Goal: Information Seeking & Learning: Check status

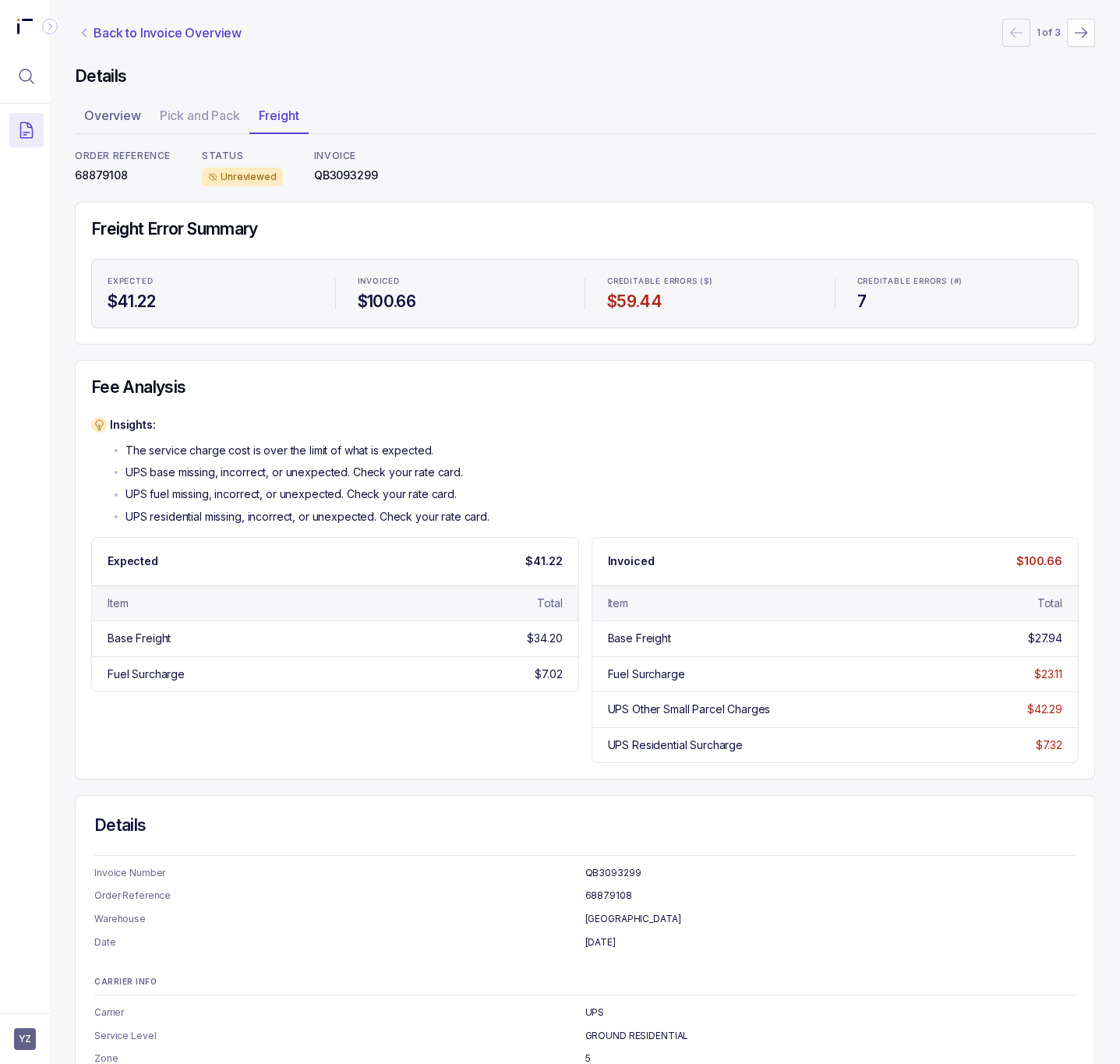
click at [184, 34] on p "Back to Invoice Overview" at bounding box center [167, 32] width 148 height 19
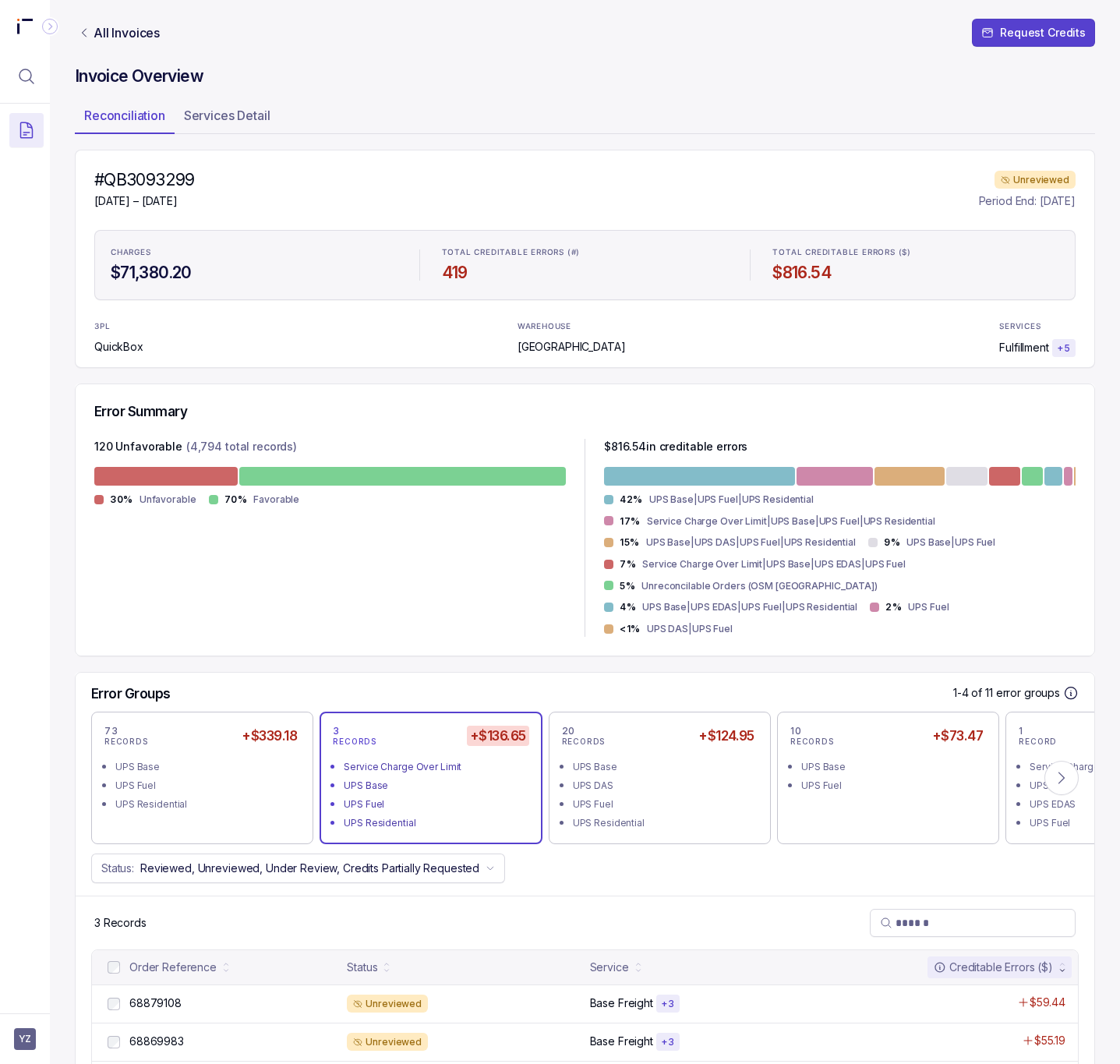
drag, startPoint x: 216, startPoint y: 180, endPoint x: 147, endPoint y: 253, distance: 100.4
click at [215, 221] on div "#QB3093299 [DATE] – [DATE] Unreviewed Period End: [DATE] CHARGES $71,380.20 TOT…" at bounding box center [585, 259] width 1021 height 218
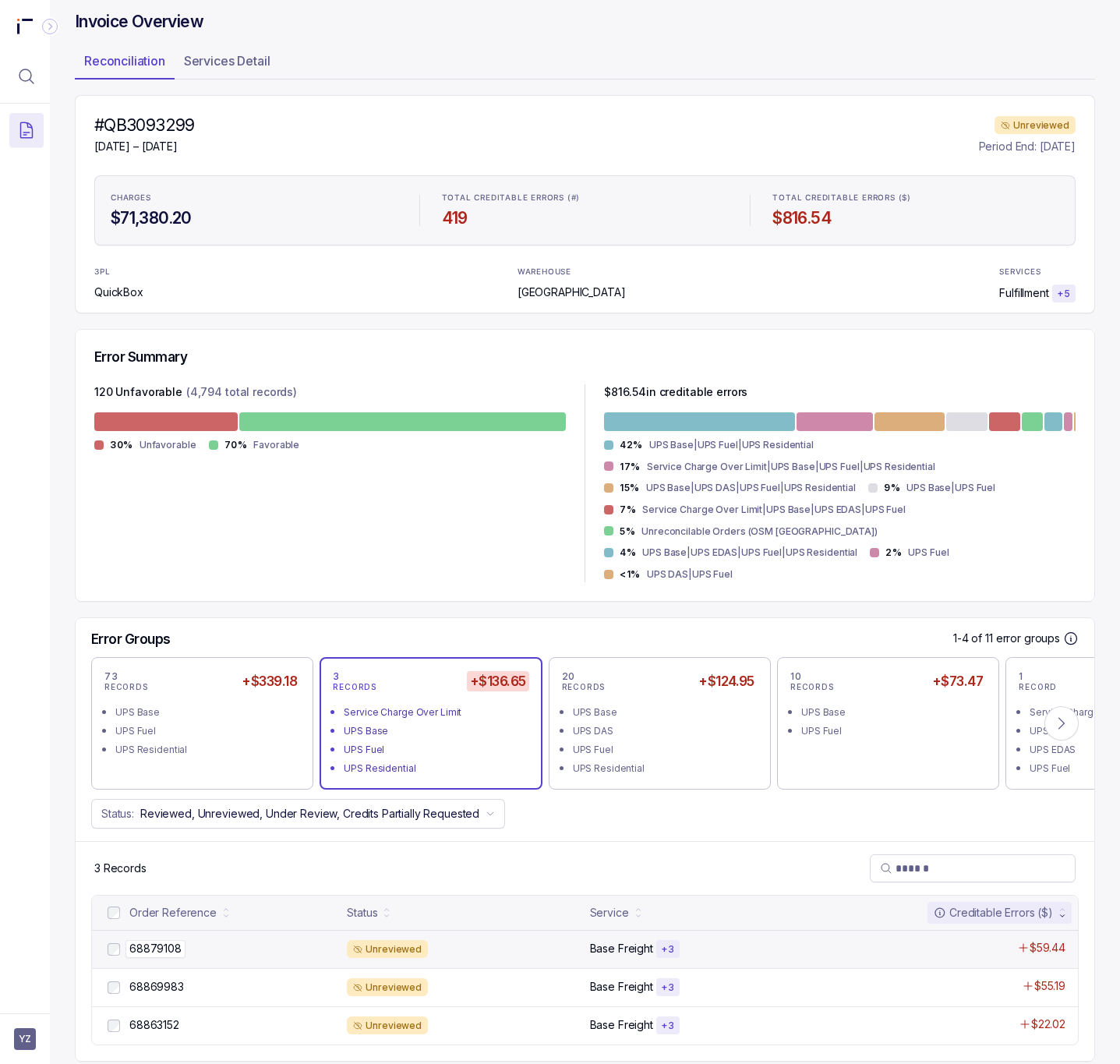
click at [157, 941] on p "68879108" at bounding box center [156, 949] width 60 height 17
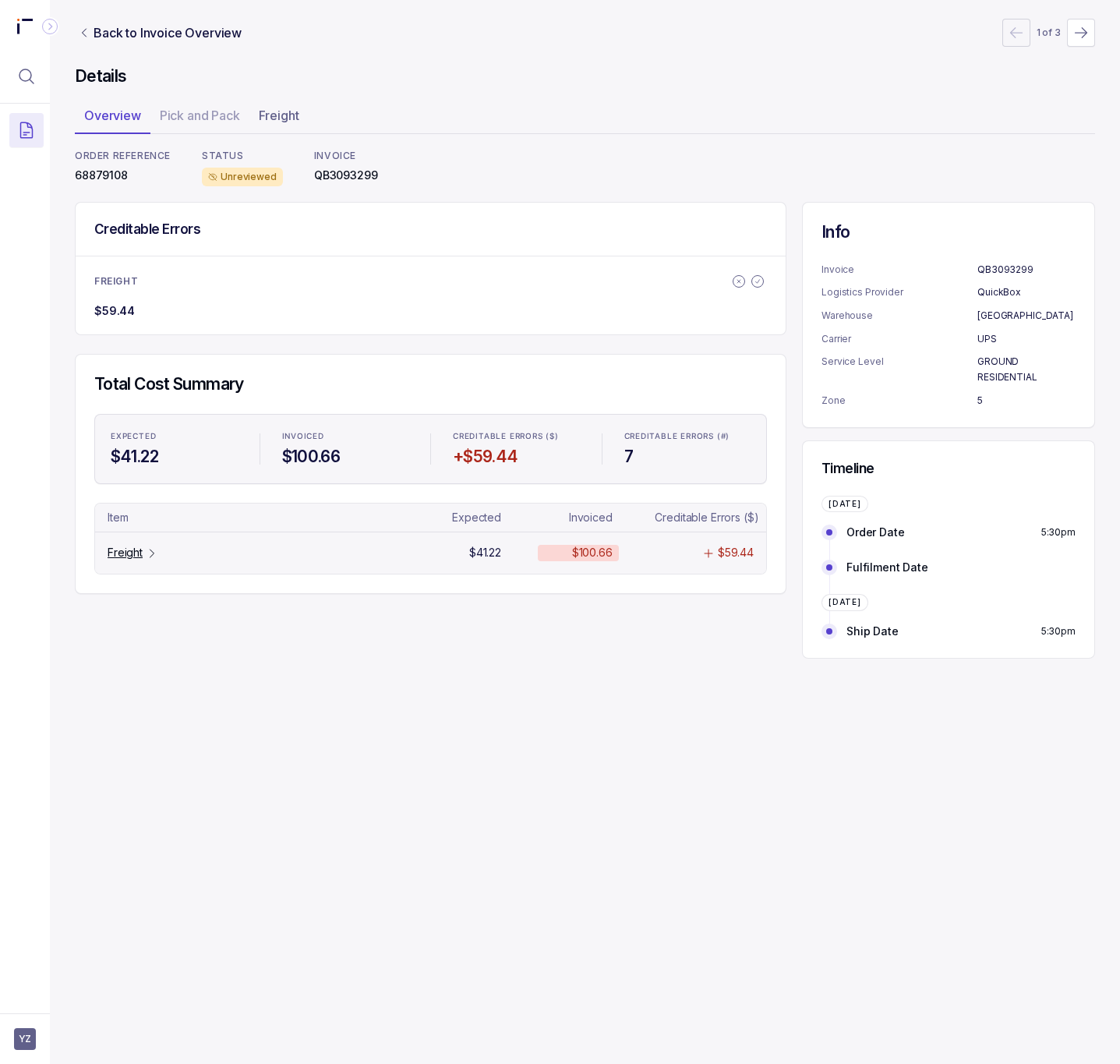
click at [132, 552] on p "Freight" at bounding box center [125, 553] width 35 height 16
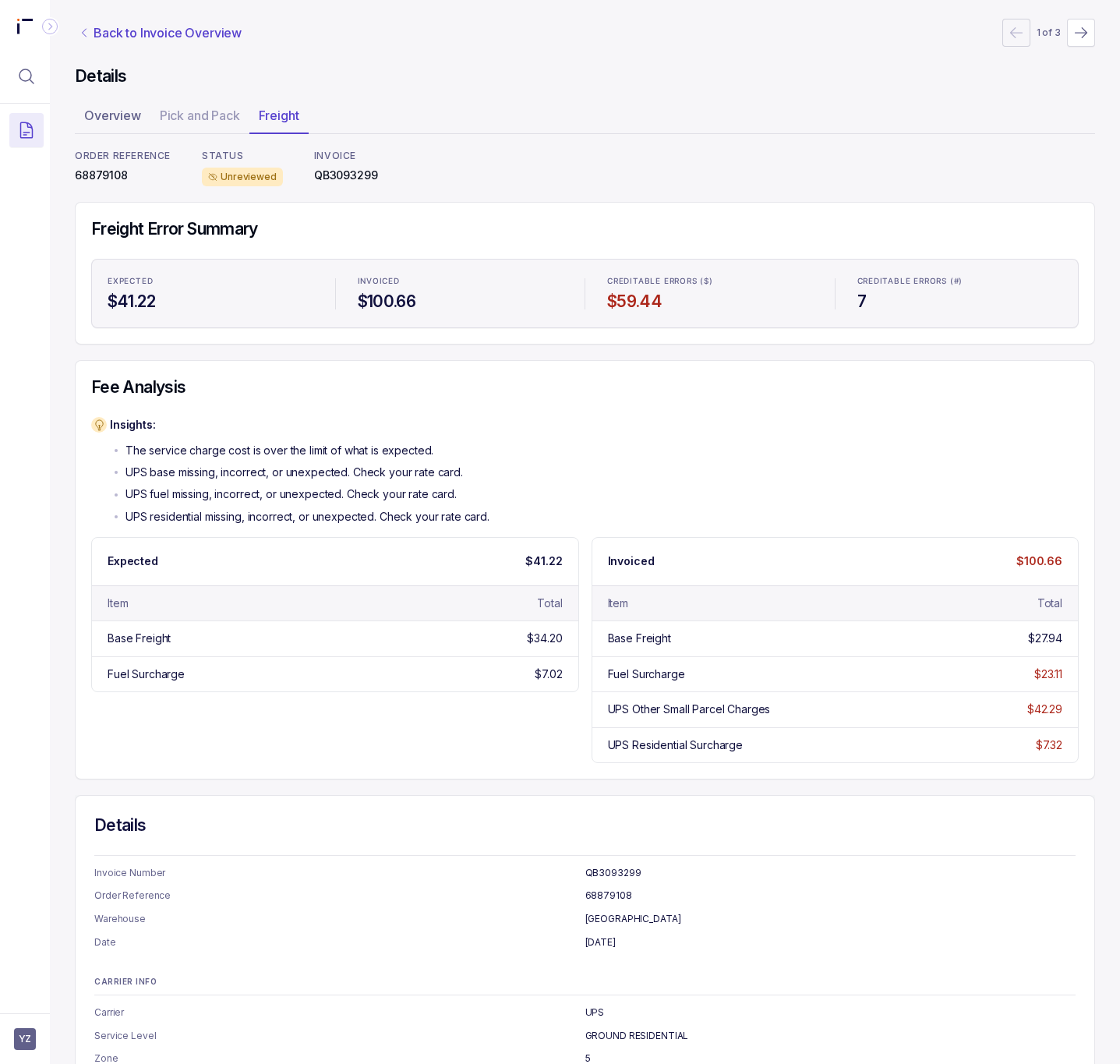
click at [208, 33] on p "Back to Invoice Overview" at bounding box center [167, 32] width 148 height 19
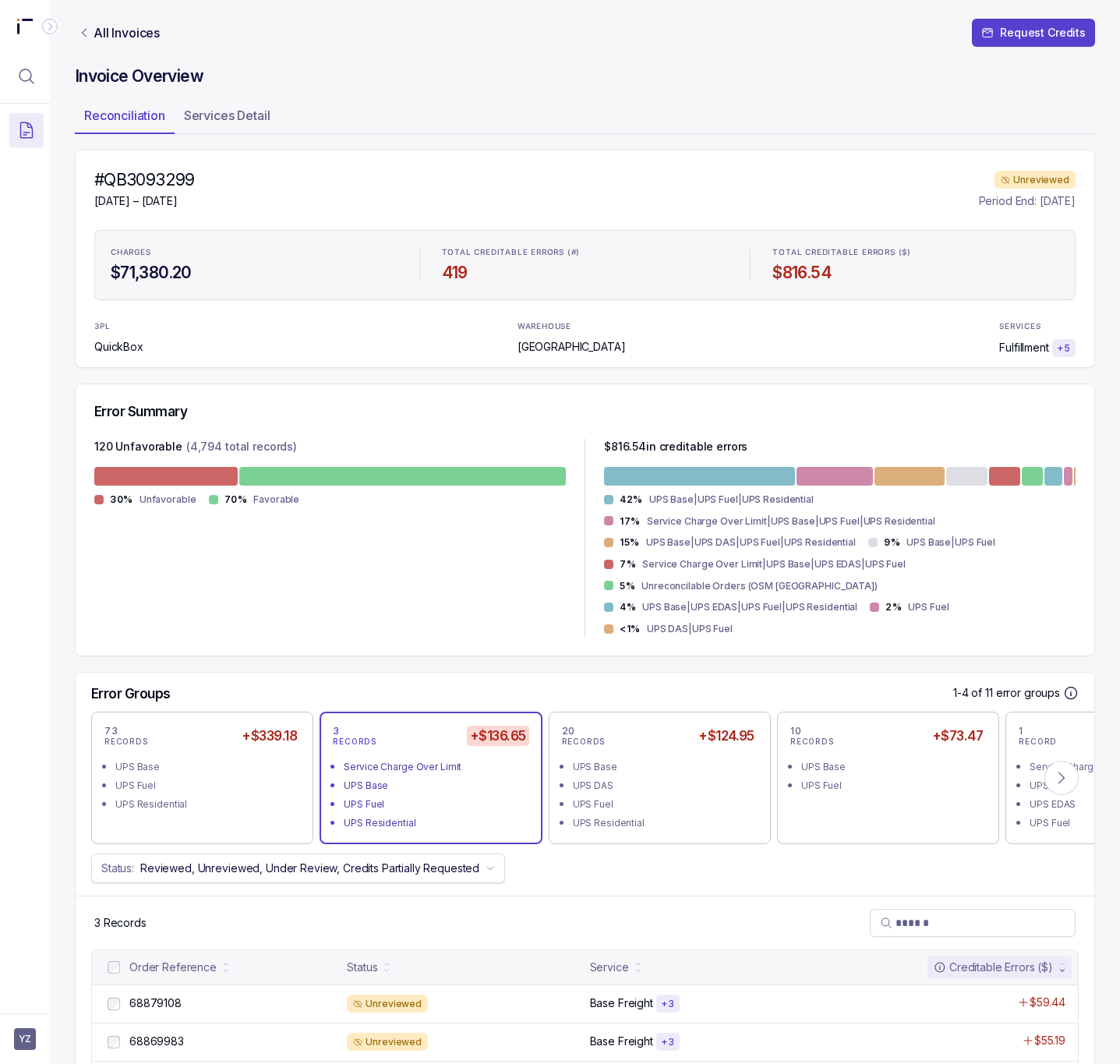
scroll to position [55, 0]
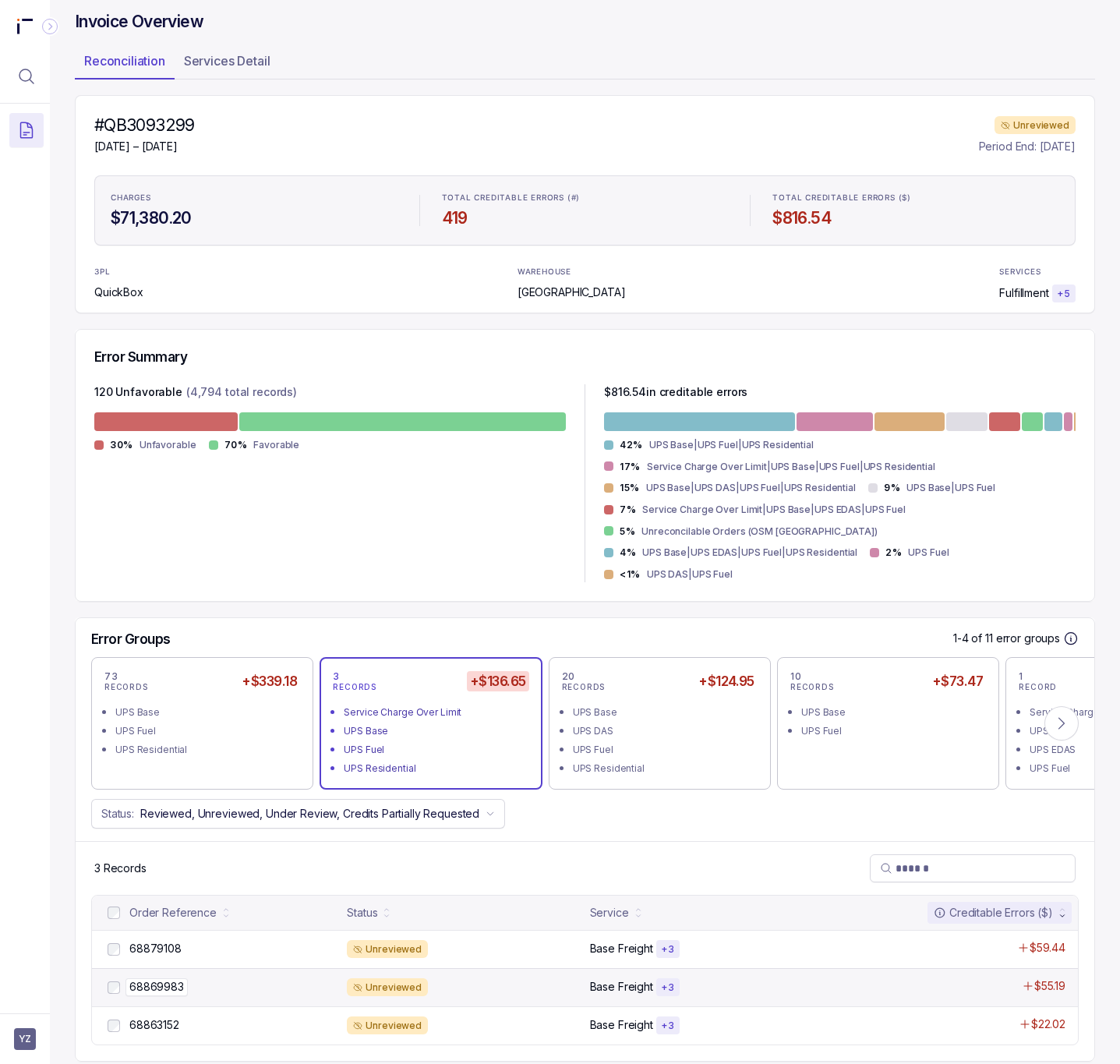
click at [166, 979] on p "68869983" at bounding box center [156, 987] width 62 height 17
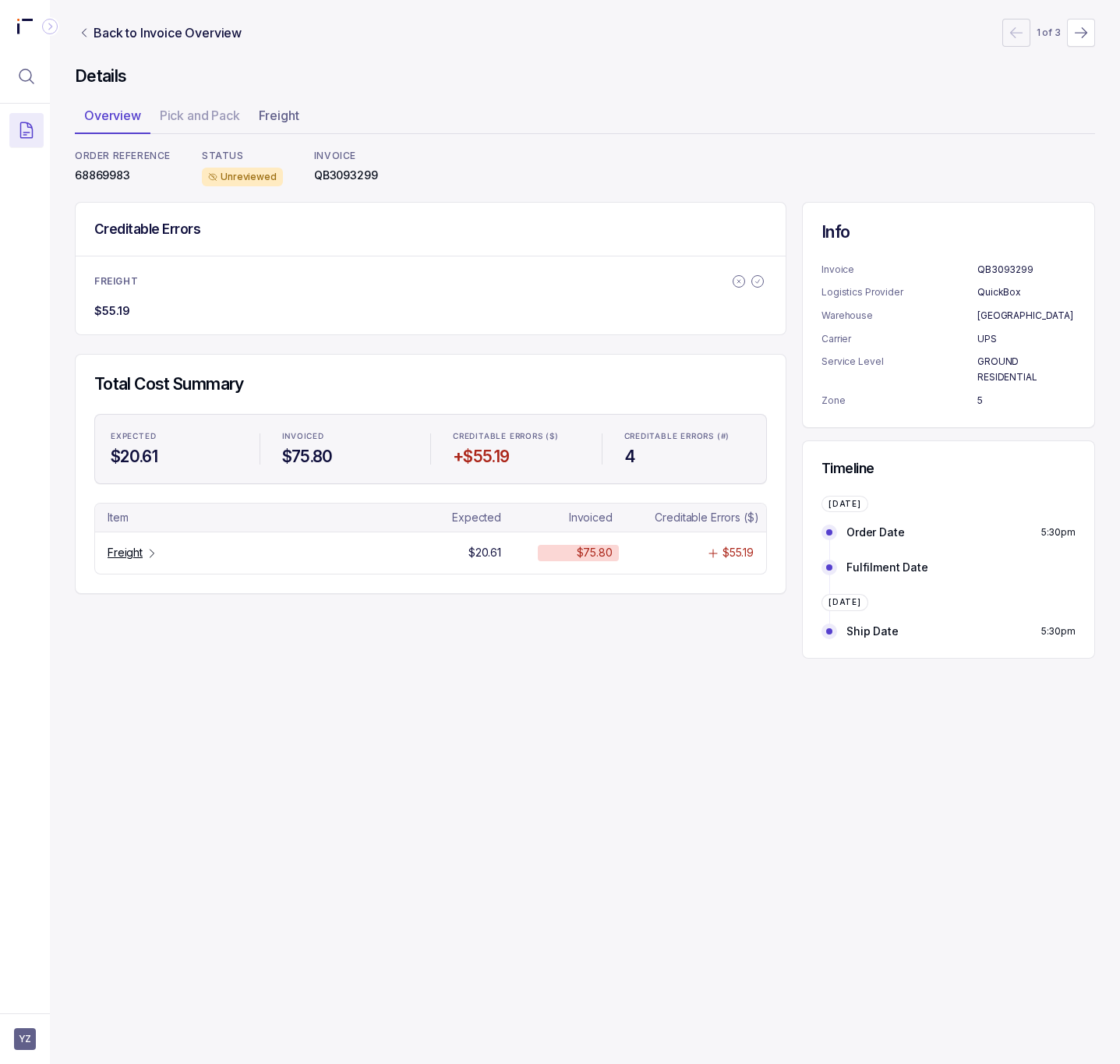
click at [94, 178] on p "68869983" at bounding box center [122, 175] width 96 height 16
copy p "68869983"
click at [139, 554] on p "Freight" at bounding box center [125, 553] width 35 height 16
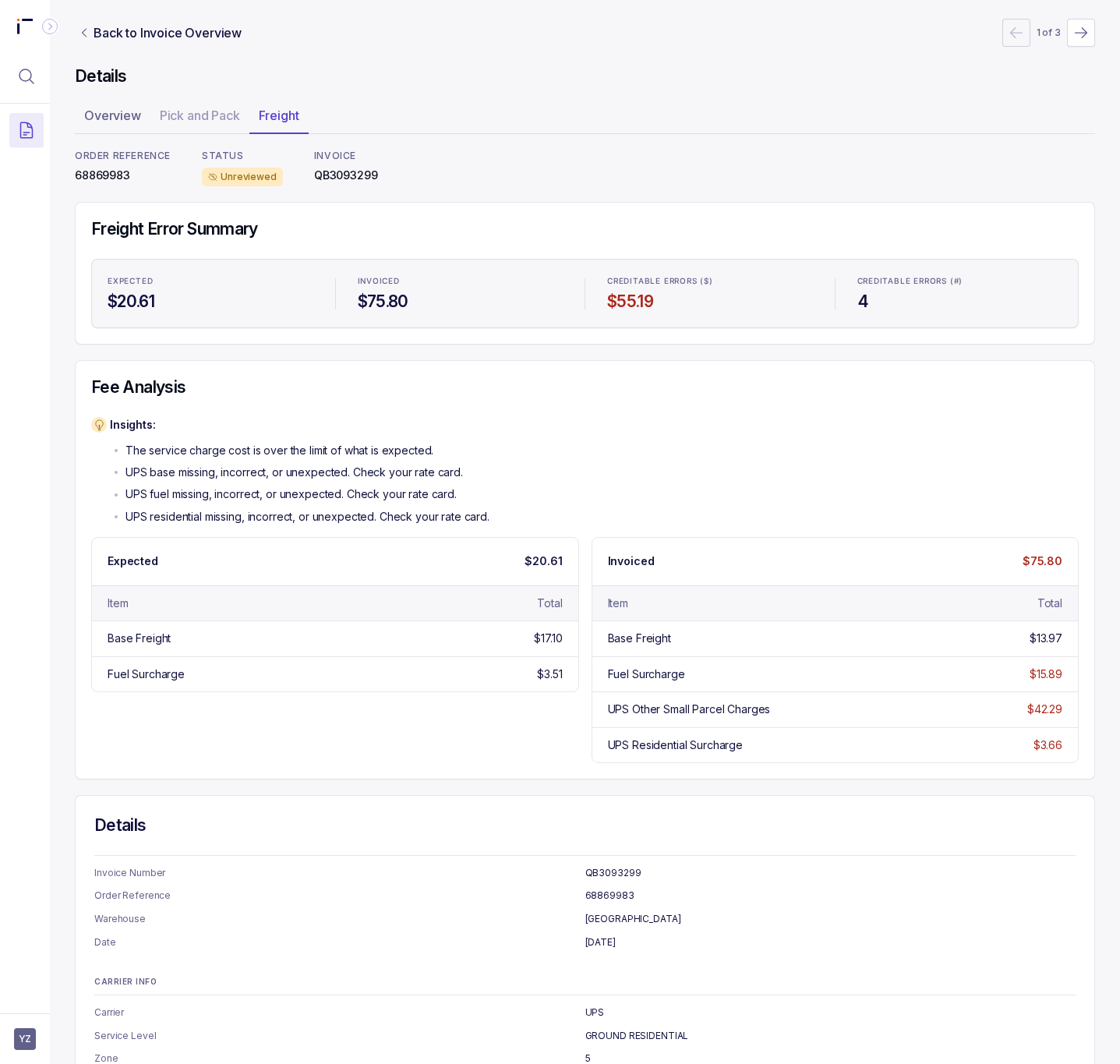
click at [176, 20] on nav "Back to Invoice Overview 1 of 3" at bounding box center [585, 33] width 1021 height 28
click at [174, 31] on p "Back to Invoice Overview" at bounding box center [167, 32] width 148 height 19
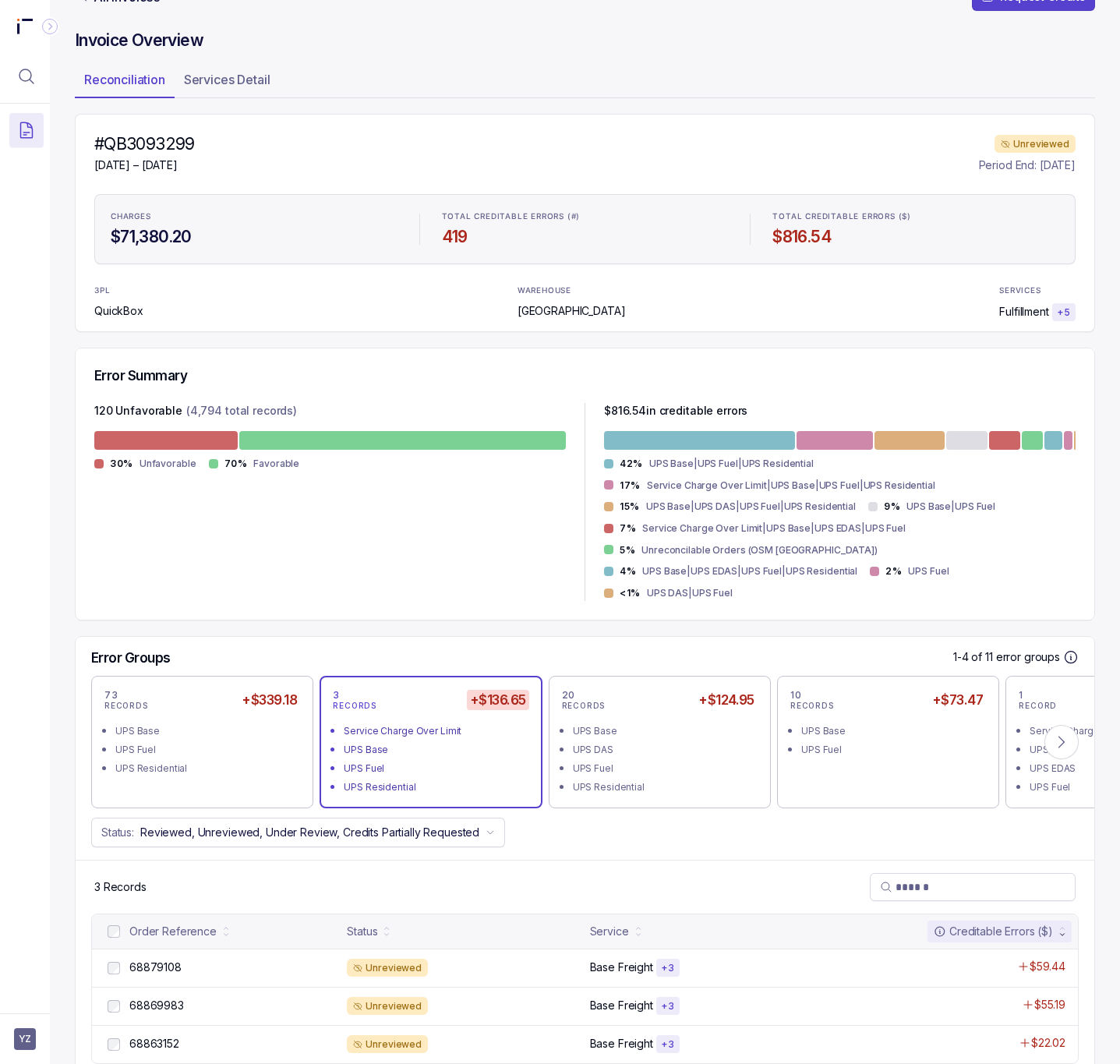
scroll to position [55, 0]
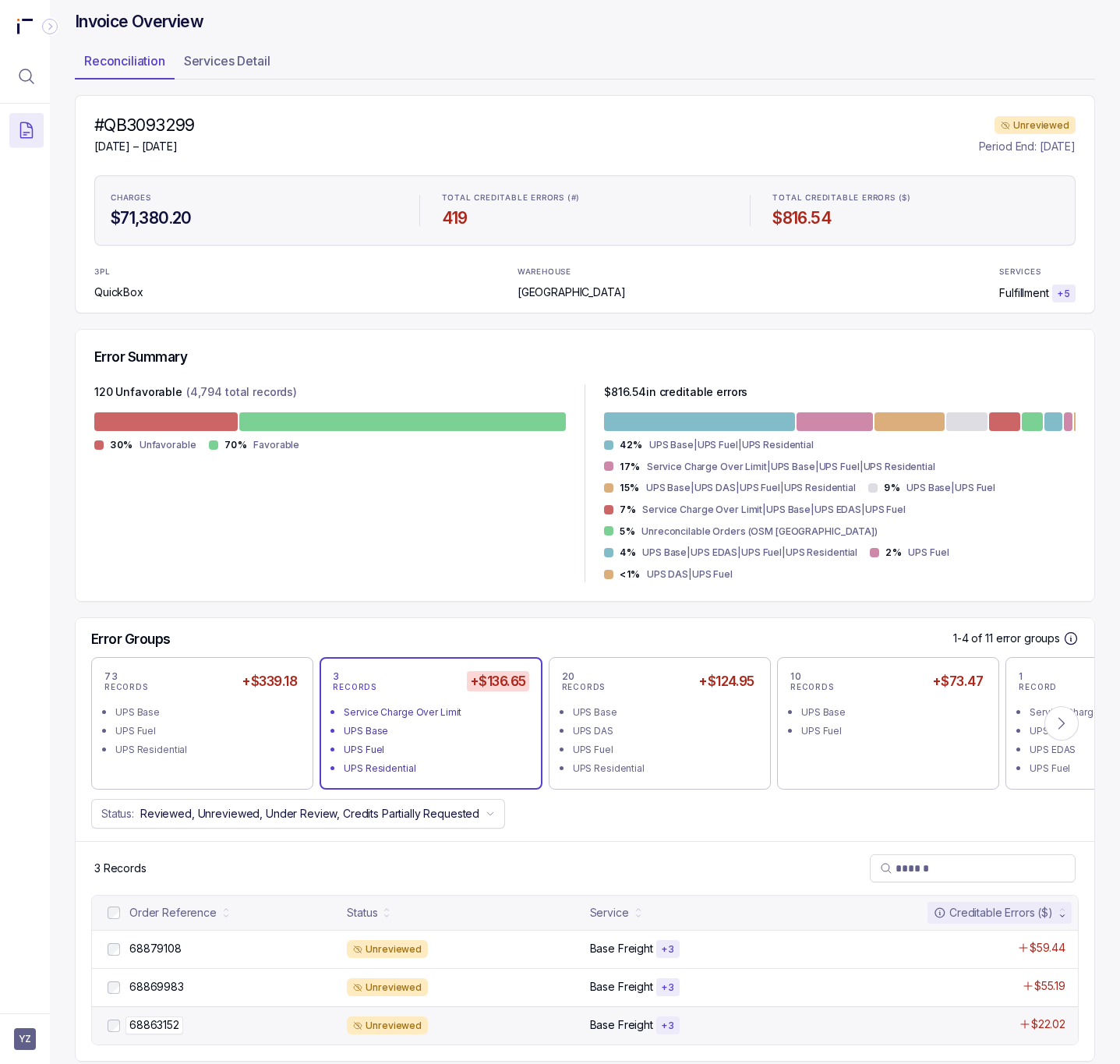
click at [165, 1017] on p "68863152" at bounding box center [155, 1025] width 58 height 17
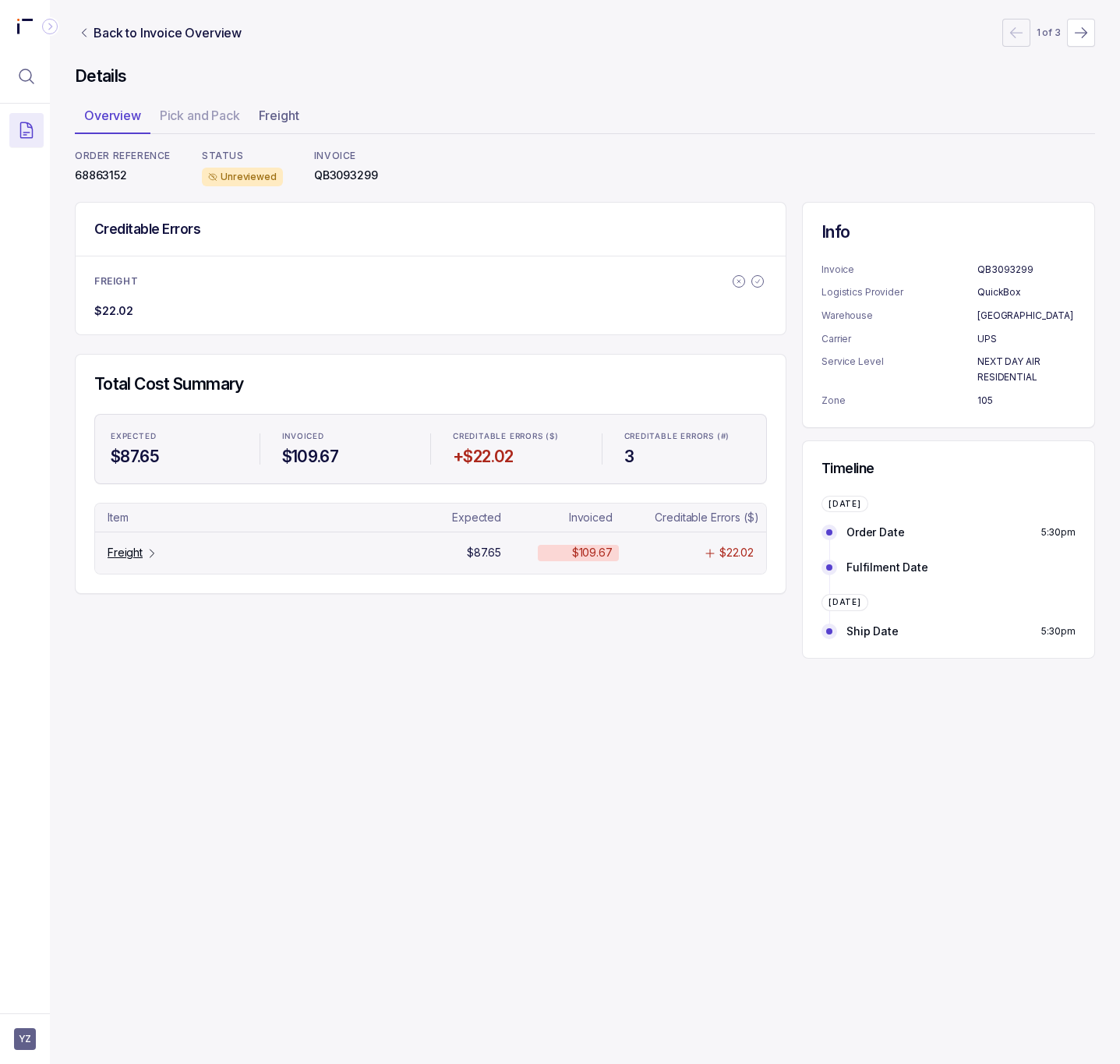
click at [132, 561] on p "Freight" at bounding box center [125, 553] width 35 height 16
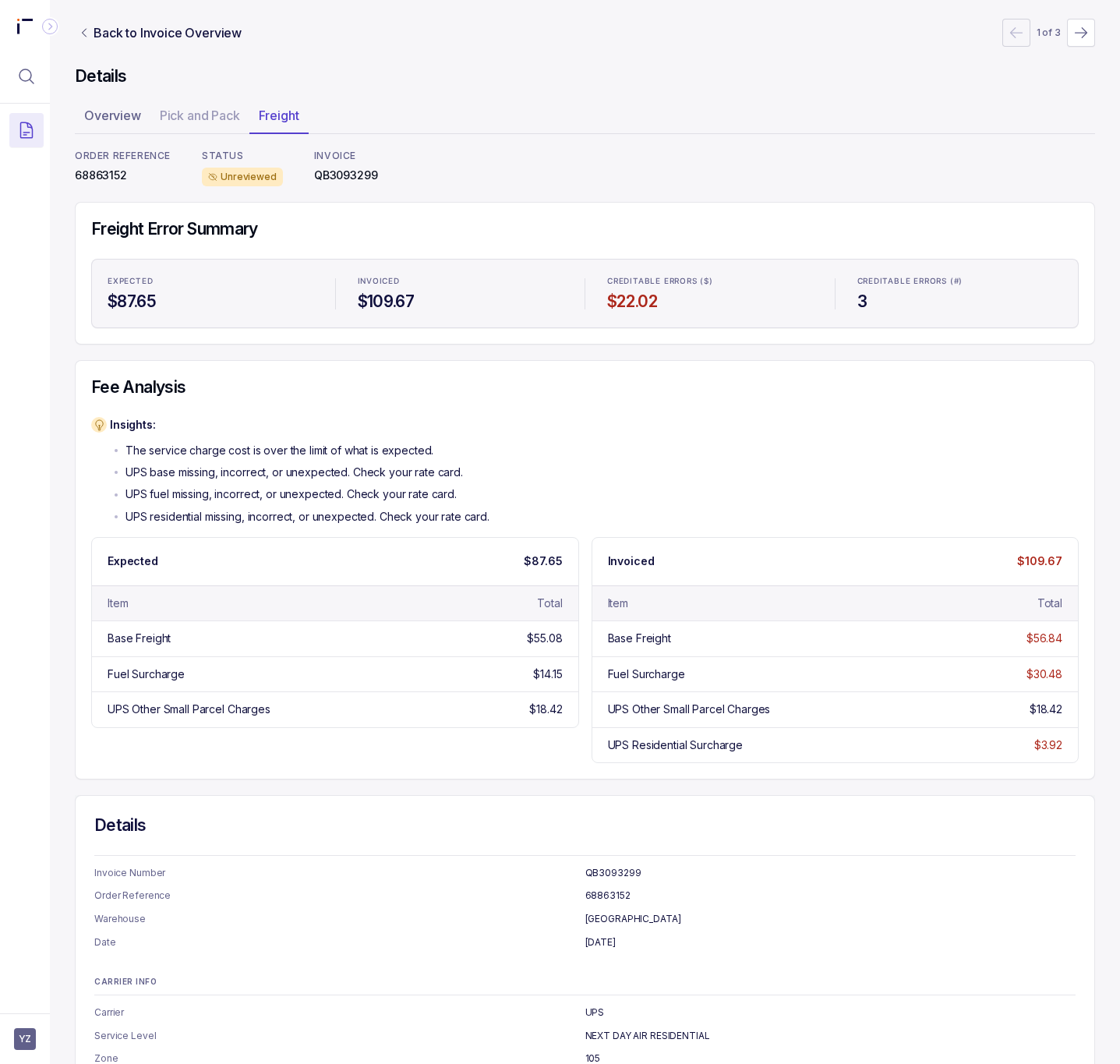
click at [97, 176] on p "68863152" at bounding box center [122, 175] width 96 height 16
copy p "68863152"
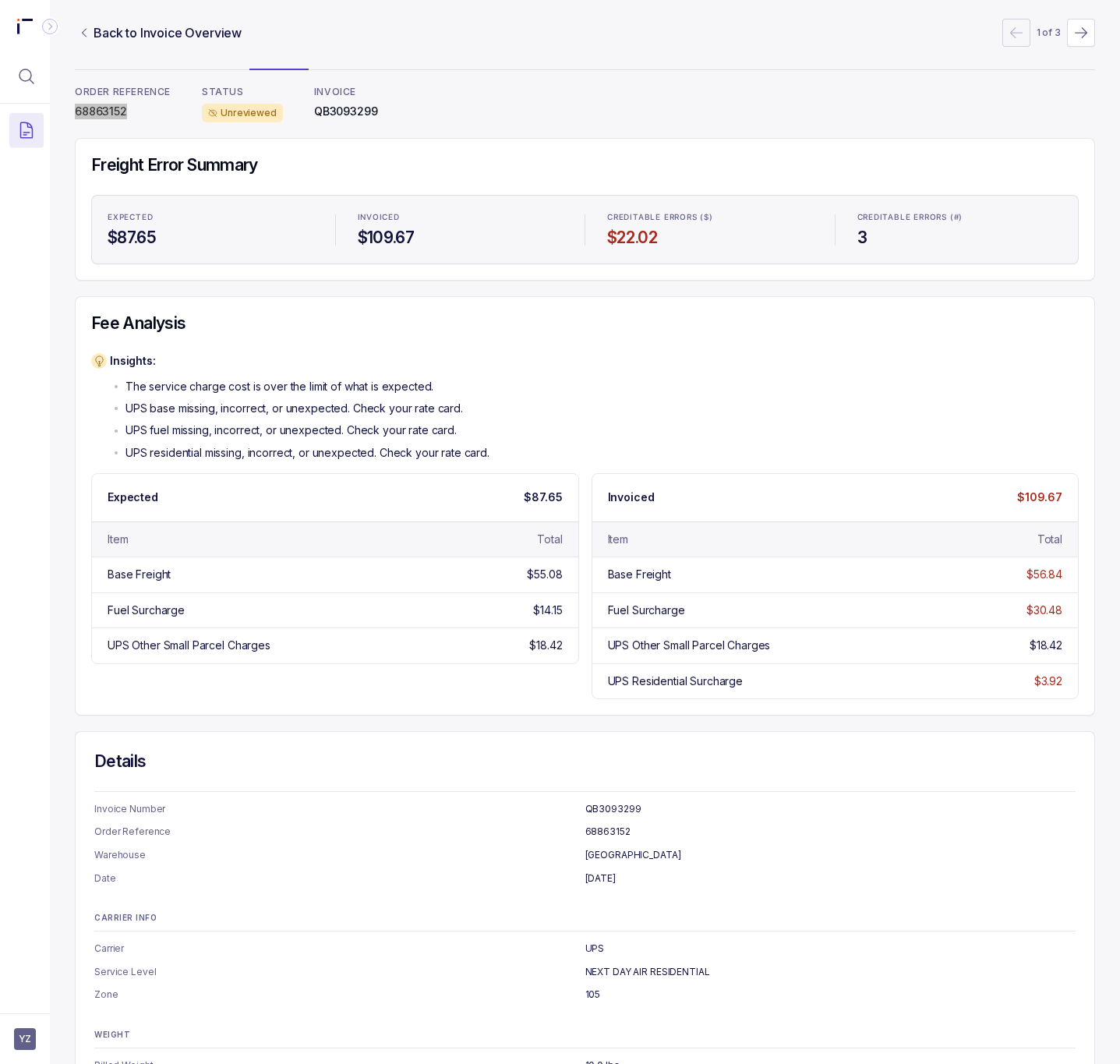
scroll to position [117, 0]
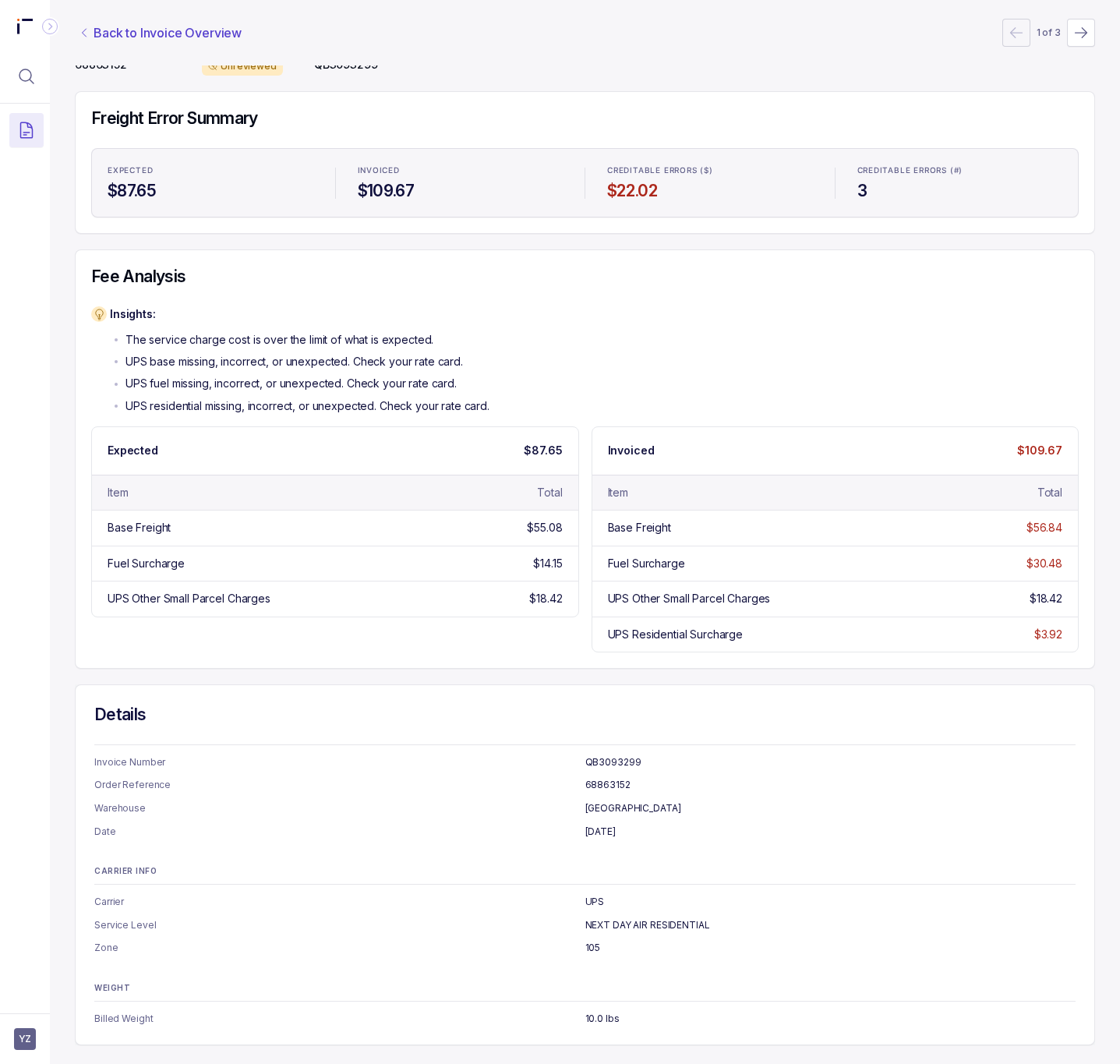
click at [155, 29] on p "Back to Invoice Overview" at bounding box center [167, 32] width 148 height 19
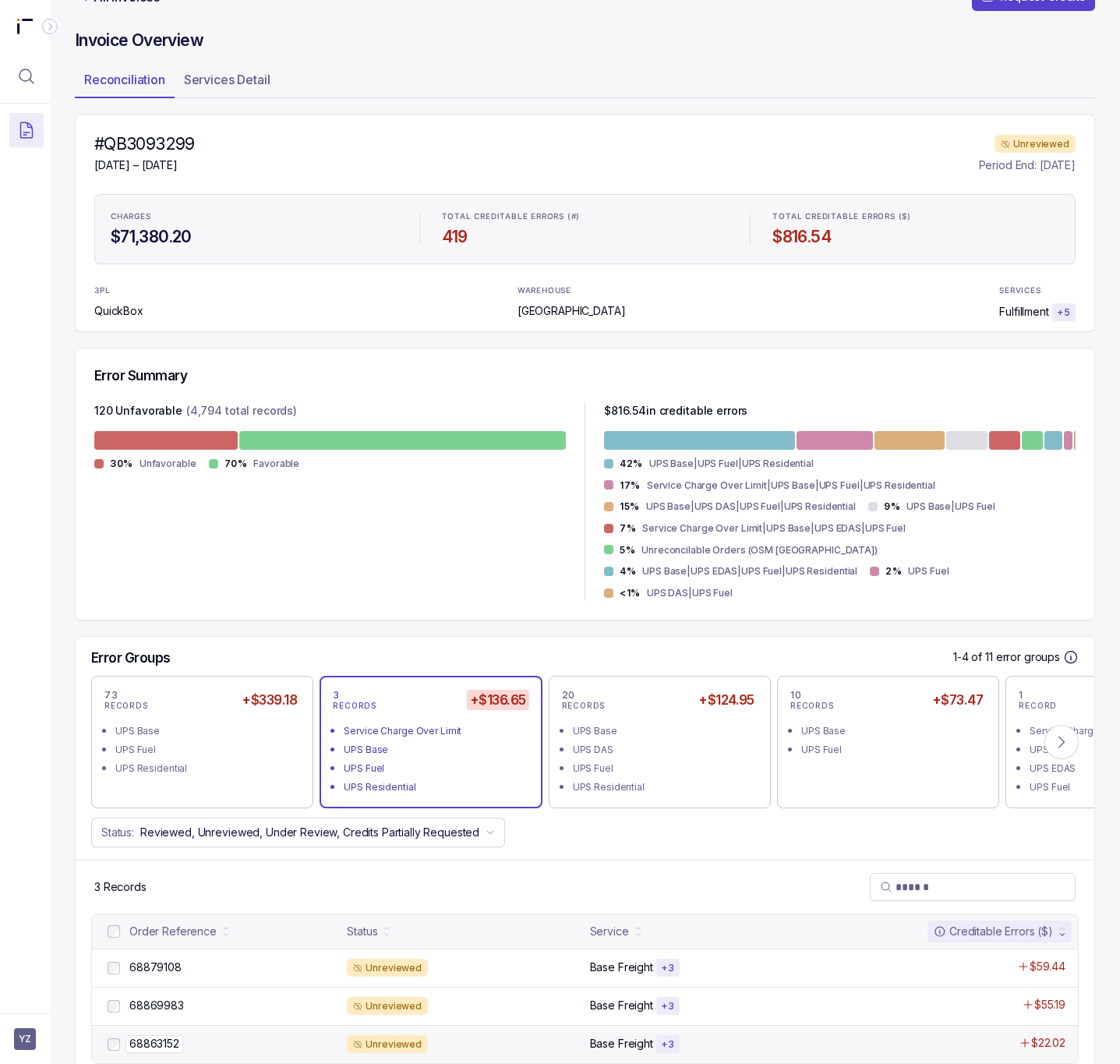
scroll to position [55, 0]
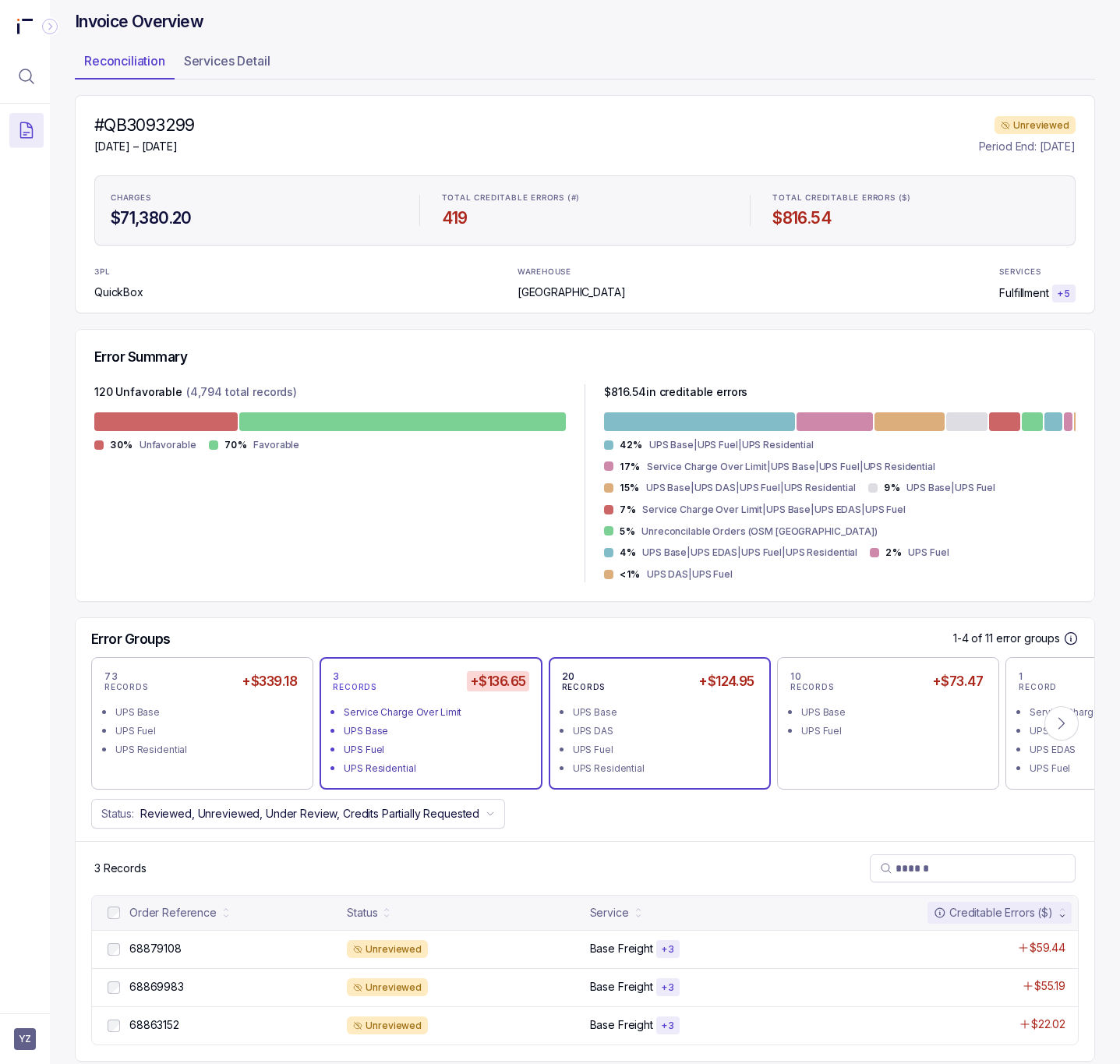
click at [628, 742] on div "UPS Fuel" at bounding box center [664, 750] width 183 height 16
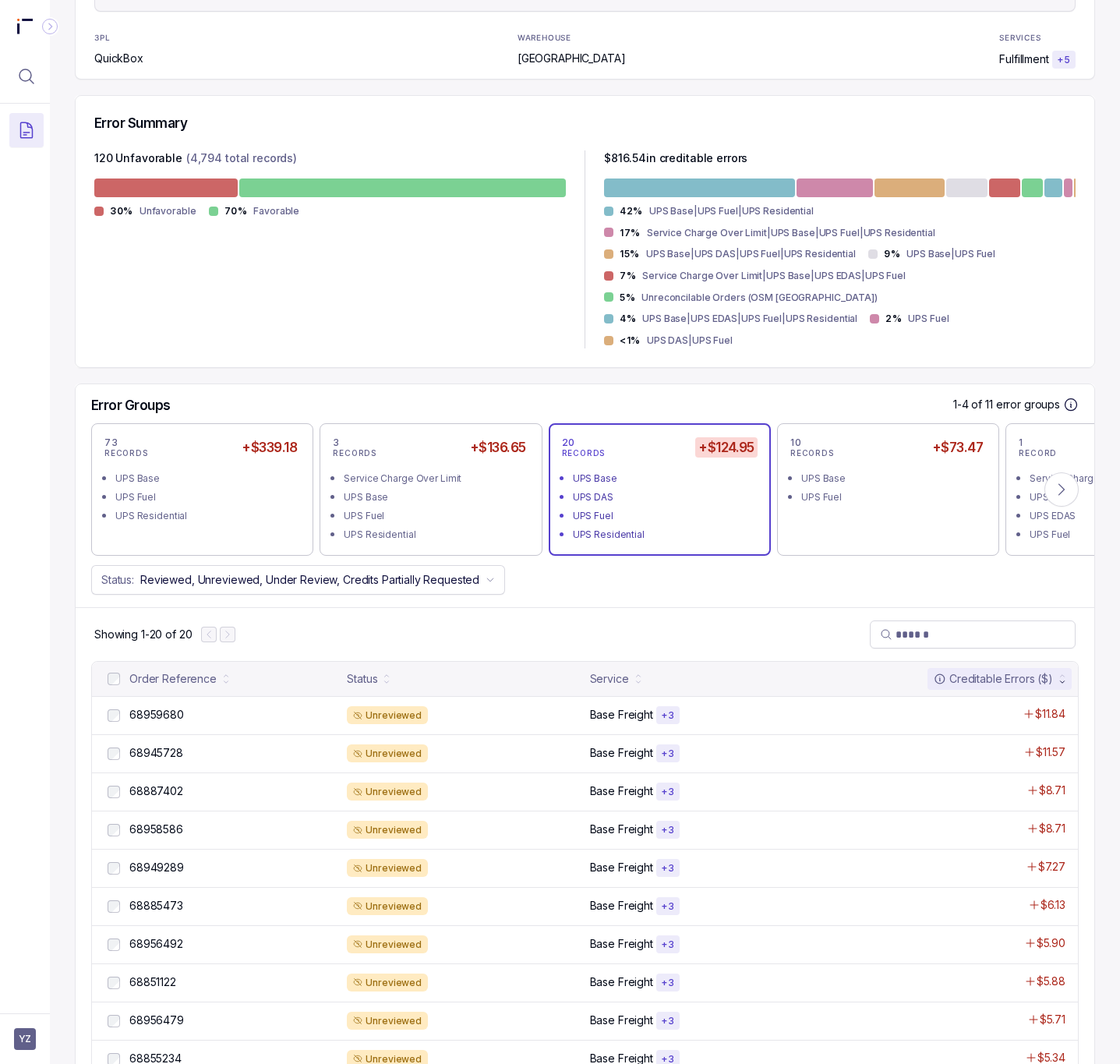
scroll to position [405, 0]
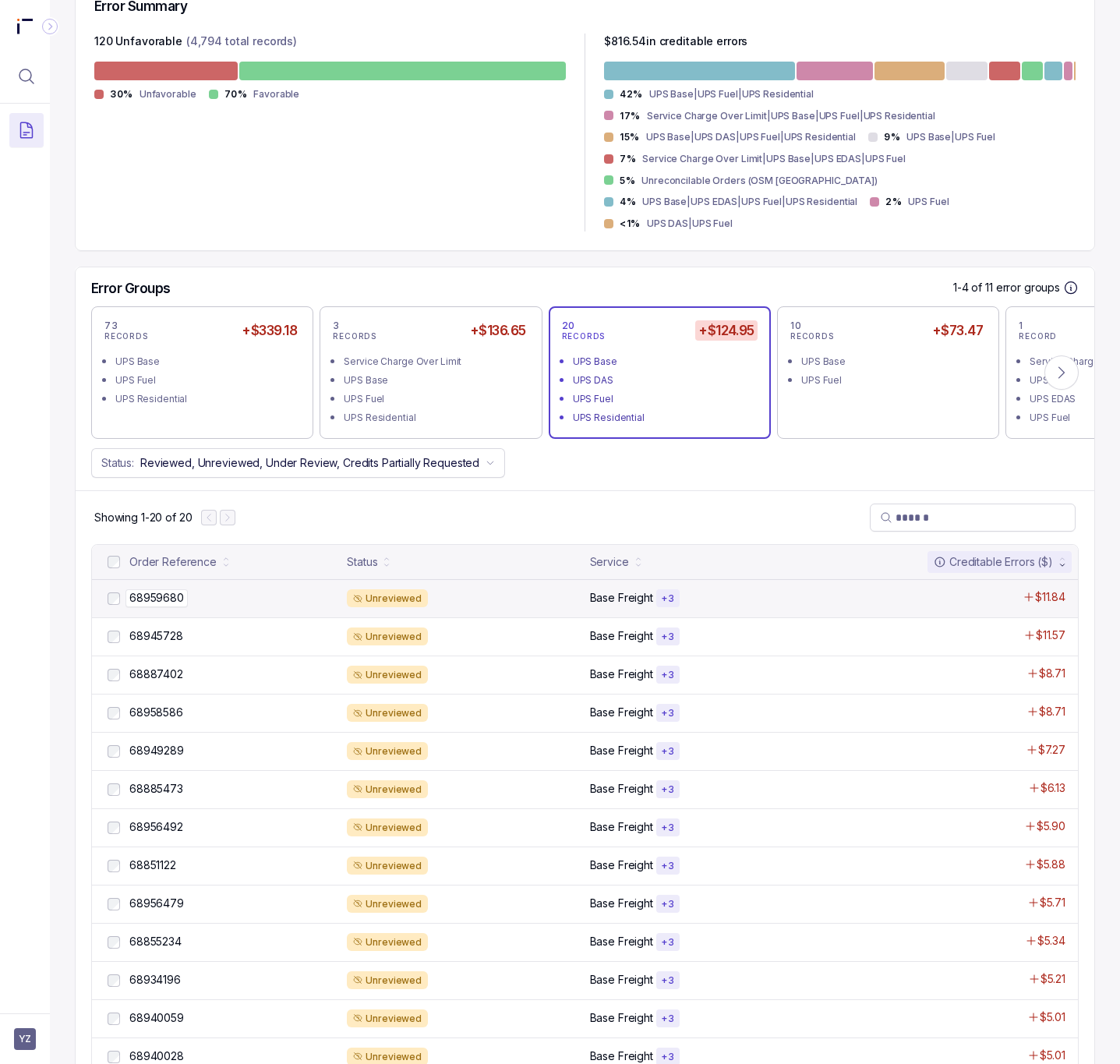
click at [161, 589] on p "68959680" at bounding box center [156, 597] width 62 height 17
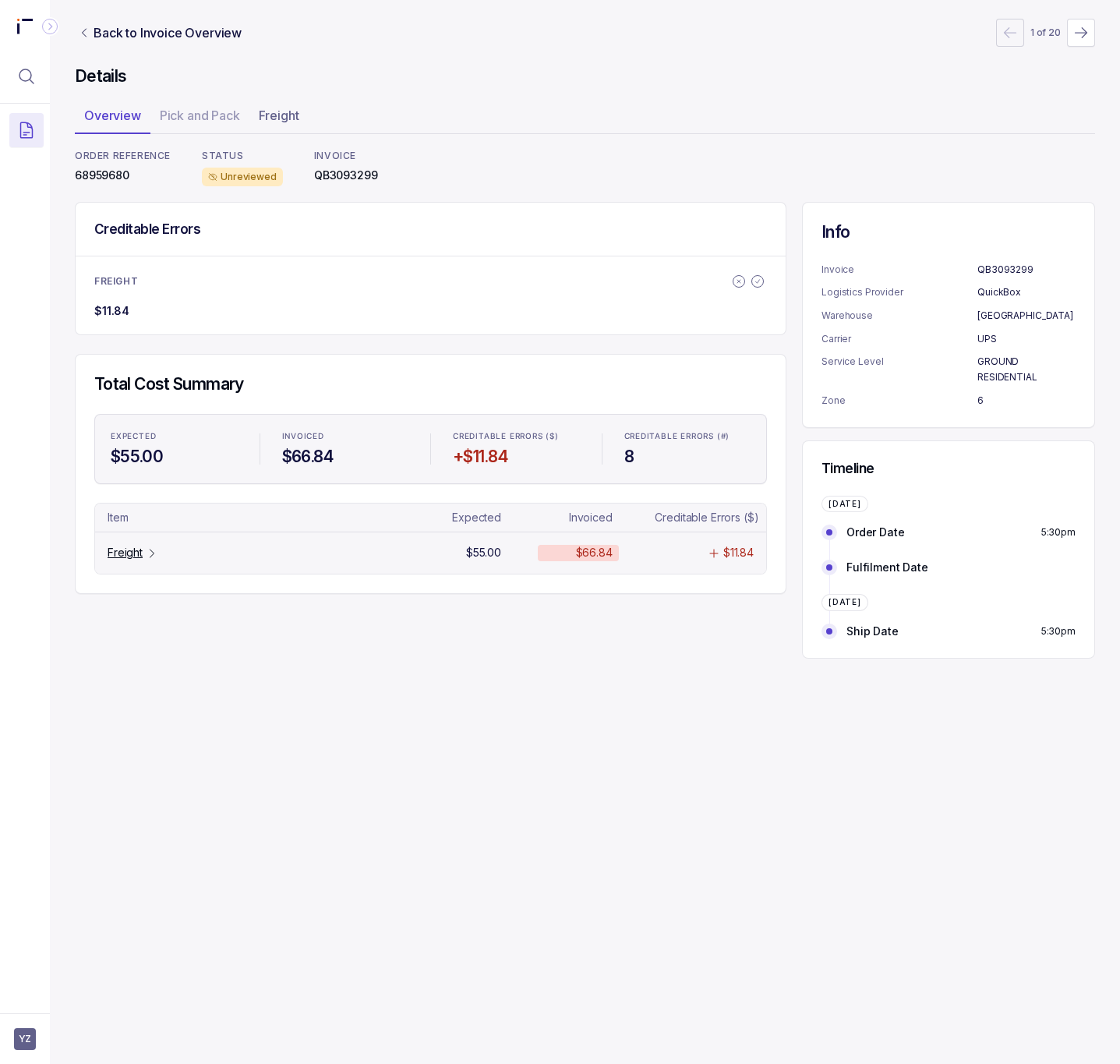
click at [124, 552] on p "Freight" at bounding box center [125, 553] width 35 height 16
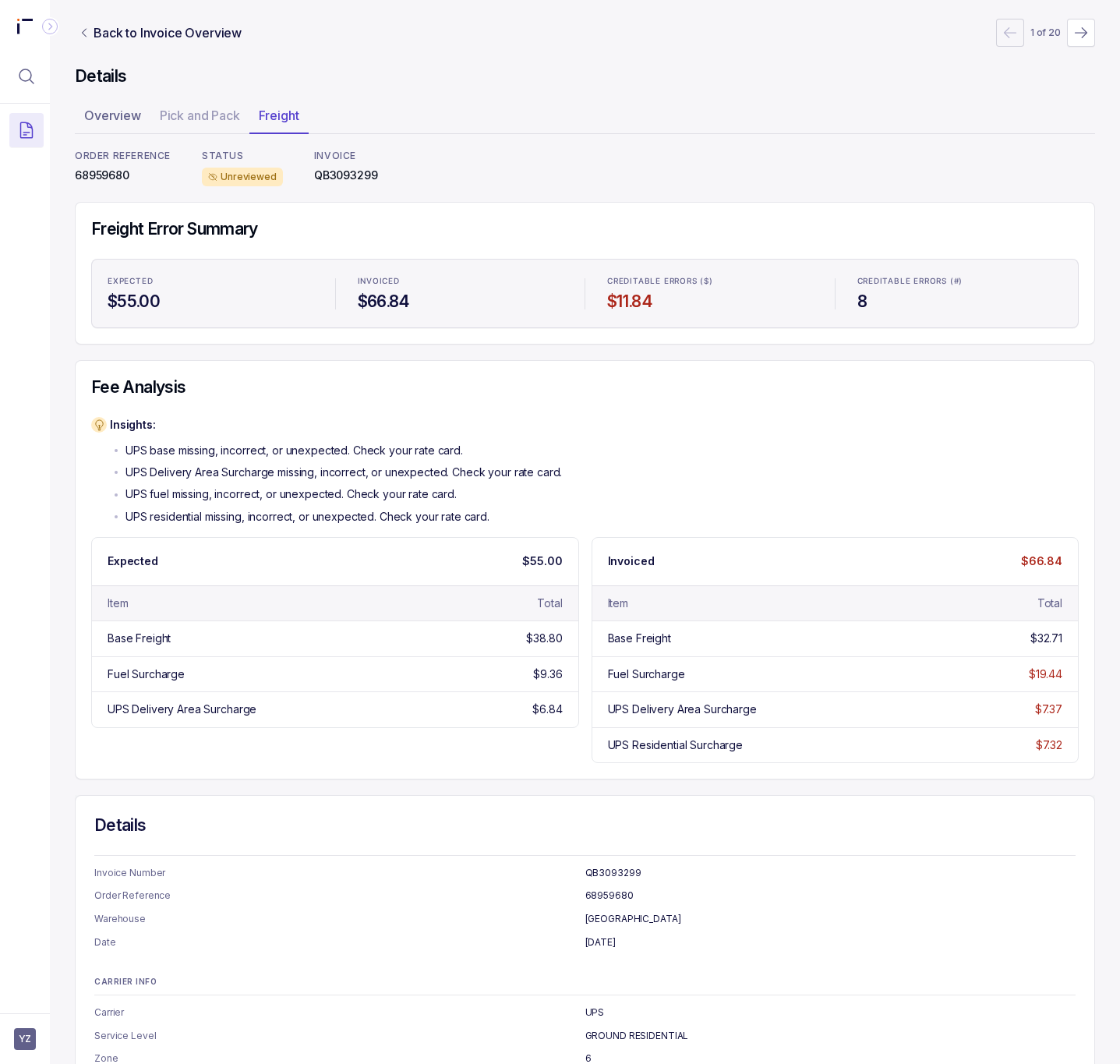
click at [98, 181] on p "68959680" at bounding box center [122, 175] width 96 height 16
copy p "68959680"
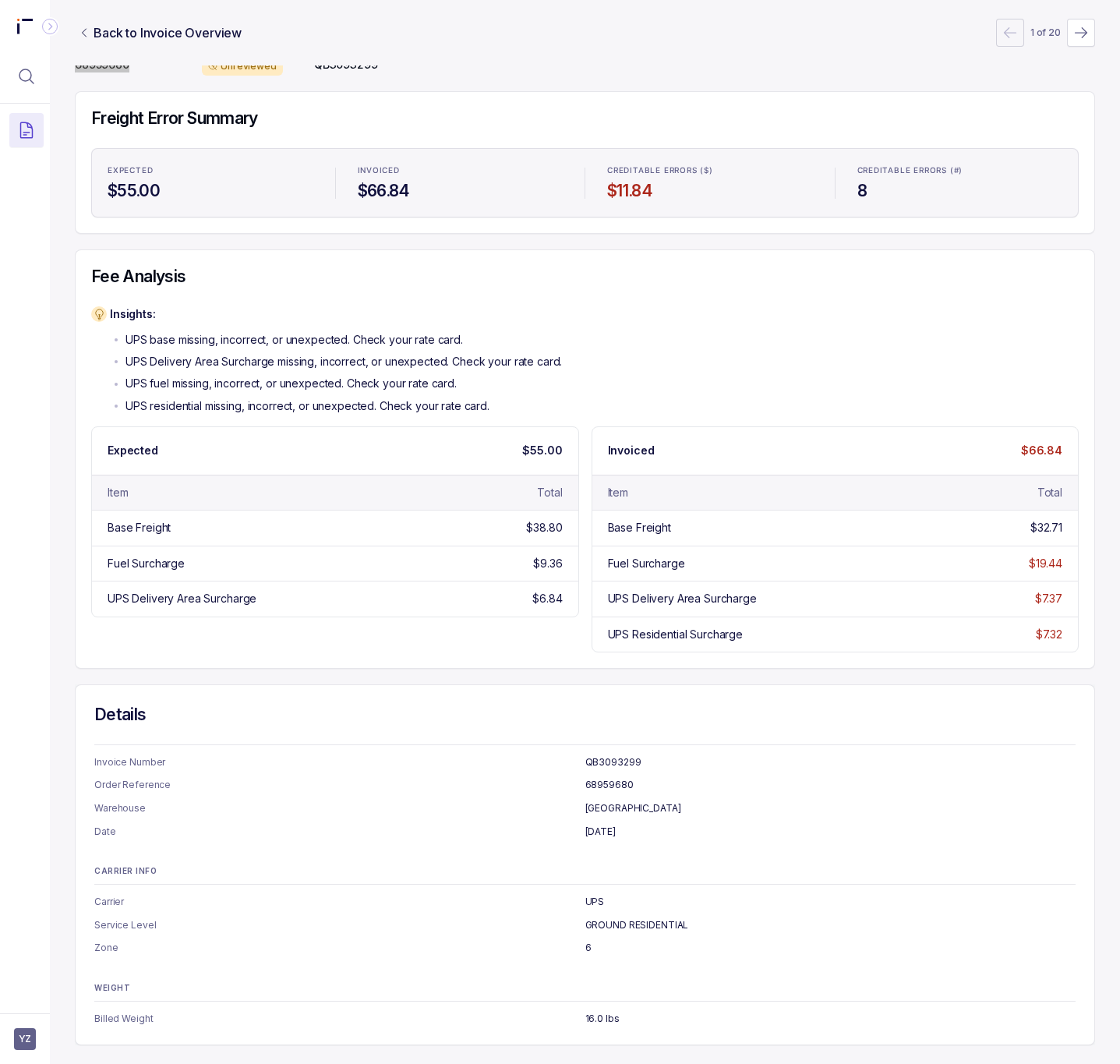
scroll to position [117, 0]
click at [747, 363] on div "Insights: UPS base missing, incorrect, or unexpected. Check your rate card. UPS…" at bounding box center [585, 360] width 988 height 108
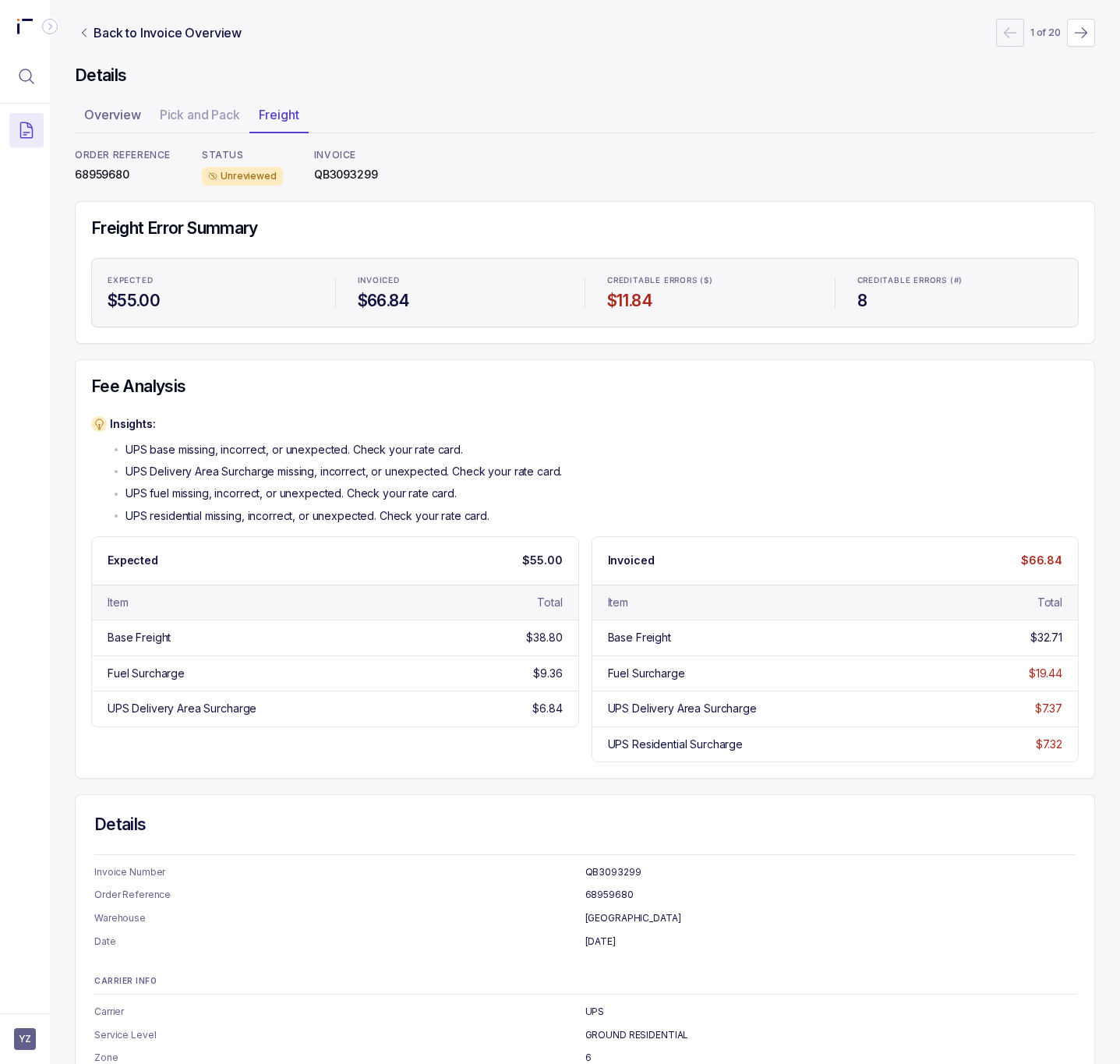
scroll to position [0, 0]
click at [148, 26] on p "Back to Invoice Overview" at bounding box center [167, 32] width 148 height 19
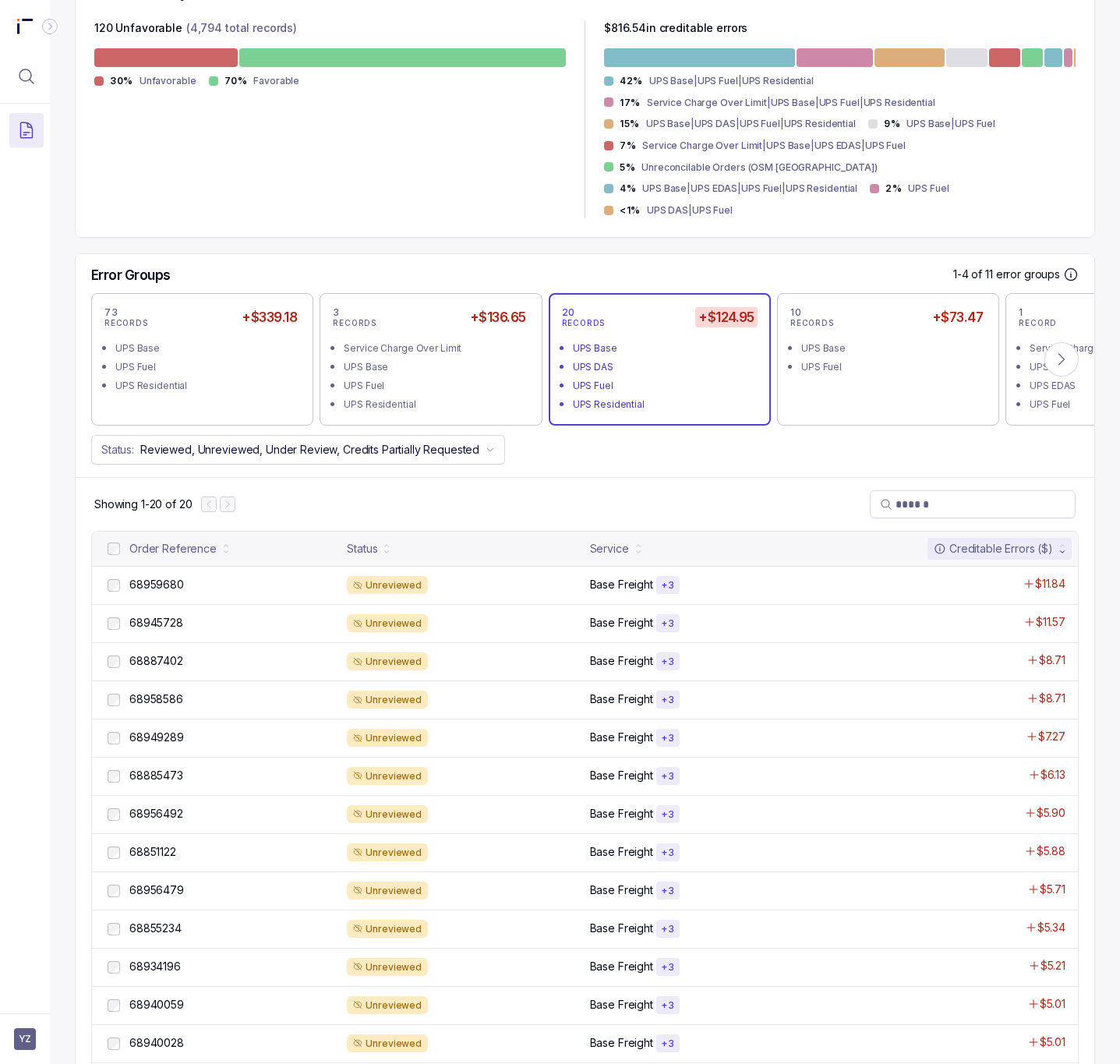
scroll to position [585, 0]
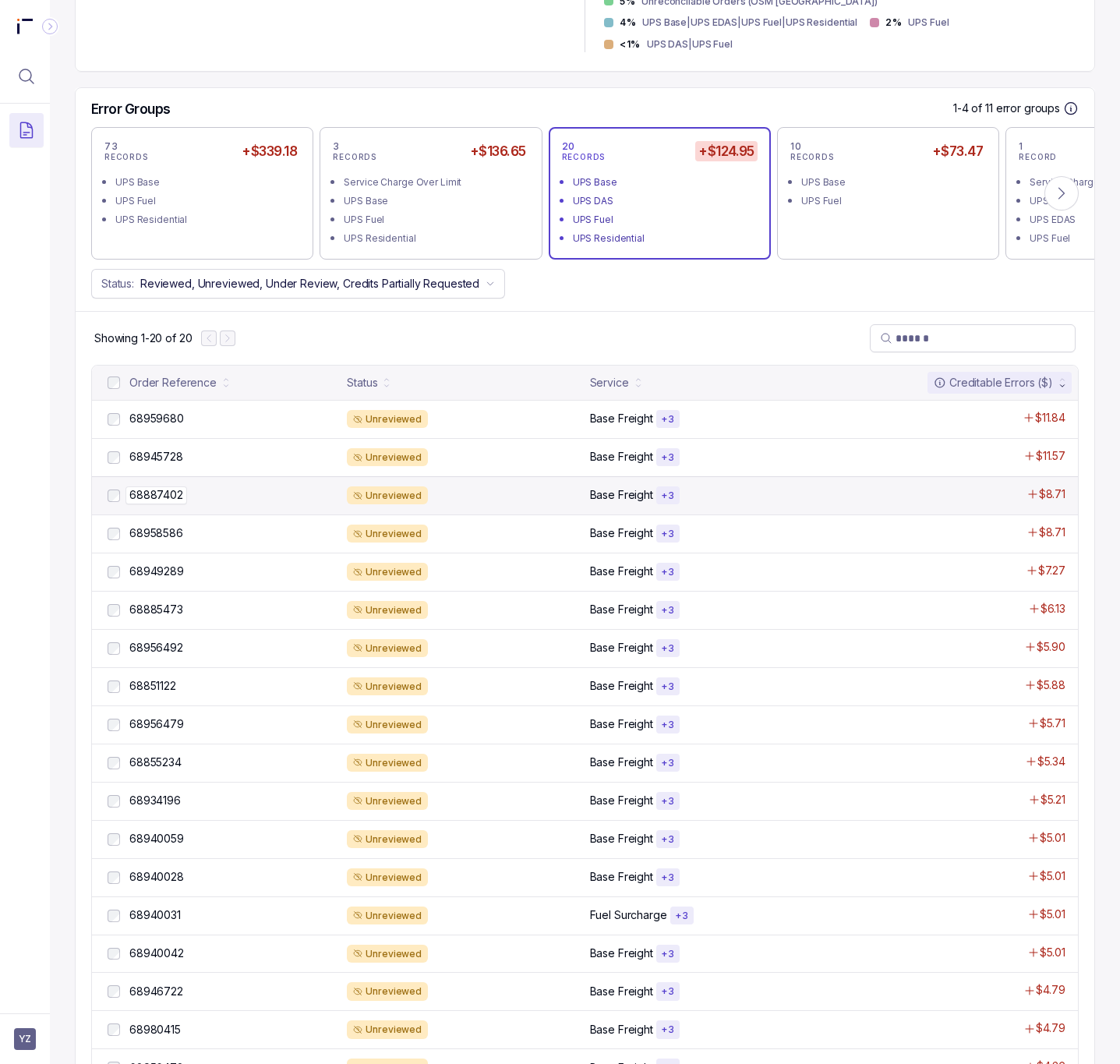
click at [170, 486] on p "68887402" at bounding box center [156, 495] width 61 height 17
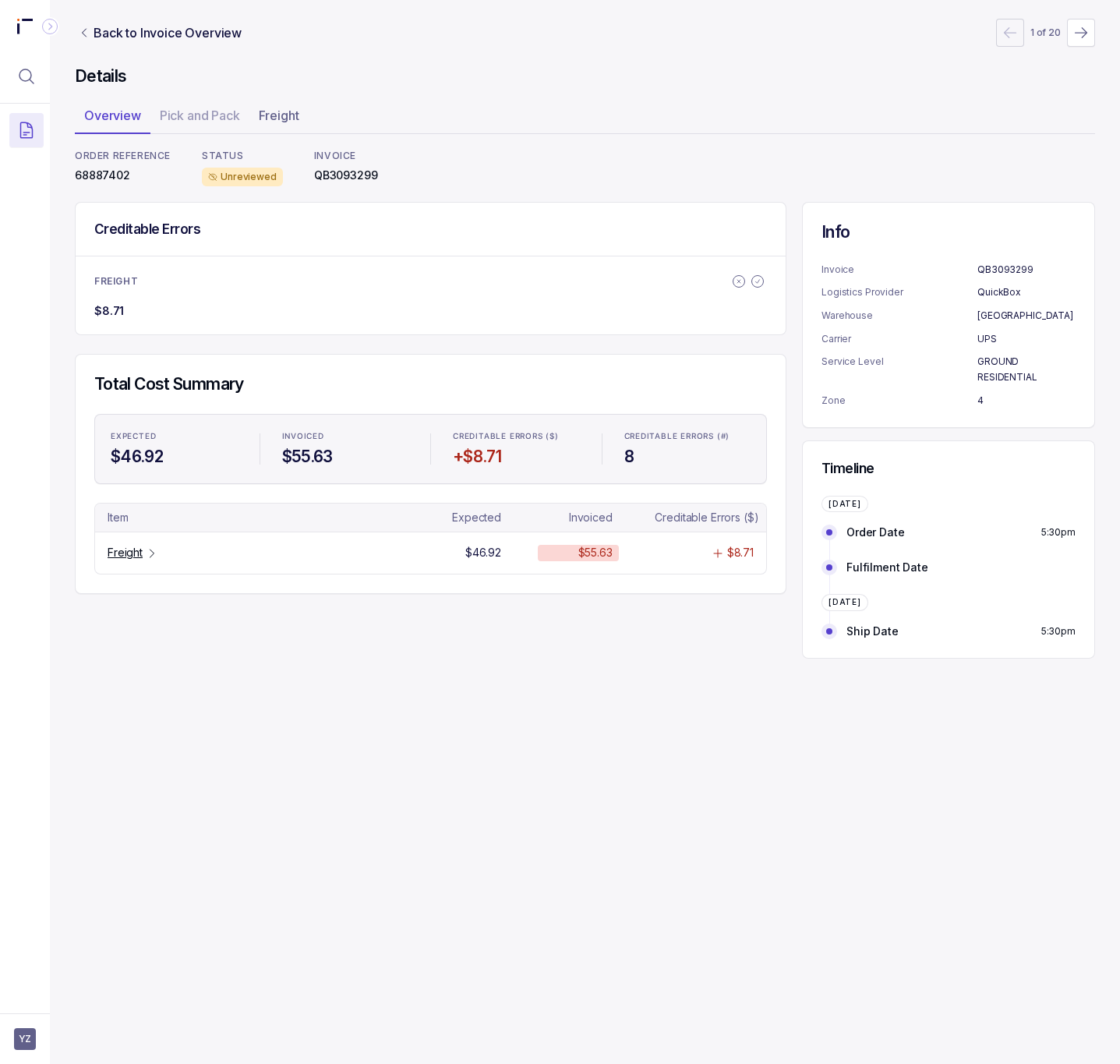
click at [127, 180] on p "68887402" at bounding box center [122, 175] width 96 height 16
copy p "68887402"
click at [141, 554] on p "Freight" at bounding box center [125, 553] width 35 height 16
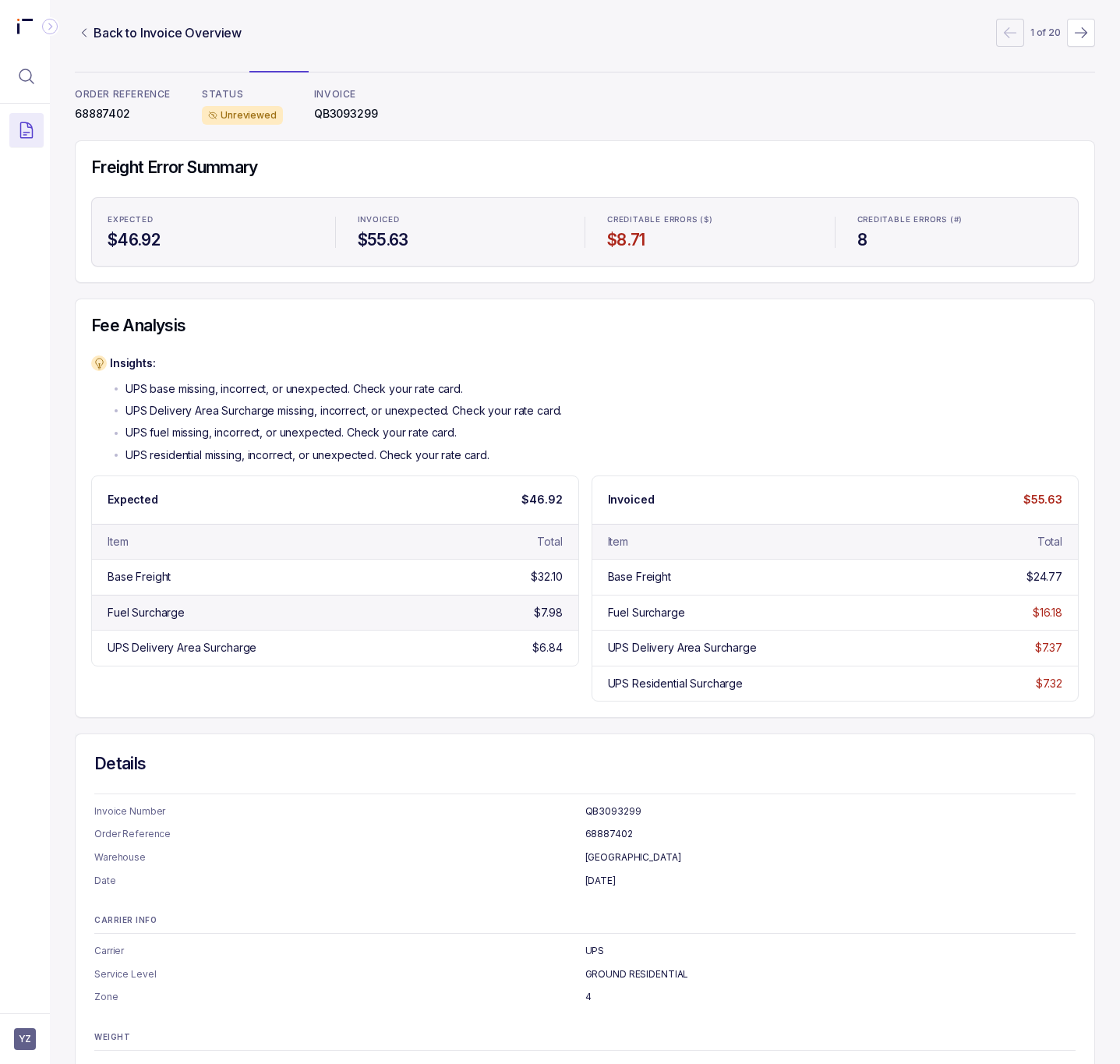
scroll to position [117, 0]
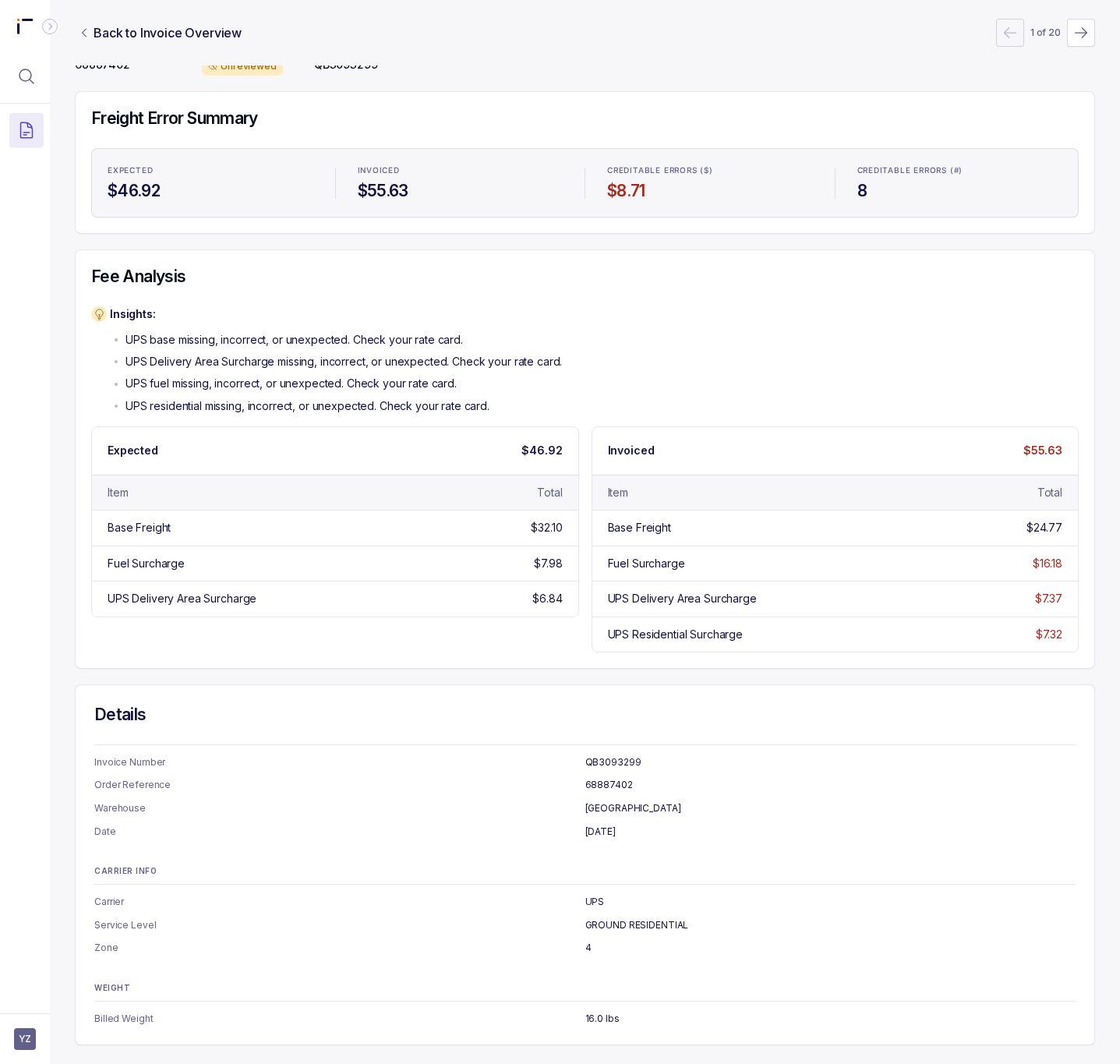
click at [767, 353] on div "Insights: UPS base missing, incorrect, or unexpected. Check your rate card. UPS…" at bounding box center [585, 360] width 988 height 108
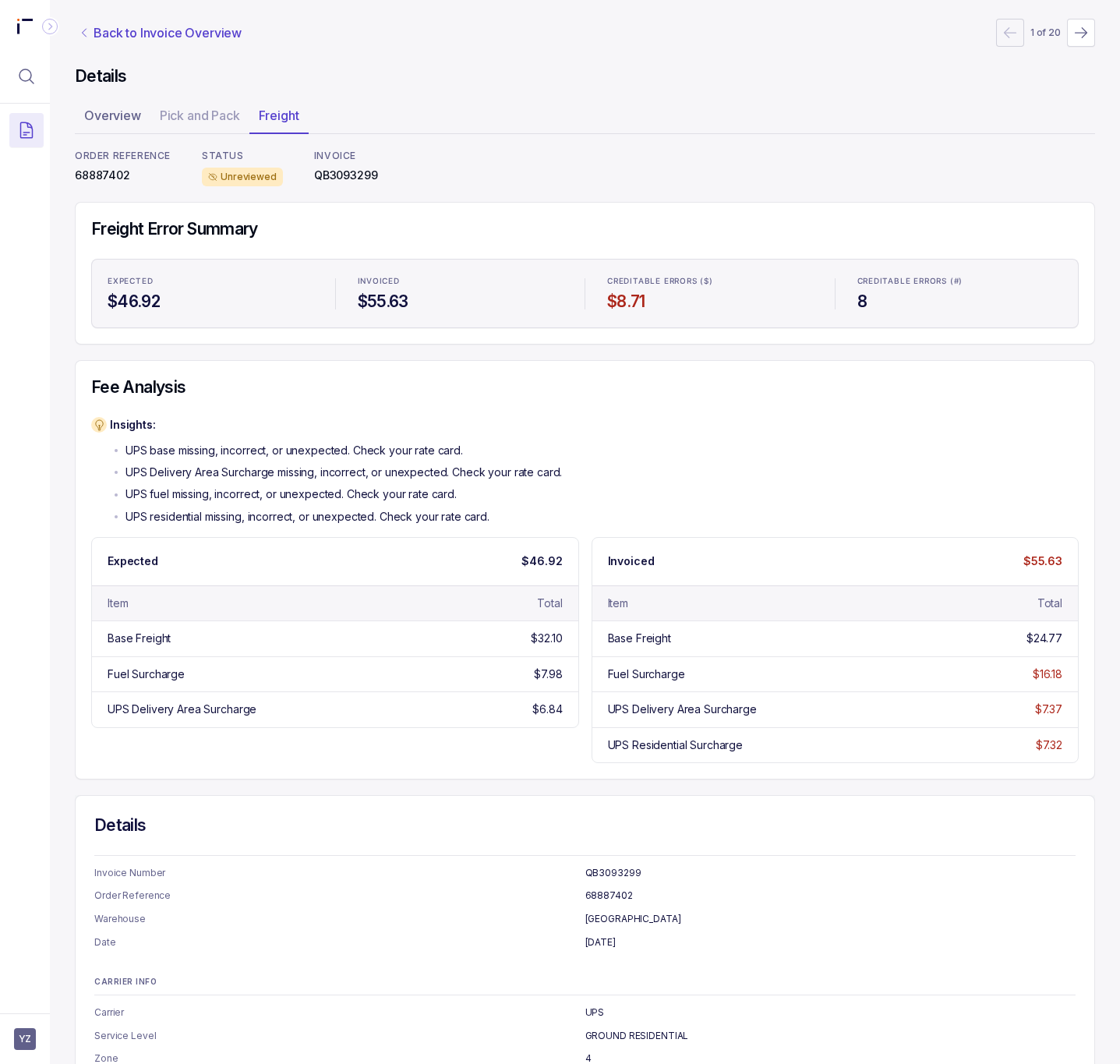
click at [162, 35] on p "Back to Invoice Overview" at bounding box center [167, 32] width 148 height 19
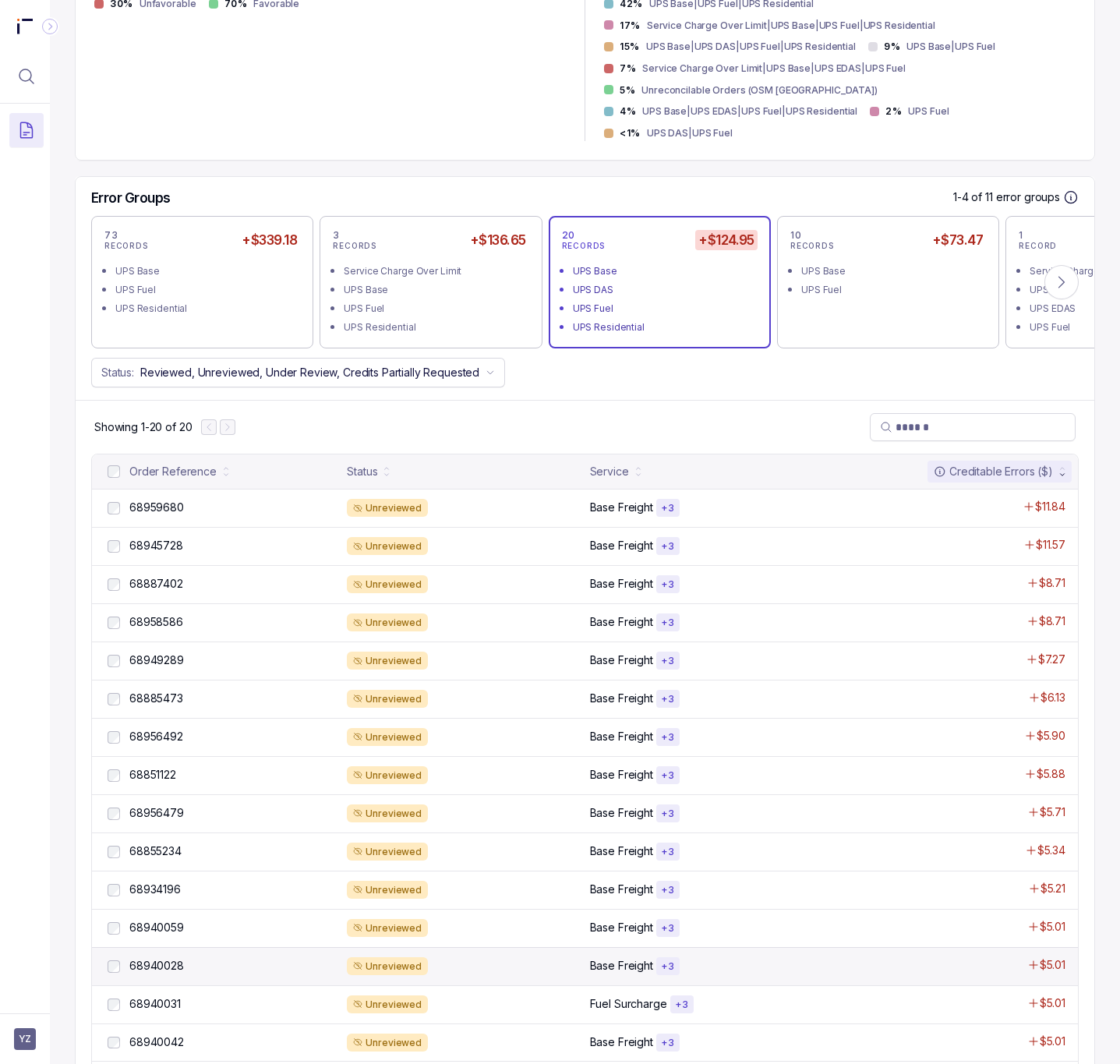
scroll to position [585, 0]
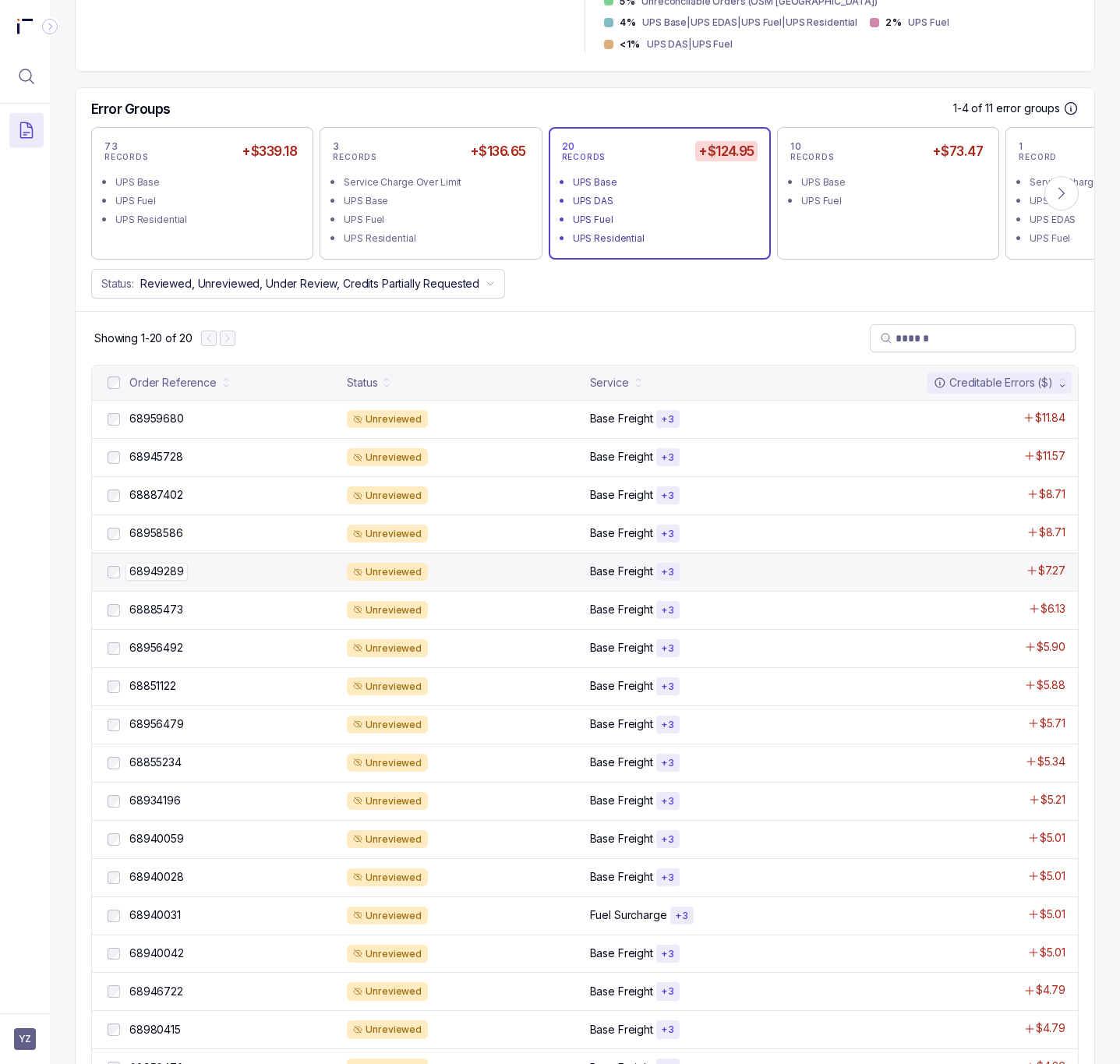
click at [178, 563] on p "68949289" at bounding box center [156, 571] width 62 height 17
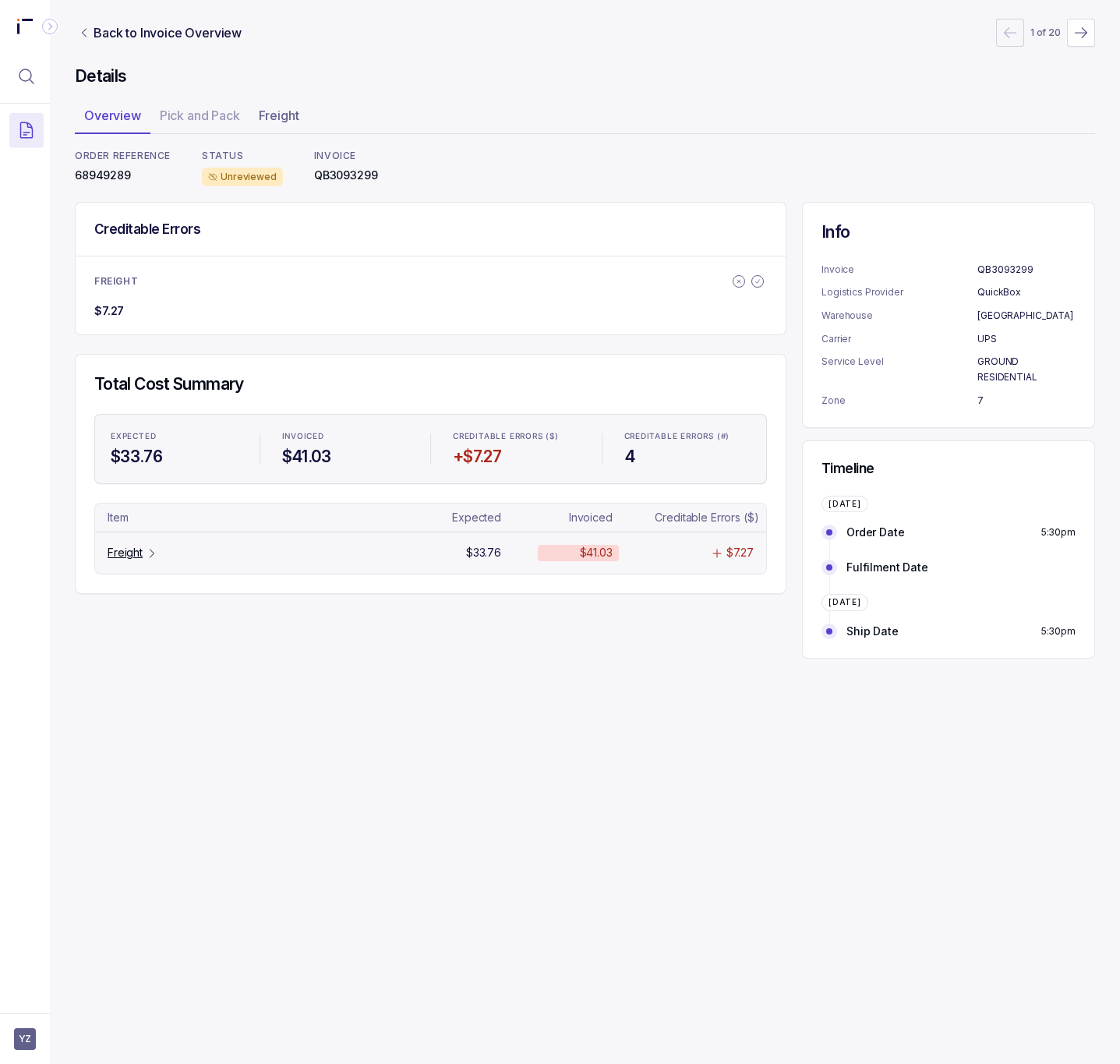
click at [146, 559] on icon "Table Cell-link 0" at bounding box center [151, 554] width 12 height 12
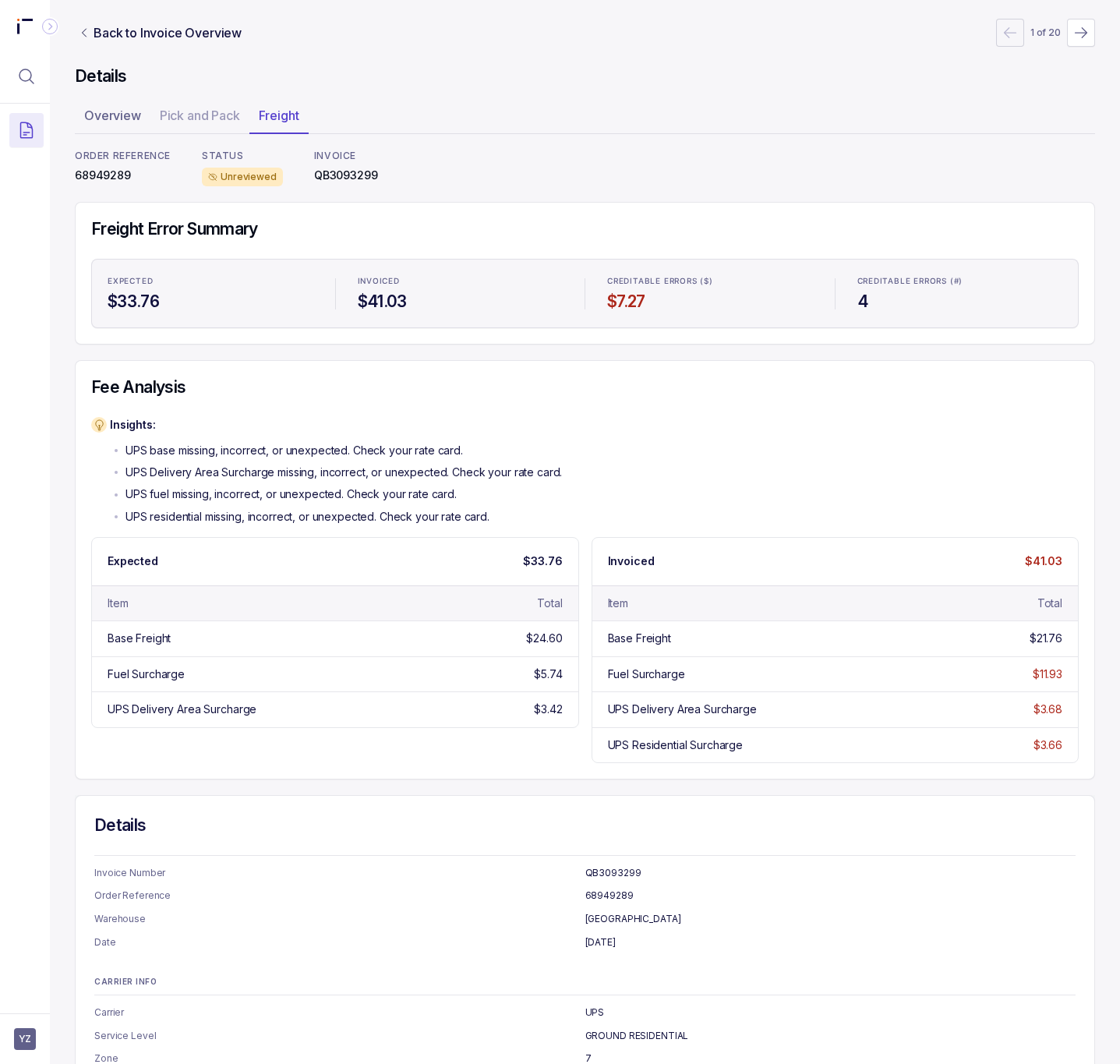
click at [94, 179] on p "68949289" at bounding box center [122, 175] width 96 height 16
copy p "68949289"
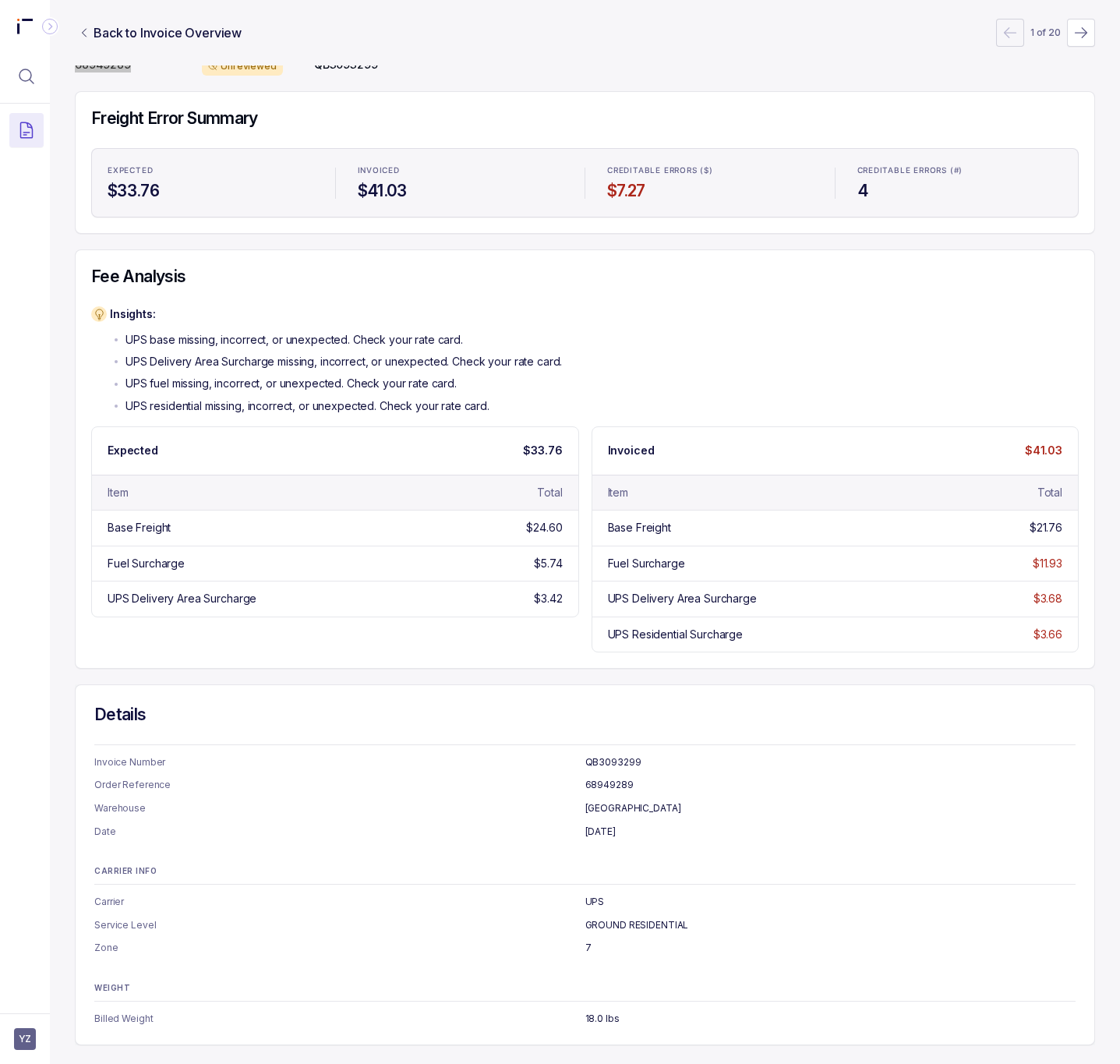
scroll to position [117, 0]
click at [821, 64] on header "Back to Invoice Overview 1 of 20" at bounding box center [585, 32] width 1021 height 65
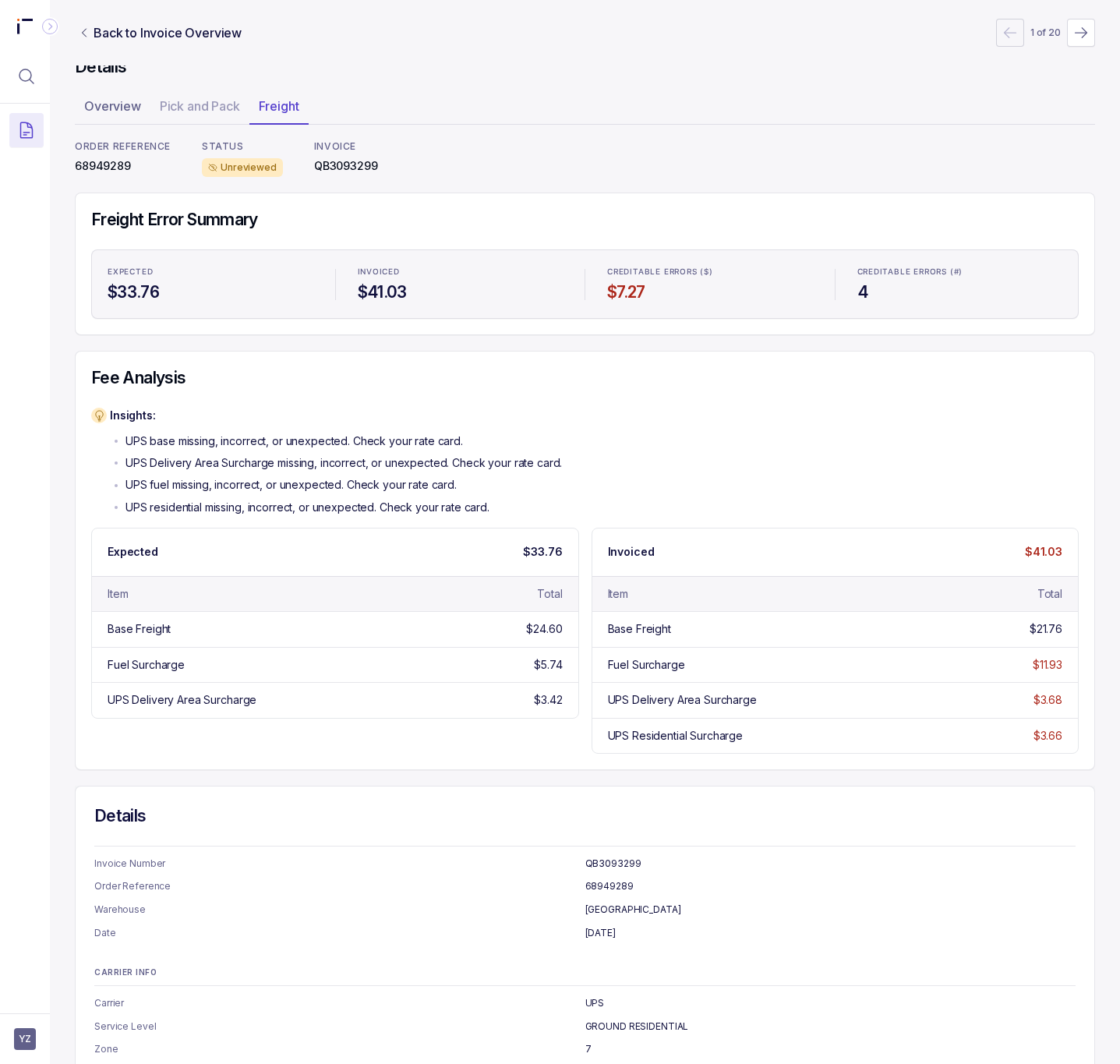
scroll to position [0, 0]
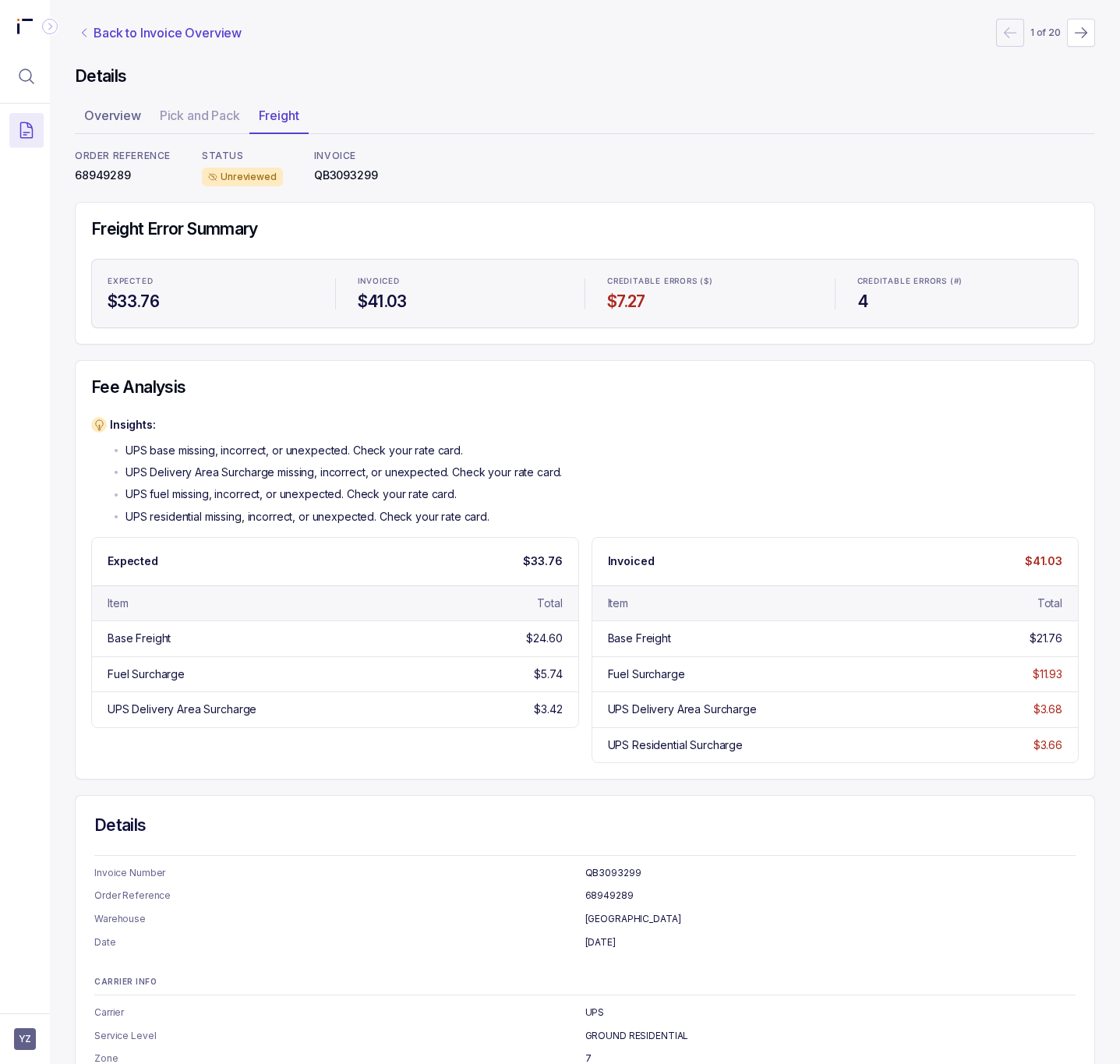
click at [195, 34] on p "Back to Invoice Overview" at bounding box center [167, 32] width 148 height 19
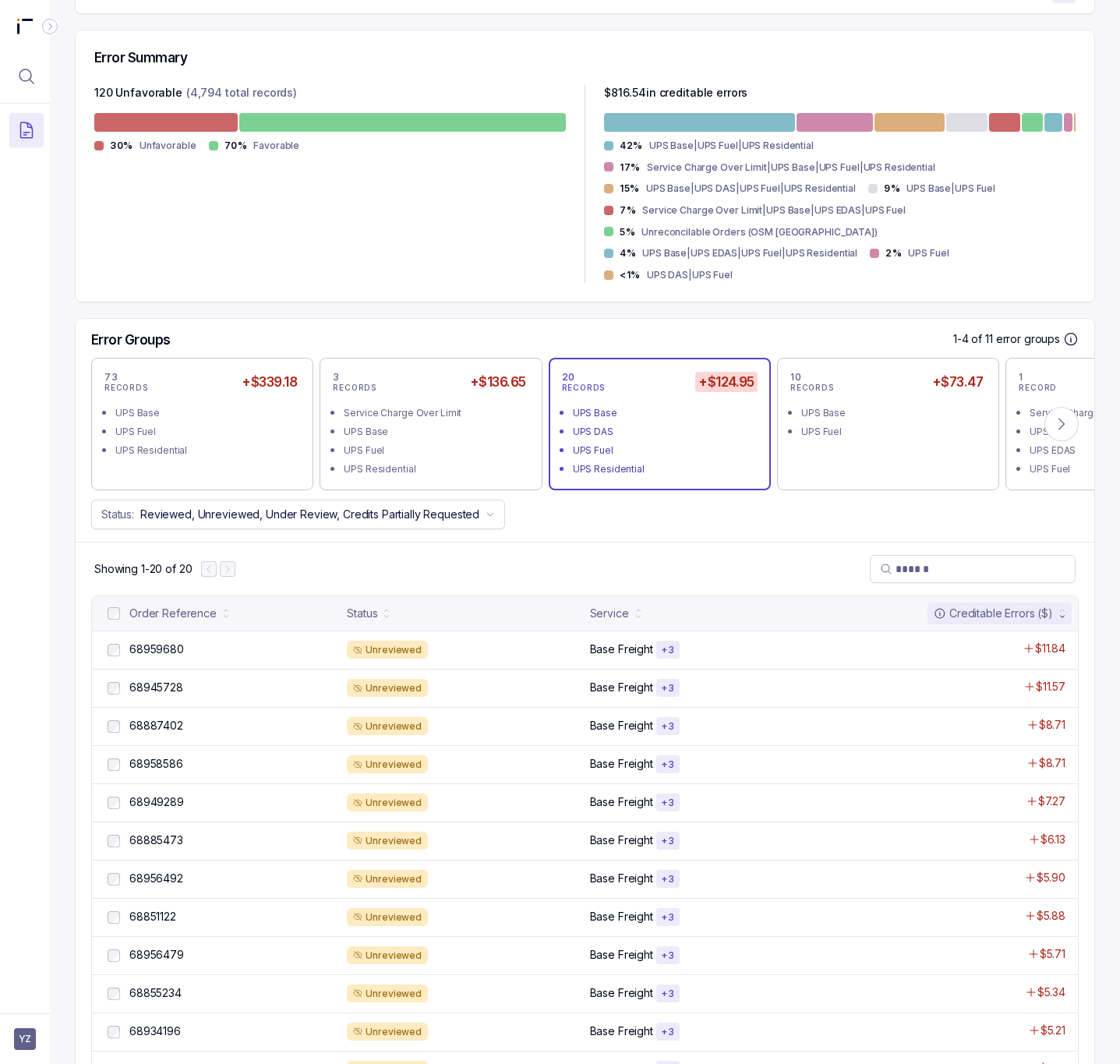
scroll to position [467, 0]
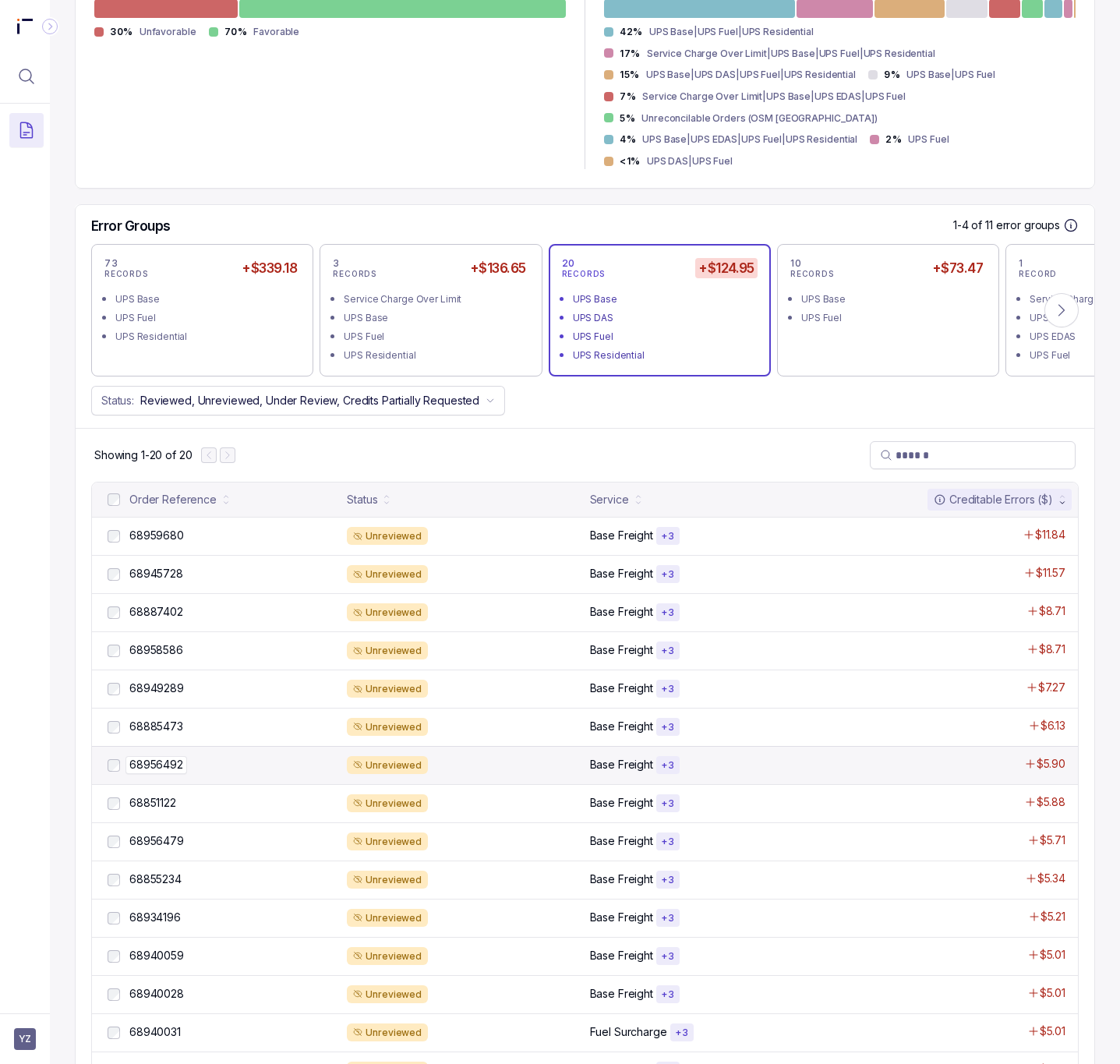
click at [169, 759] on p "68956492" at bounding box center [156, 764] width 61 height 17
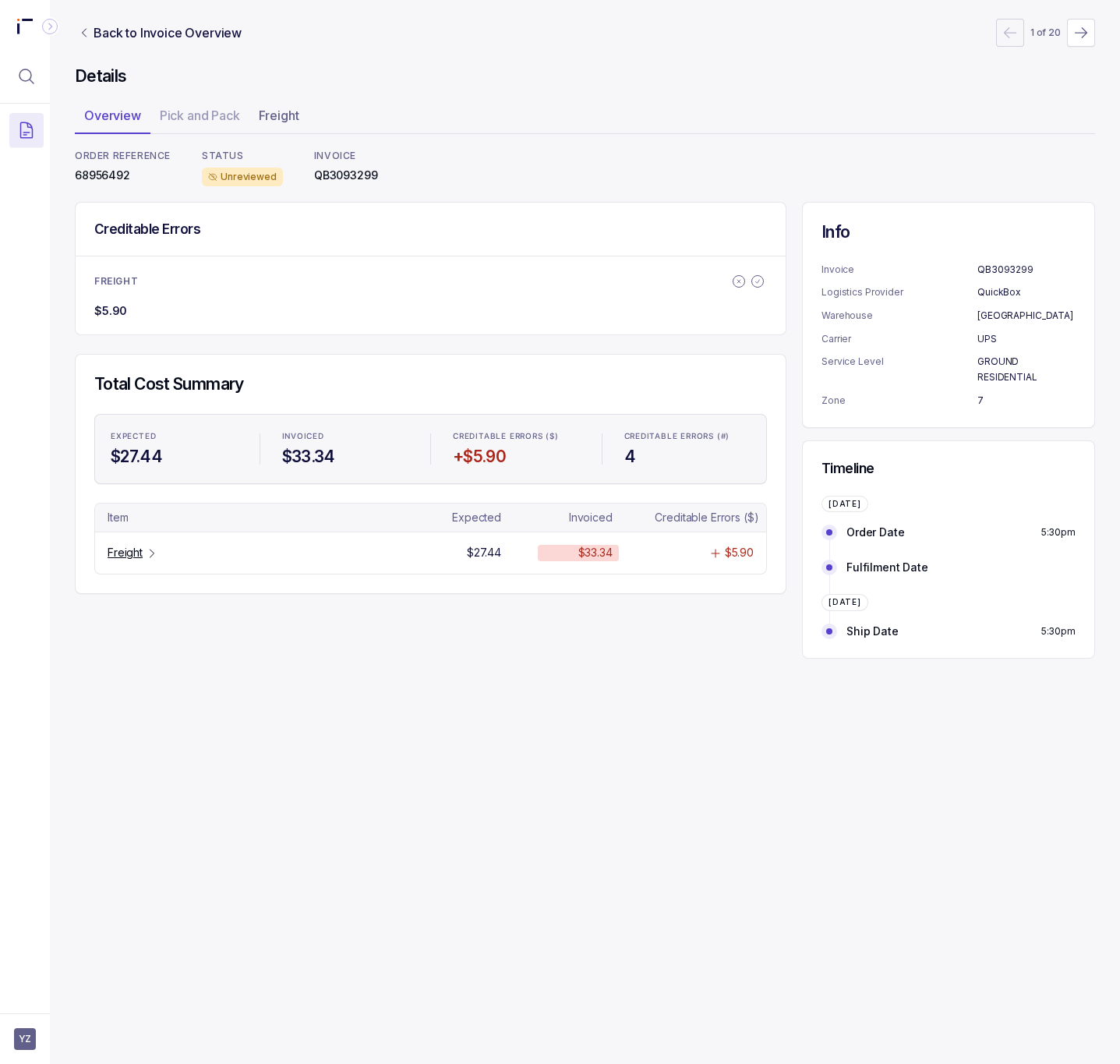
click at [91, 175] on p "68956492" at bounding box center [122, 175] width 96 height 16
copy p "68956492"
click at [122, 553] on p "Freight" at bounding box center [125, 553] width 35 height 16
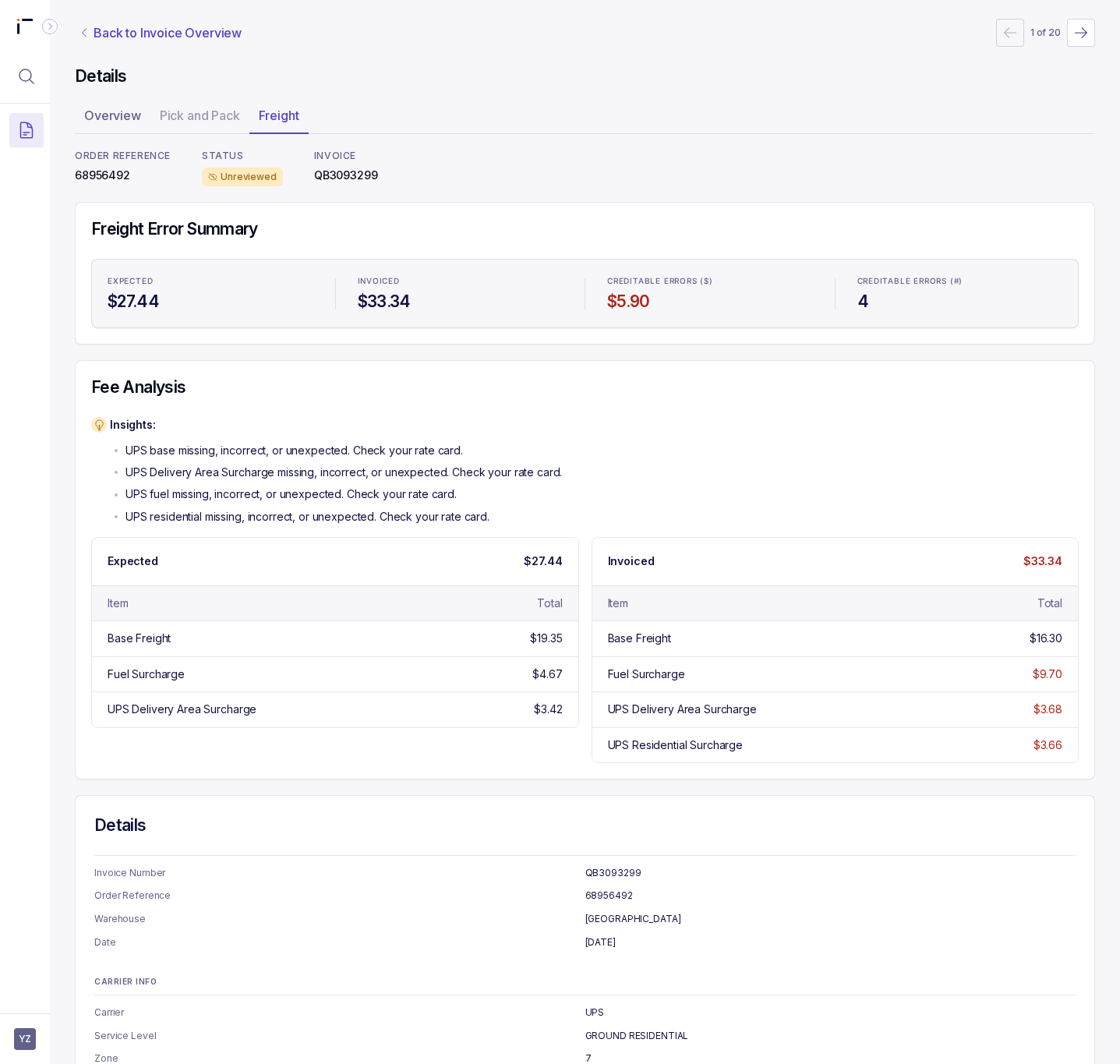
click at [176, 31] on p "Back to Invoice Overview" at bounding box center [167, 32] width 148 height 19
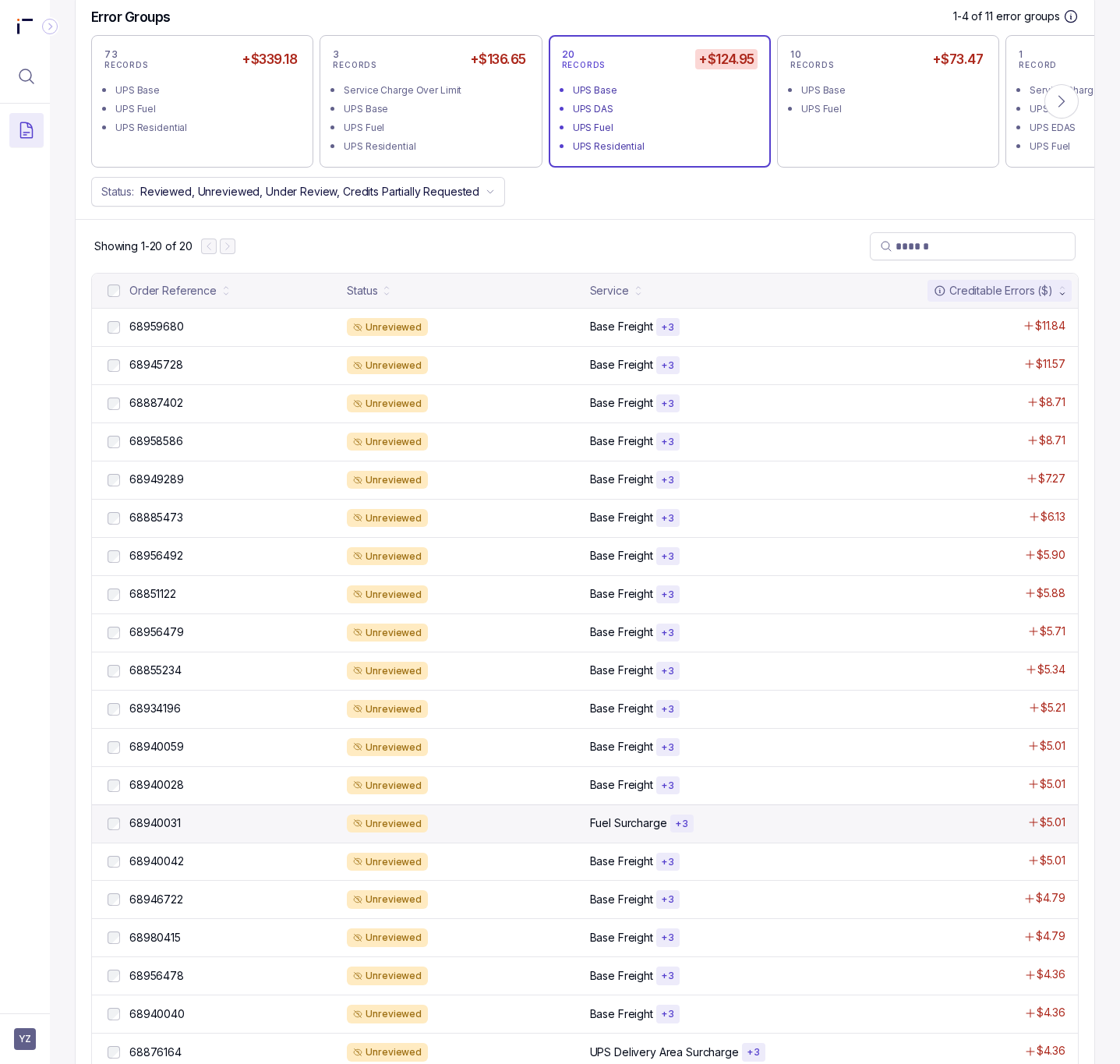
scroll to position [702, 0]
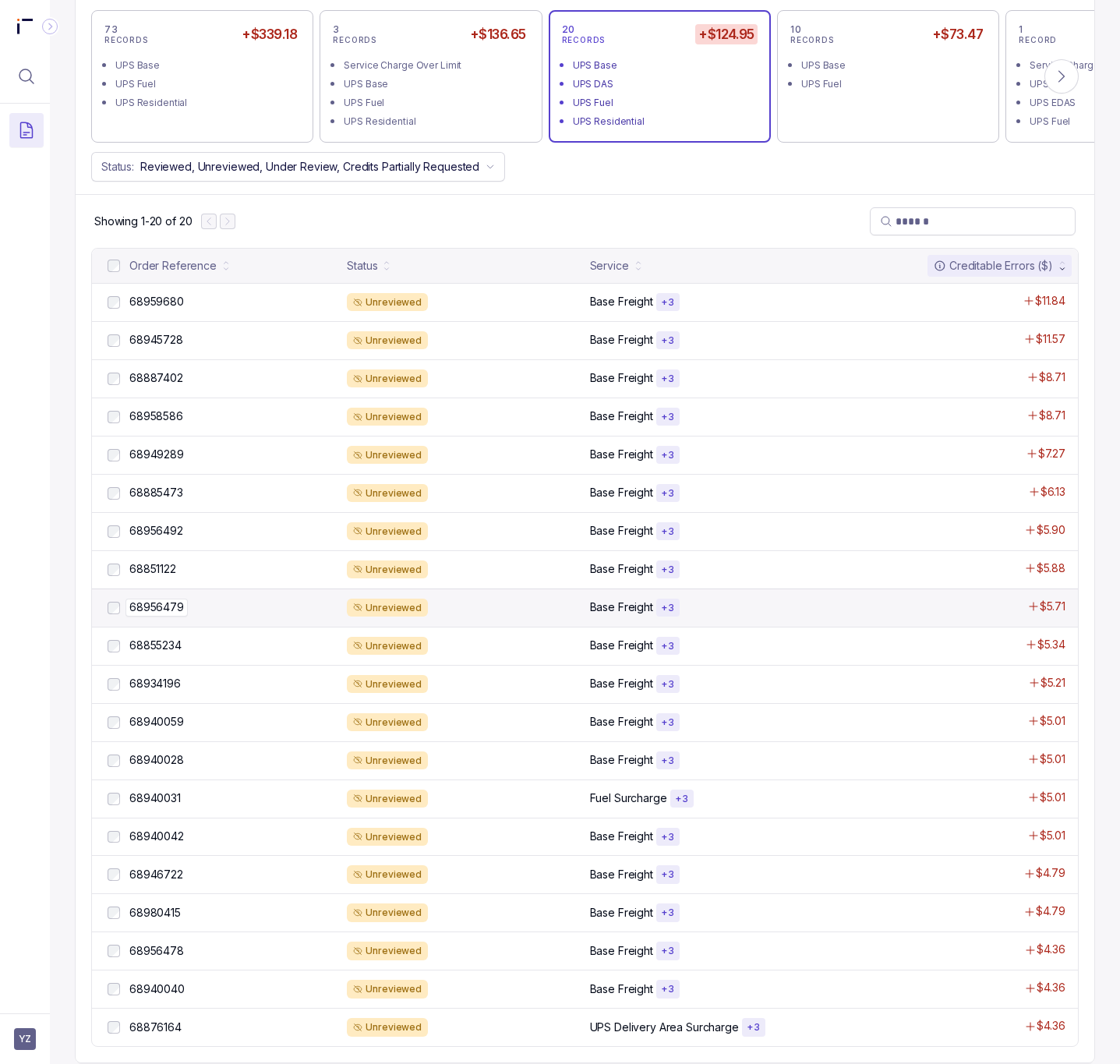
click at [162, 599] on p "68956479" at bounding box center [156, 607] width 62 height 17
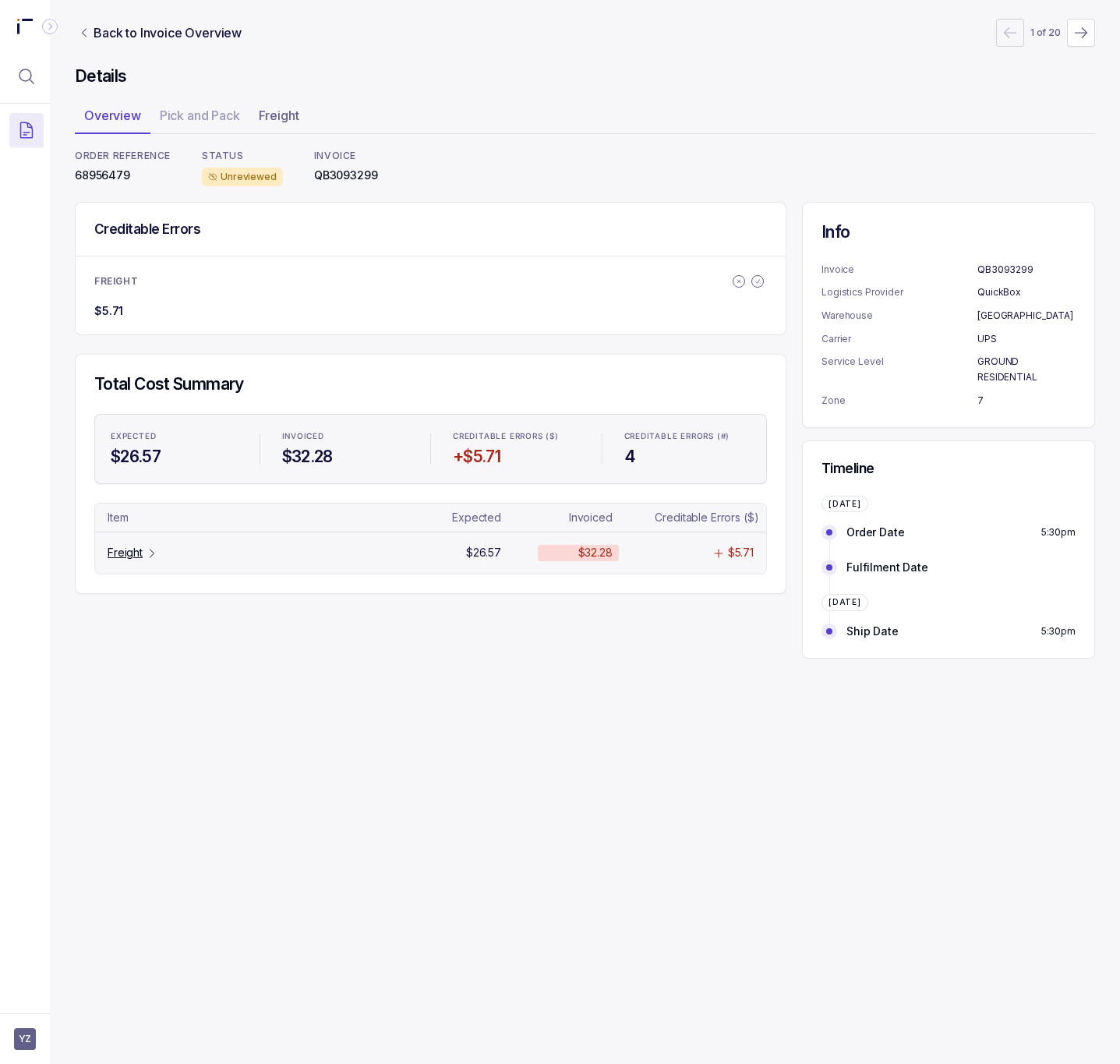
click at [124, 557] on p "Freight" at bounding box center [125, 553] width 35 height 16
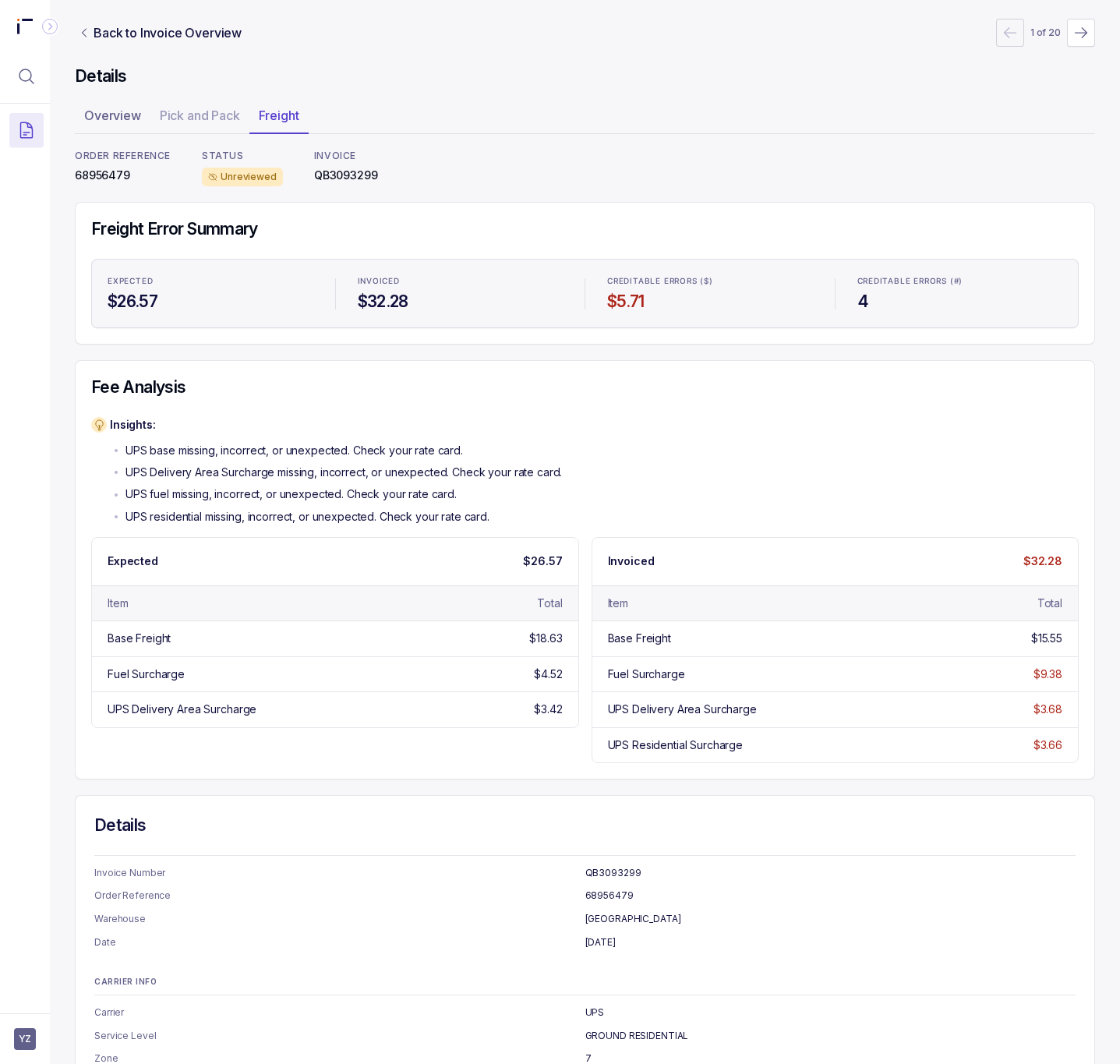
click at [113, 174] on p "68956479" at bounding box center [122, 175] width 96 height 16
copy p "68956479"
click at [152, 36] on p "Back to Invoice Overview" at bounding box center [167, 32] width 148 height 19
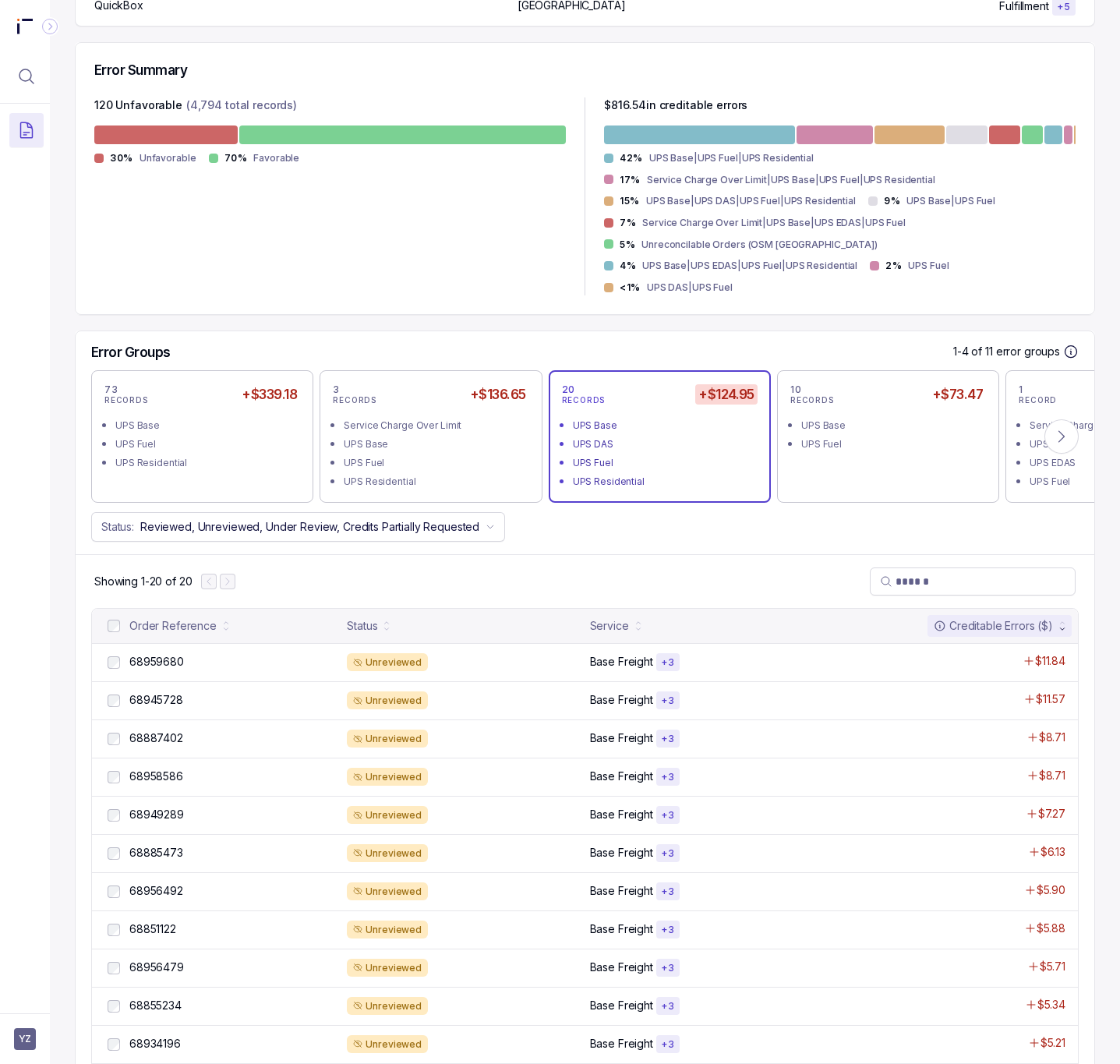
scroll to position [467, 0]
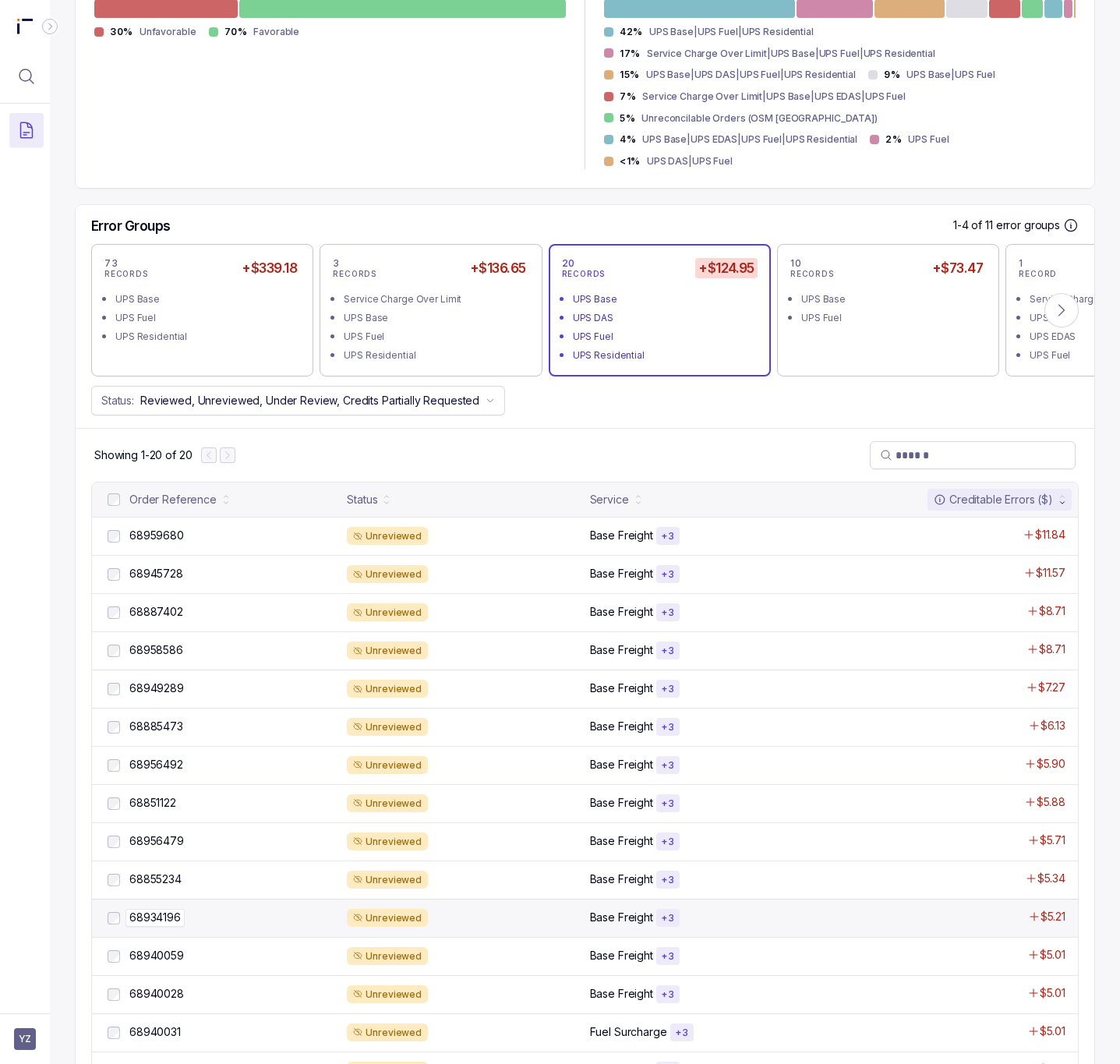
click at [181, 909] on p "68934196" at bounding box center [156, 918] width 60 height 17
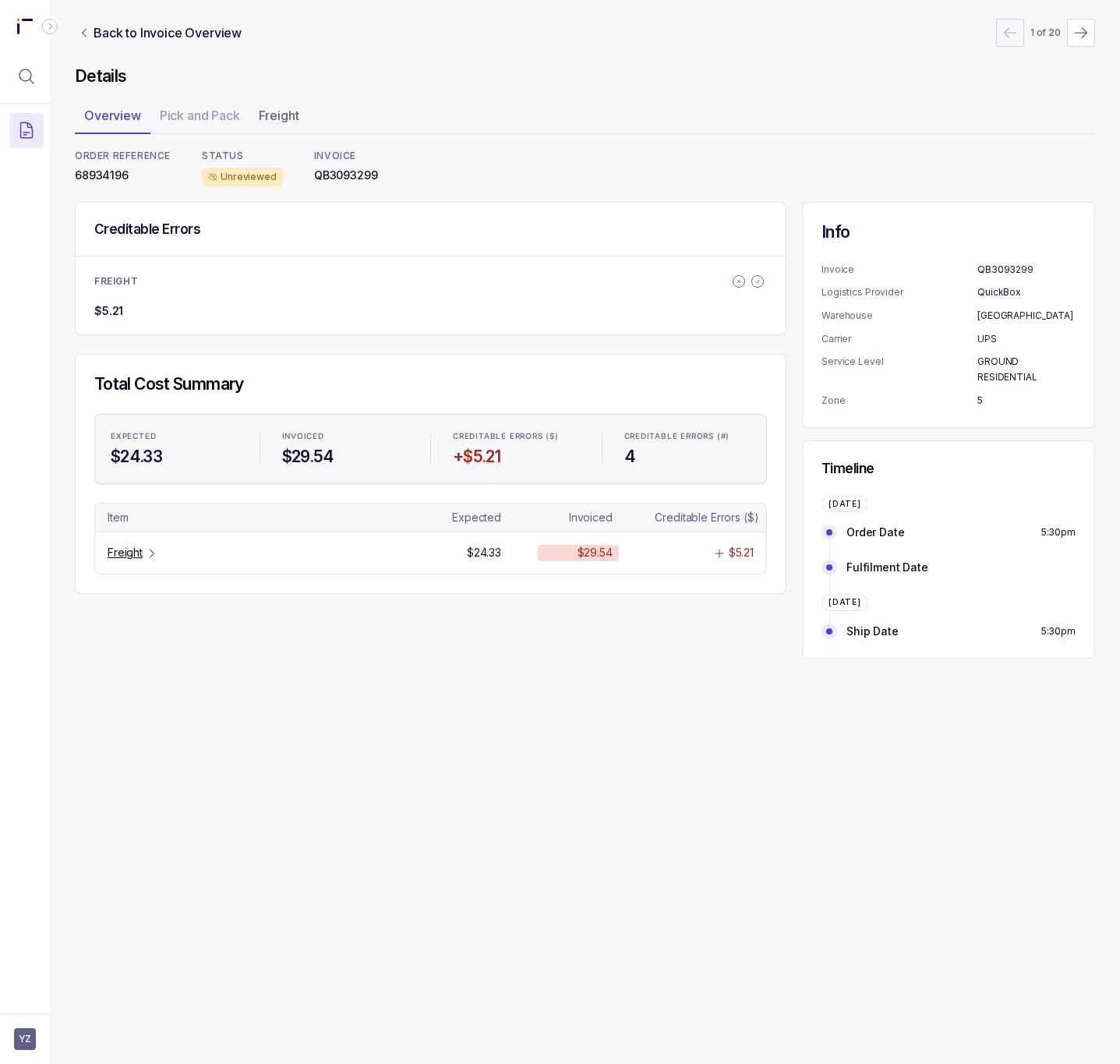
click at [115, 170] on p "68934196" at bounding box center [122, 175] width 96 height 16
copy p "68934196"
click at [115, 561] on p "Freight" at bounding box center [125, 553] width 35 height 16
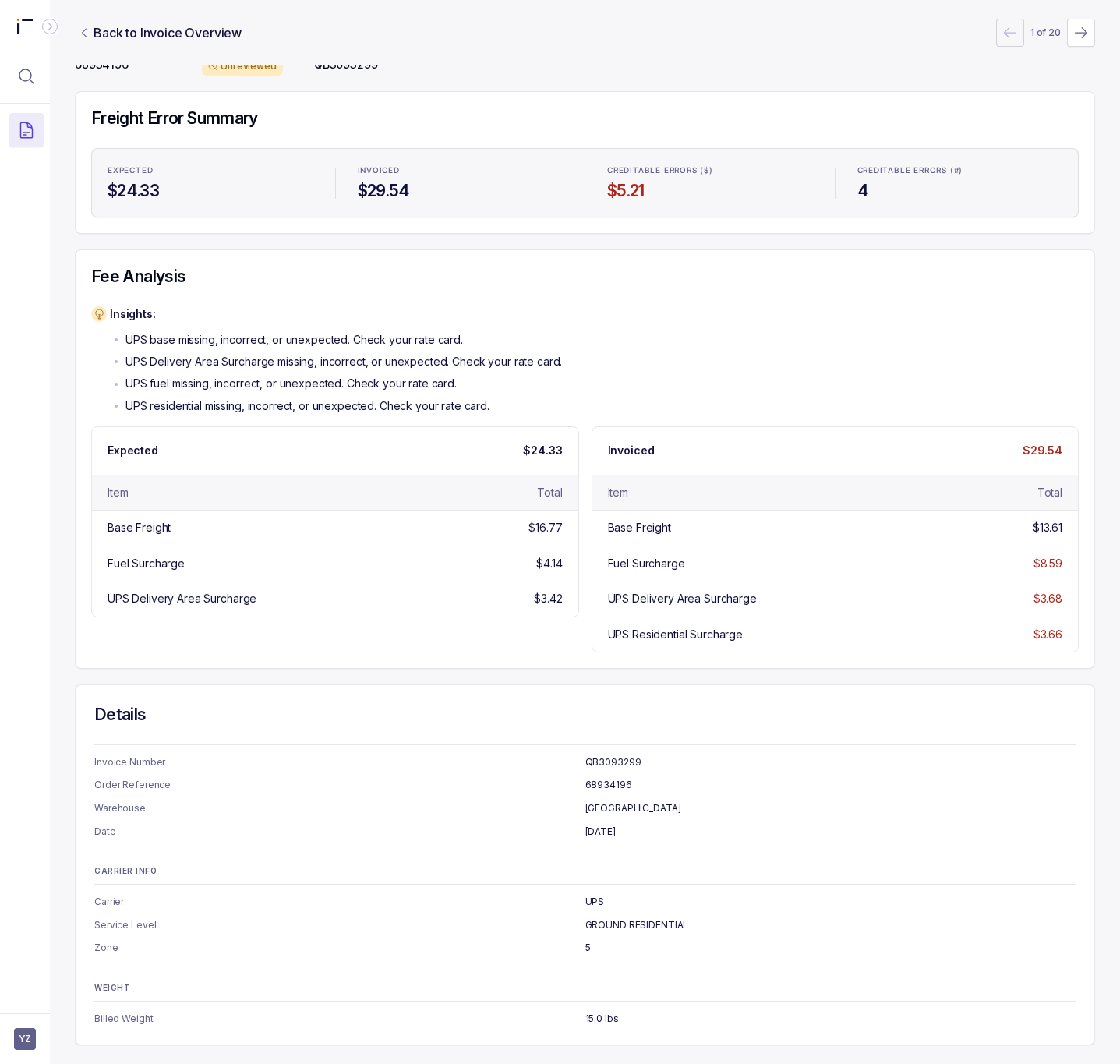
scroll to position [117, 0]
click at [170, 31] on p "Back to Invoice Overview" at bounding box center [167, 32] width 148 height 19
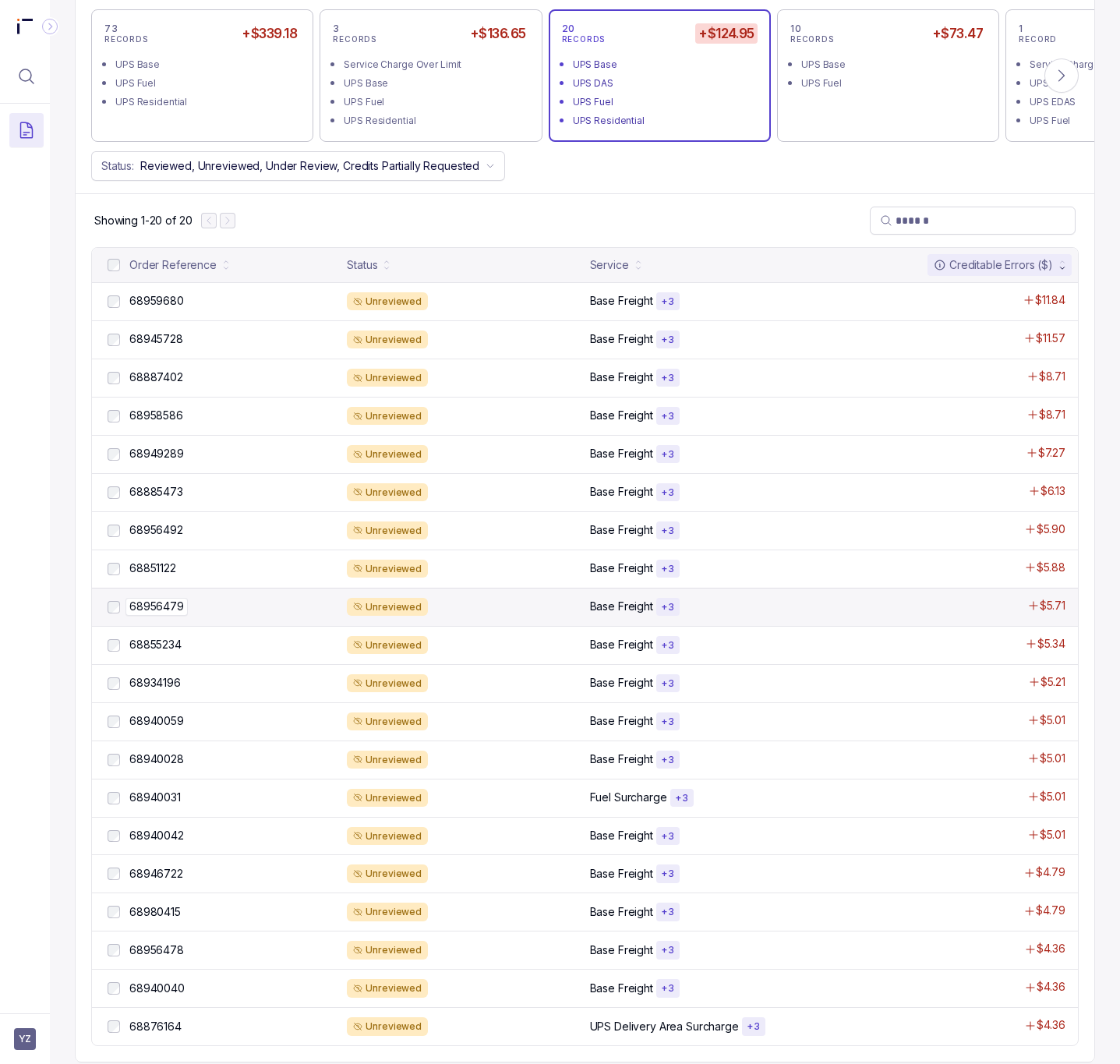
scroll to position [710, 0]
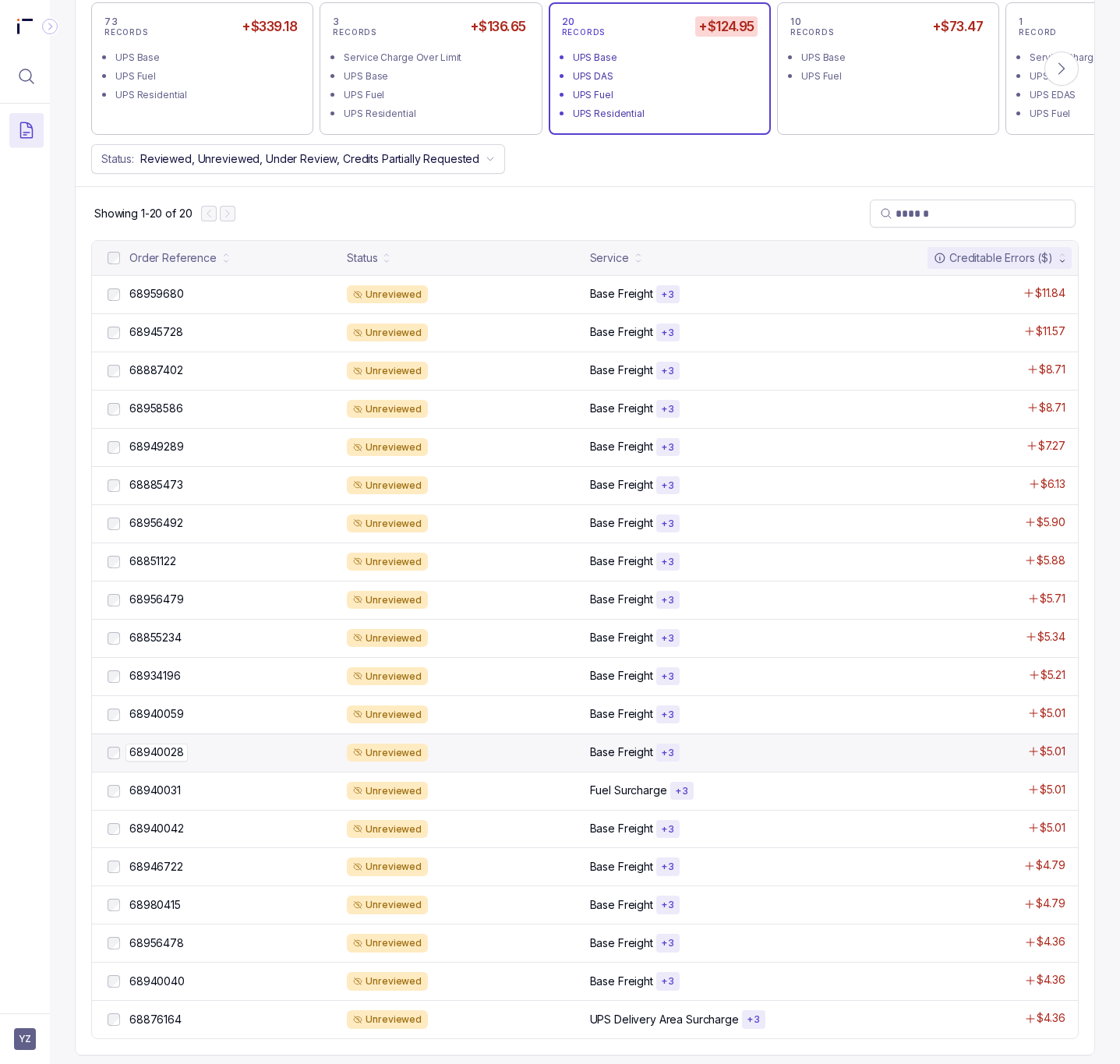
click at [171, 744] on p "68940028" at bounding box center [156, 752] width 62 height 17
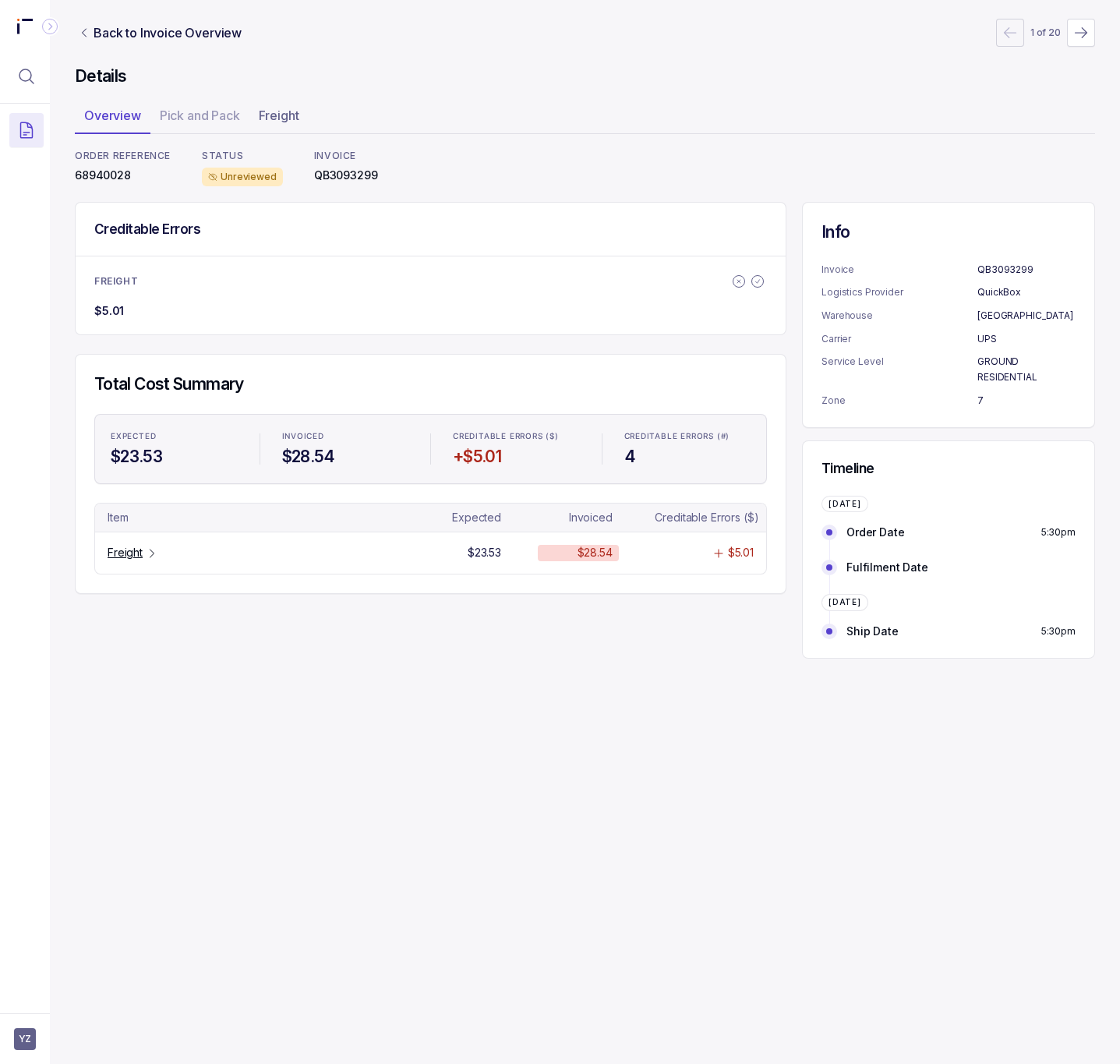
click at [113, 175] on p "68940028" at bounding box center [122, 175] width 96 height 16
copy p "68940028"
click at [110, 558] on p "Freight" at bounding box center [125, 553] width 35 height 16
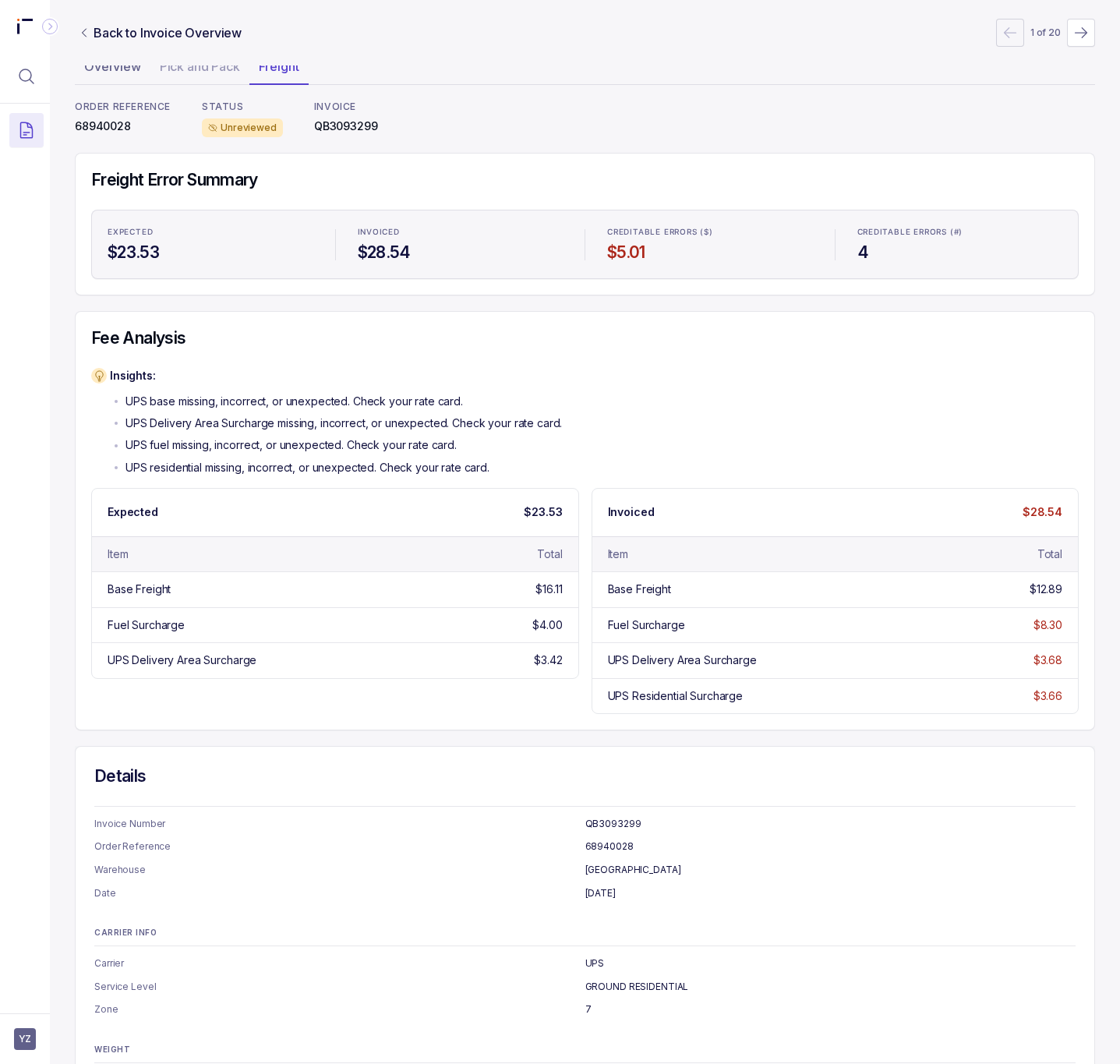
scroll to position [117, 0]
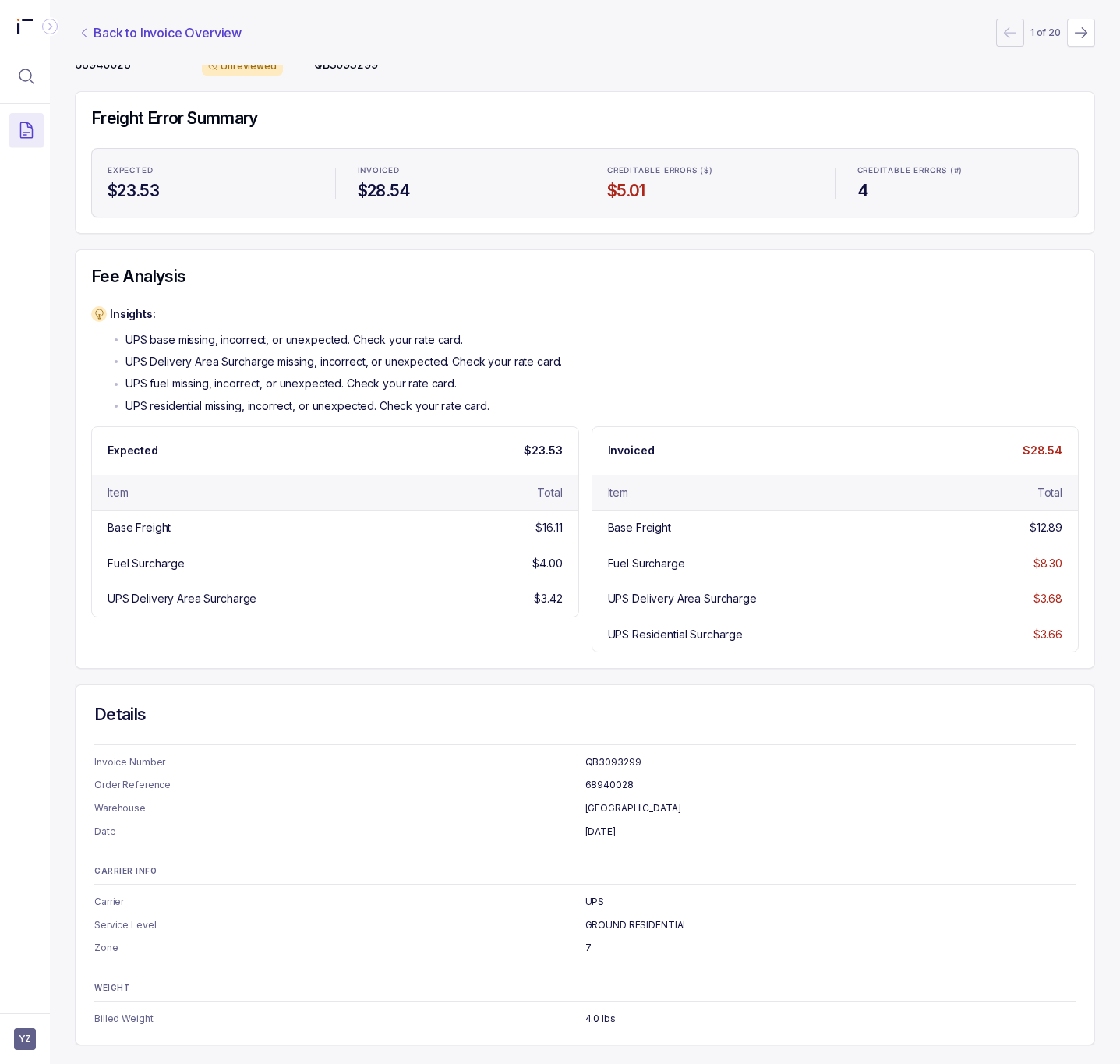
click at [176, 33] on p "Back to Invoice Overview" at bounding box center [167, 32] width 148 height 19
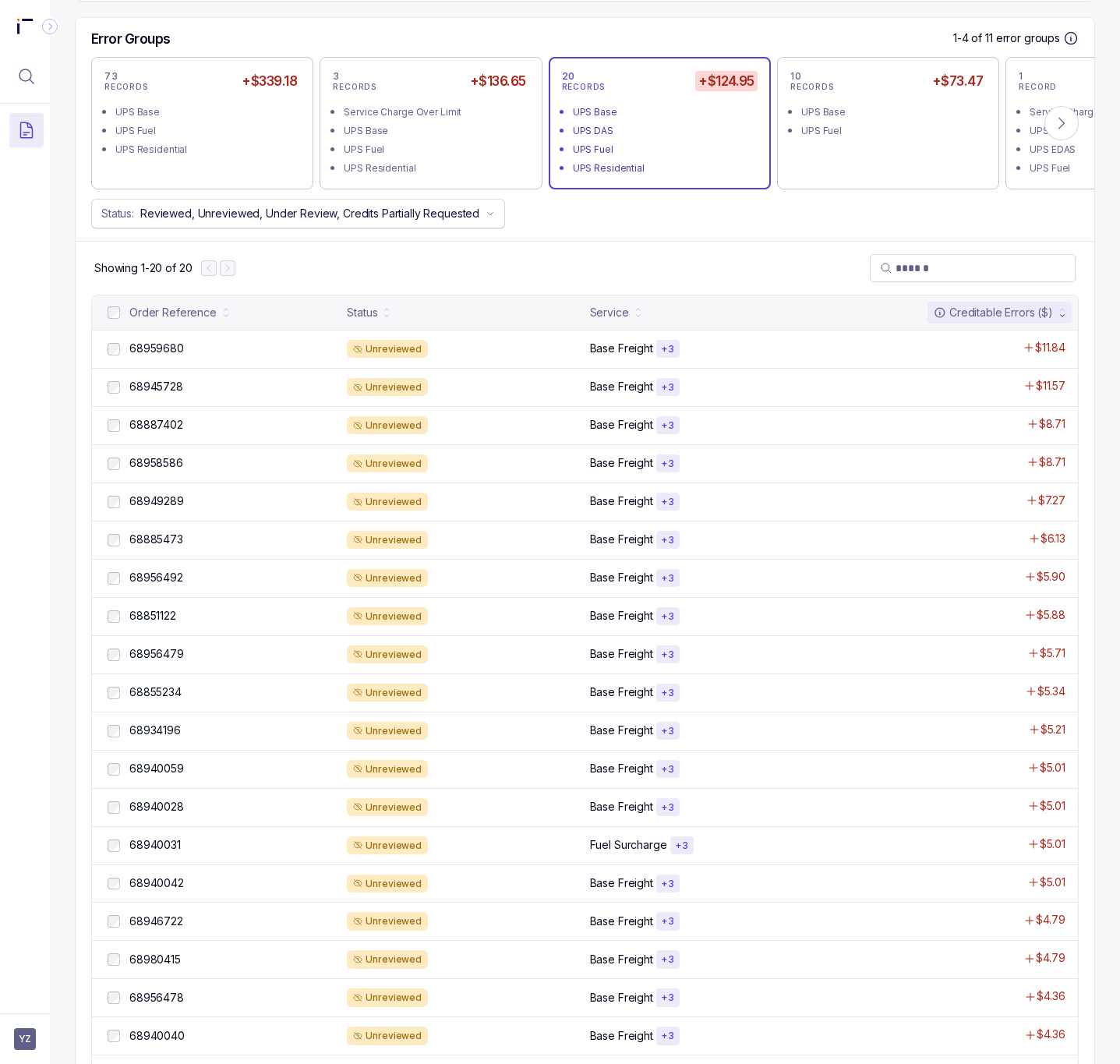
scroll to position [710, 0]
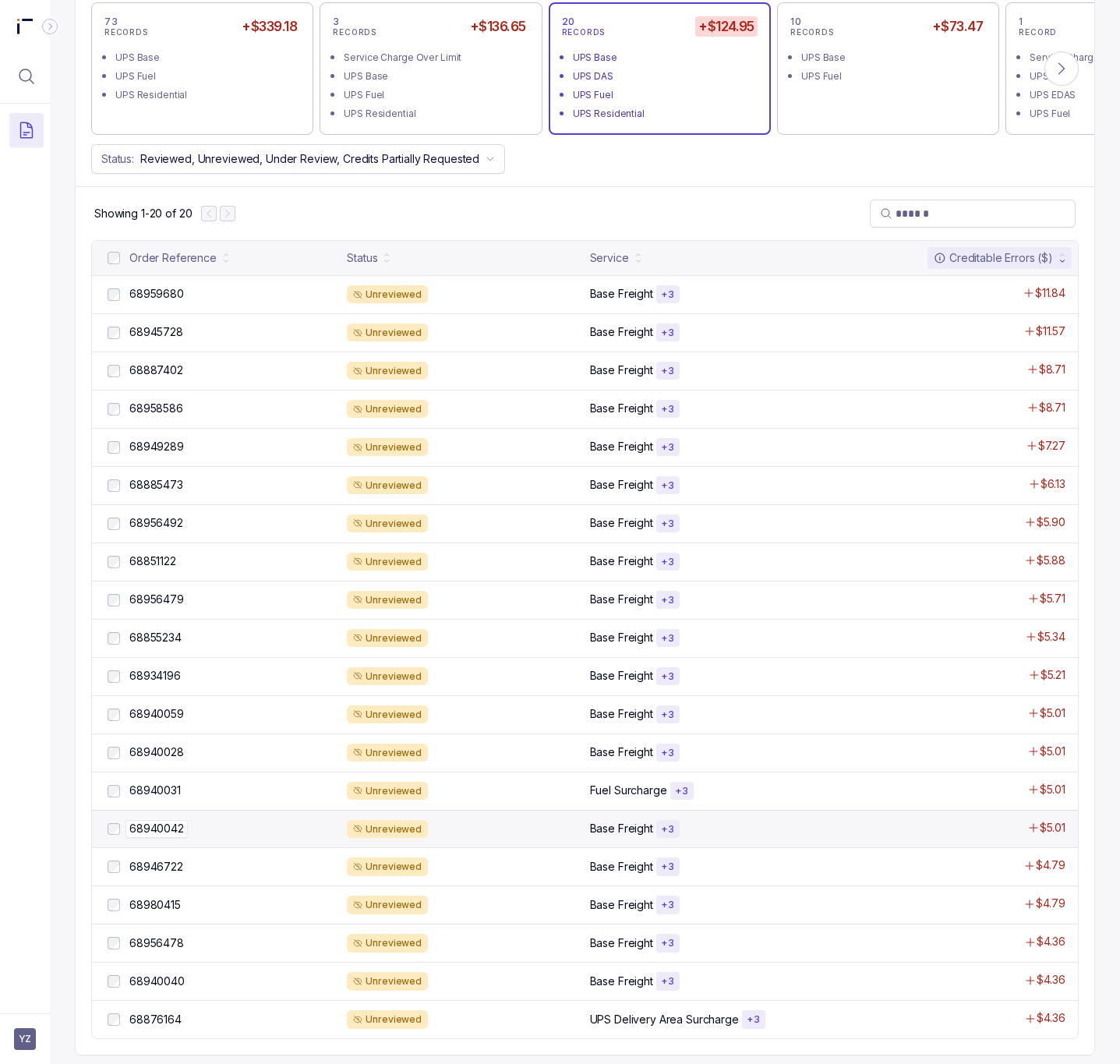
click at [171, 820] on p "68940042" at bounding box center [156, 828] width 62 height 17
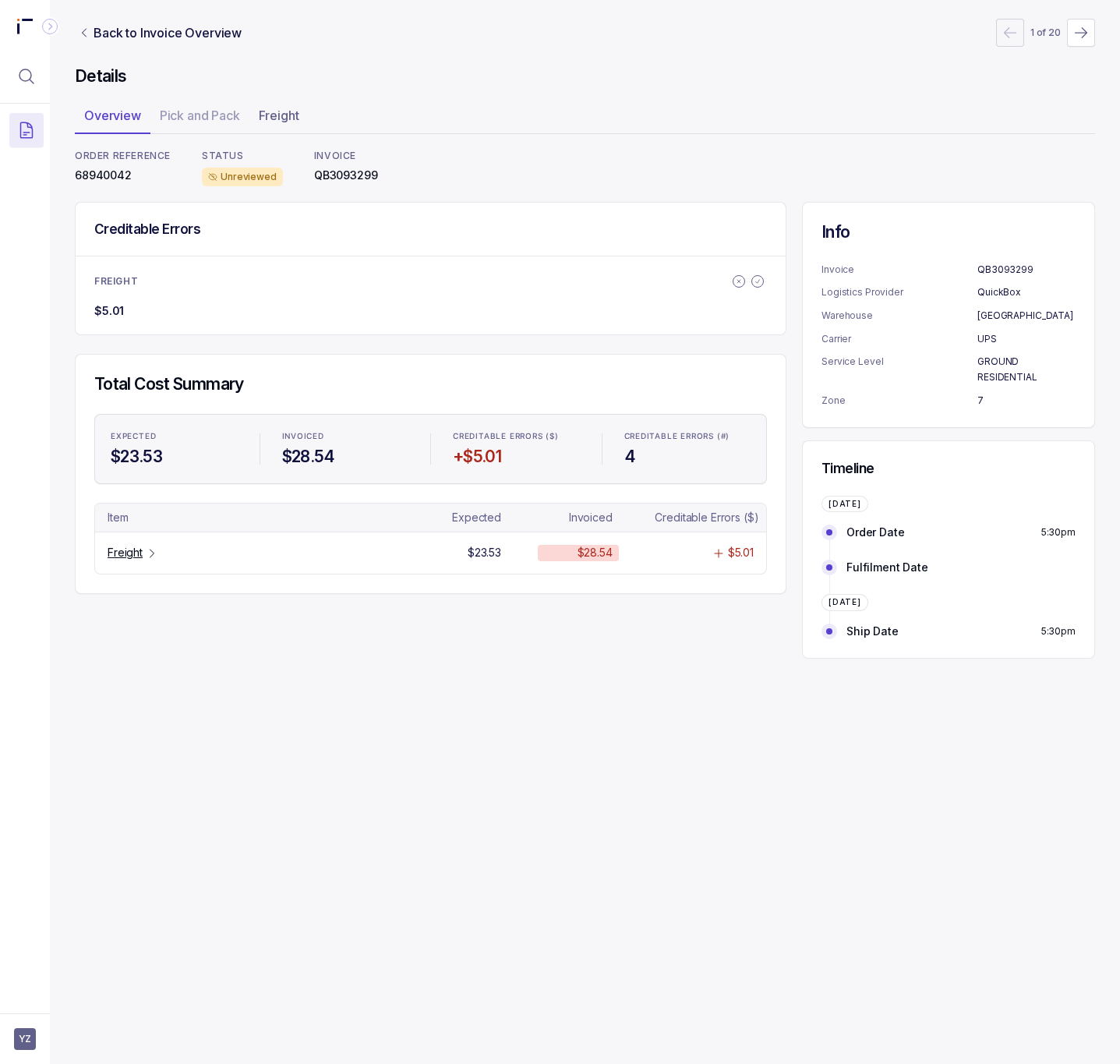
click at [110, 180] on p "68940042" at bounding box center [122, 175] width 96 height 16
copy p "68940042"
click at [131, 557] on p "Freight" at bounding box center [125, 553] width 35 height 16
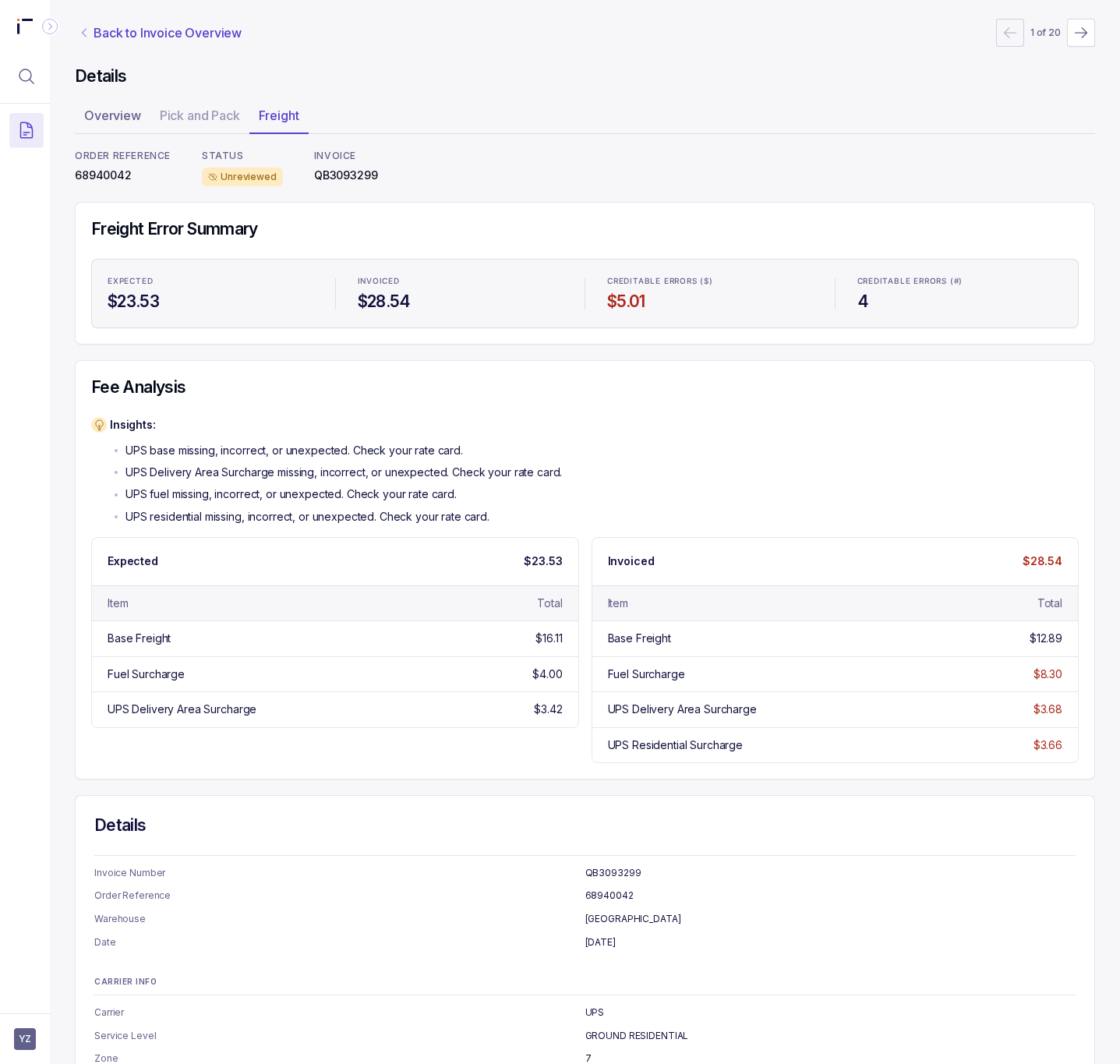
click at [165, 26] on p "Back to Invoice Overview" at bounding box center [167, 32] width 148 height 19
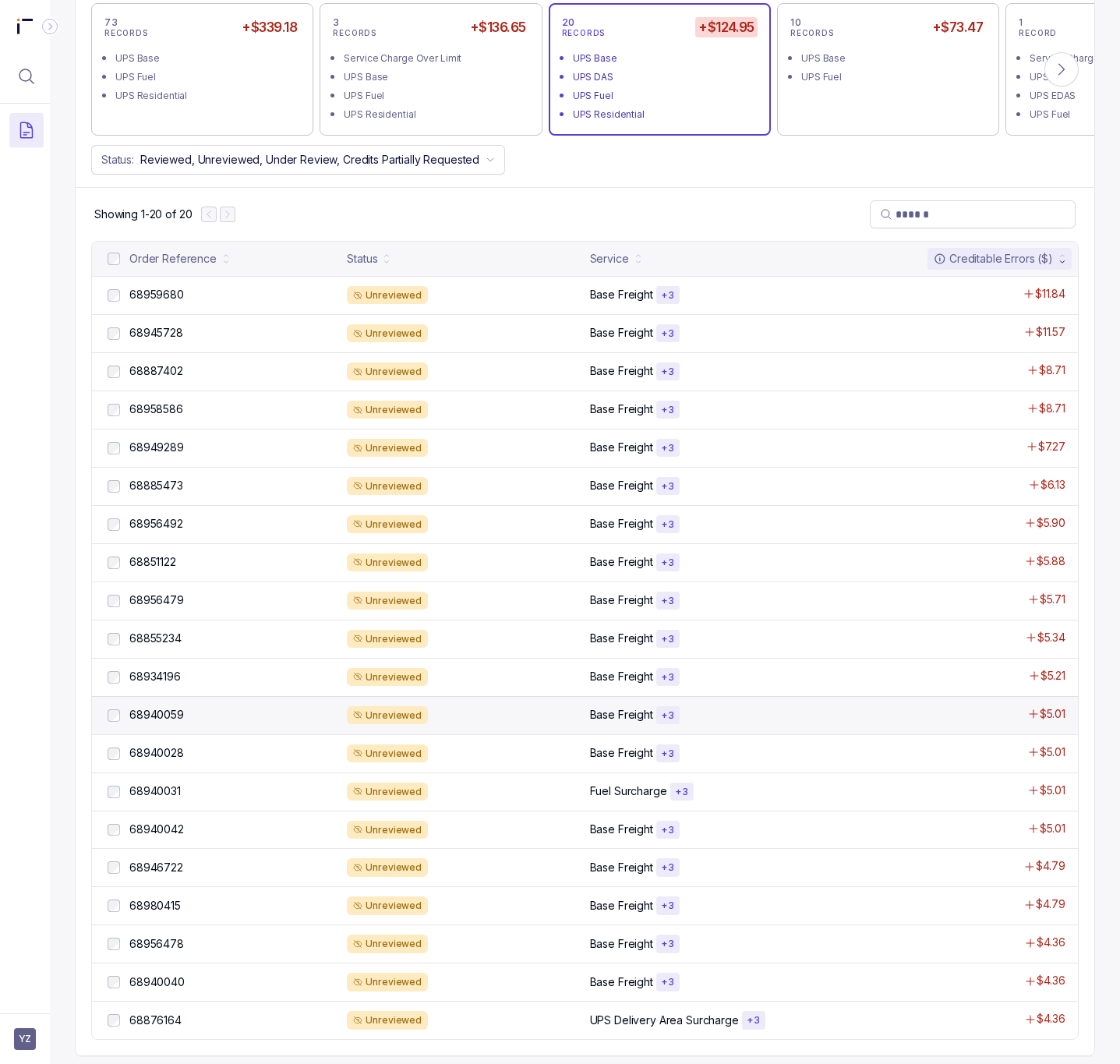
scroll to position [710, 0]
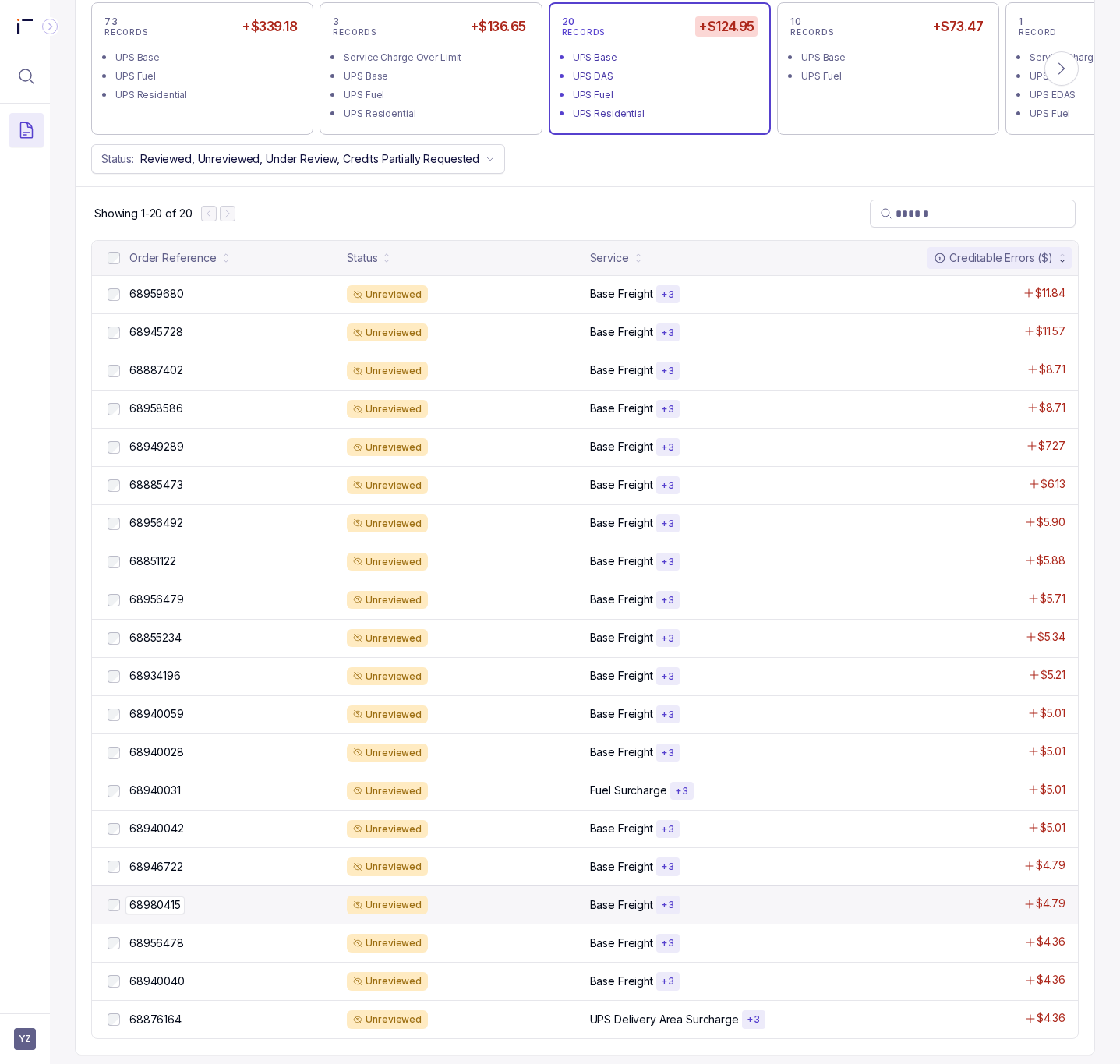
click at [176, 897] on p "68980415" at bounding box center [156, 905] width 60 height 17
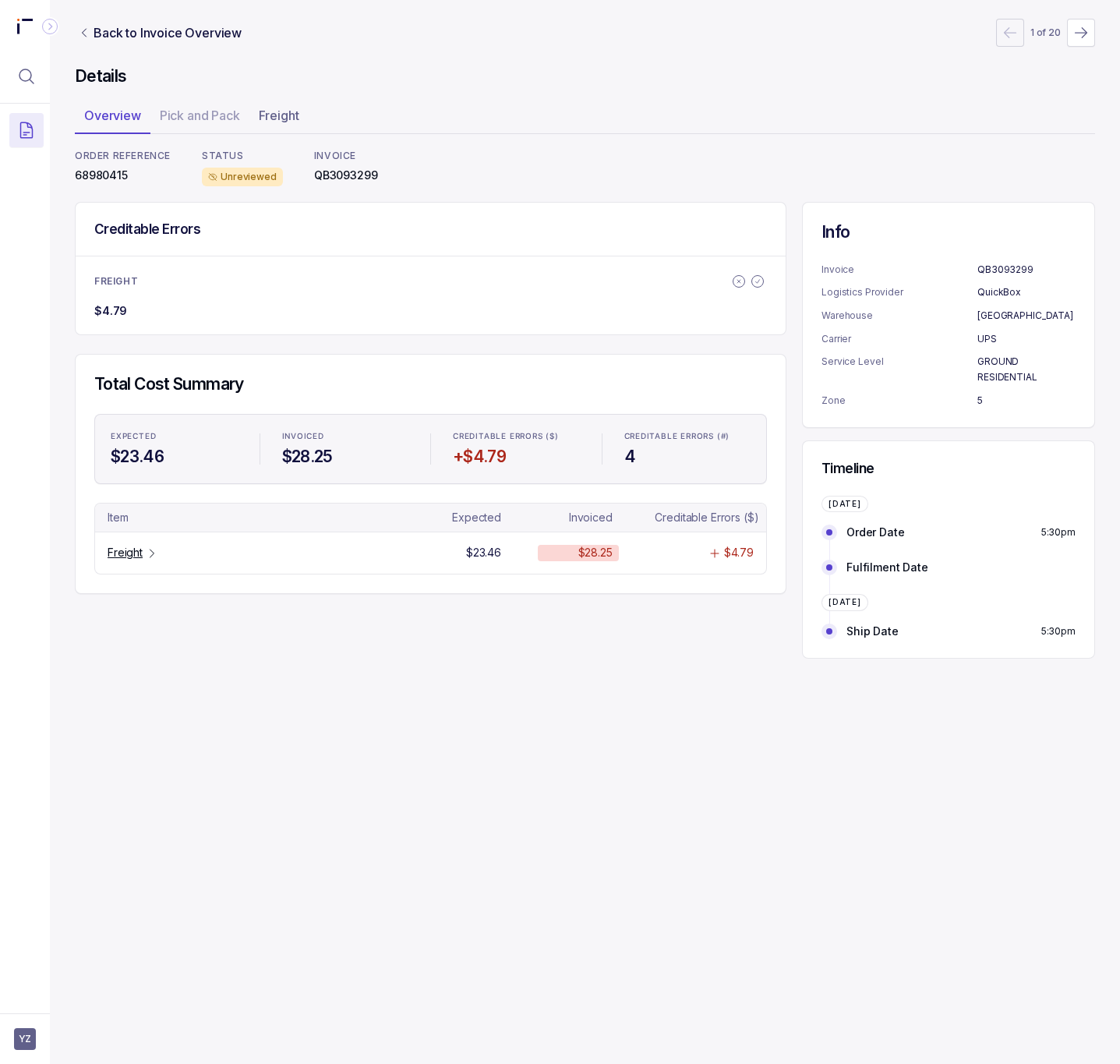
click at [113, 178] on p "68980415" at bounding box center [122, 175] width 96 height 16
click at [138, 555] on p "Freight" at bounding box center [125, 553] width 35 height 16
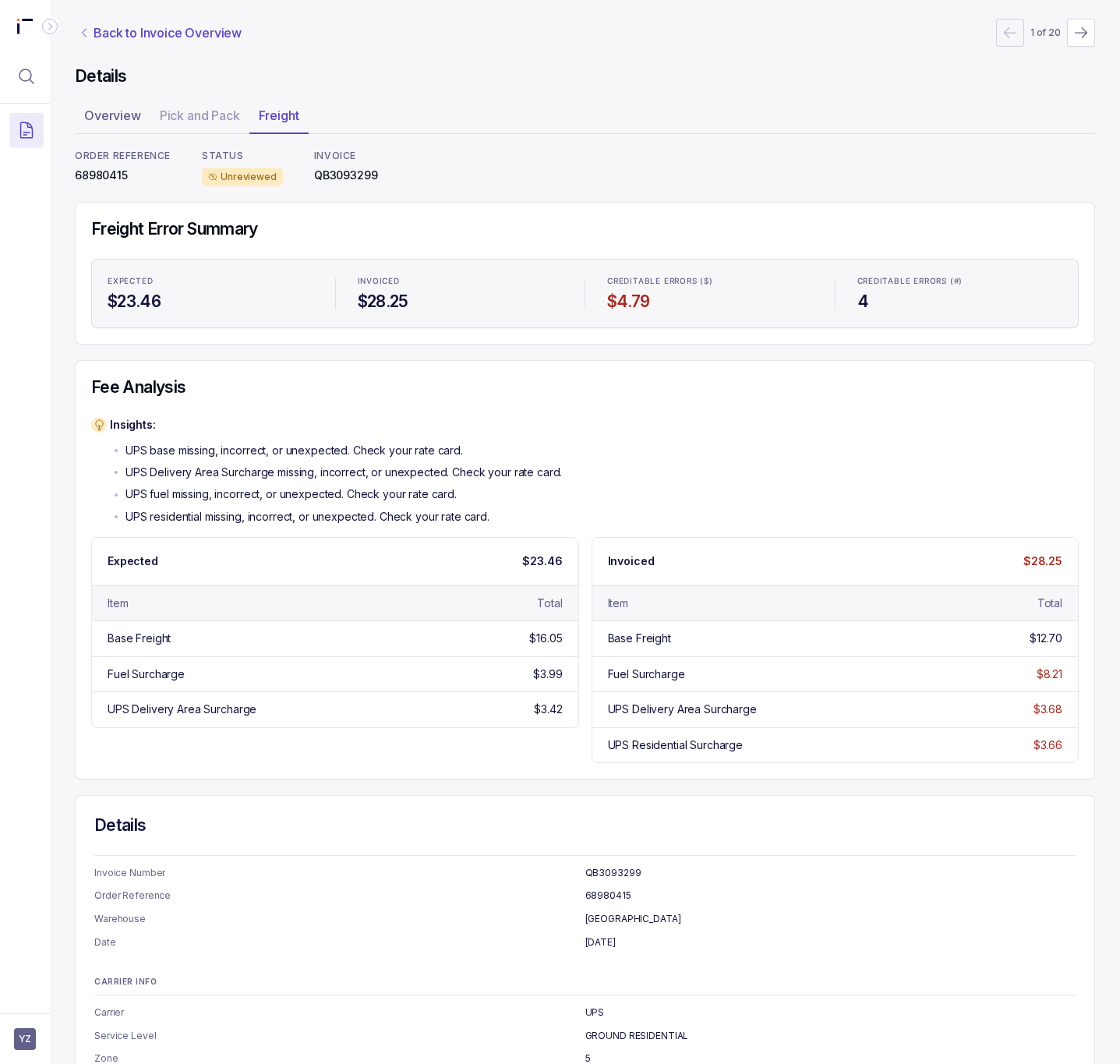
click at [117, 26] on p "Back to Invoice Overview" at bounding box center [167, 32] width 148 height 19
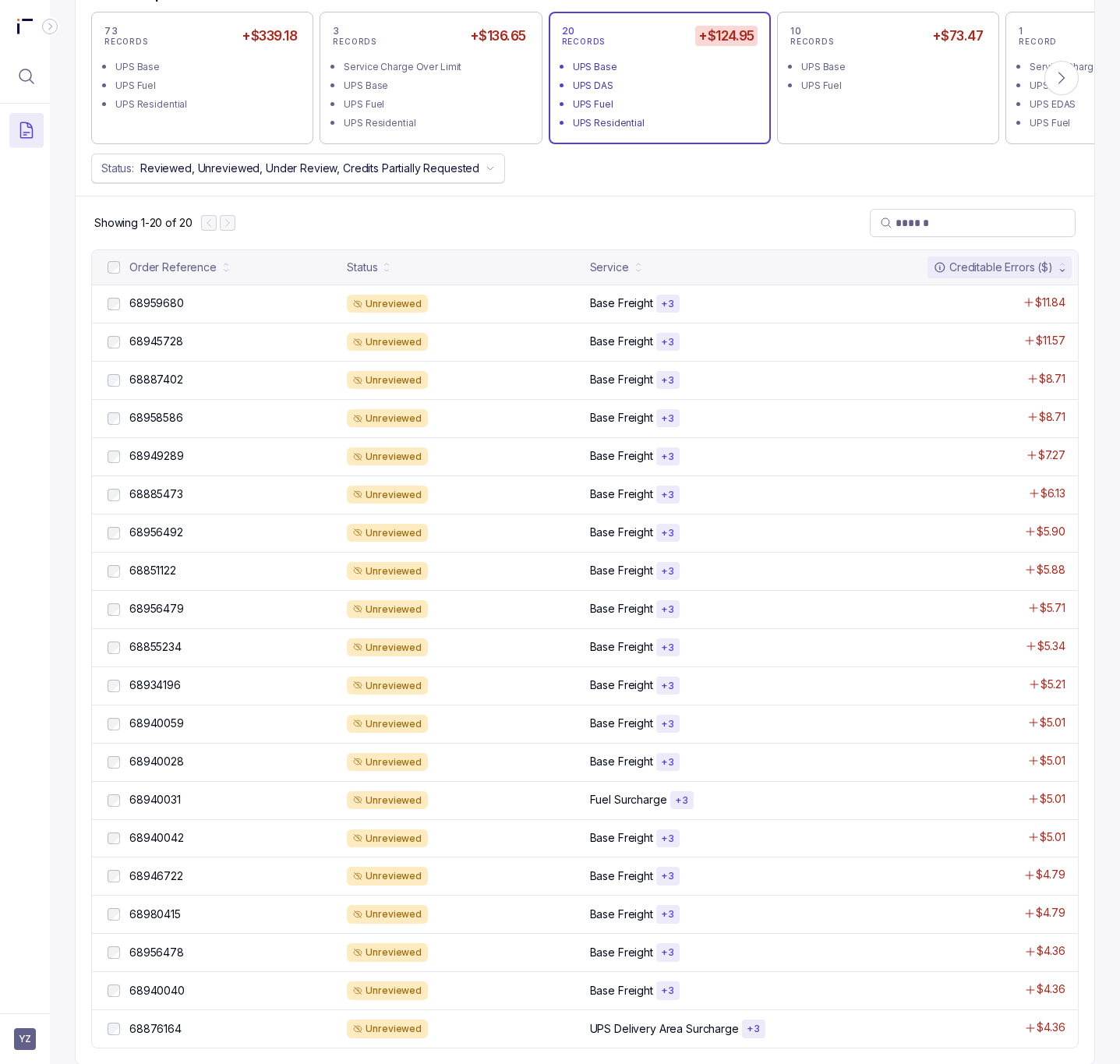
scroll to position [710, 0]
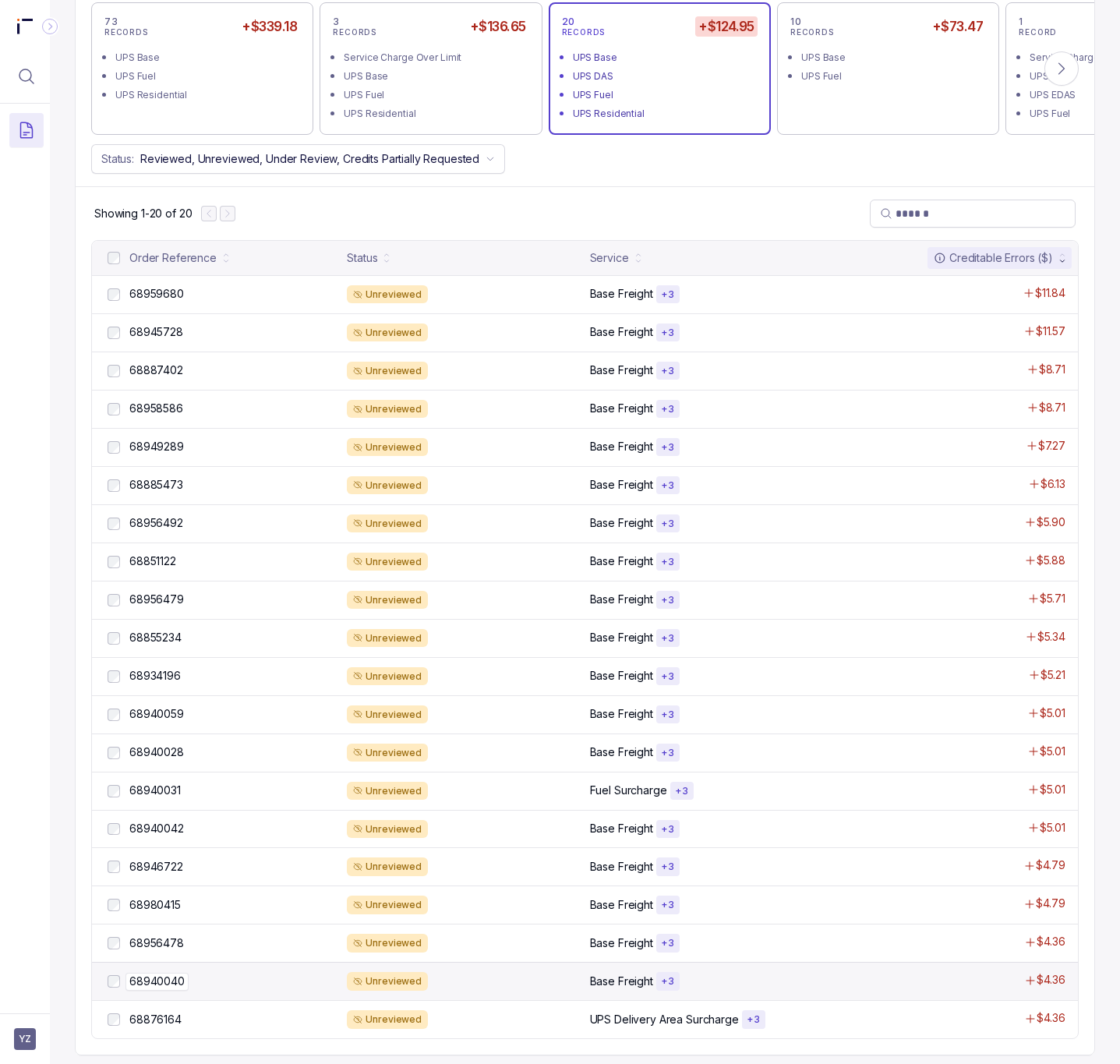
click at [183, 973] on p "68940040" at bounding box center [157, 981] width 63 height 17
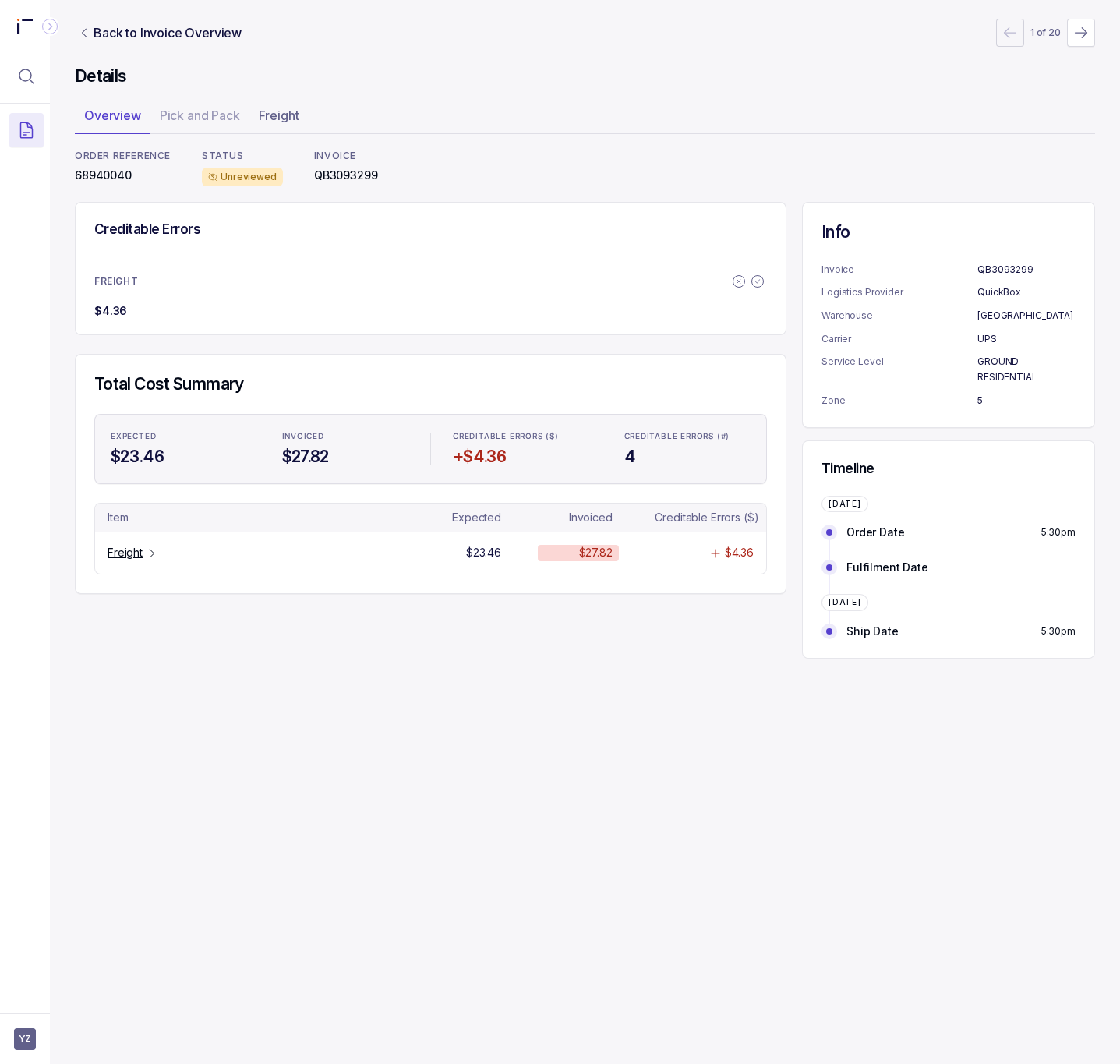
click at [117, 185] on div "ORDER REFERENCE 68940040" at bounding box center [122, 168] width 96 height 36
click at [117, 176] on p "68940040" at bounding box center [122, 175] width 96 height 16
click at [143, 555] on div "Freight" at bounding box center [132, 553] width 50 height 16
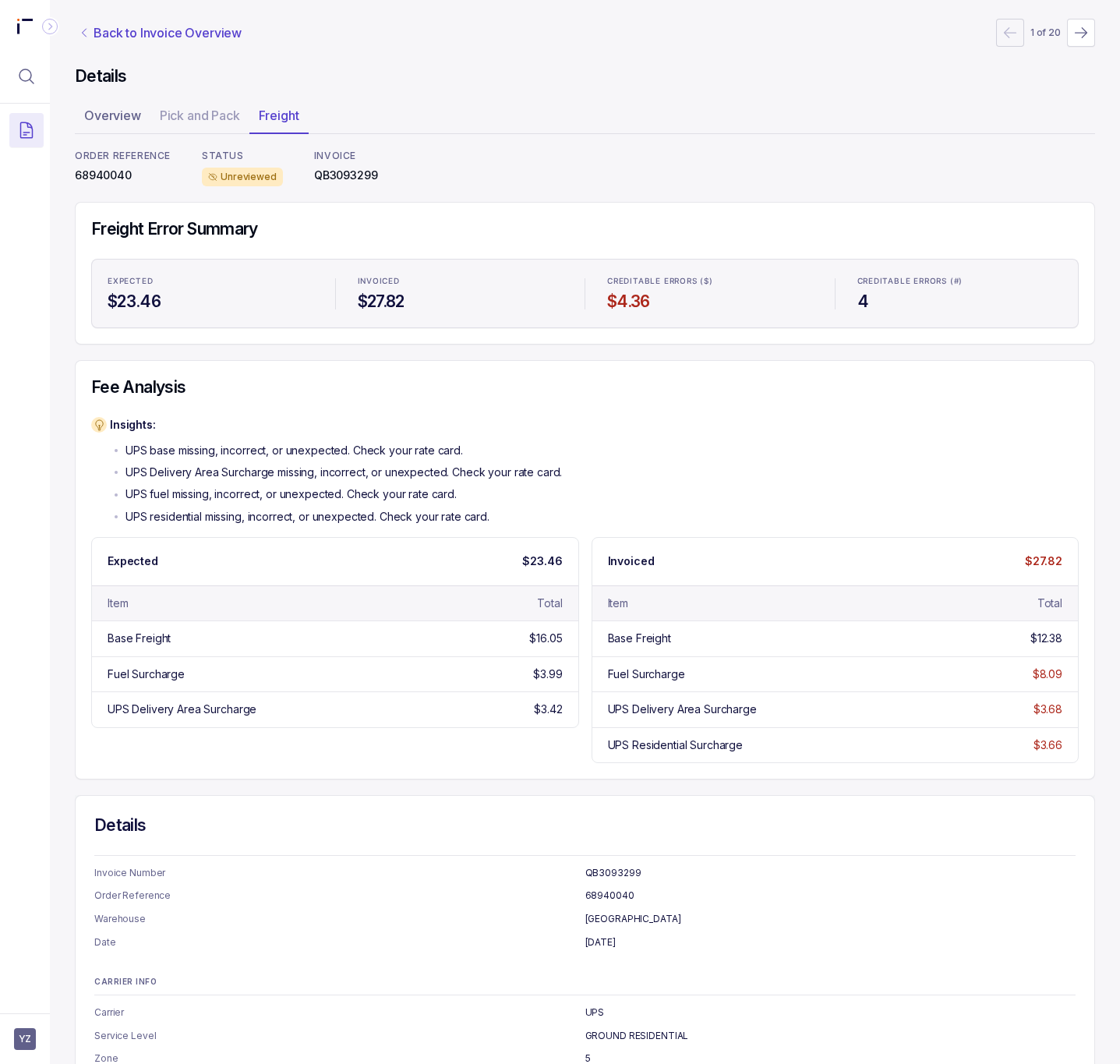
click at [125, 37] on p "Back to Invoice Overview" at bounding box center [167, 32] width 148 height 19
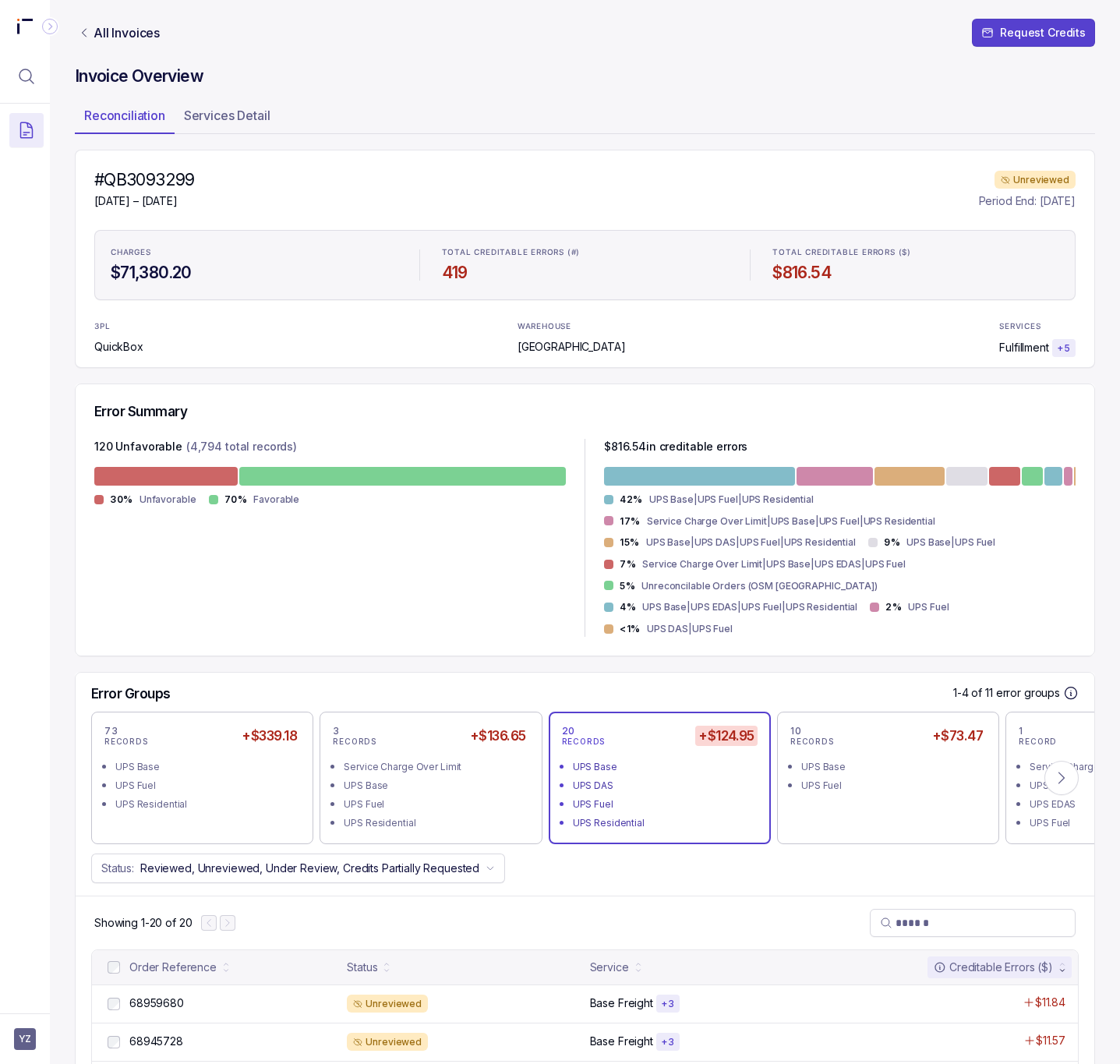
scroll to position [585, 0]
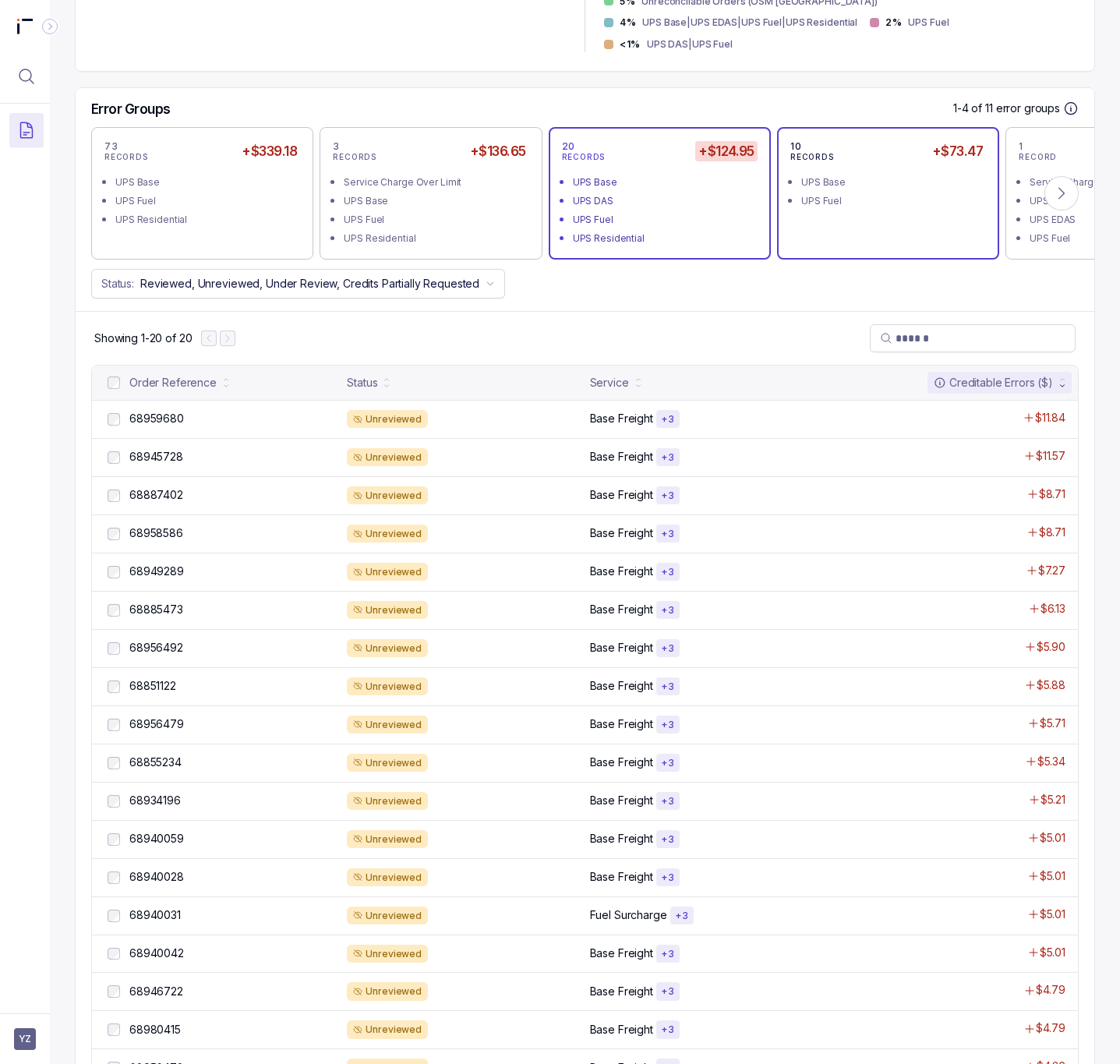
click at [833, 196] on div "10 RECORDS +$73.47 UPS Base UPS Fuel" at bounding box center [888, 194] width 196 height 106
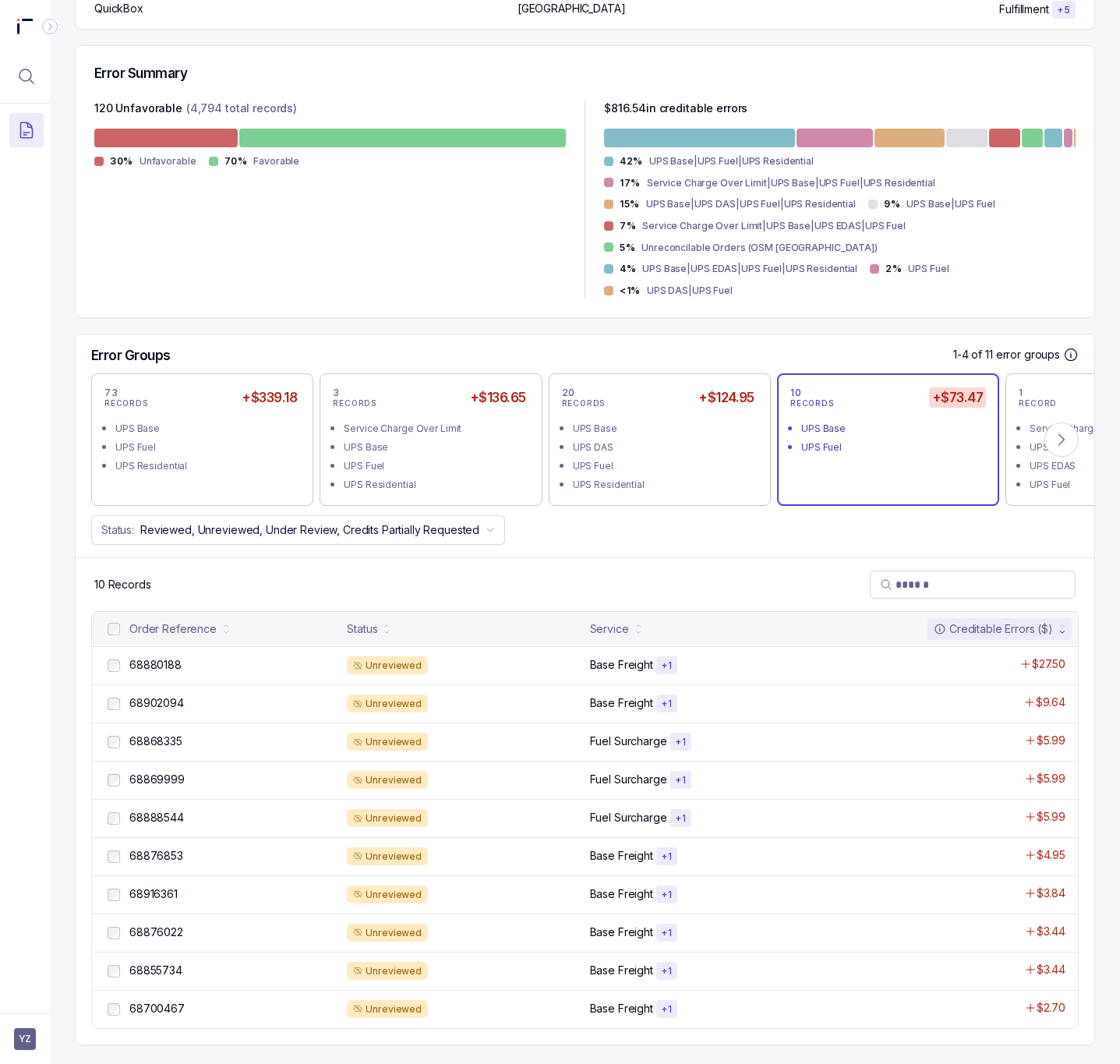
scroll to position [325, 0]
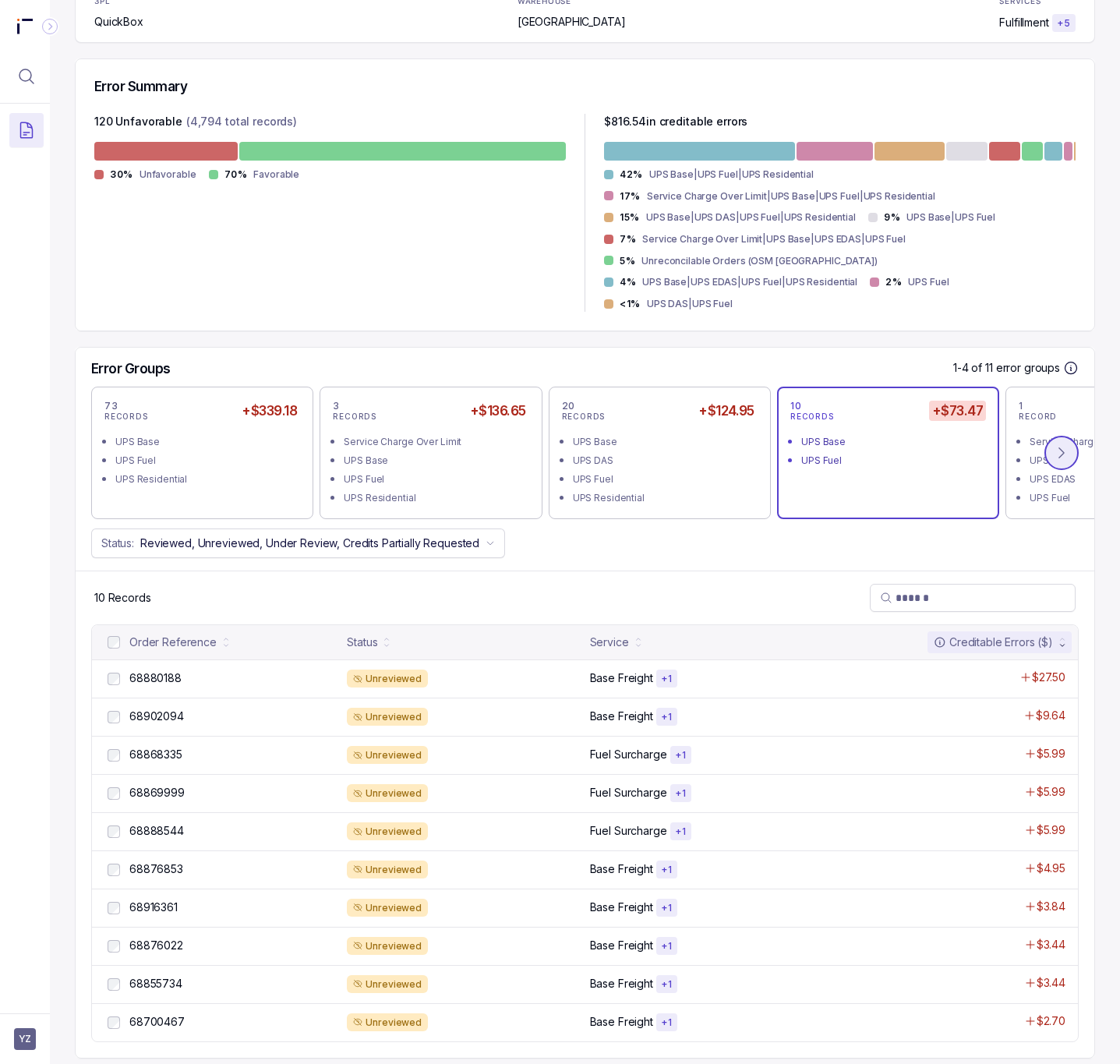
click at [1054, 445] on icon at bounding box center [1061, 453] width 16 height 16
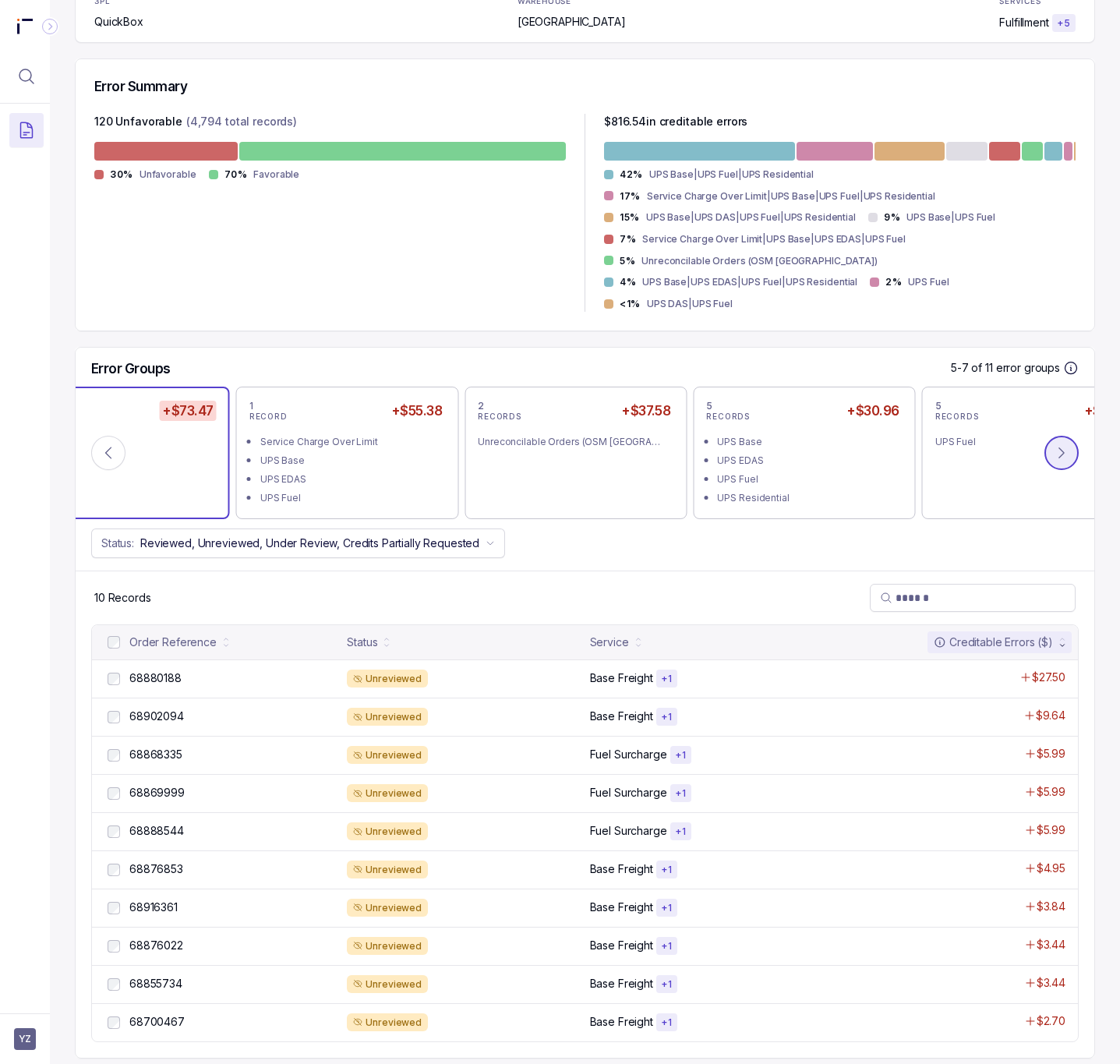
click at [1054, 445] on icon at bounding box center [1061, 453] width 16 height 16
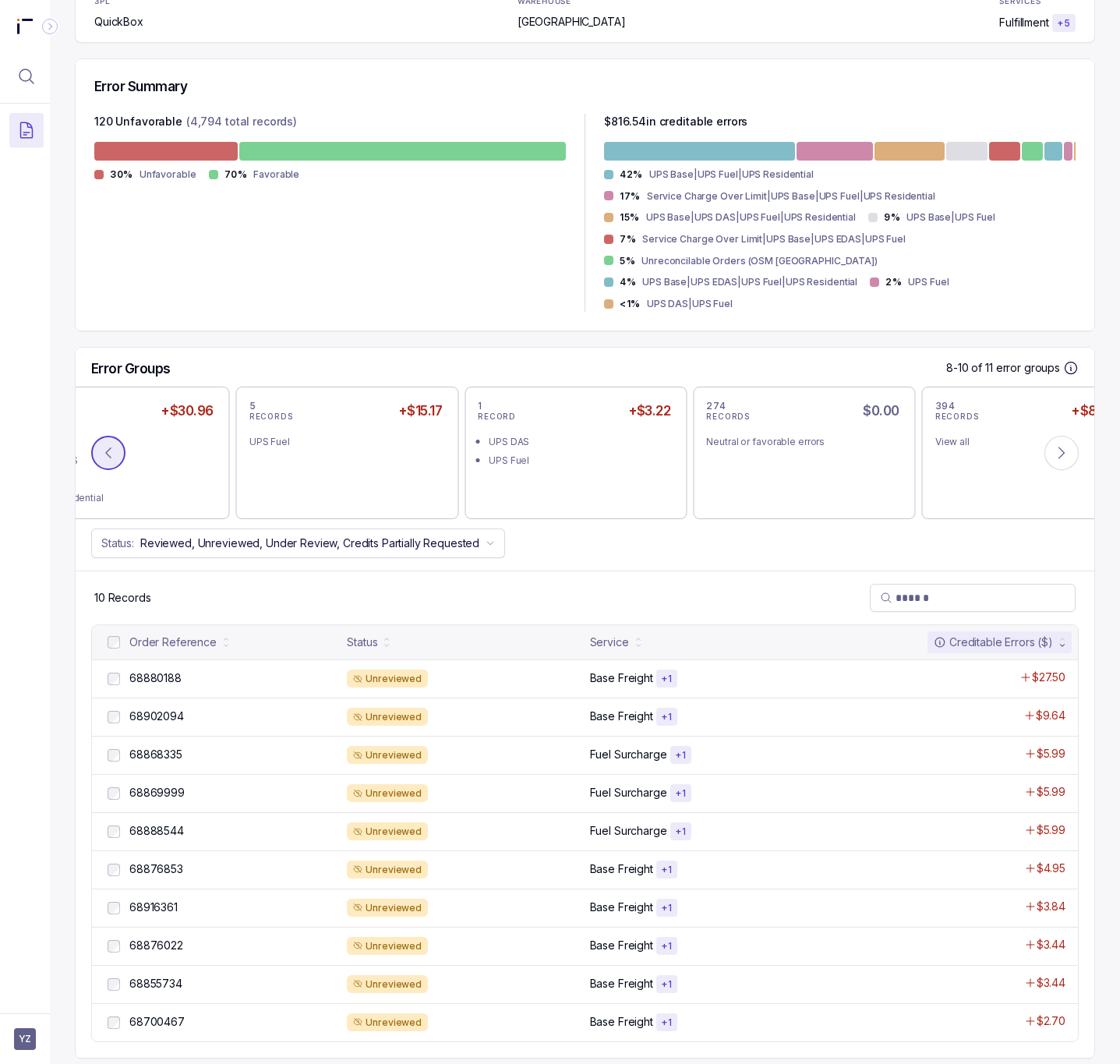
click at [112, 445] on icon at bounding box center [108, 453] width 16 height 16
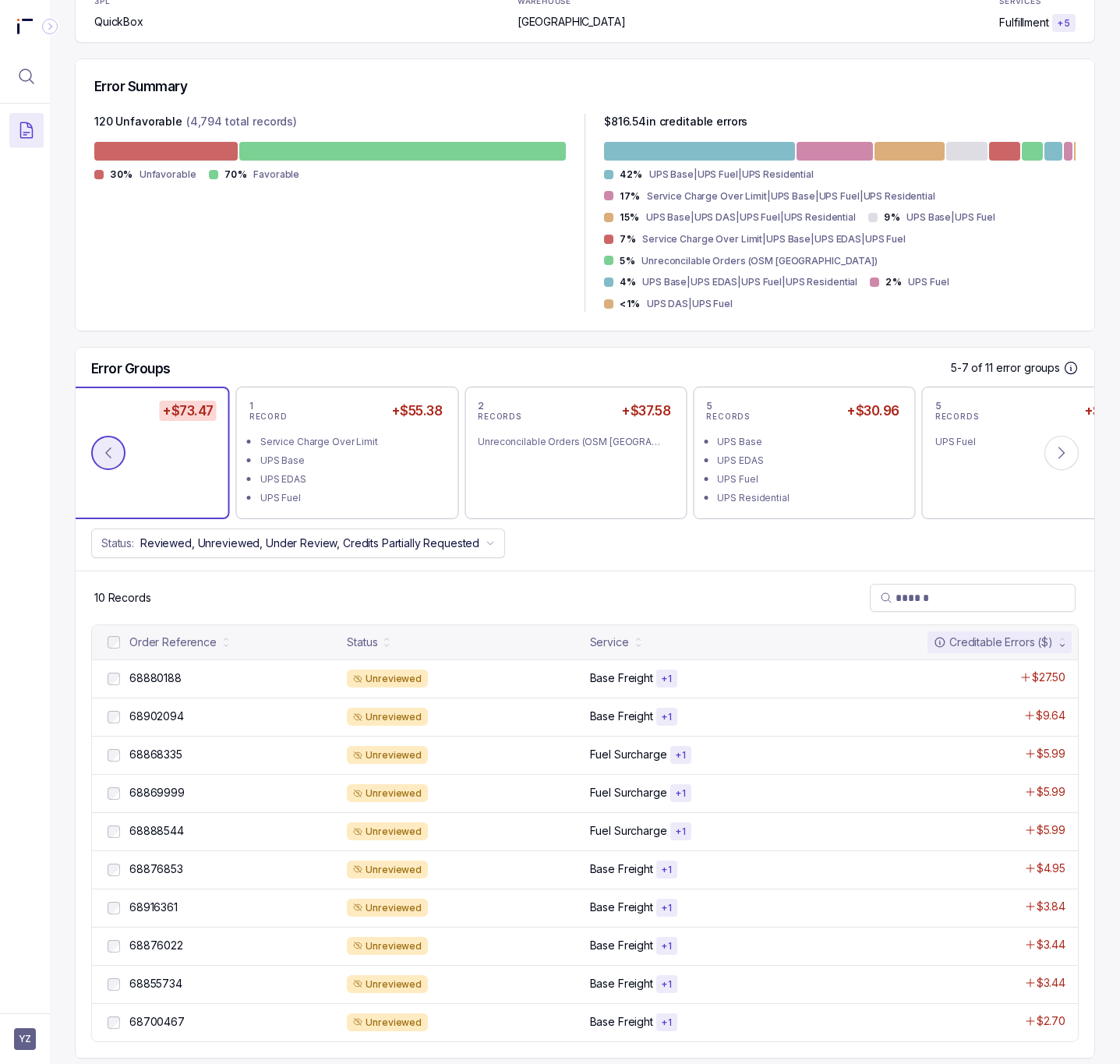
click at [112, 445] on icon at bounding box center [108, 453] width 16 height 16
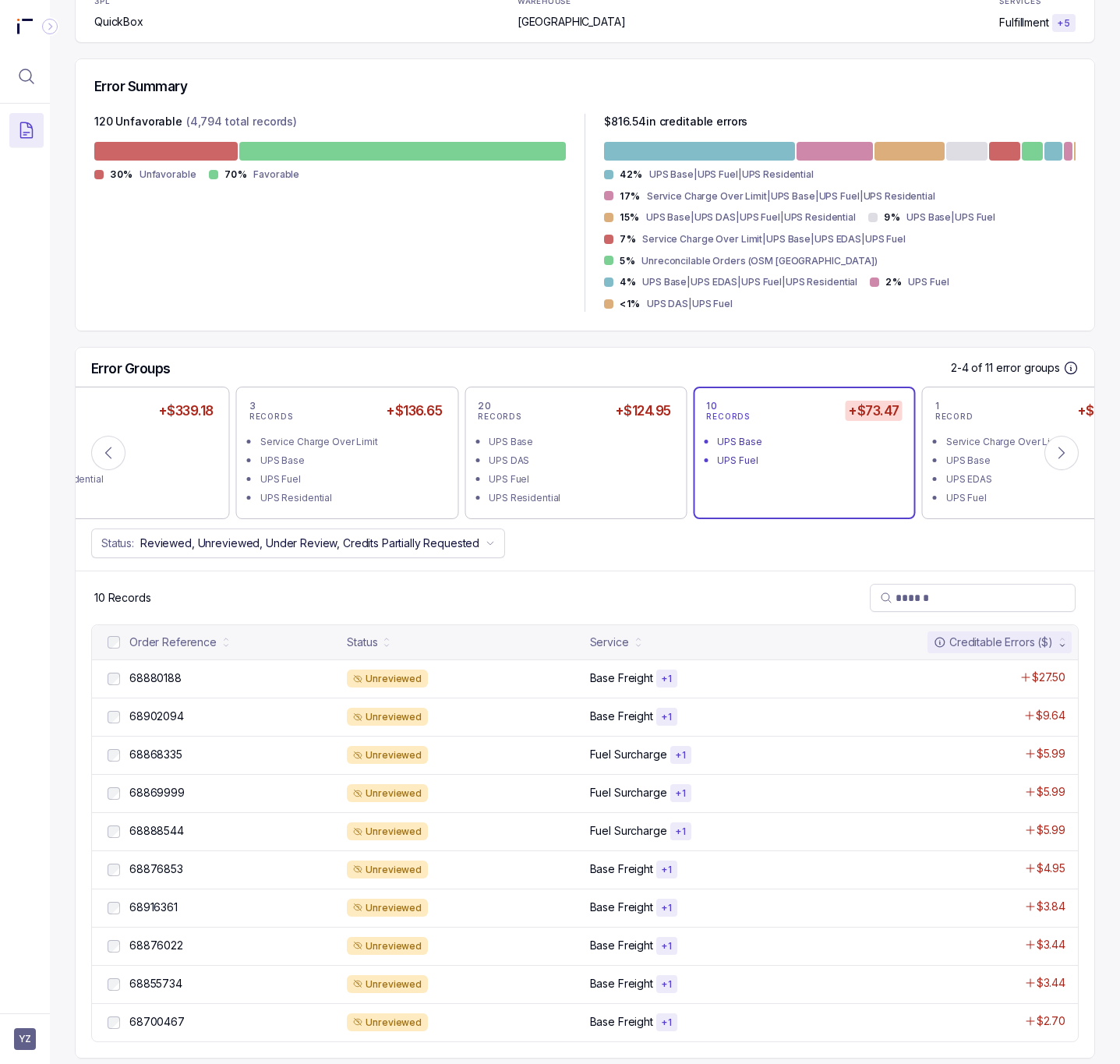
click at [800, 462] on div "10 RECORDS +$73.47 UPS Base UPS Fuel" at bounding box center [804, 453] width 196 height 106
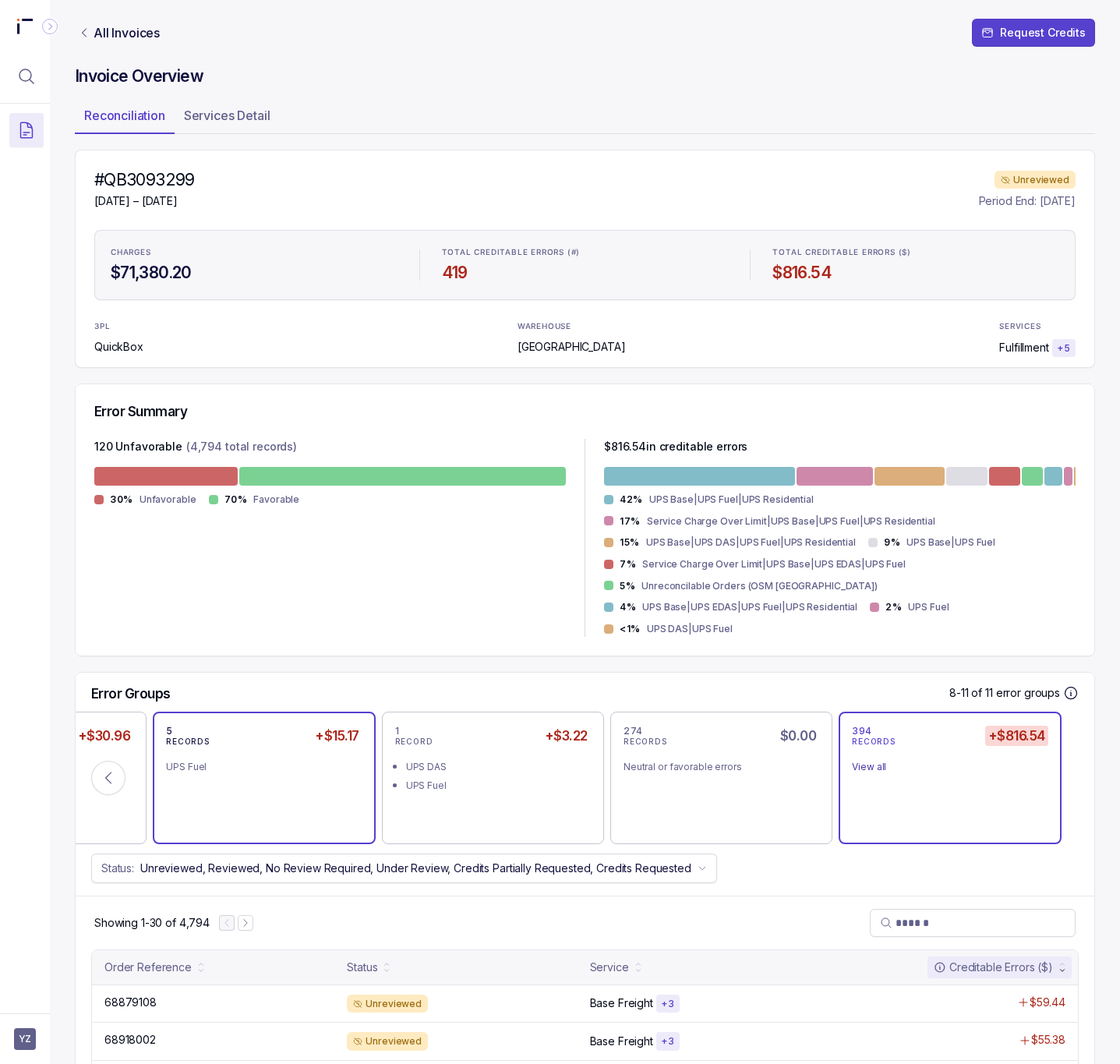
scroll to position [351, 0]
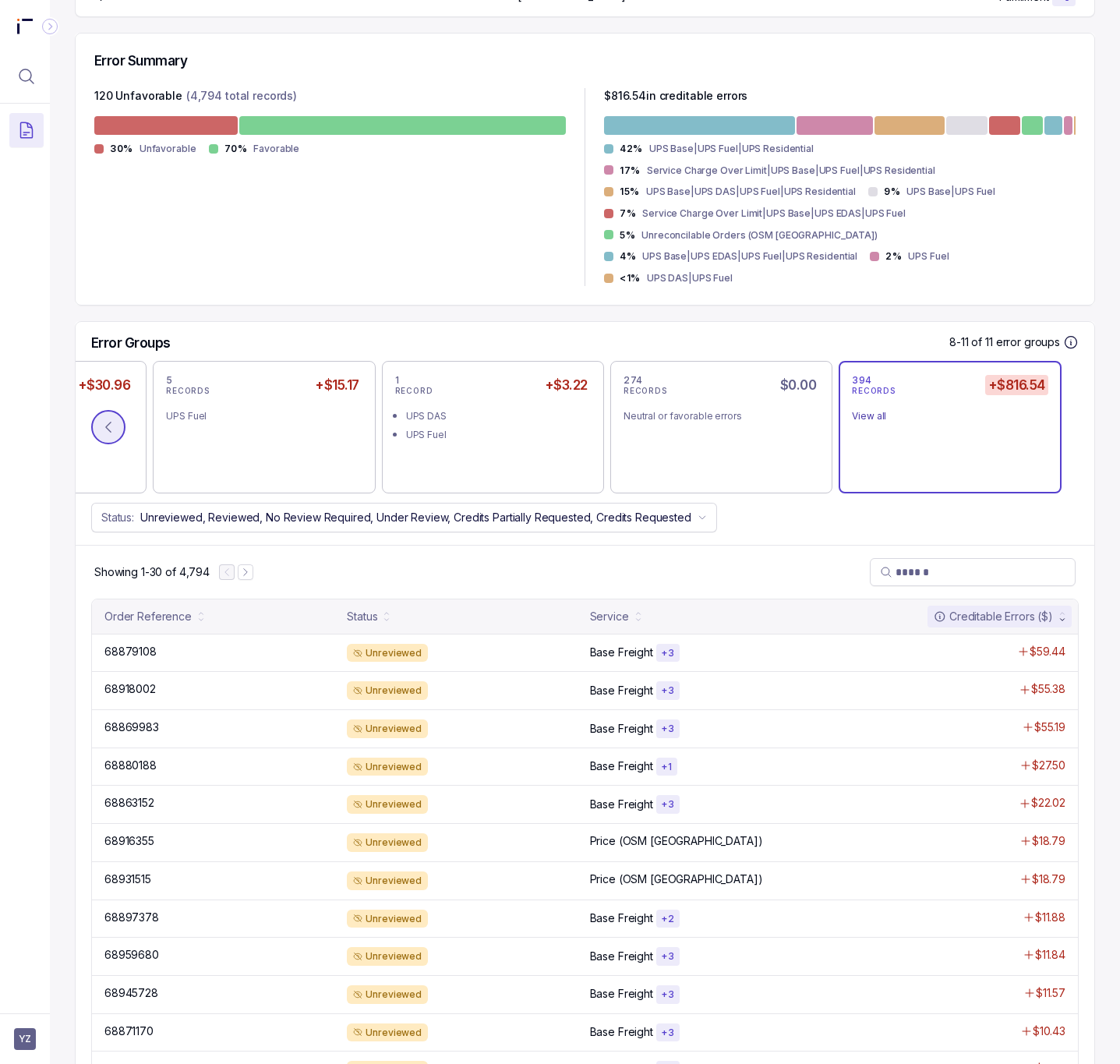
click at [117, 414] on button at bounding box center [108, 427] width 34 height 34
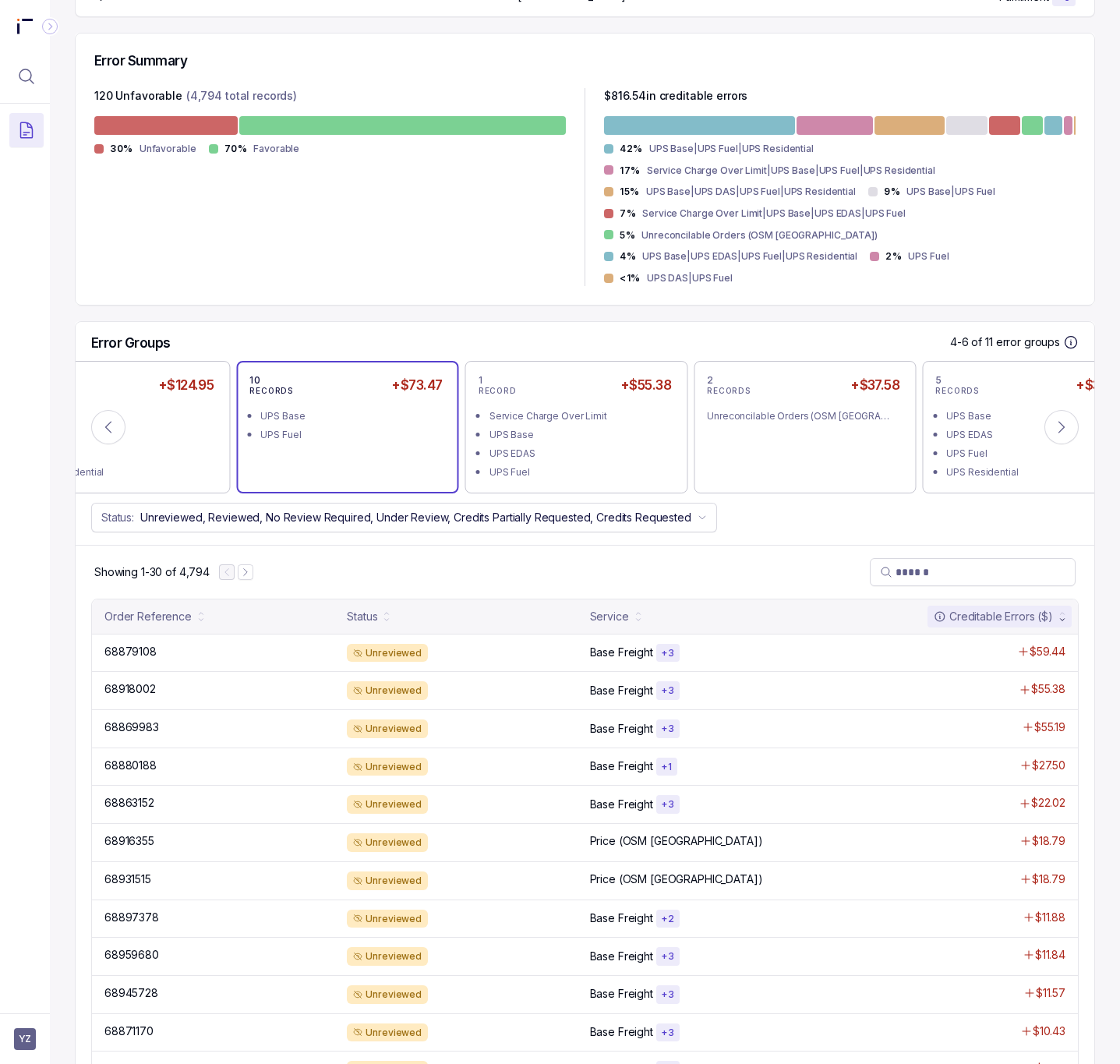
click at [354, 427] on div "UPS Fuel" at bounding box center [352, 434] width 183 height 16
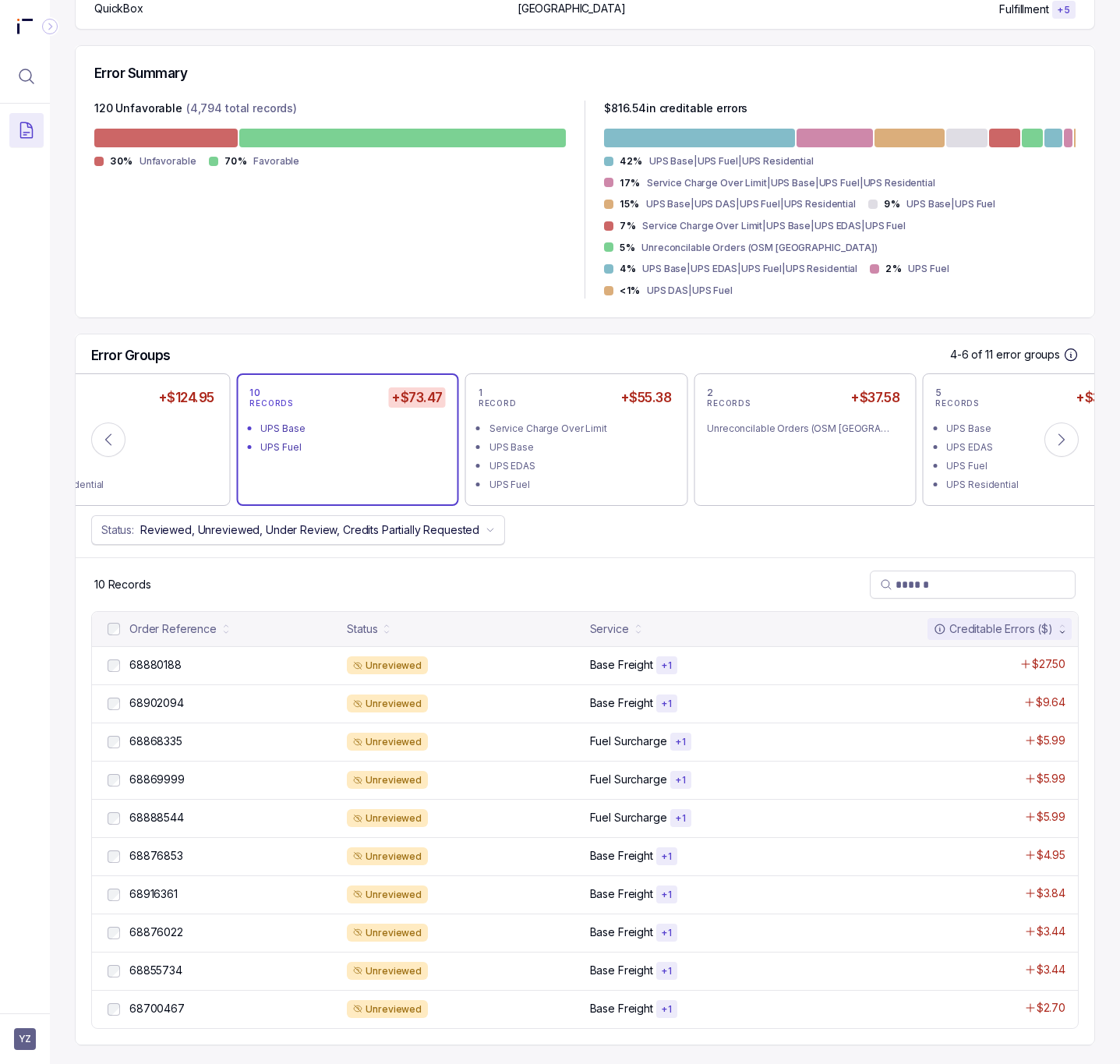
scroll to position [325, 0]
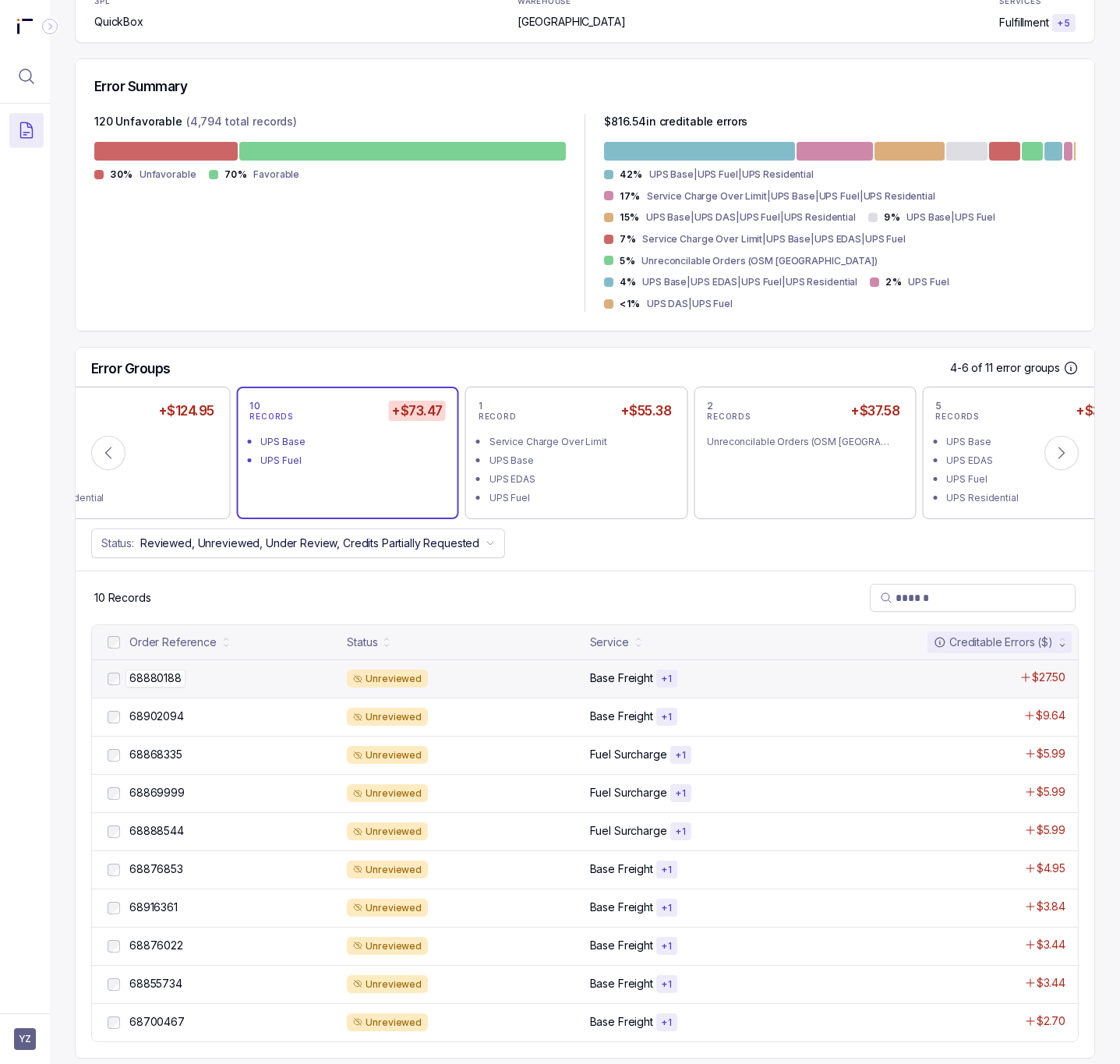
click at [160, 670] on p "68880188" at bounding box center [156, 678] width 60 height 17
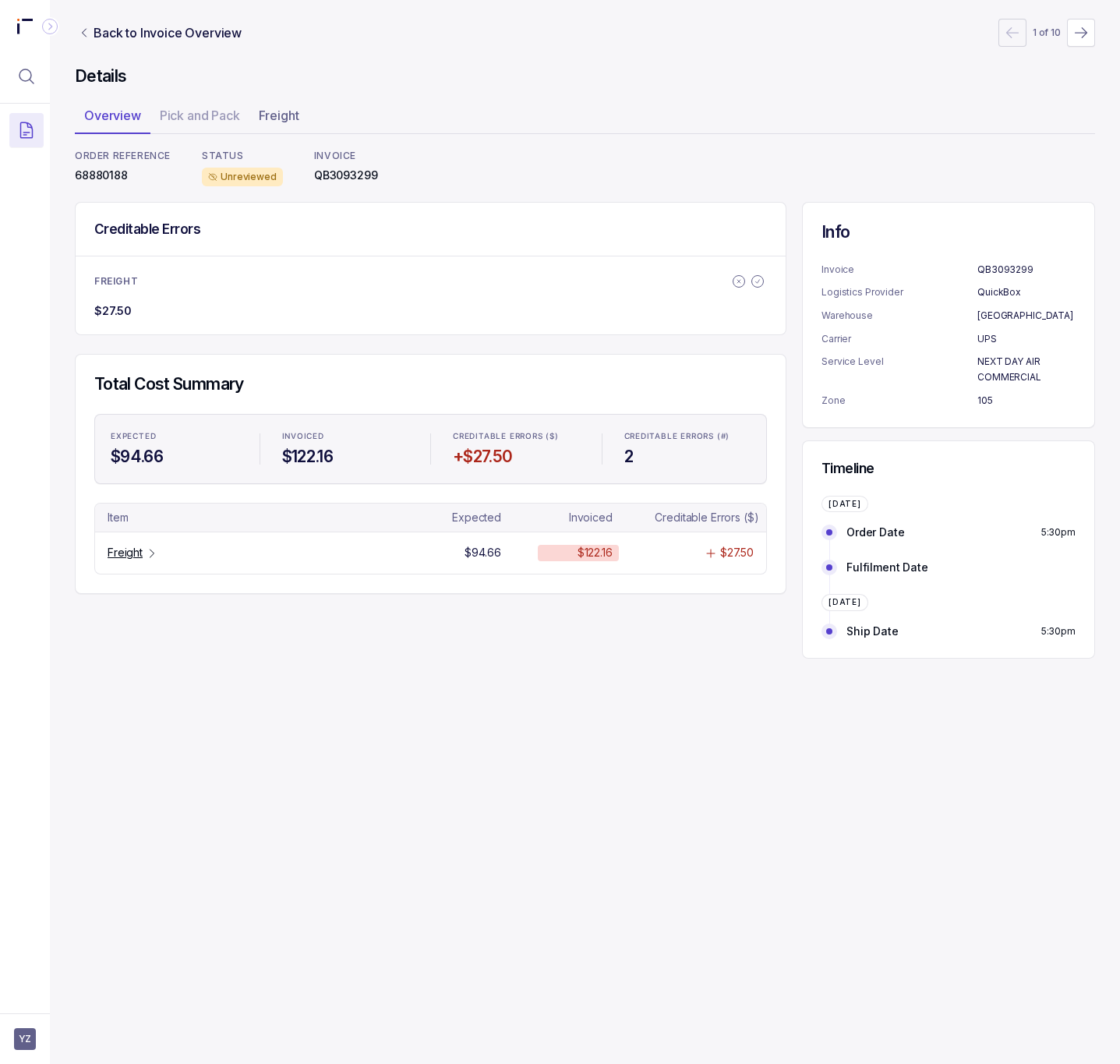
click at [111, 183] on p "68880188" at bounding box center [122, 175] width 96 height 16
click at [129, 553] on p "Freight" at bounding box center [125, 553] width 35 height 16
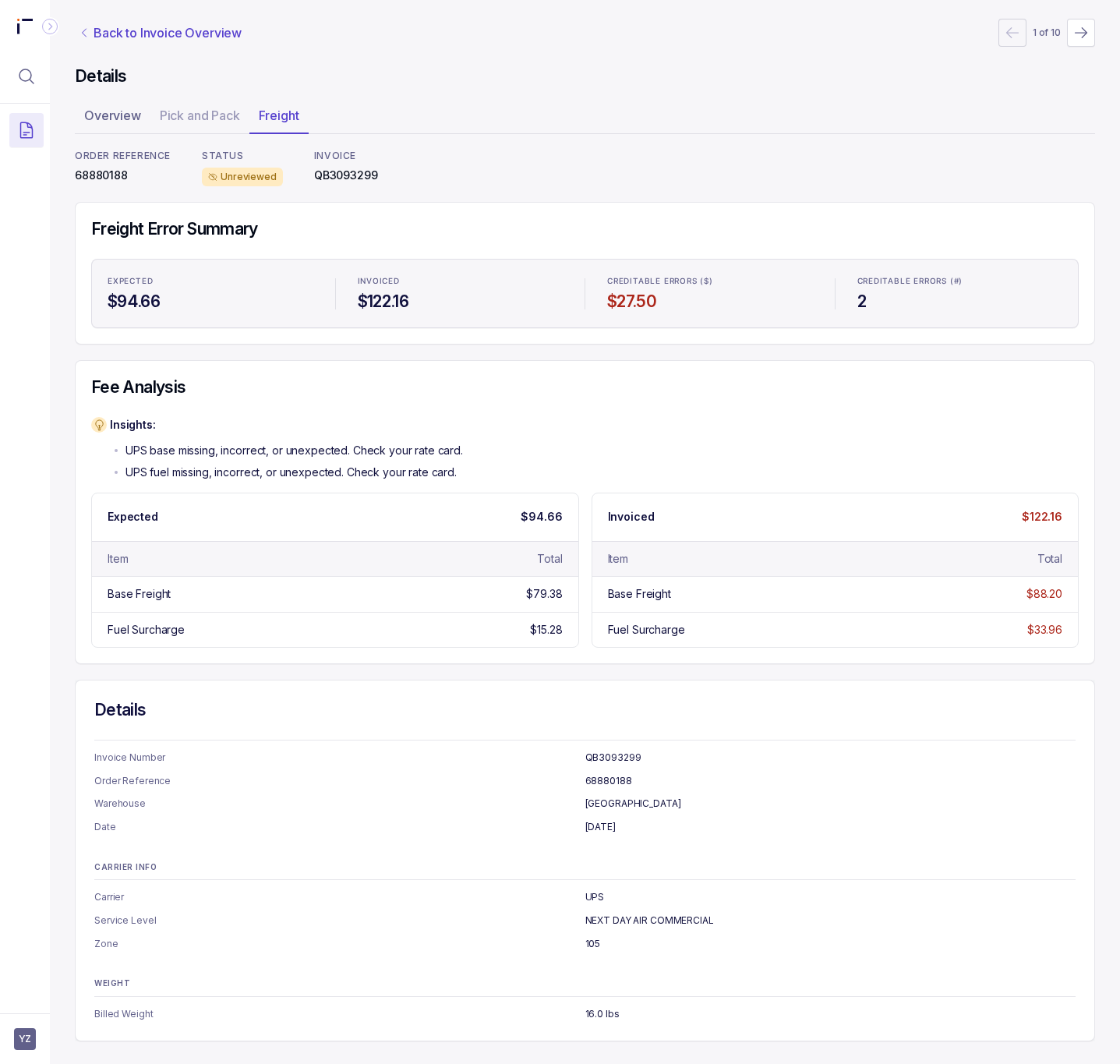
click at [111, 29] on p "Back to Invoice Overview" at bounding box center [167, 32] width 148 height 19
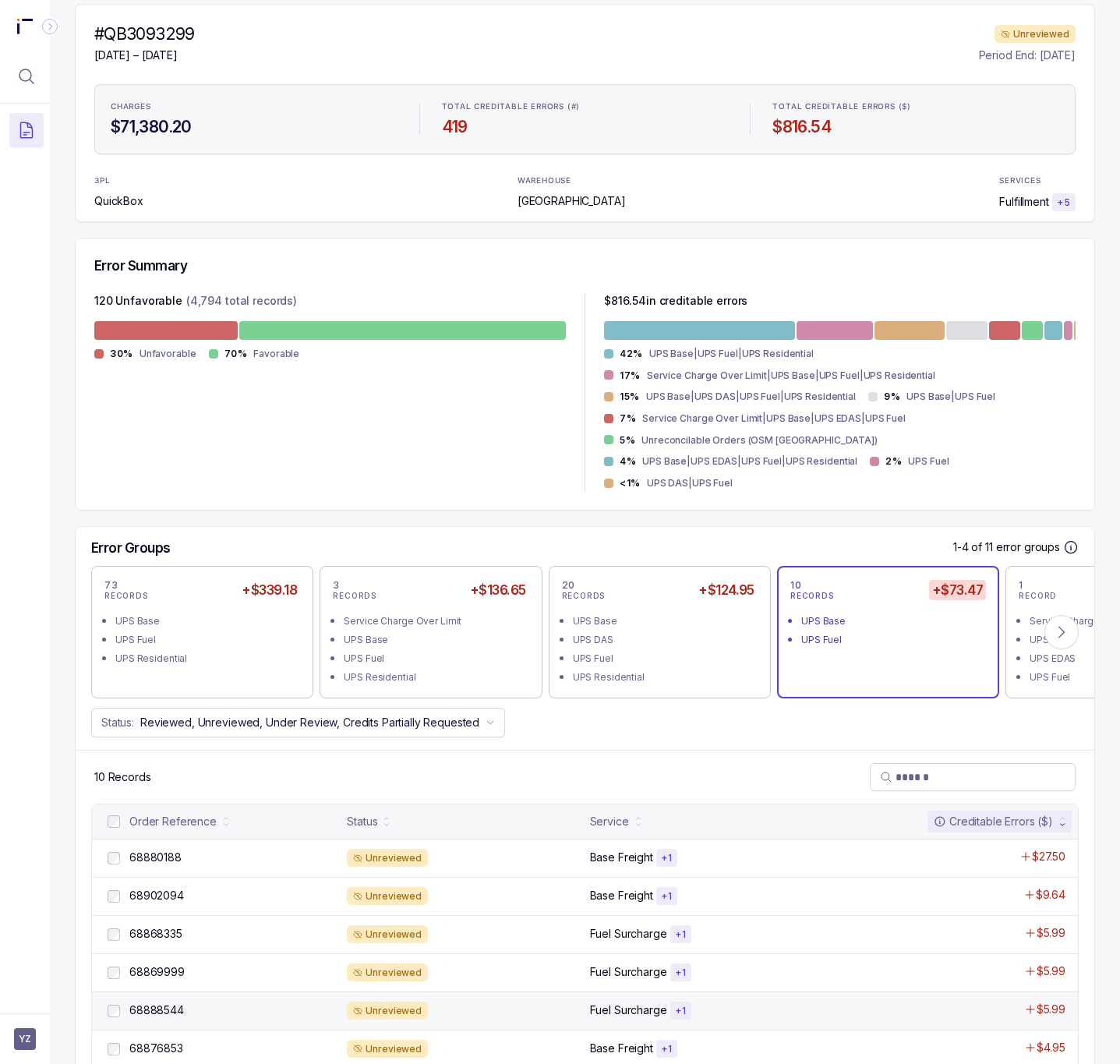
scroll to position [325, 0]
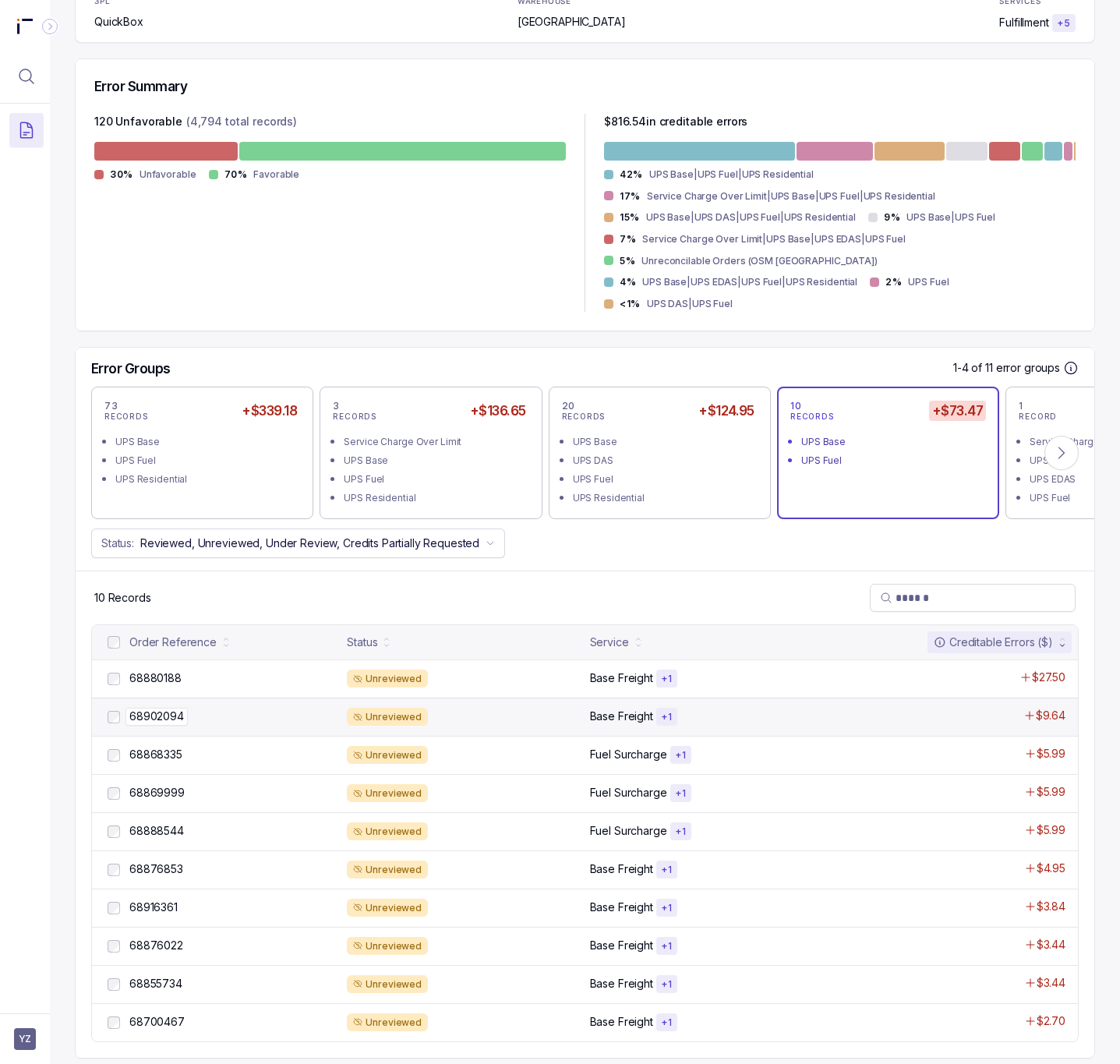
click at [132, 708] on p "68902094" at bounding box center [156, 717] width 62 height 17
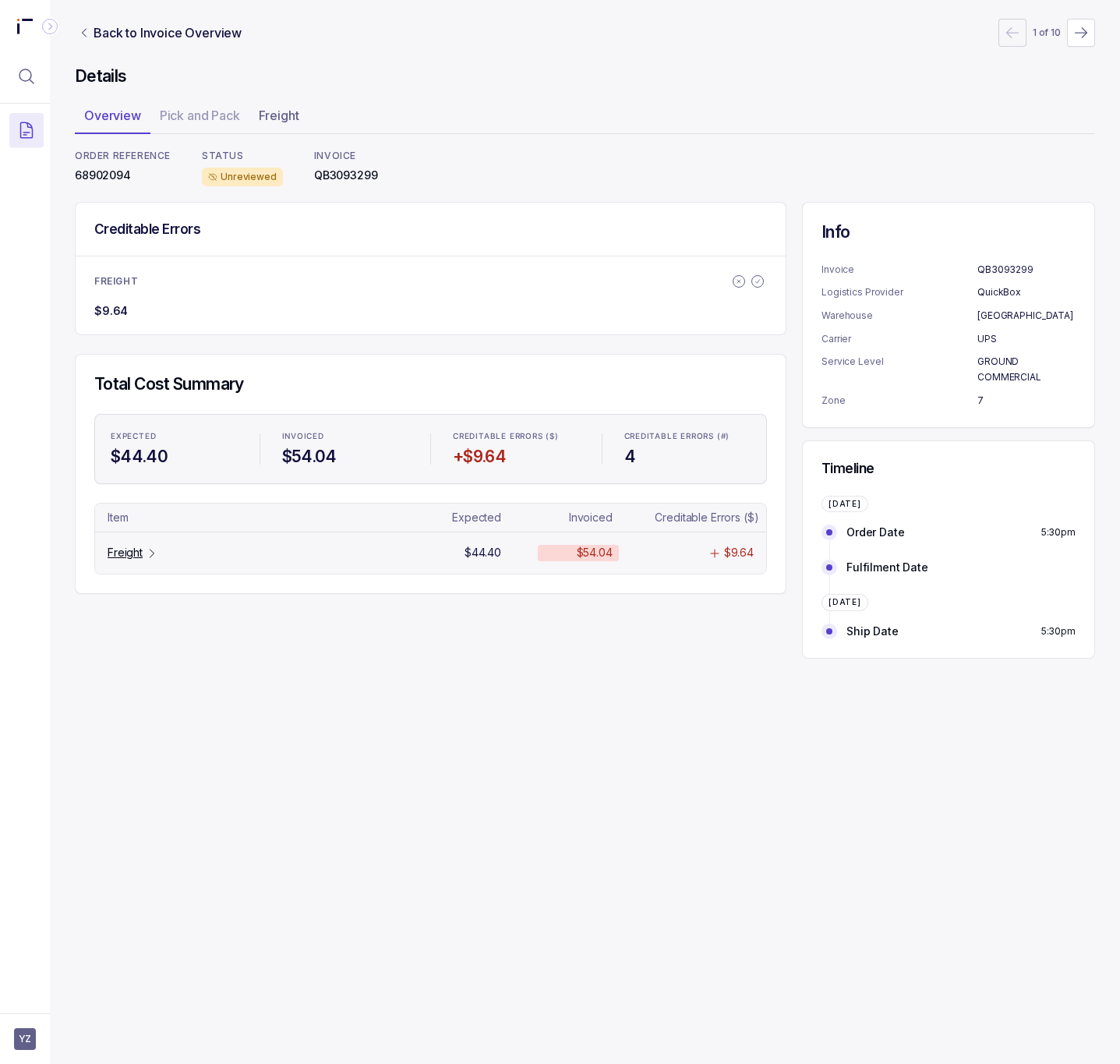
click at [138, 564] on tr "Freight $44.40 $54.04 $9.64" at bounding box center [430, 553] width 671 height 41
click at [138, 560] on p "Freight" at bounding box center [125, 553] width 35 height 16
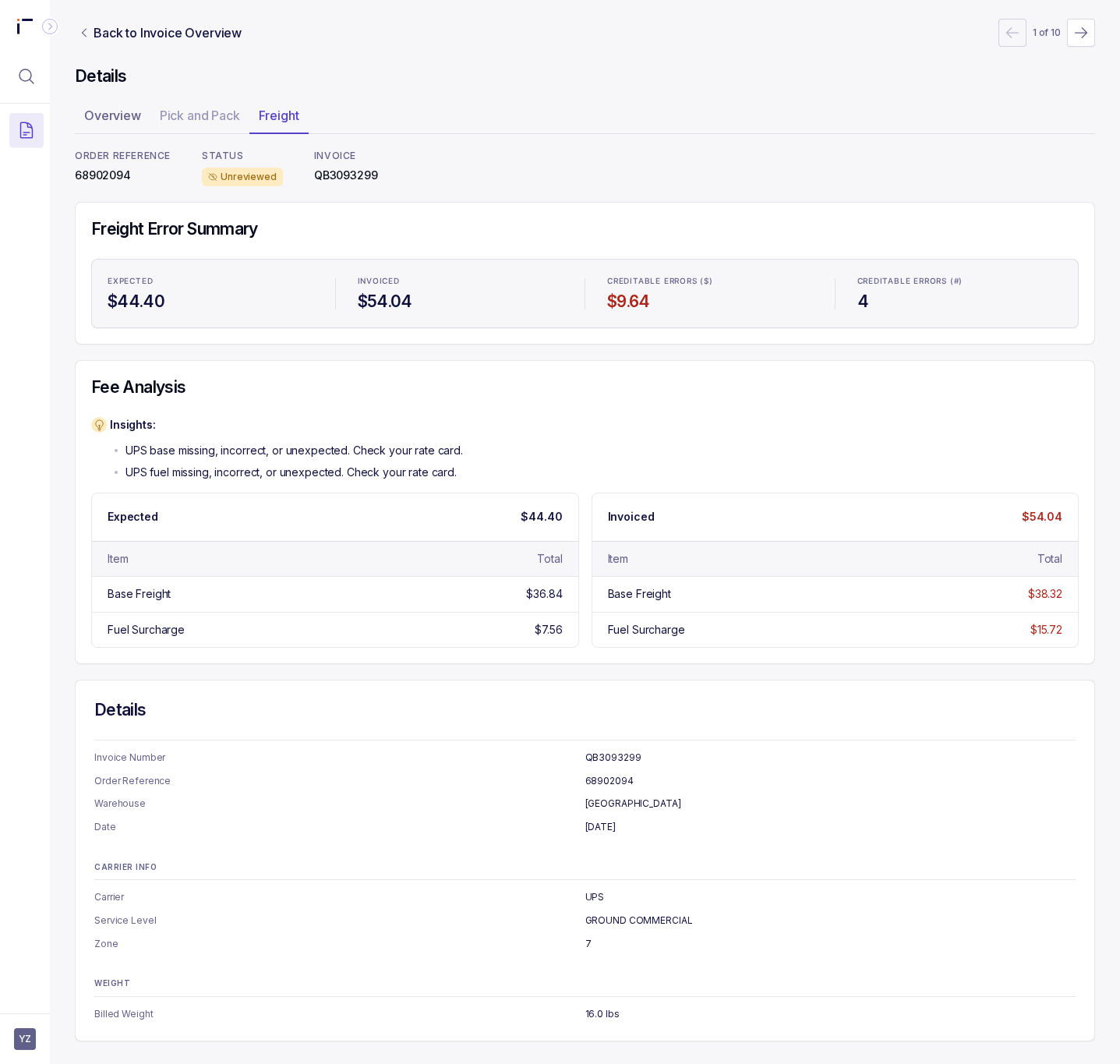
scroll to position [2, 0]
click at [98, 171] on p "68902094" at bounding box center [122, 175] width 96 height 16
click at [190, 34] on p "Back to Invoice Overview" at bounding box center [167, 32] width 148 height 19
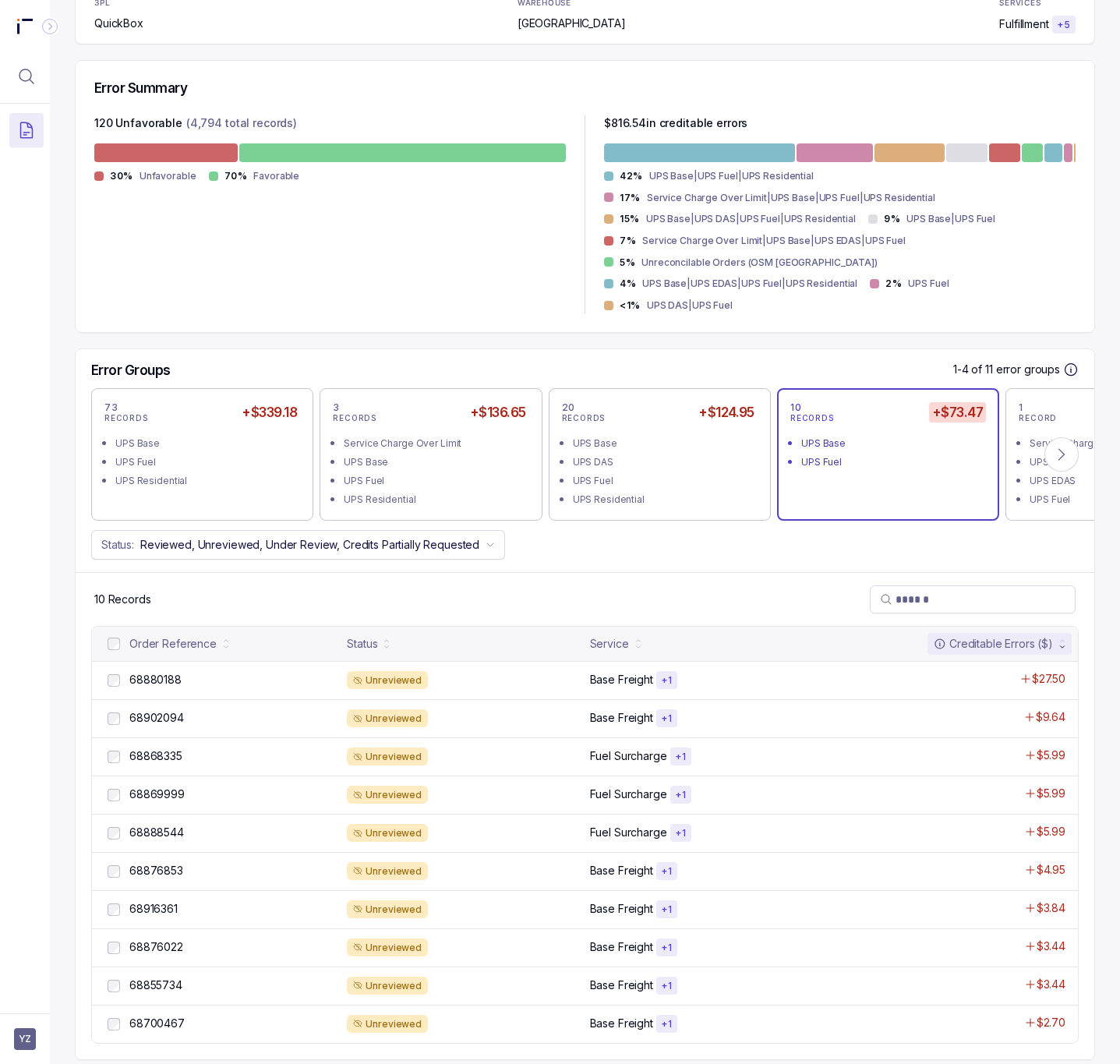
scroll to position [325, 0]
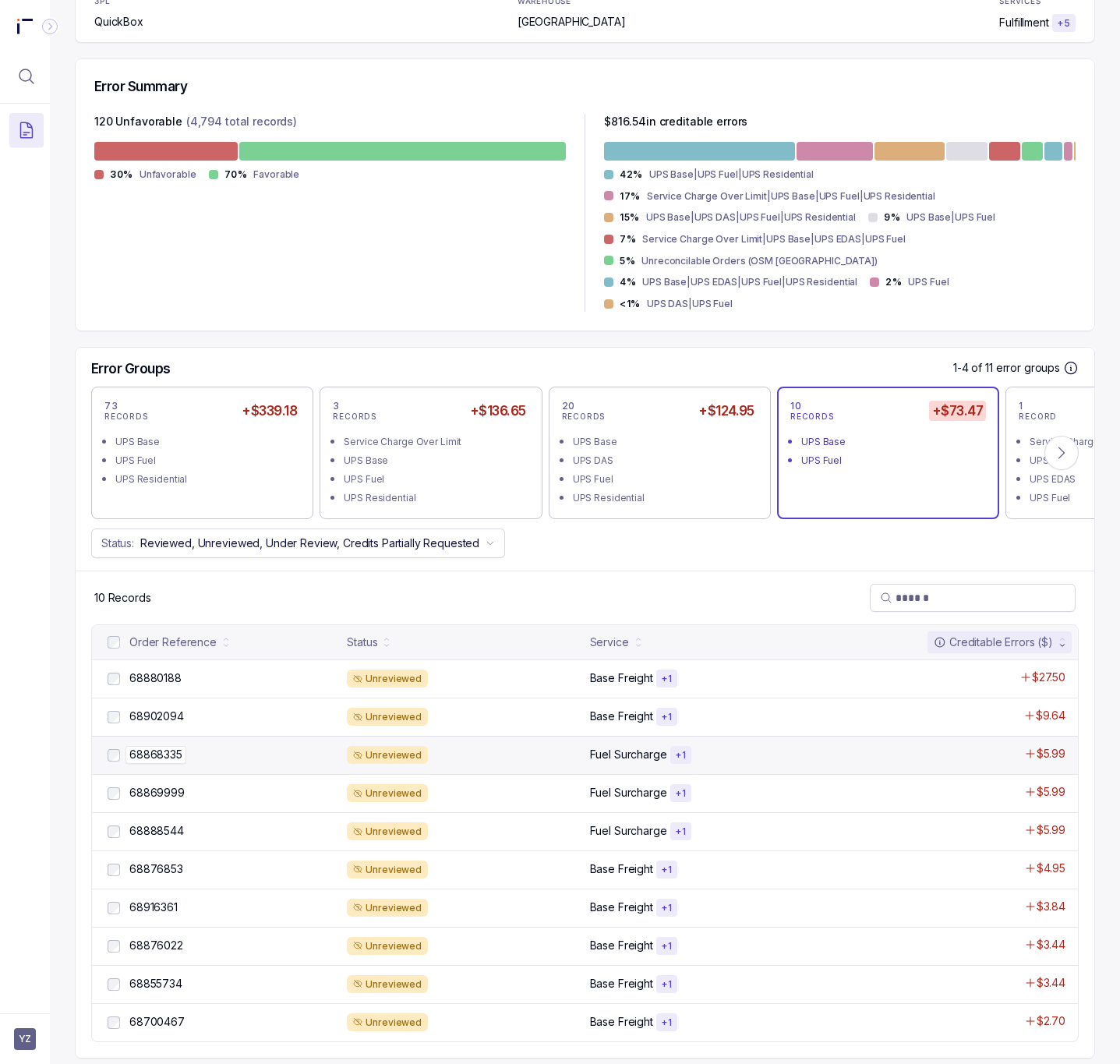
click at [157, 746] on p "68868335" at bounding box center [156, 755] width 61 height 17
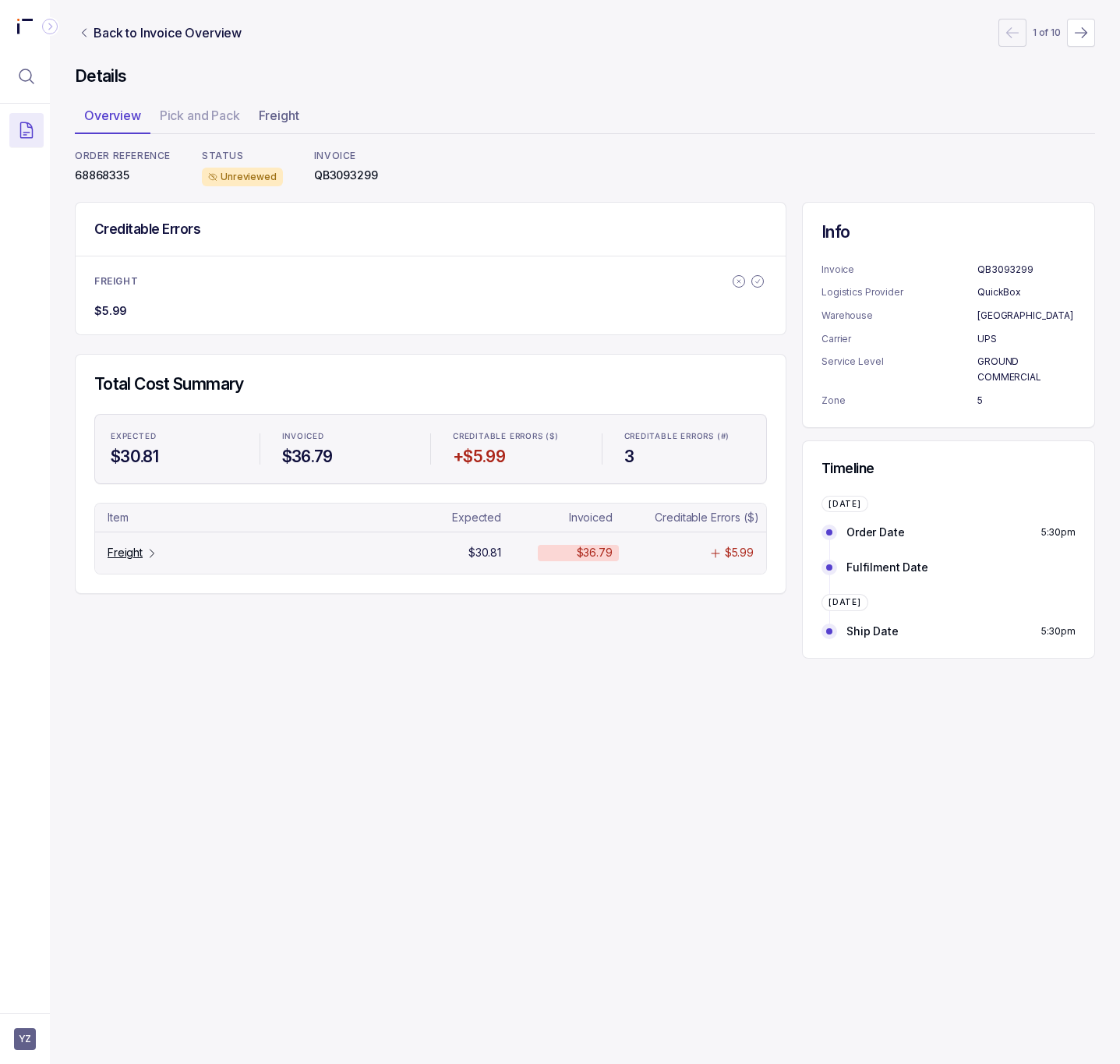
click at [129, 564] on tr "Freight $30.81 $36.79 $5.99" at bounding box center [430, 553] width 671 height 41
click at [127, 561] on p "Freight" at bounding box center [125, 553] width 35 height 16
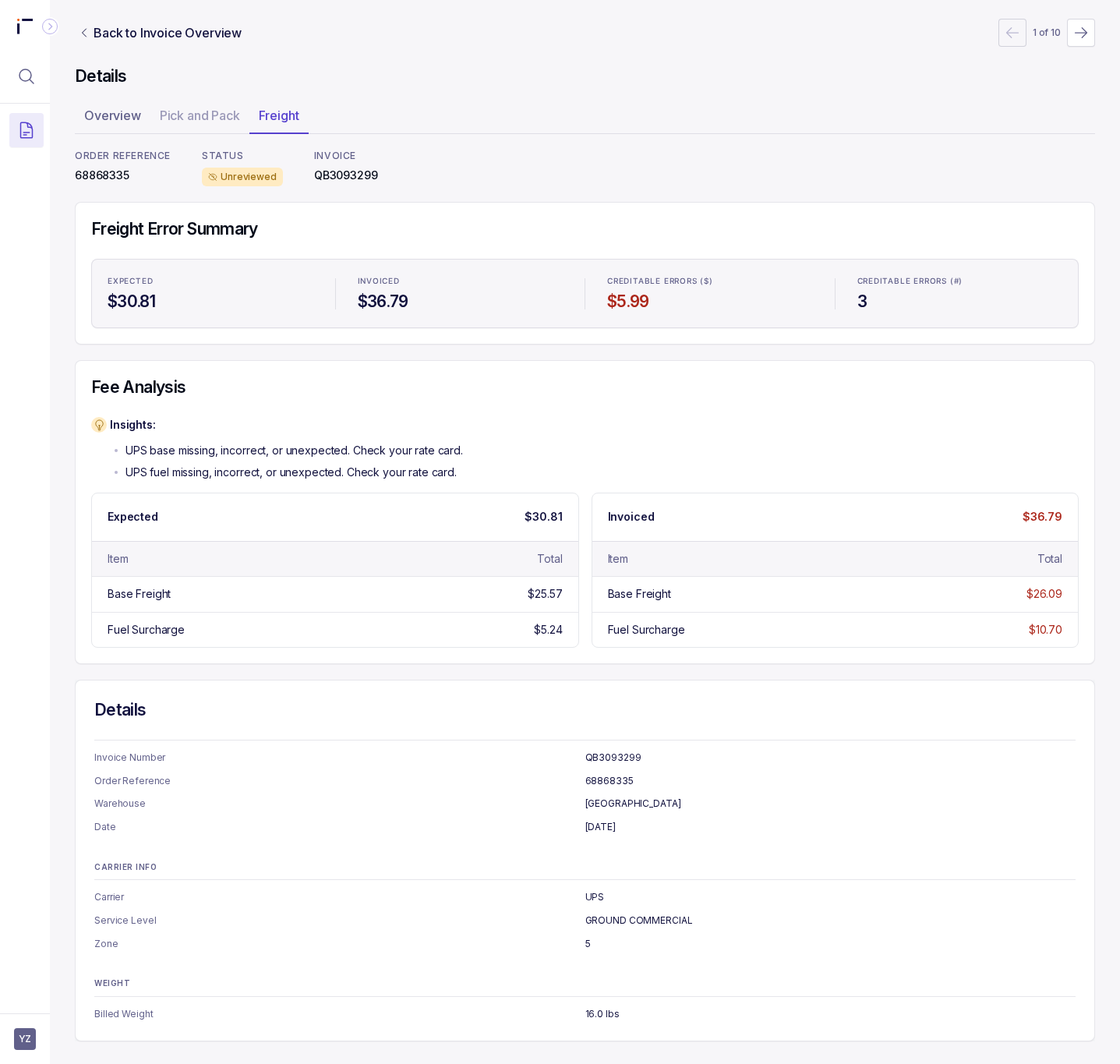
scroll to position [2, 0]
click at [93, 178] on p "68868335" at bounding box center [122, 175] width 96 height 16
click at [161, 35] on p "Back to Invoice Overview" at bounding box center [167, 32] width 148 height 19
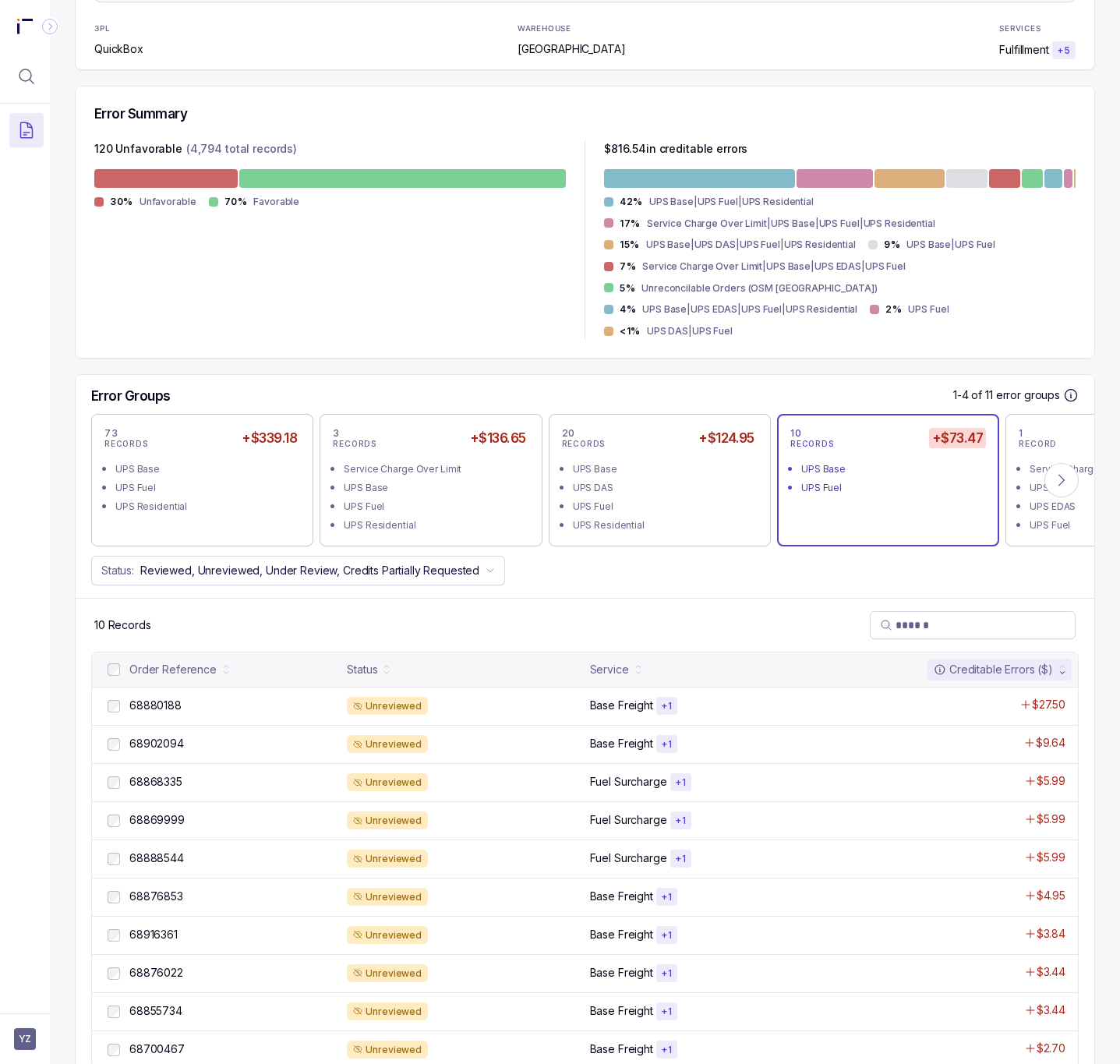
scroll to position [325, 0]
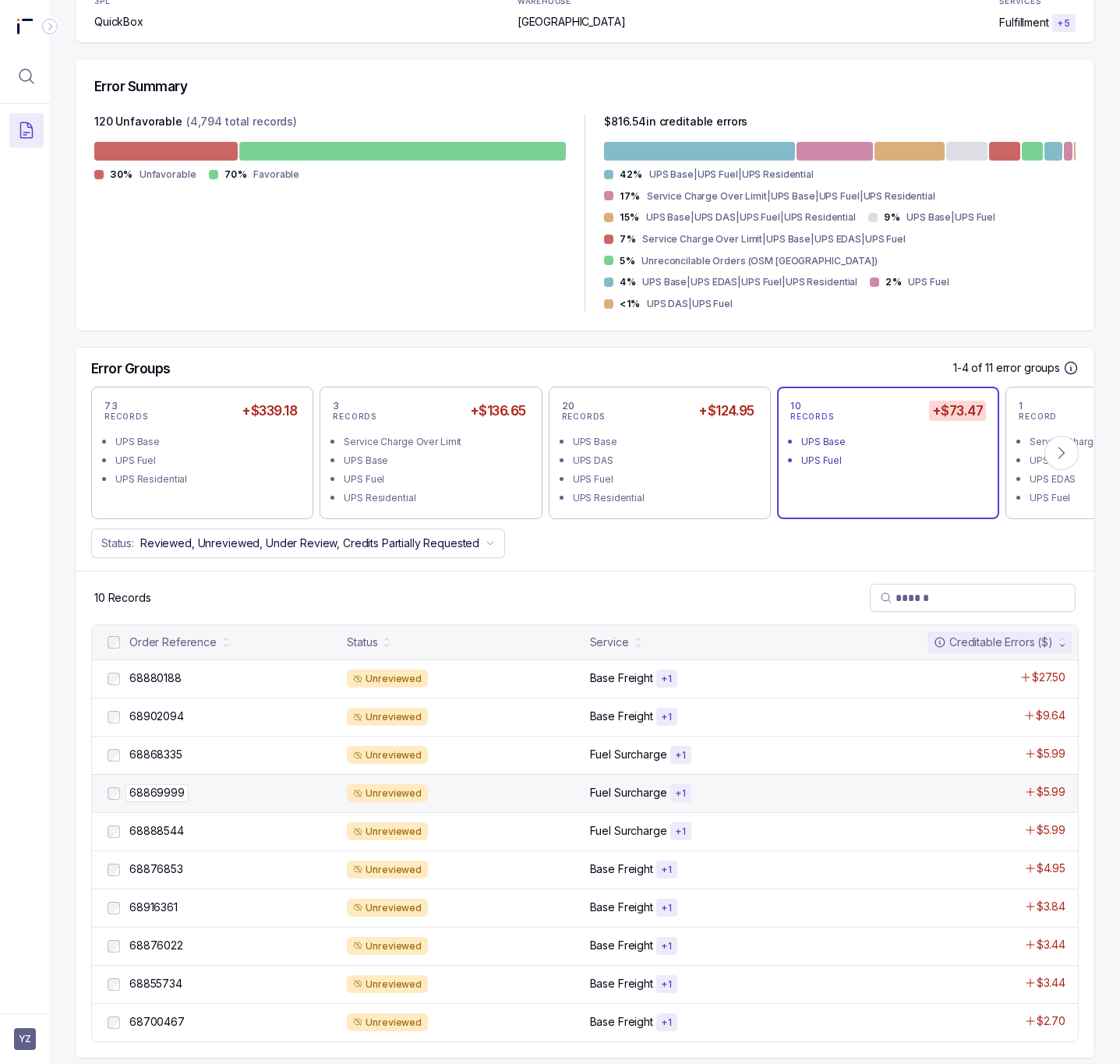
click at [161, 784] on p "68869999" at bounding box center [157, 793] width 63 height 17
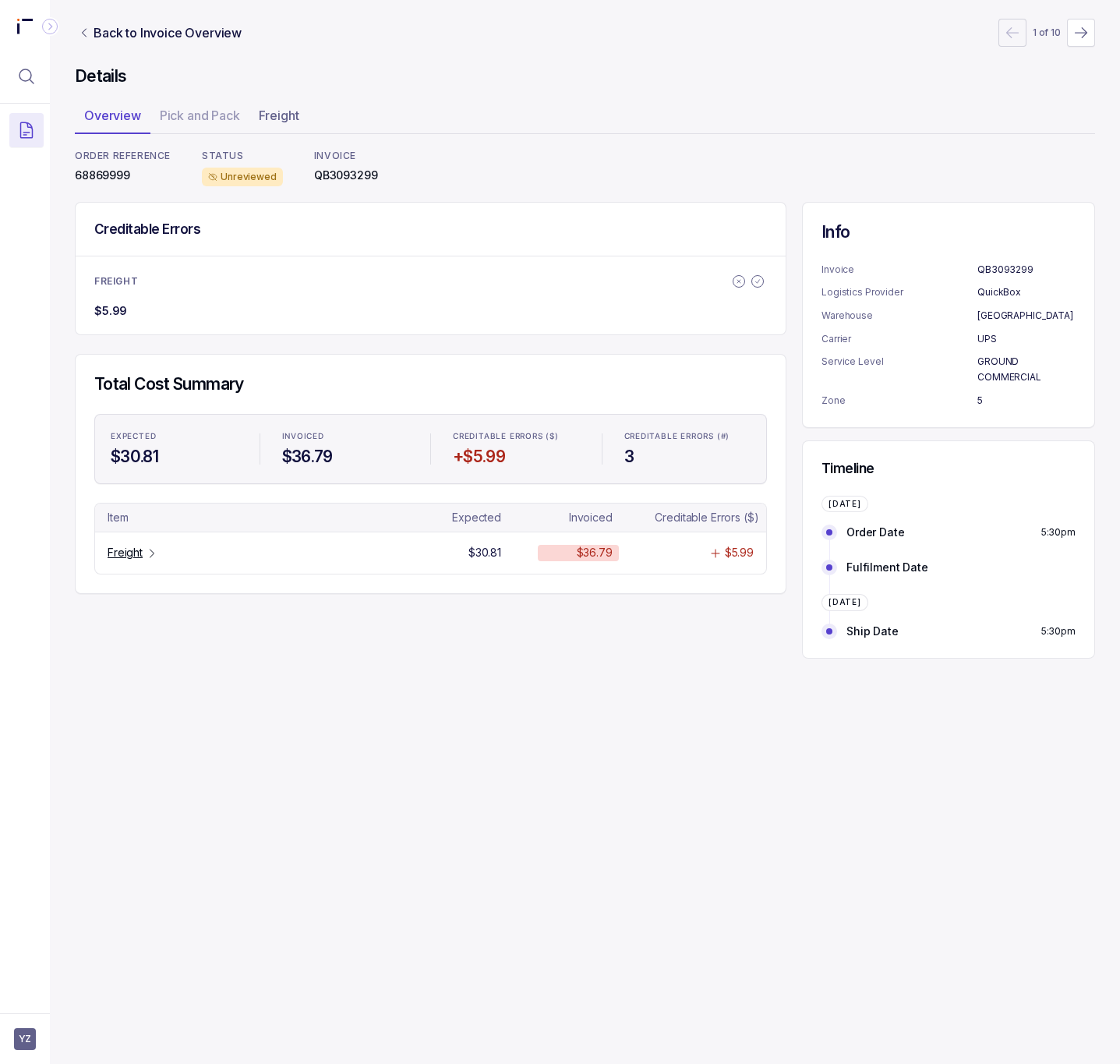
click at [102, 173] on p "68869999" at bounding box center [122, 175] width 96 height 16
click at [127, 550] on p "Freight" at bounding box center [125, 553] width 35 height 16
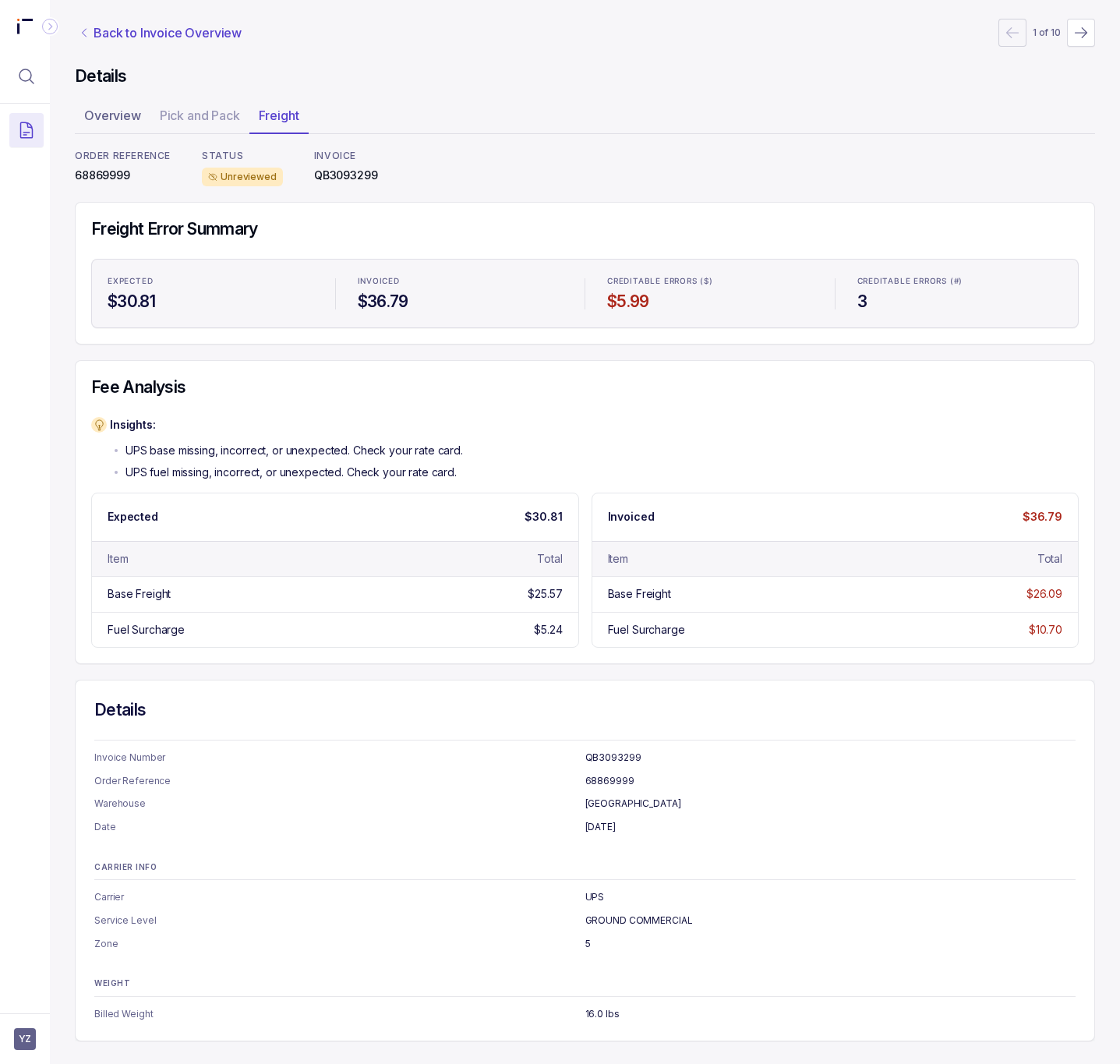
click at [146, 36] on p "Back to Invoice Overview" at bounding box center [167, 32] width 148 height 19
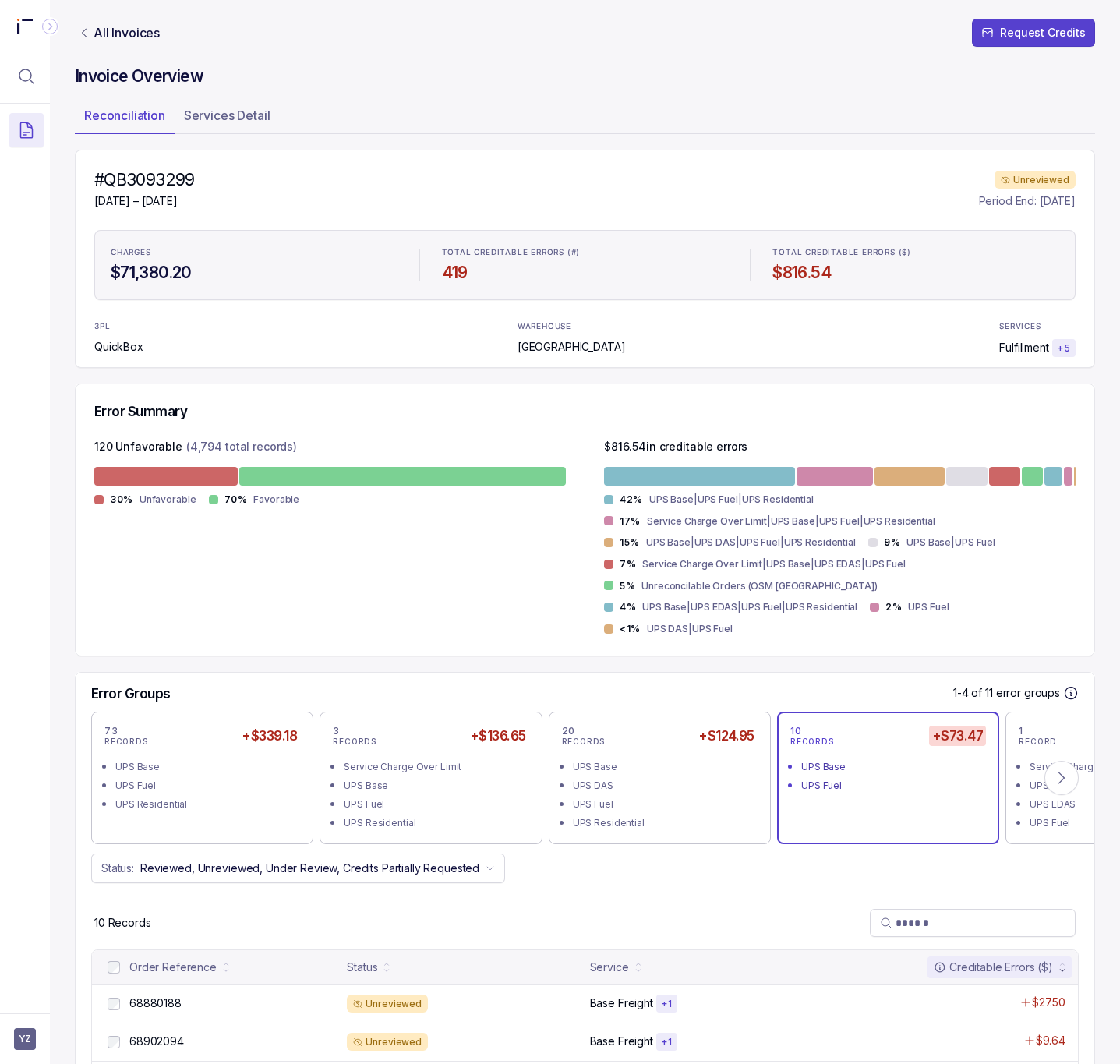
scroll to position [325, 0]
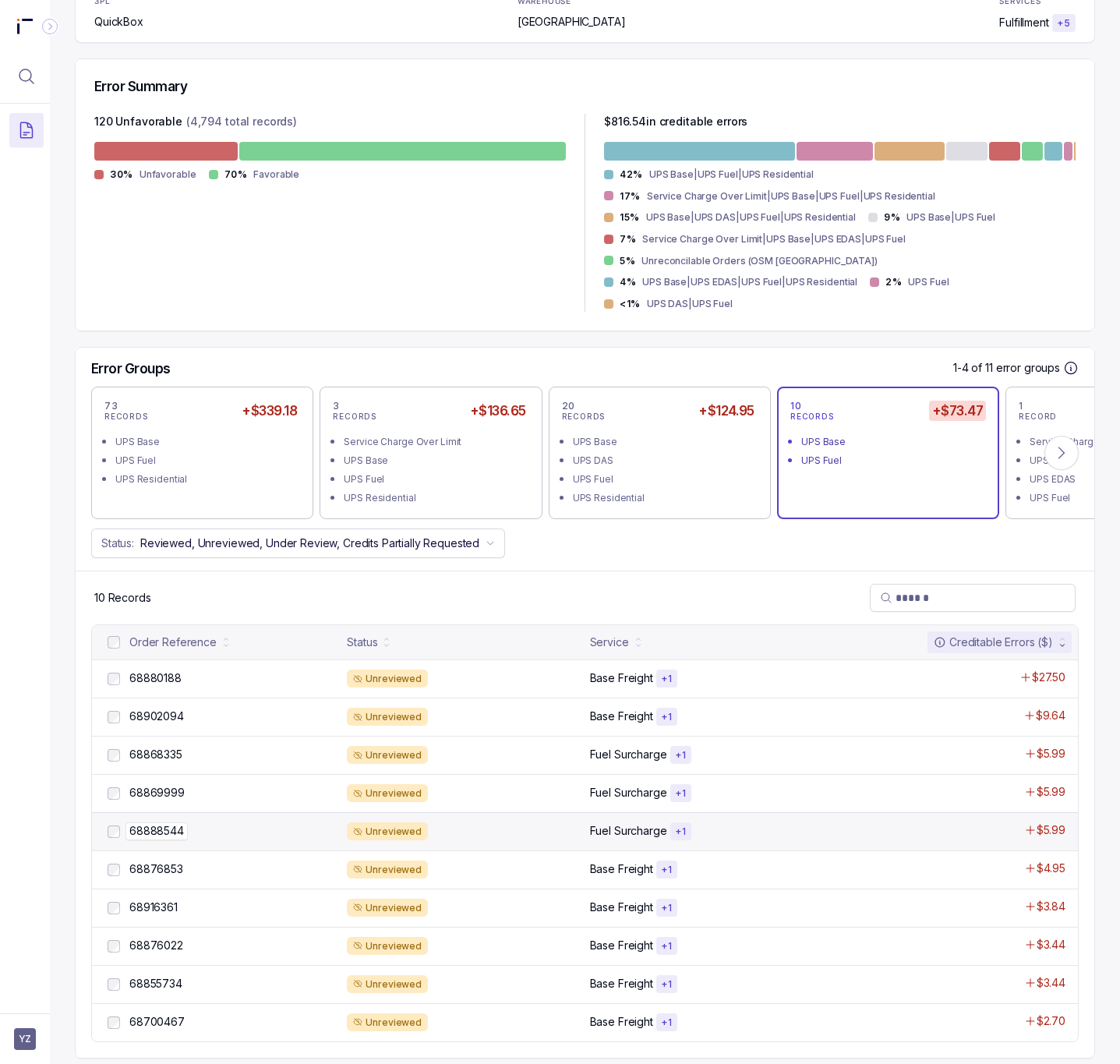
click at [171, 822] on p "68888544" at bounding box center [156, 831] width 62 height 17
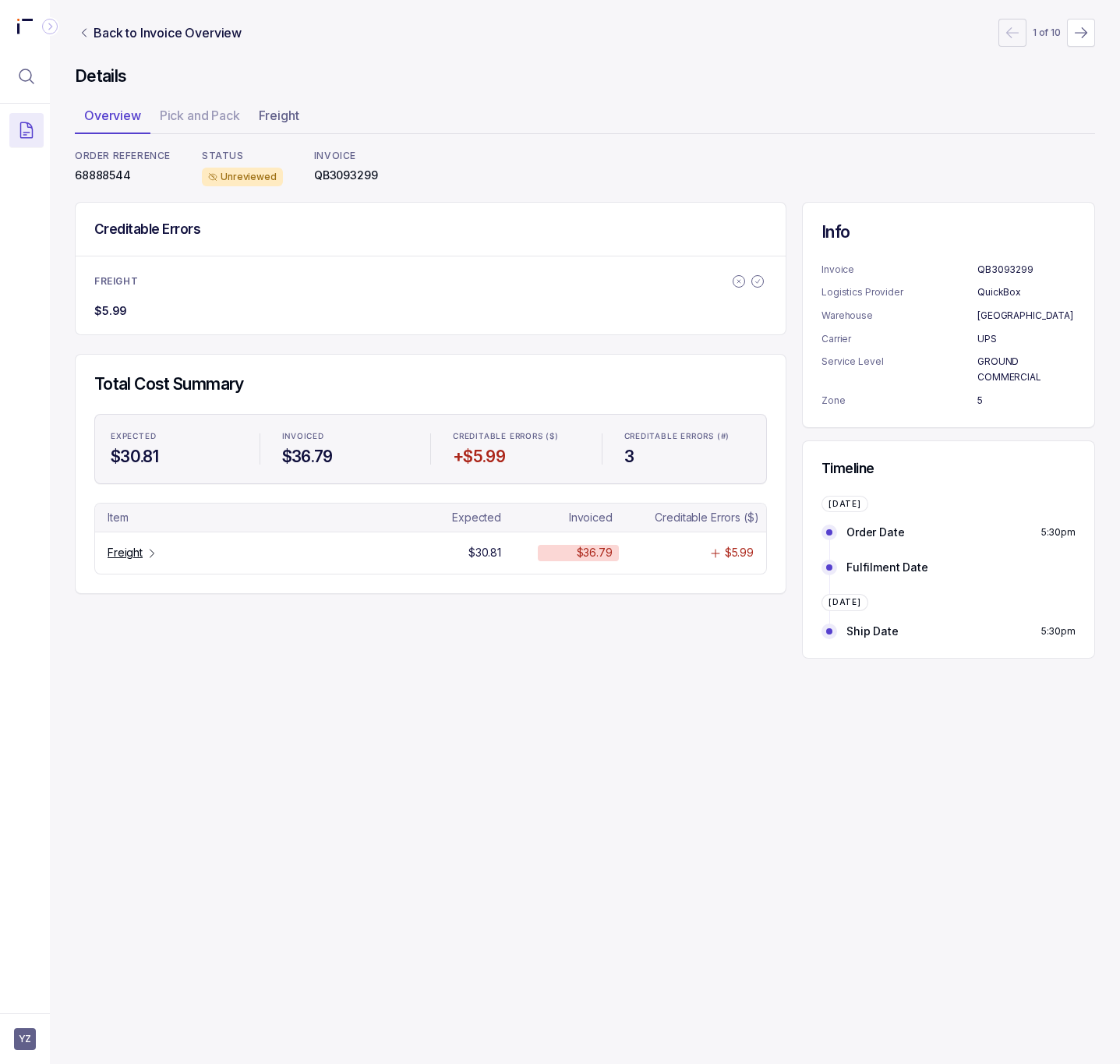
click at [105, 179] on p "68888544" at bounding box center [122, 175] width 96 height 16
click at [117, 560] on p "Freight" at bounding box center [125, 553] width 35 height 16
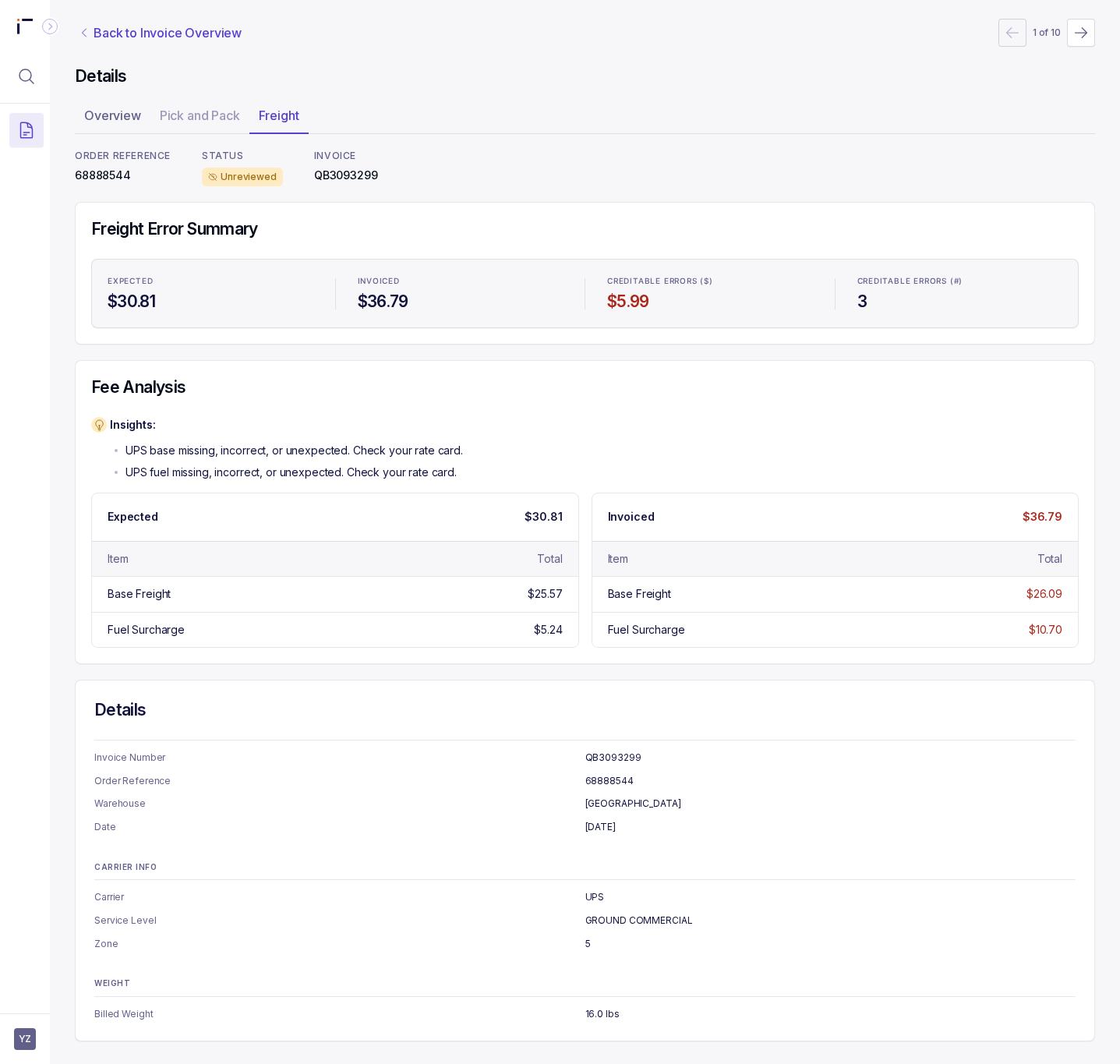
click at [145, 34] on p "Back to Invoice Overview" at bounding box center [167, 32] width 148 height 19
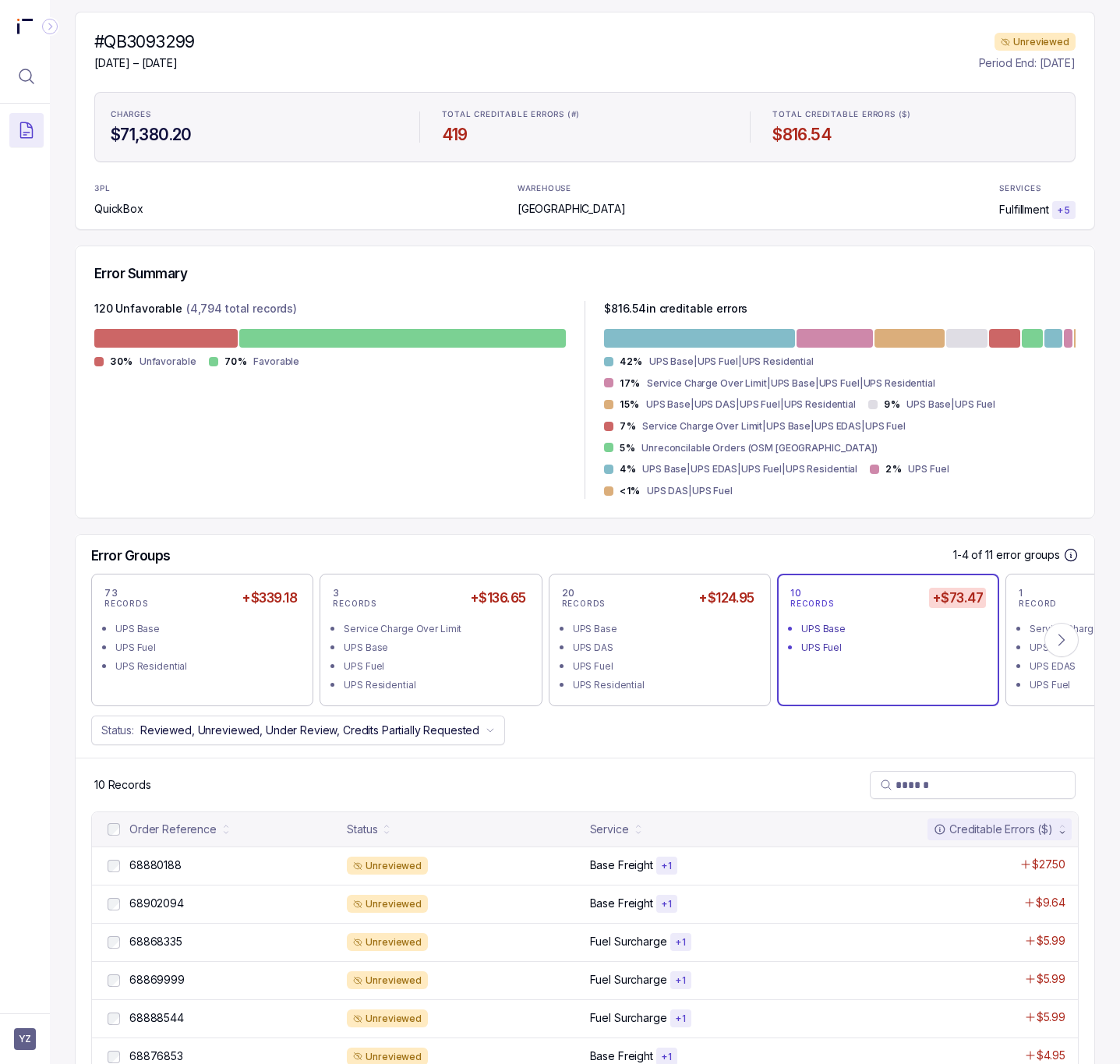
scroll to position [325, 0]
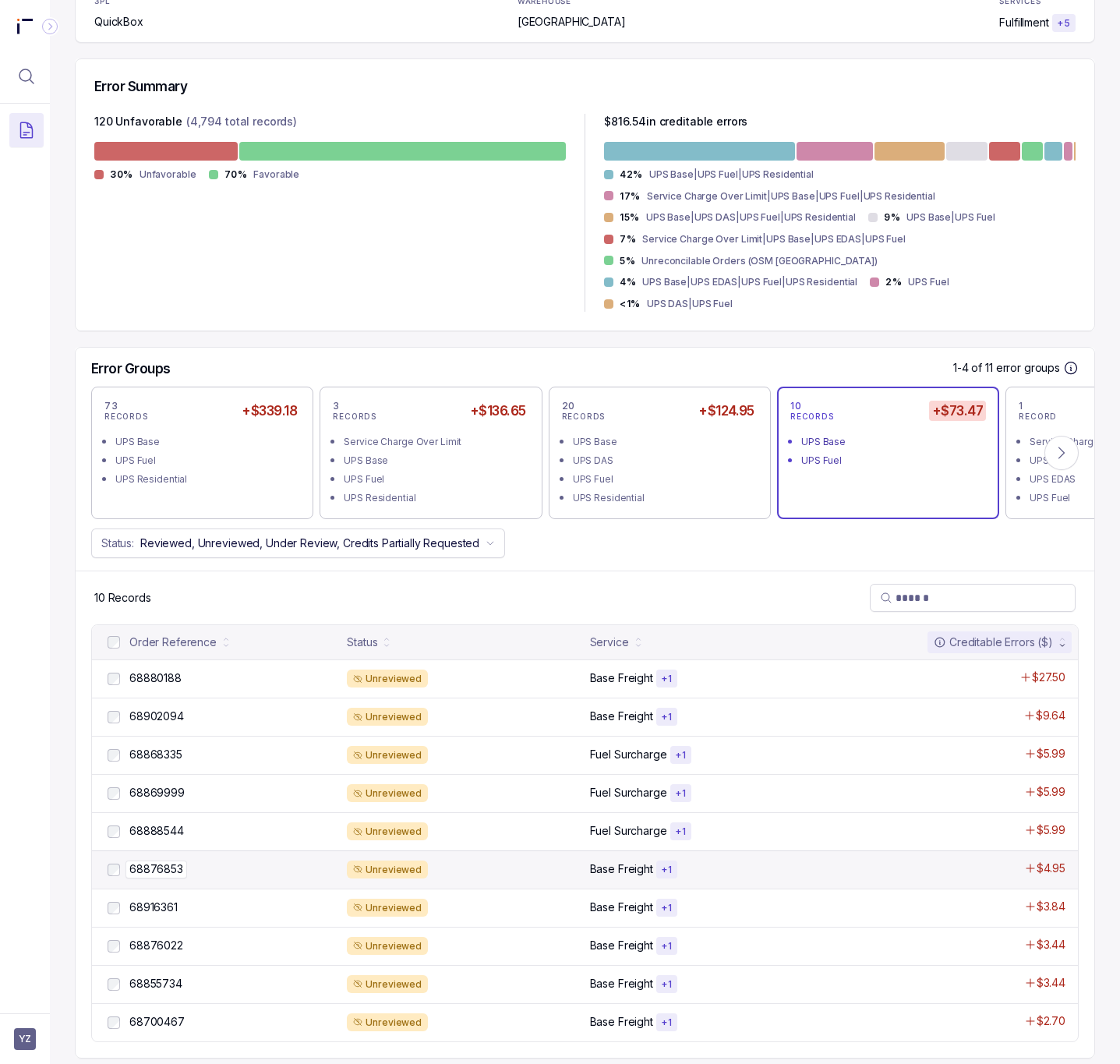
click at [157, 860] on p "68876853" at bounding box center [156, 869] width 61 height 17
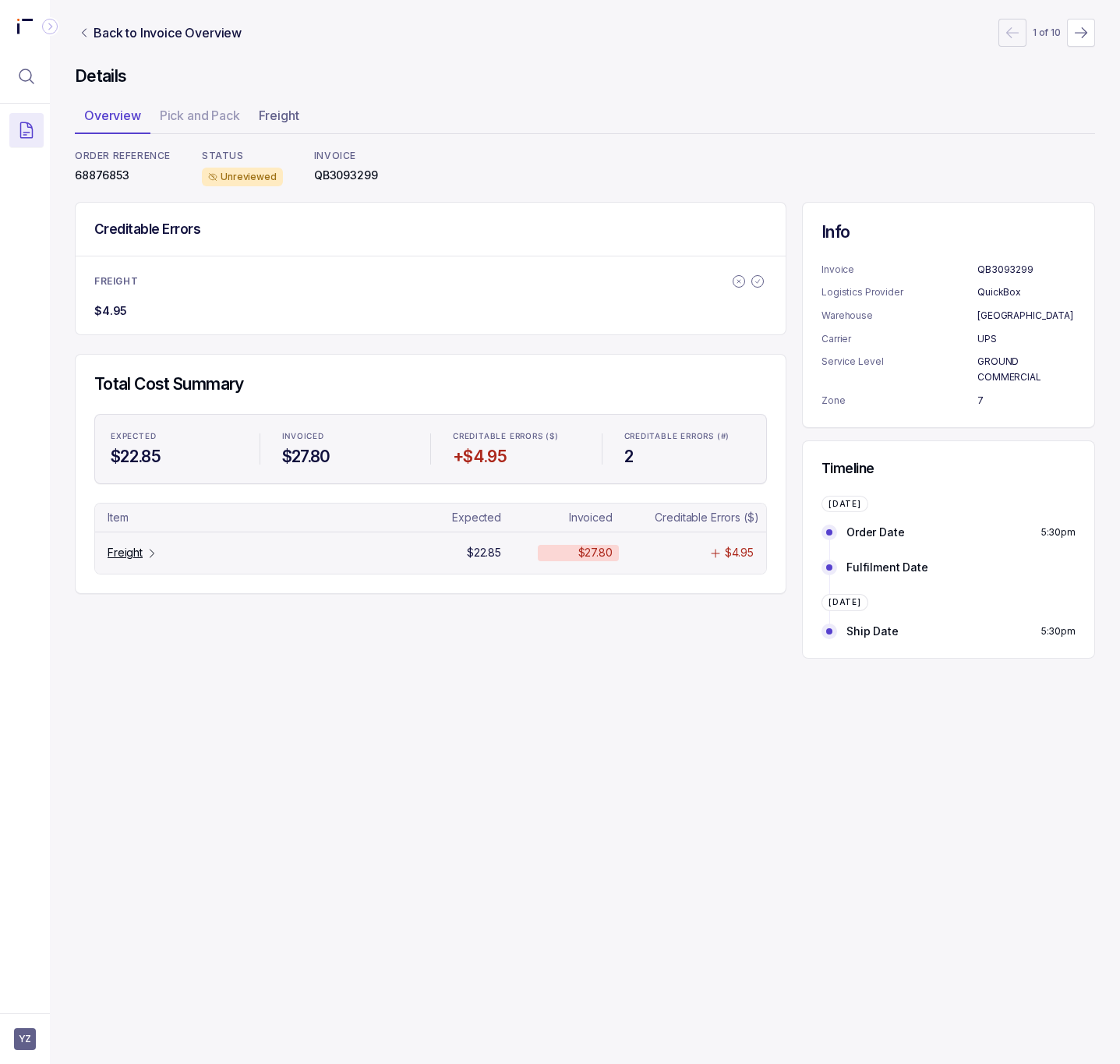
click at [129, 560] on p "Freight" at bounding box center [125, 553] width 35 height 16
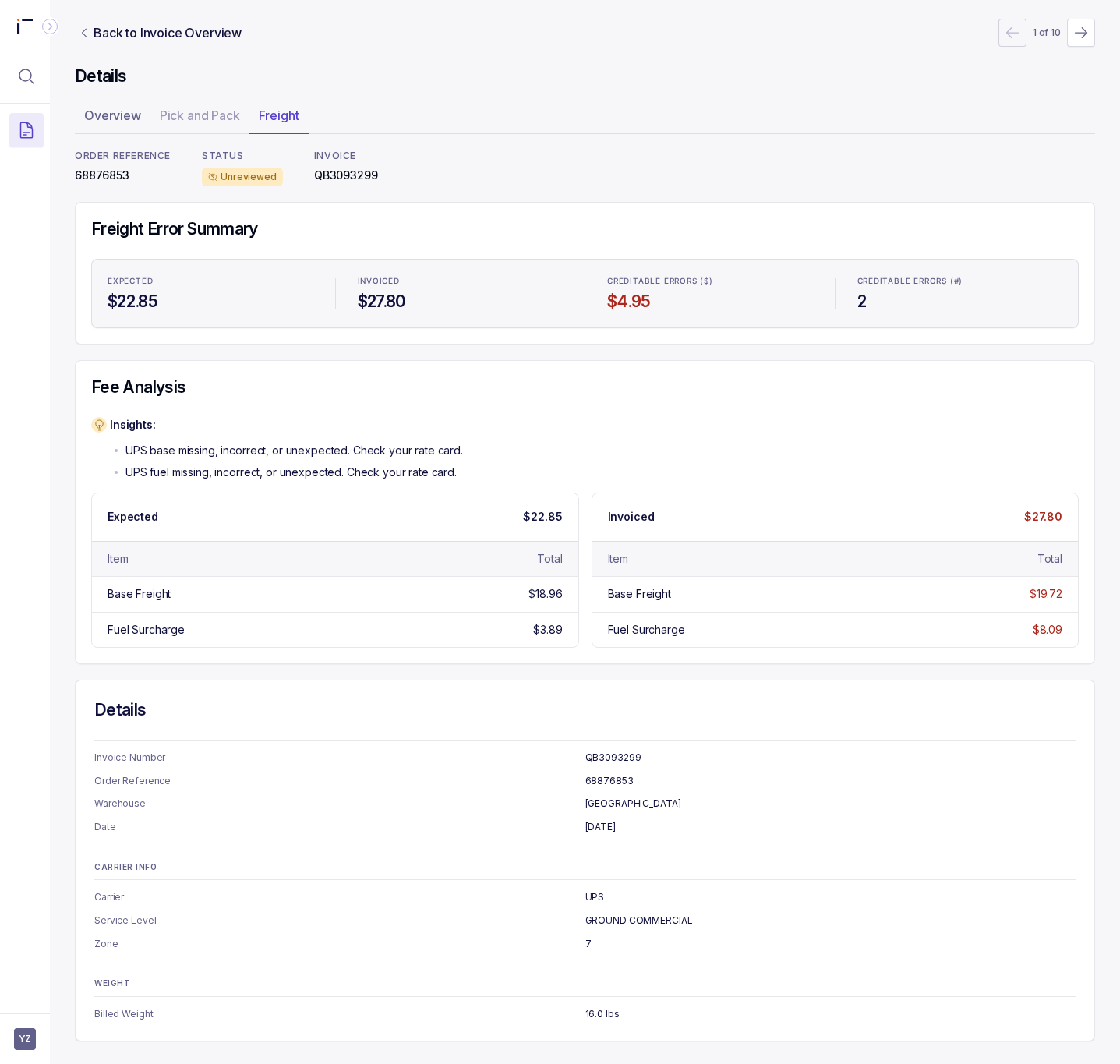
scroll to position [2, 0]
click at [97, 174] on p "68876853" at bounding box center [122, 175] width 96 height 16
click at [145, 31] on p "Back to Invoice Overview" at bounding box center [167, 32] width 148 height 19
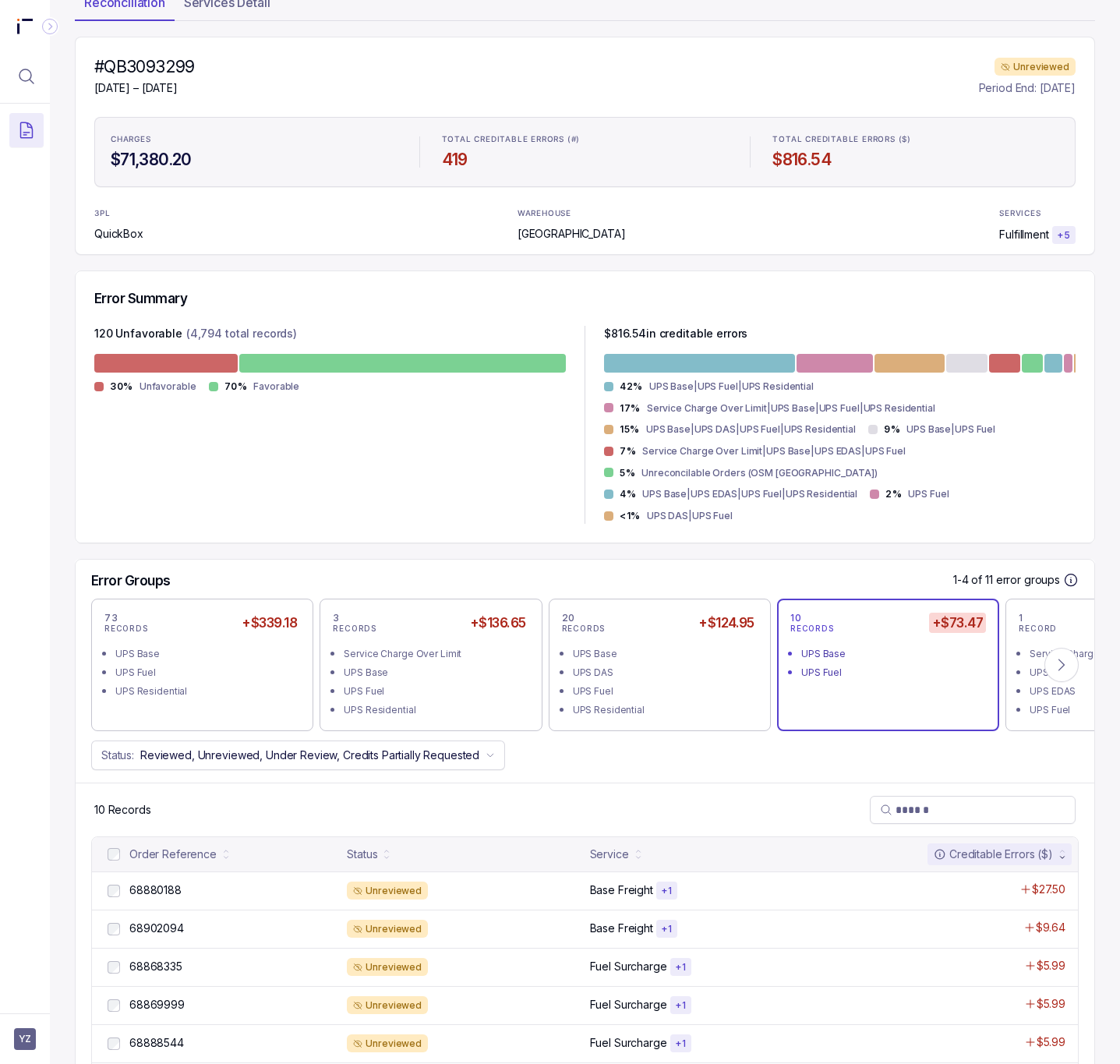
scroll to position [325, 0]
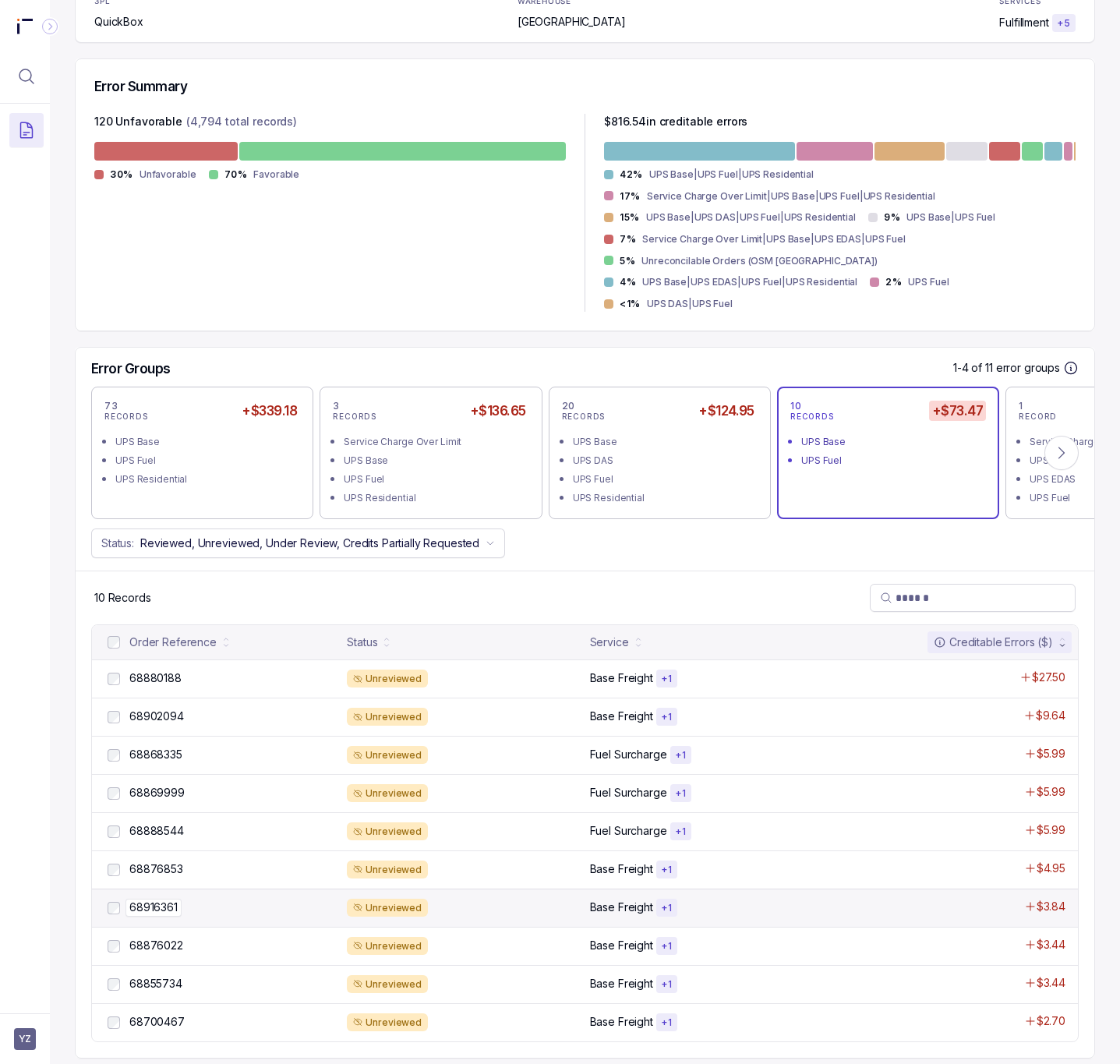
click at [156, 899] on p "68916361" at bounding box center [154, 908] width 56 height 17
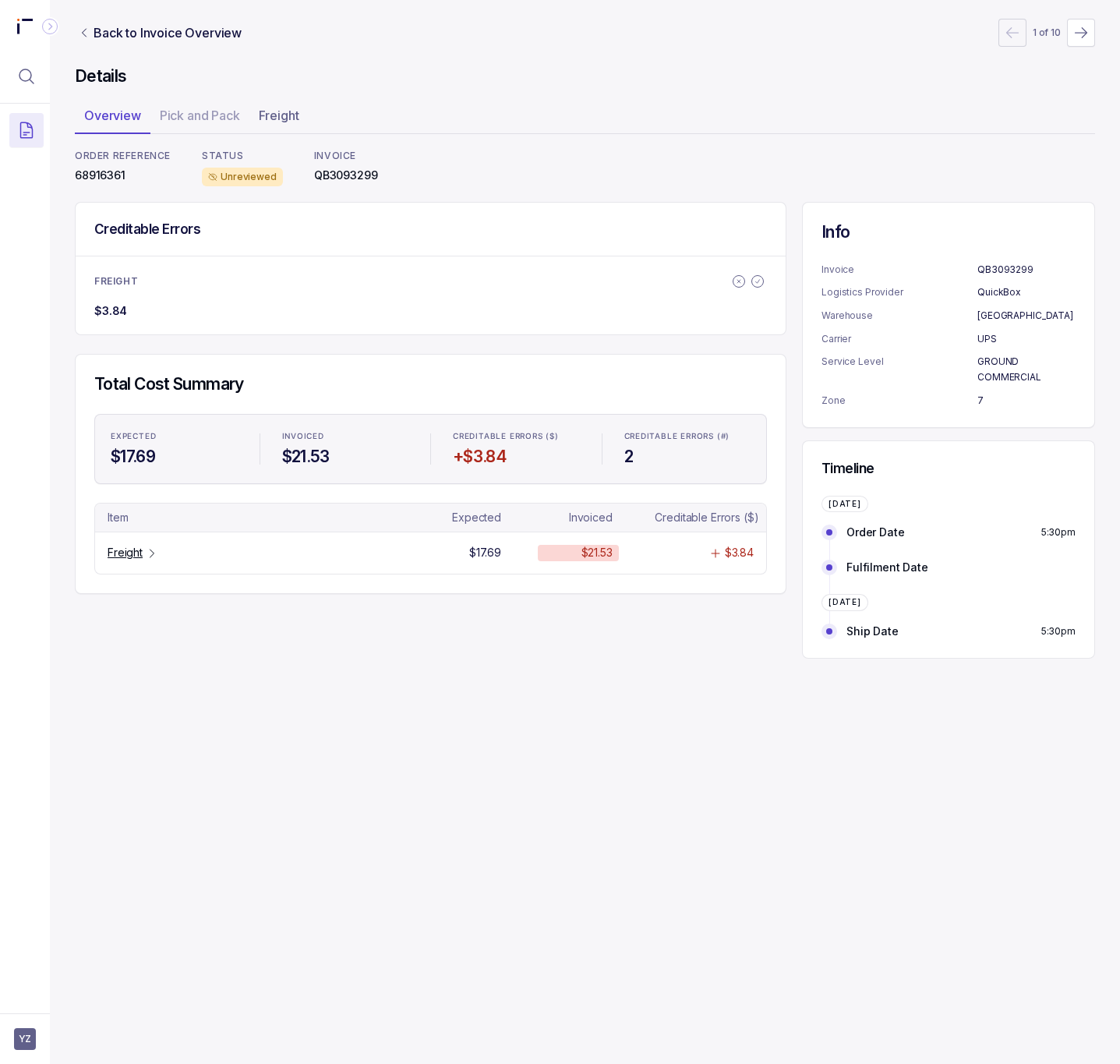
click at [103, 175] on p "68916361" at bounding box center [122, 175] width 96 height 16
click at [134, 549] on p "Freight" at bounding box center [125, 553] width 35 height 16
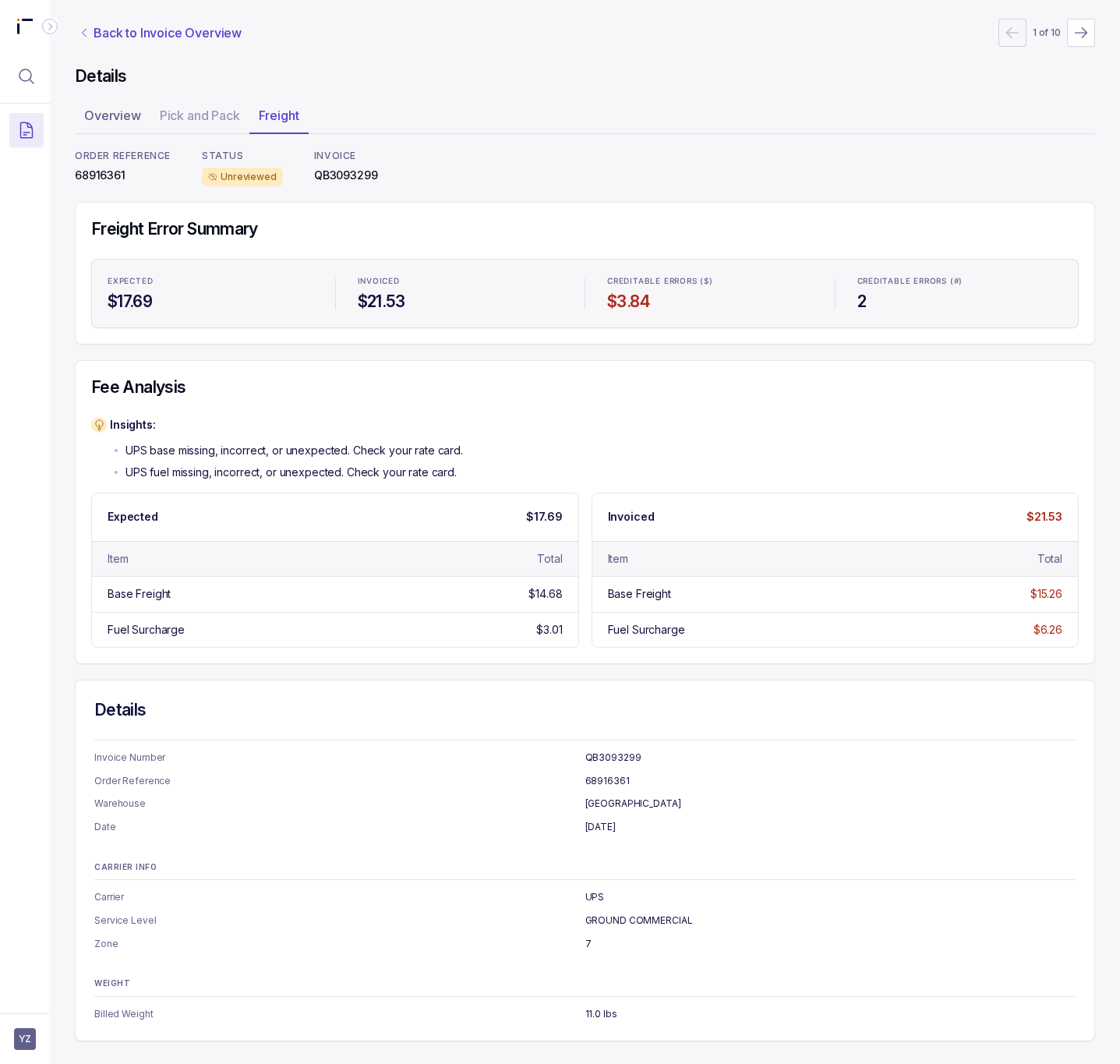
click at [122, 36] on p "Back to Invoice Overview" at bounding box center [167, 32] width 148 height 19
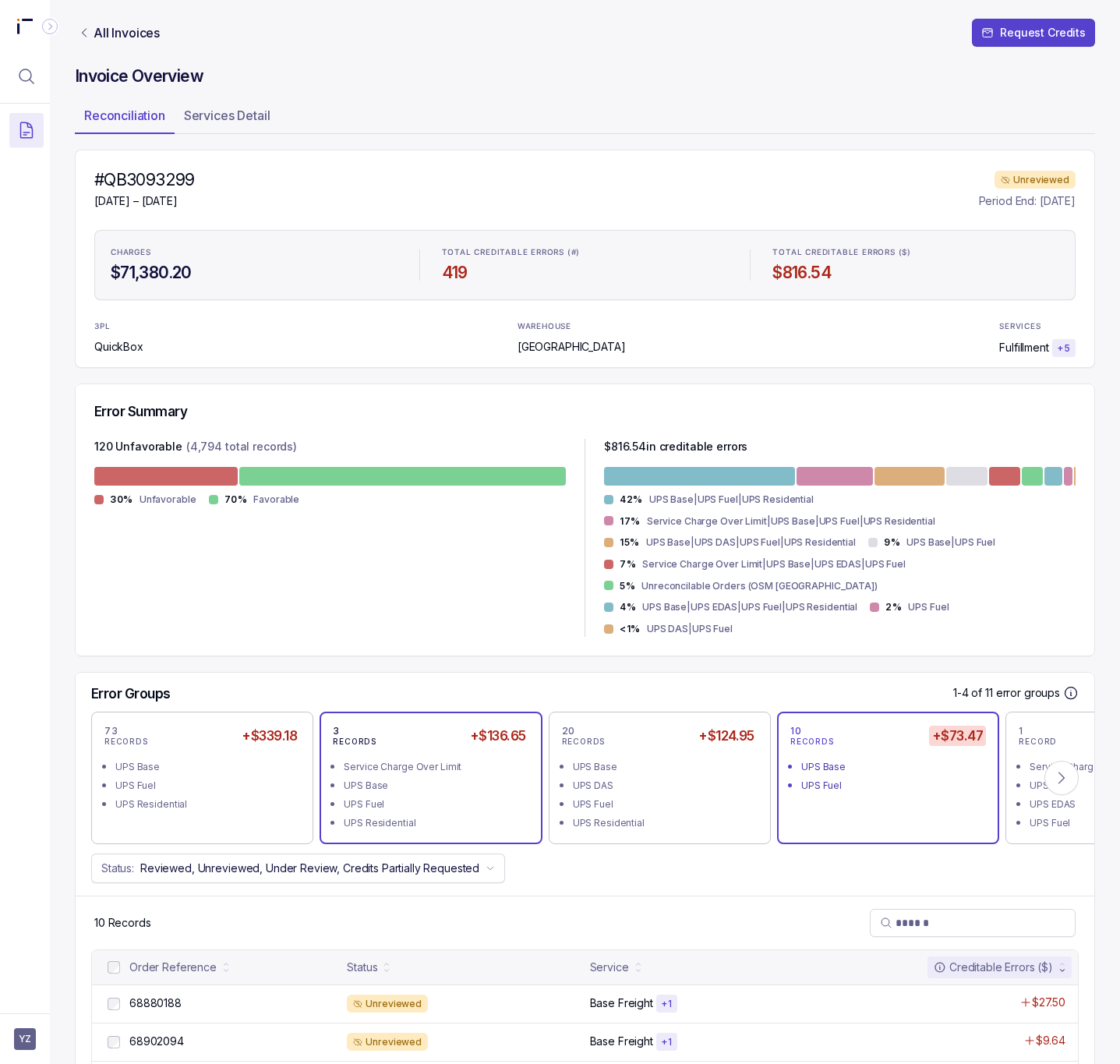
scroll to position [325, 0]
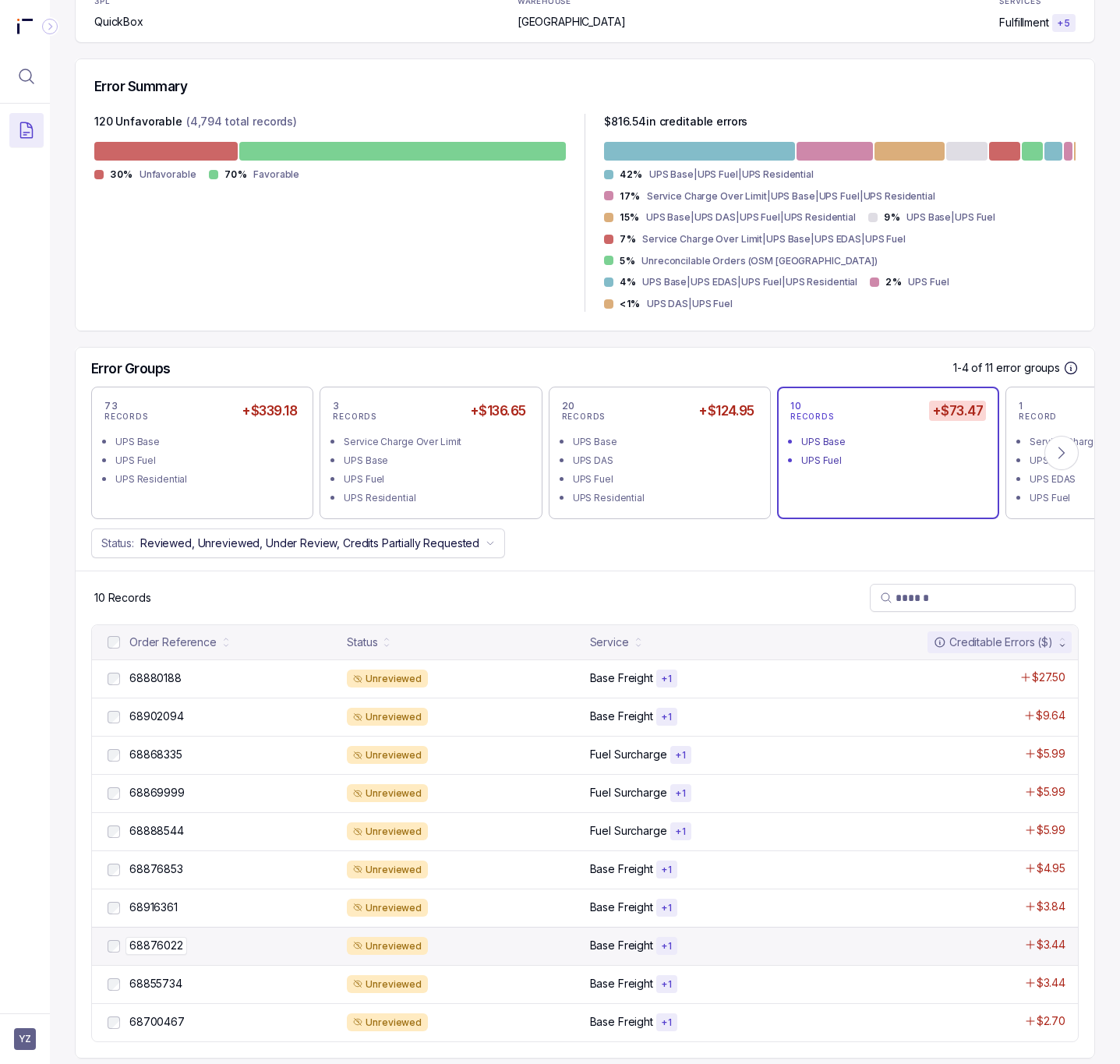
click at [176, 937] on p "68876022" at bounding box center [156, 946] width 61 height 17
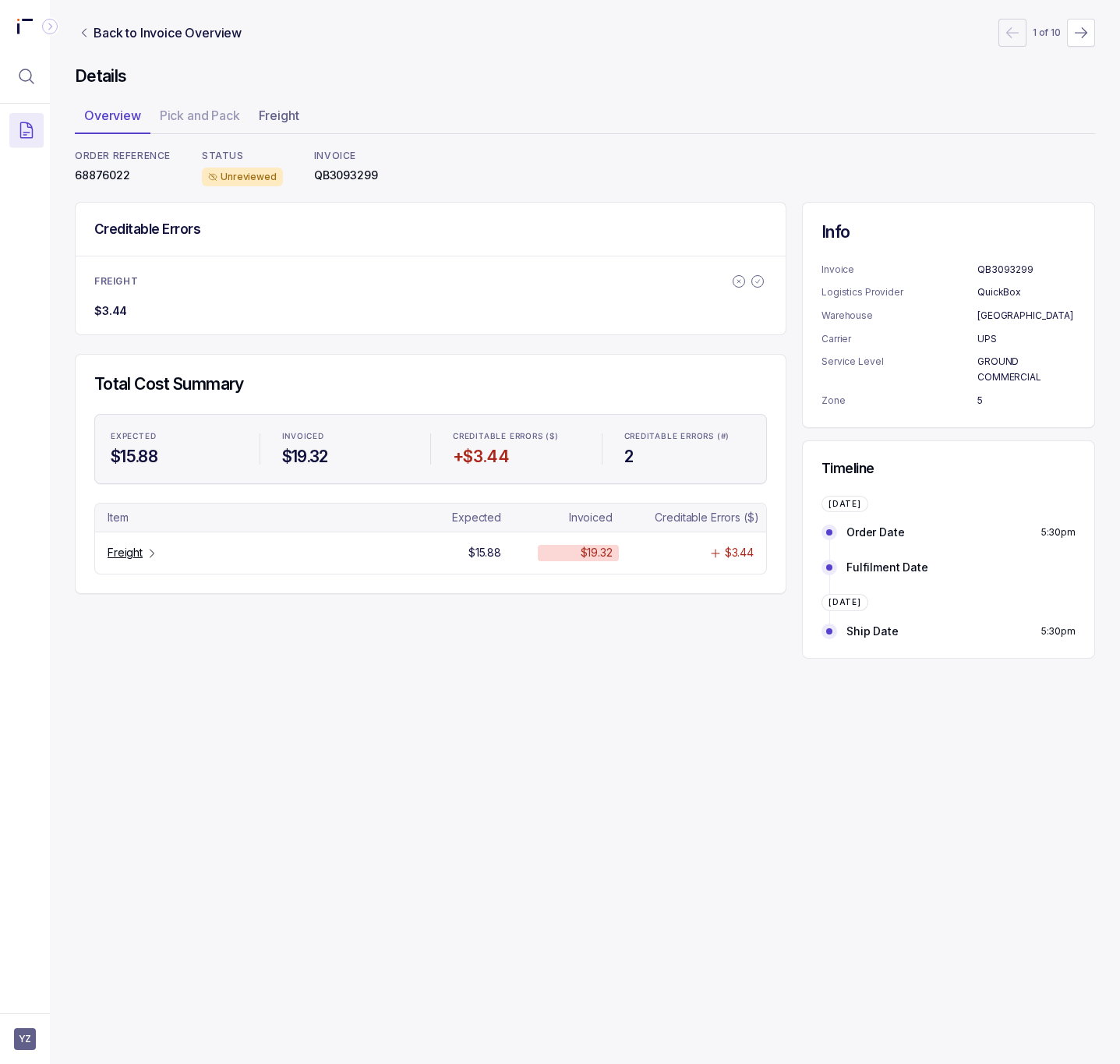
click at [96, 183] on p "68876022" at bounding box center [122, 175] width 96 height 16
click at [98, 176] on p "68876022" at bounding box center [122, 175] width 96 height 16
click at [147, 553] on icon "Table Cell-link 0" at bounding box center [151, 554] width 12 height 12
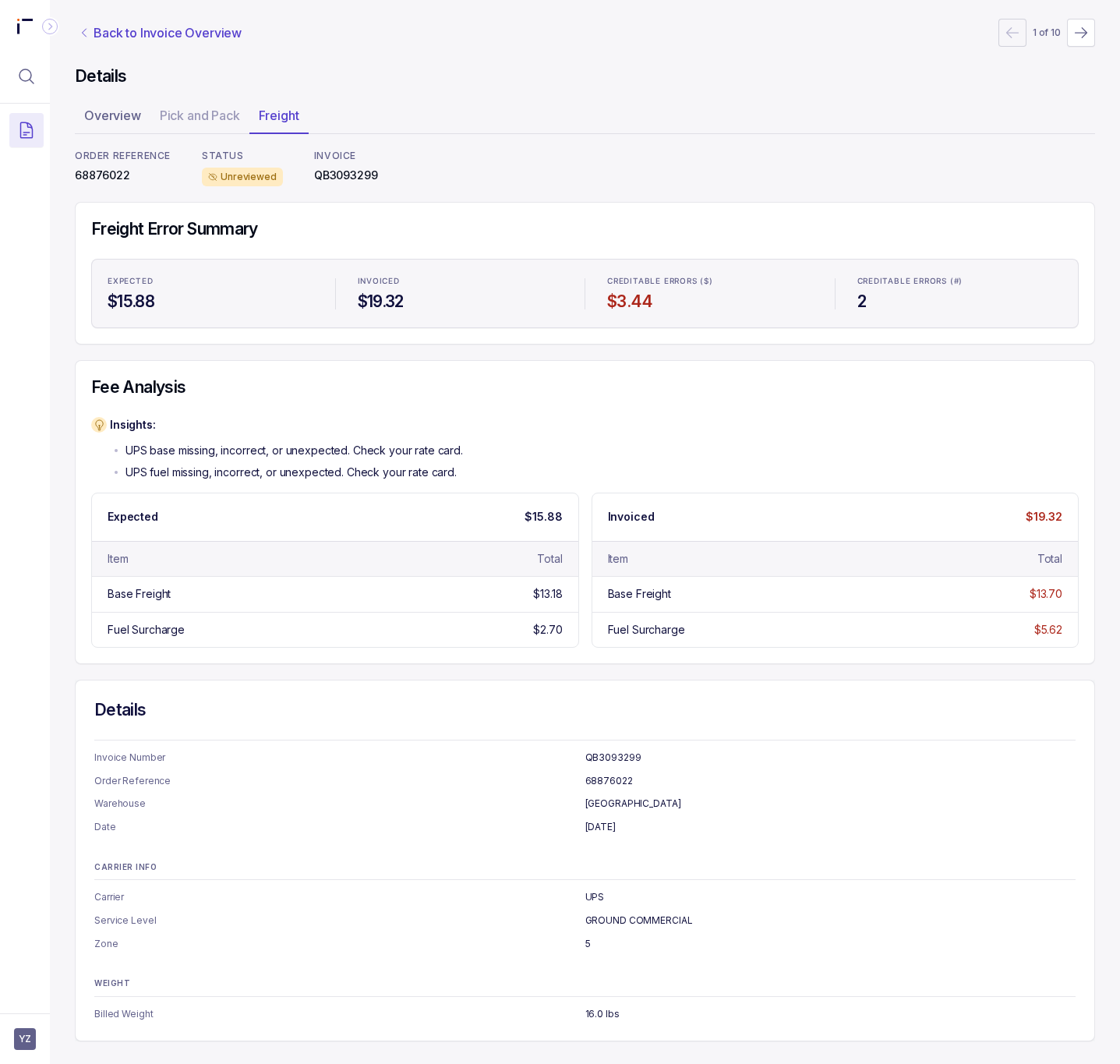
click at [170, 38] on p "Back to Invoice Overview" at bounding box center [167, 32] width 148 height 19
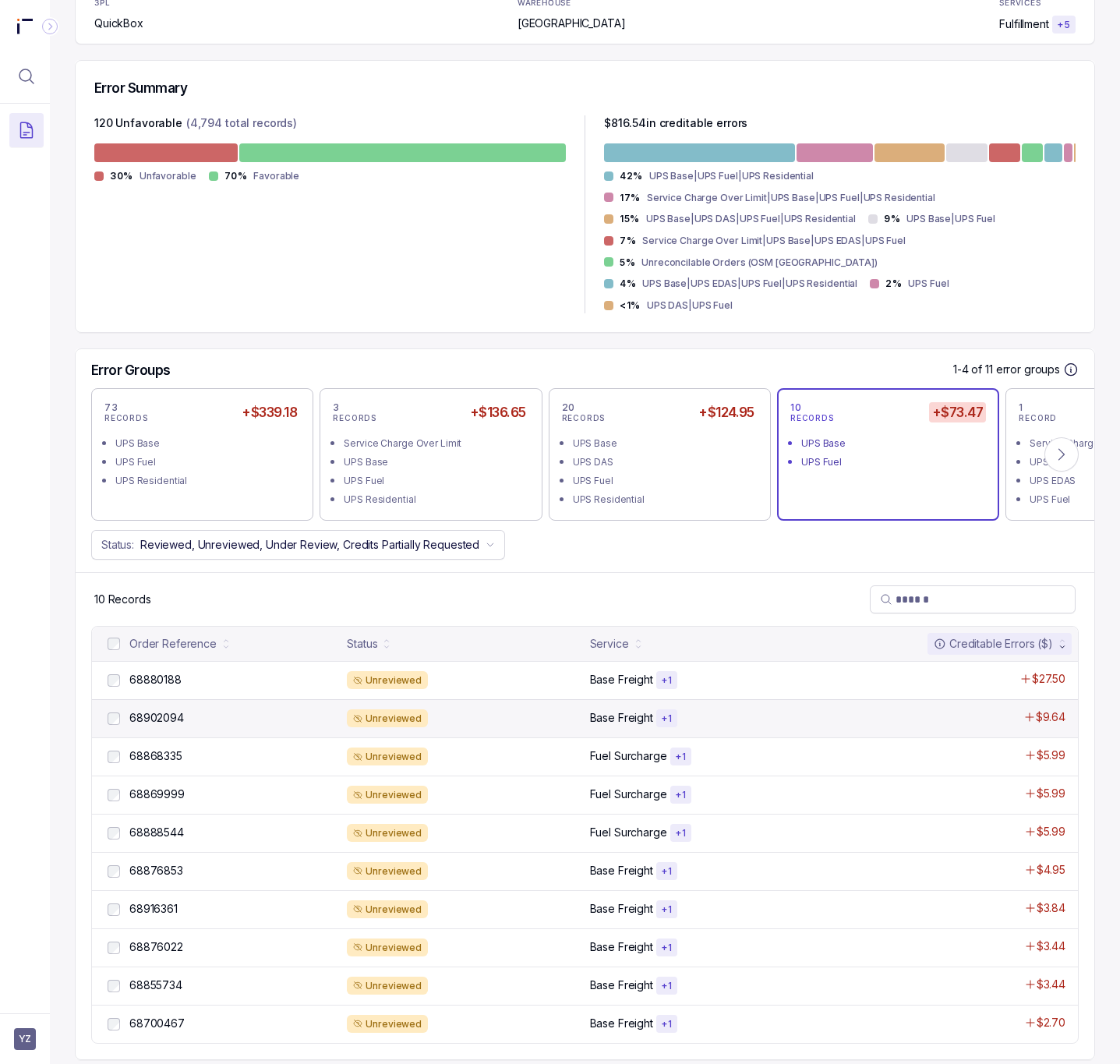
scroll to position [325, 0]
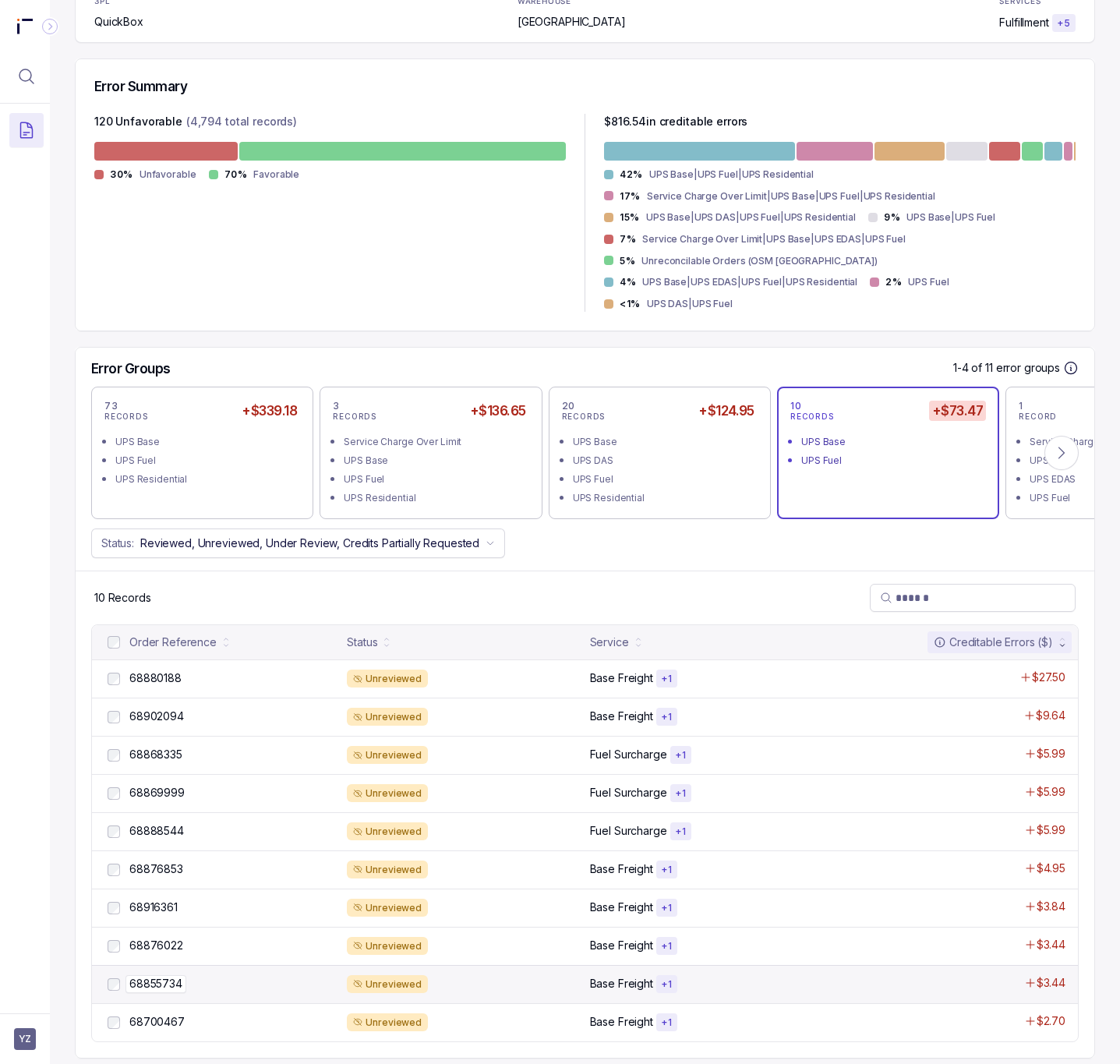
click at [176, 975] on p "68855734" at bounding box center [156, 984] width 61 height 17
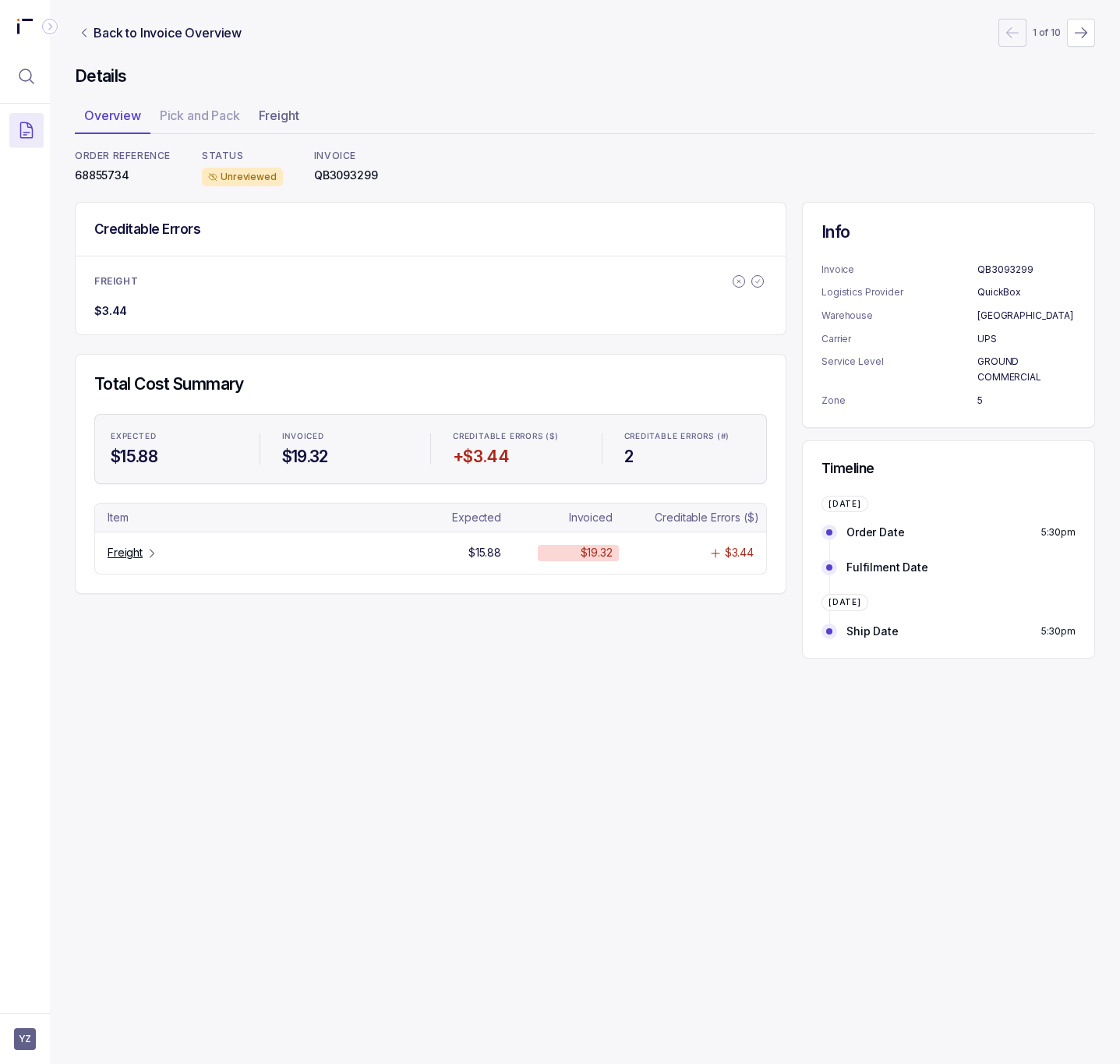
click at [108, 179] on p "68855734" at bounding box center [122, 175] width 96 height 16
click at [136, 557] on p "Freight" at bounding box center [125, 553] width 35 height 16
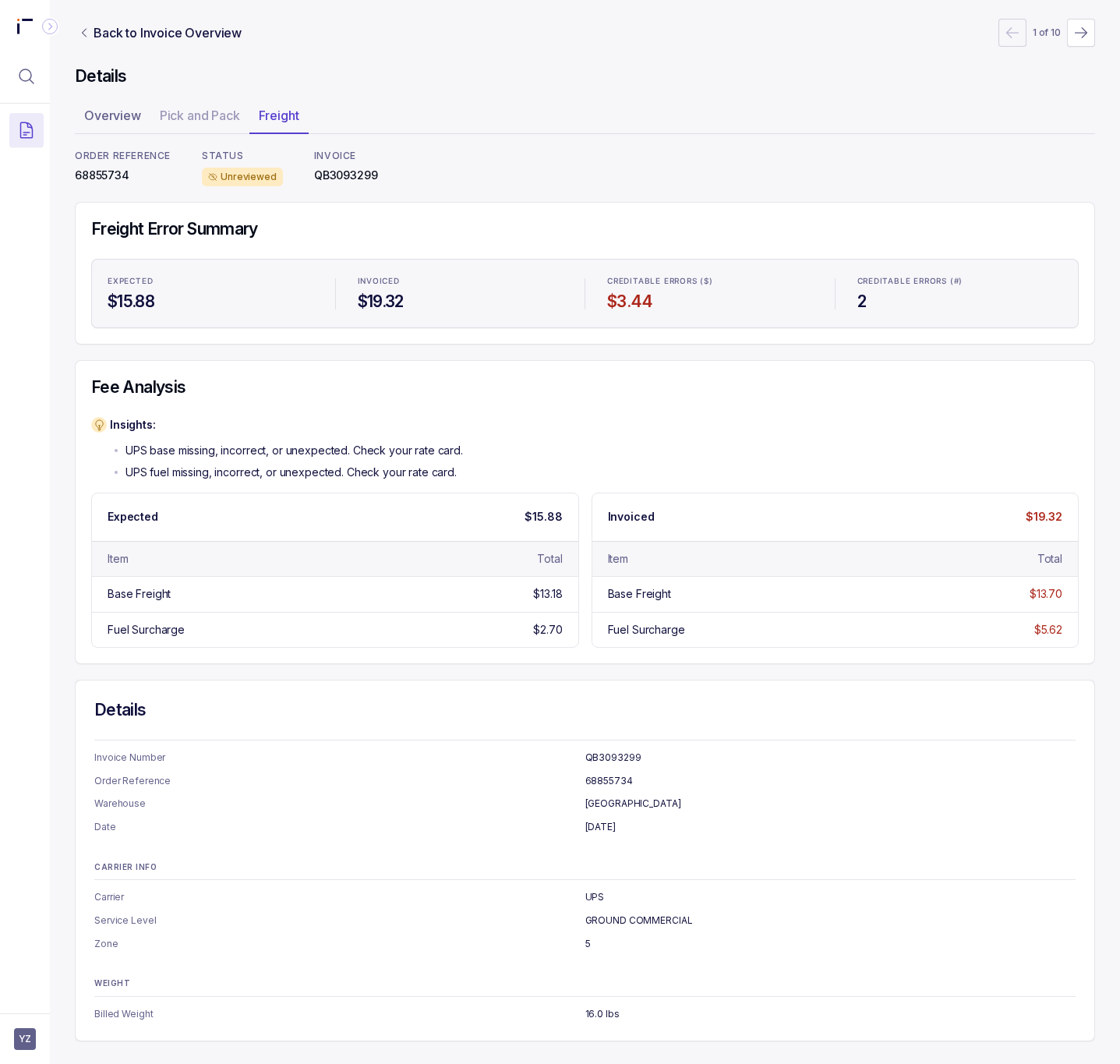
scroll to position [2, 0]
click at [125, 35] on p "Back to Invoice Overview" at bounding box center [167, 32] width 148 height 19
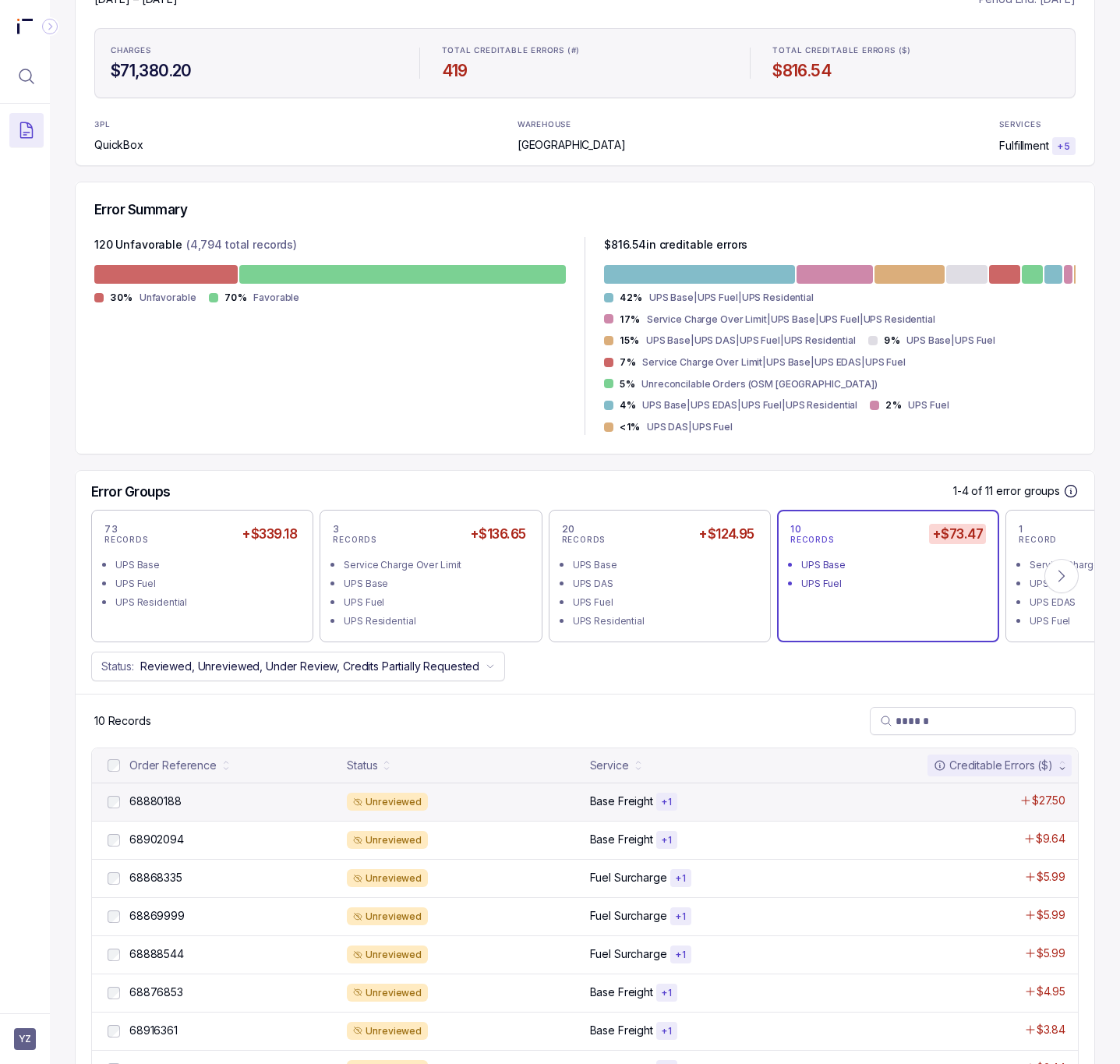
scroll to position [325, 0]
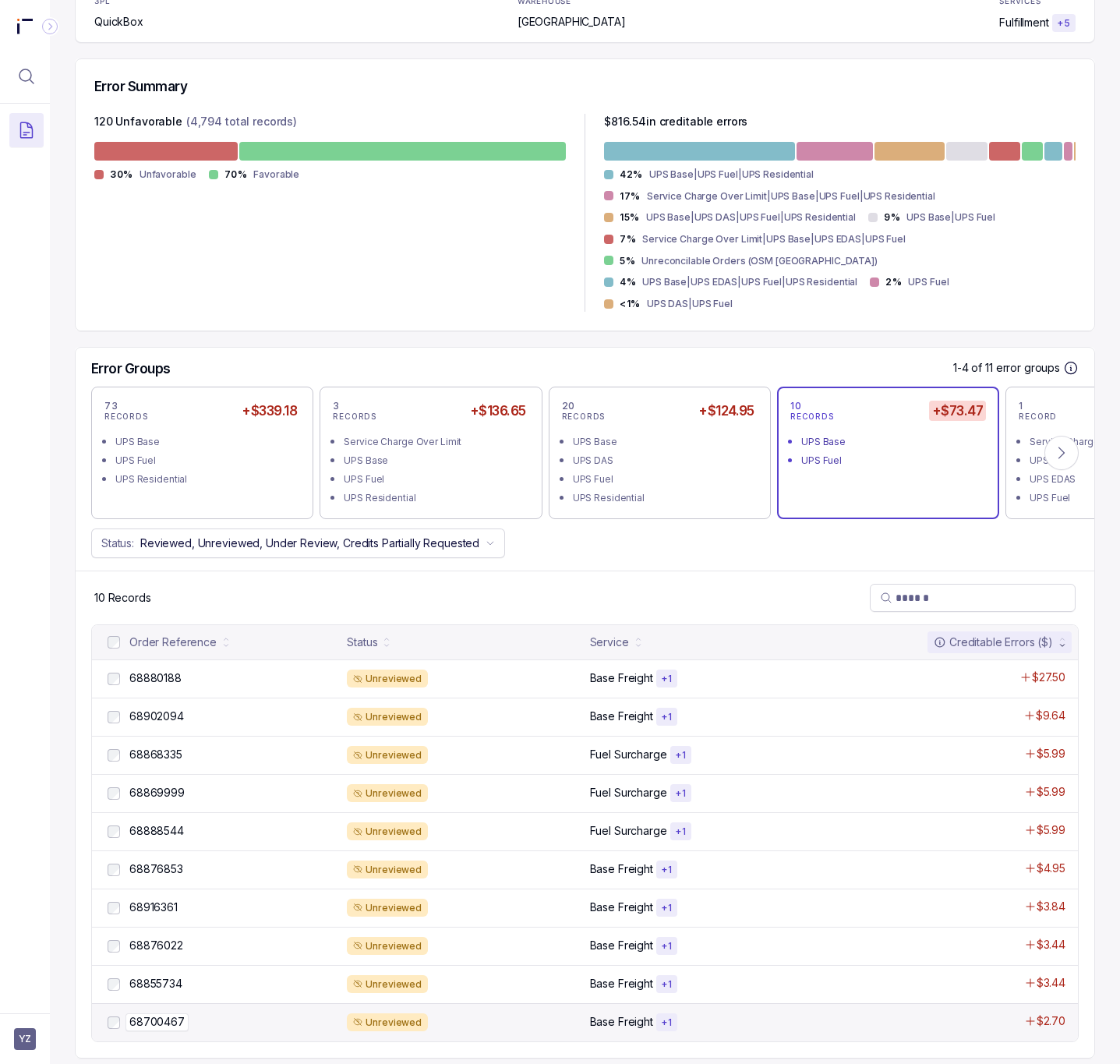
click at [148, 1014] on p "68700467" at bounding box center [157, 1022] width 63 height 17
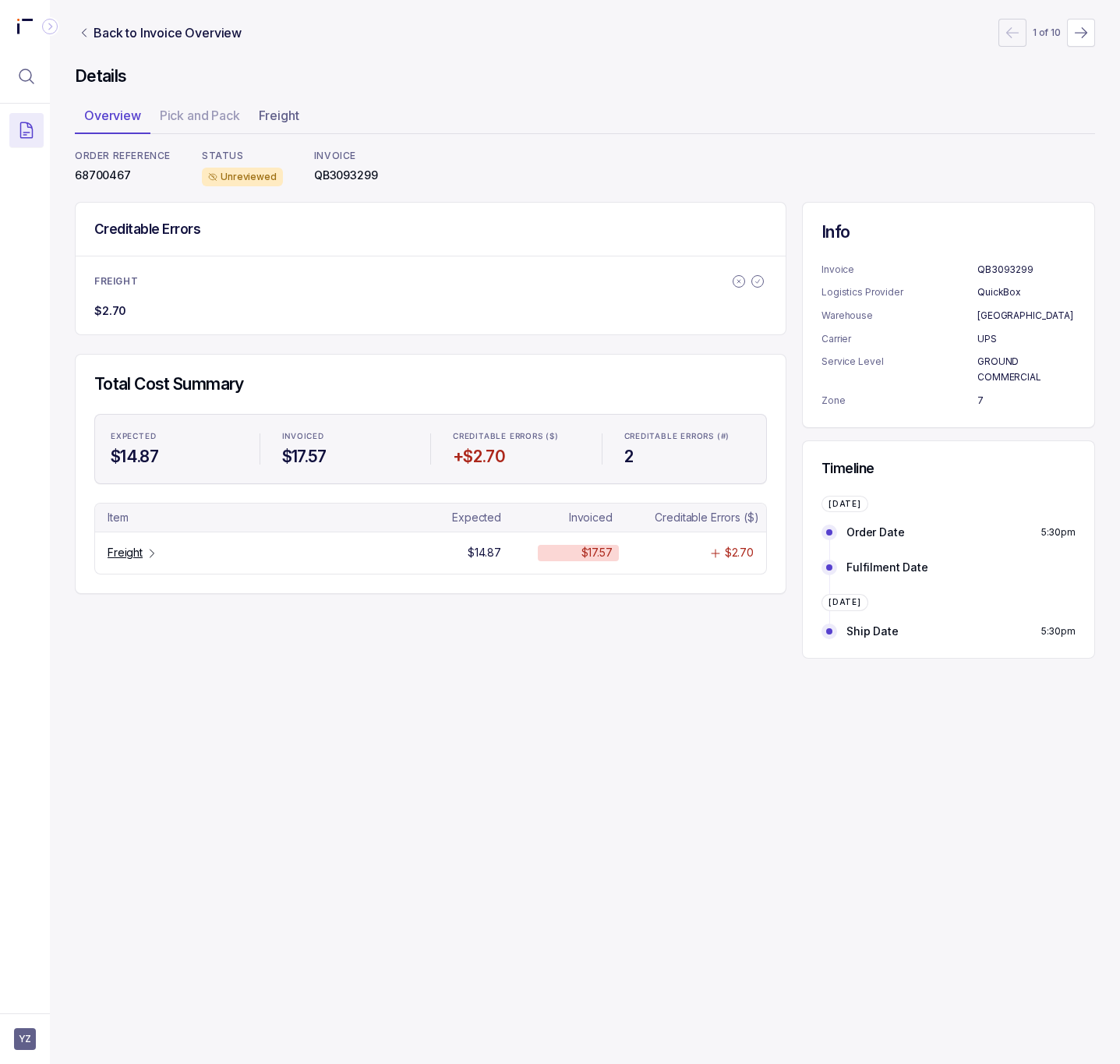
click at [108, 173] on p "68700467" at bounding box center [122, 175] width 96 height 16
click at [125, 557] on p "Freight" at bounding box center [125, 553] width 35 height 16
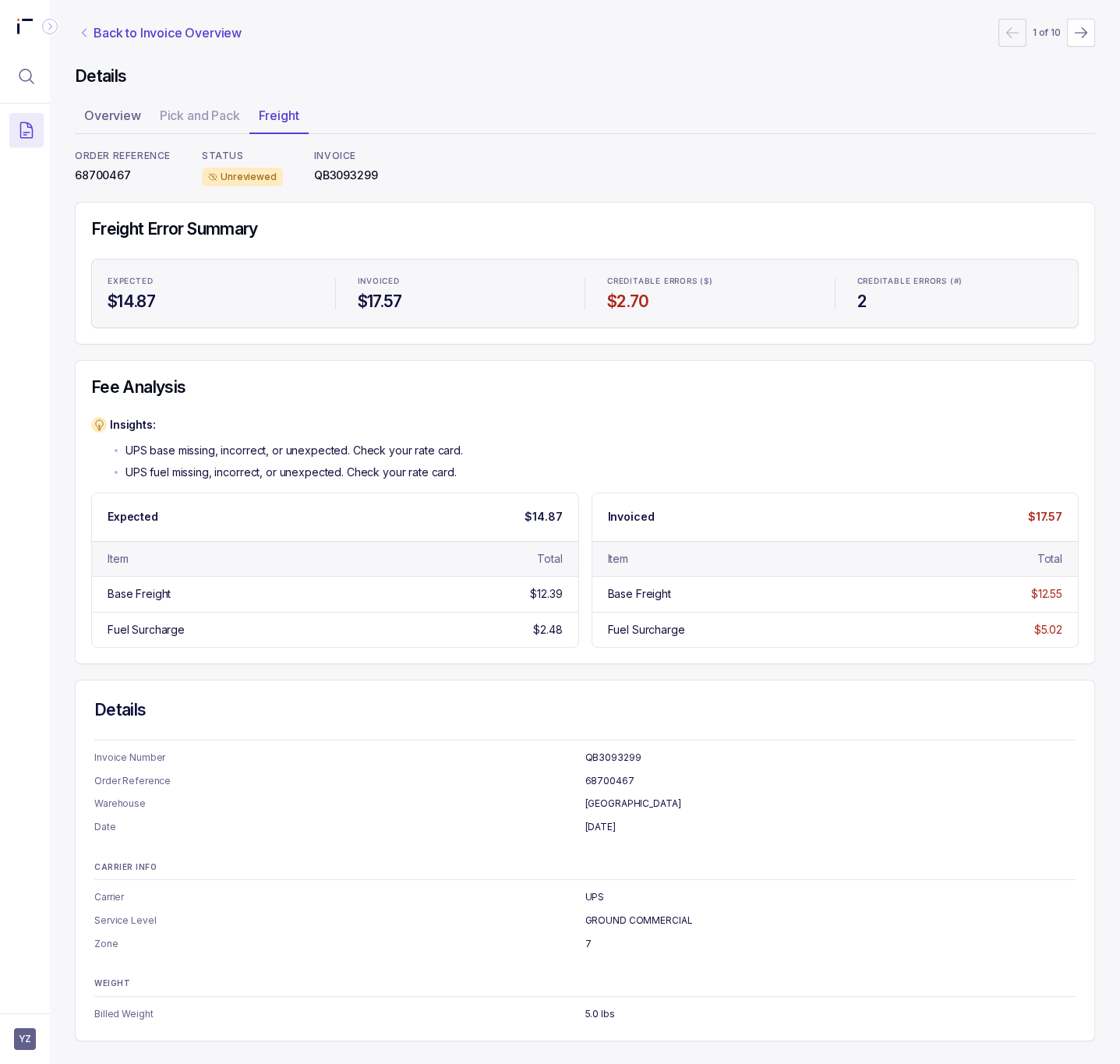
click at [156, 36] on p "Back to Invoice Overview" at bounding box center [167, 32] width 148 height 19
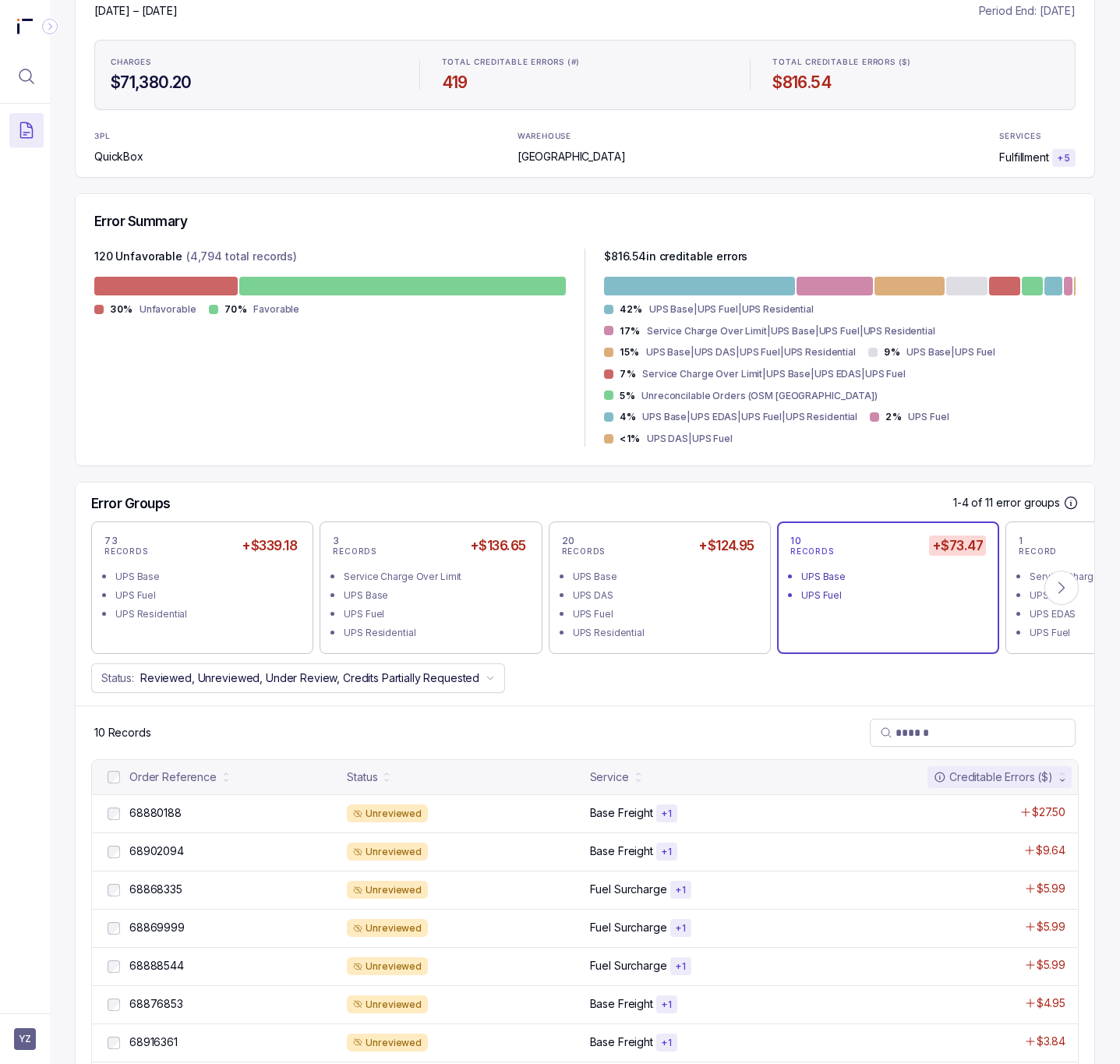
scroll to position [325, 0]
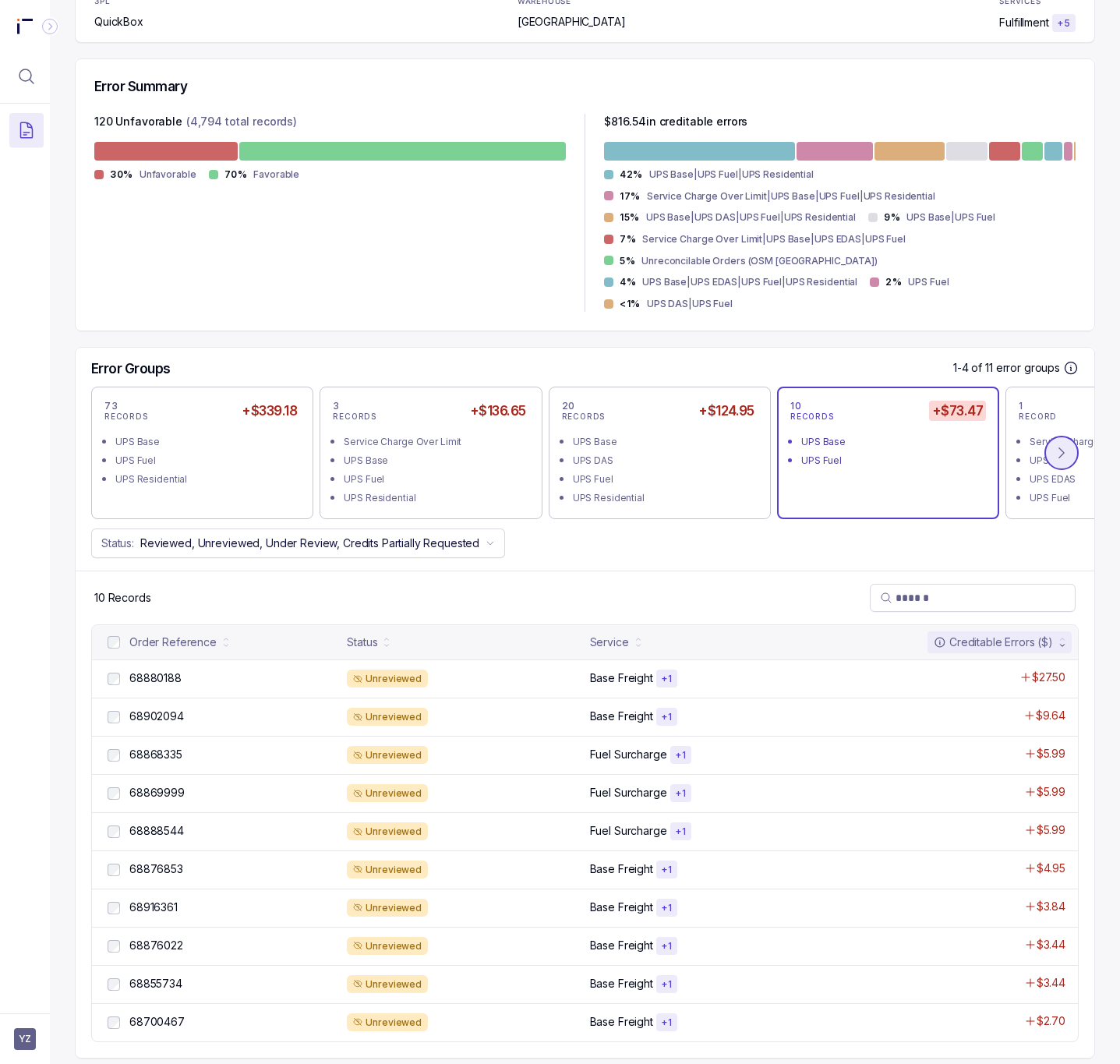
click at [1060, 448] on icon at bounding box center [1062, 453] width 5 height 10
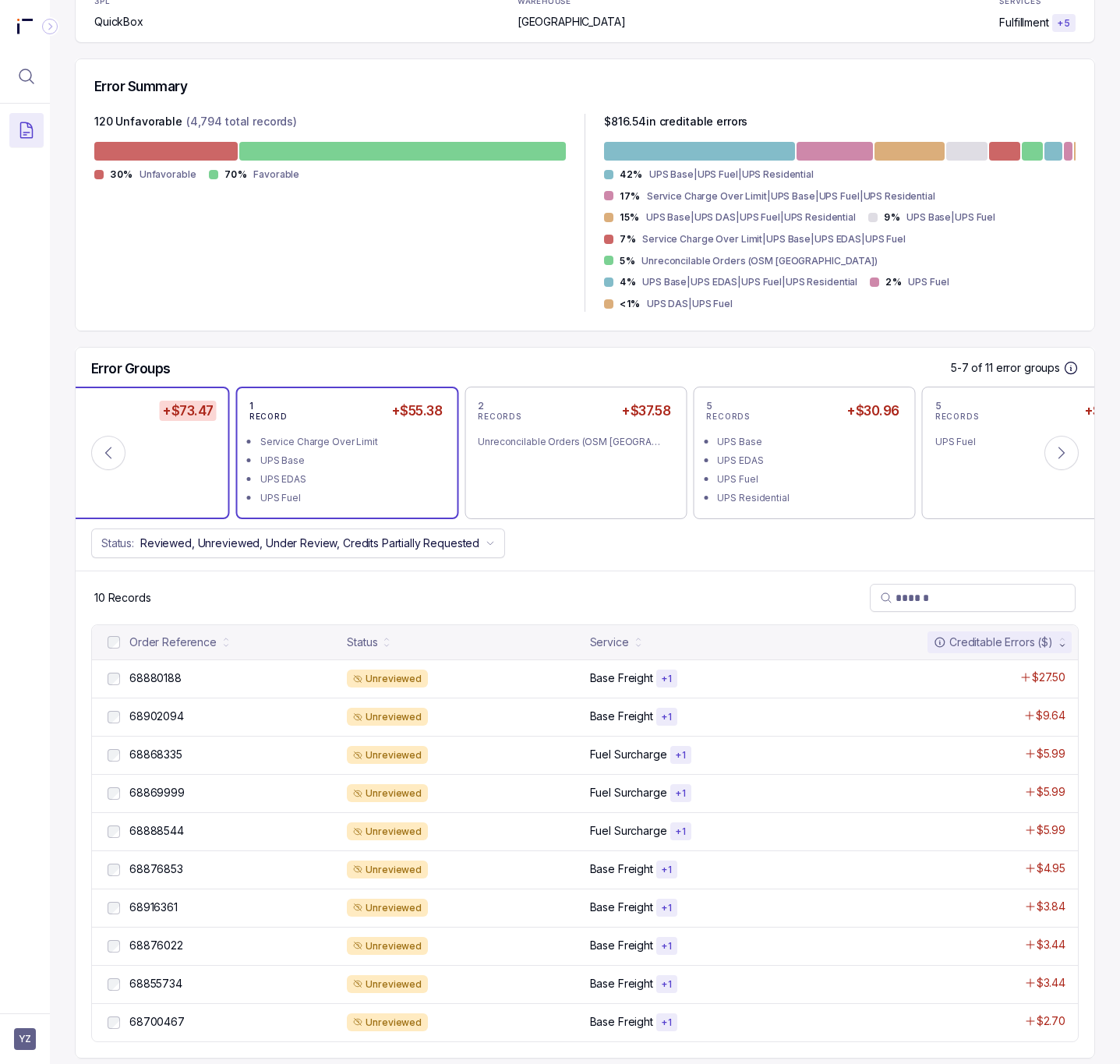
click at [349, 453] on div "UPS Base" at bounding box center [352, 461] width 183 height 16
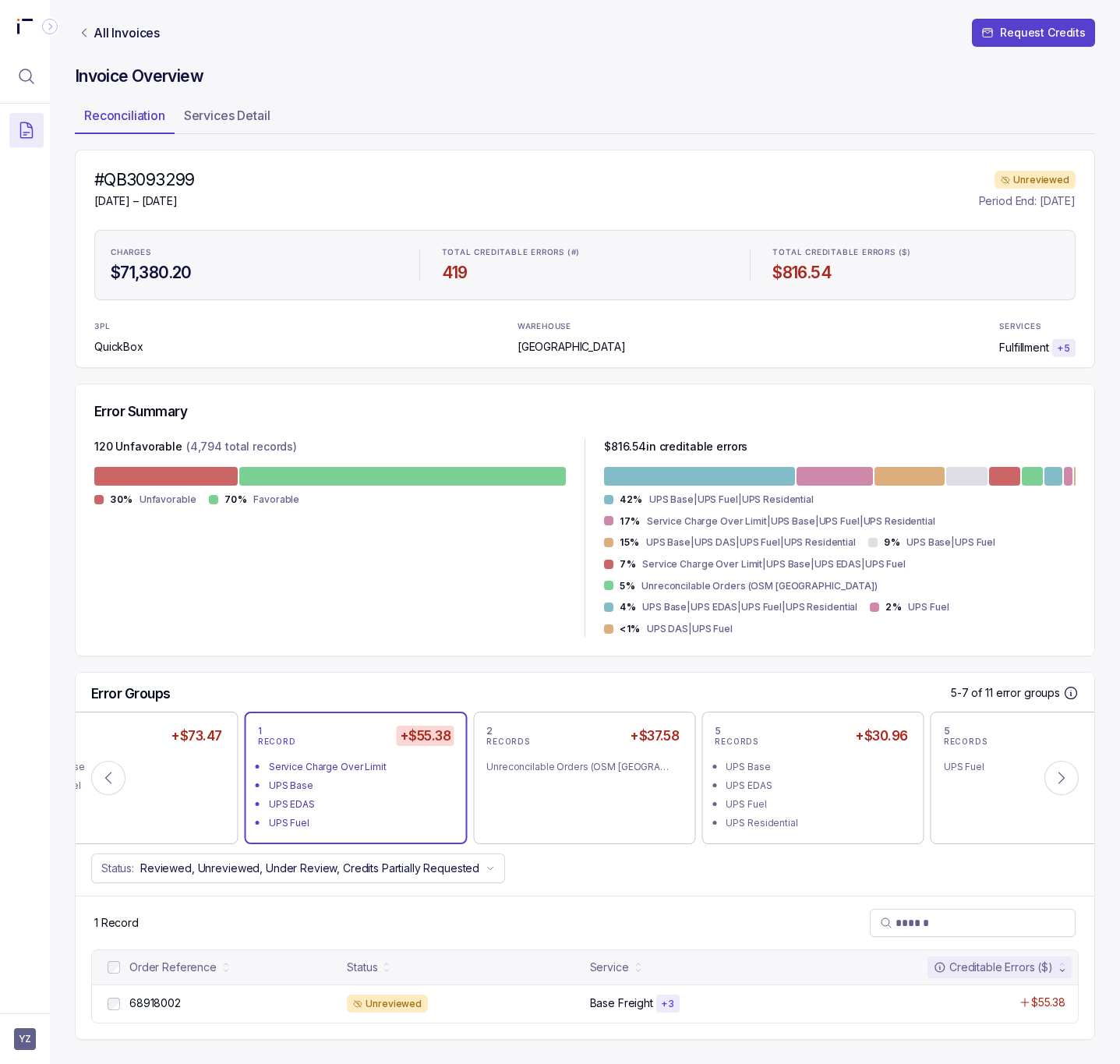
scroll to position [0, 0]
click at [162, 995] on p "68918002" at bounding box center [156, 1004] width 60 height 17
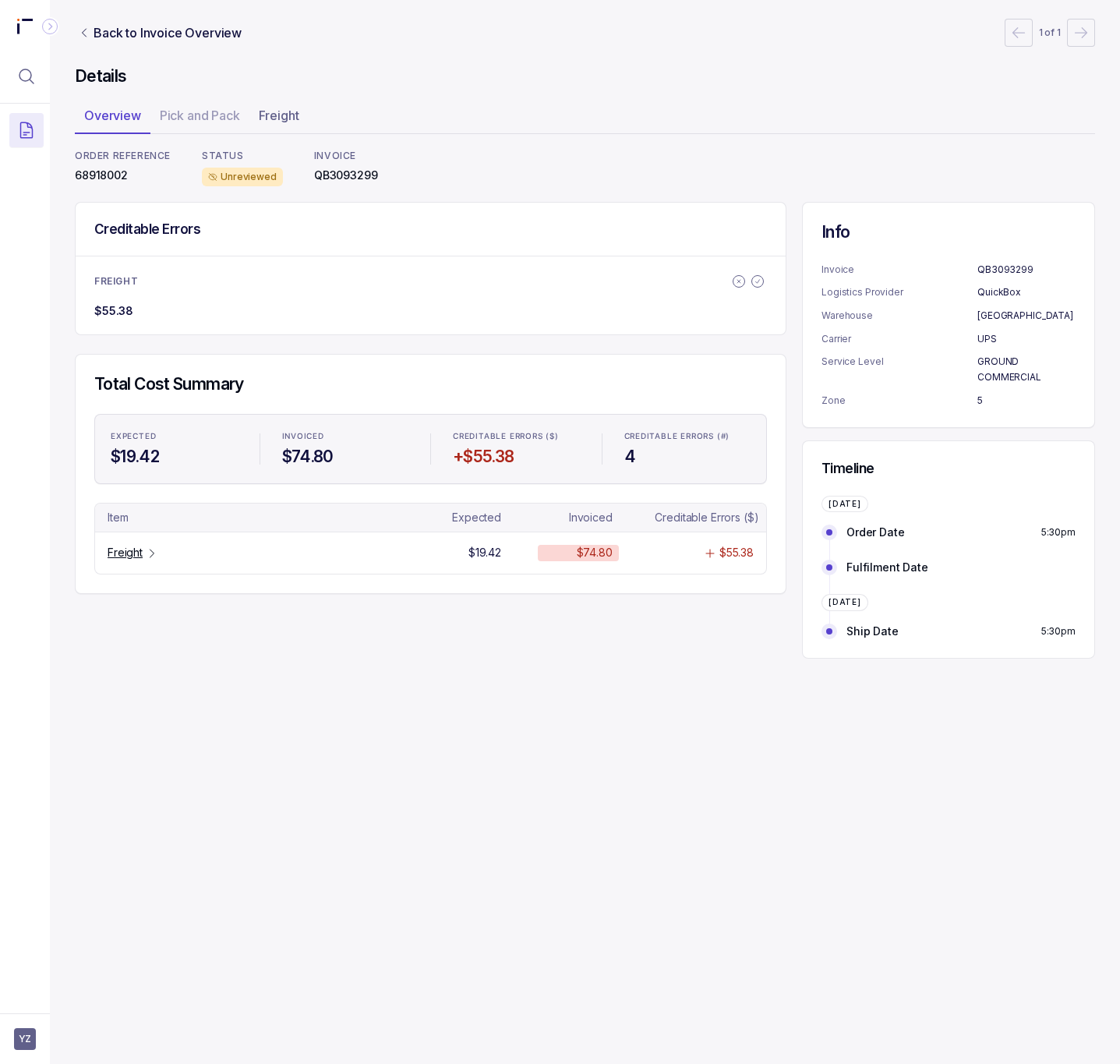
click at [111, 171] on p "68918002" at bounding box center [122, 175] width 96 height 16
click at [115, 557] on p "Freight" at bounding box center [125, 553] width 35 height 16
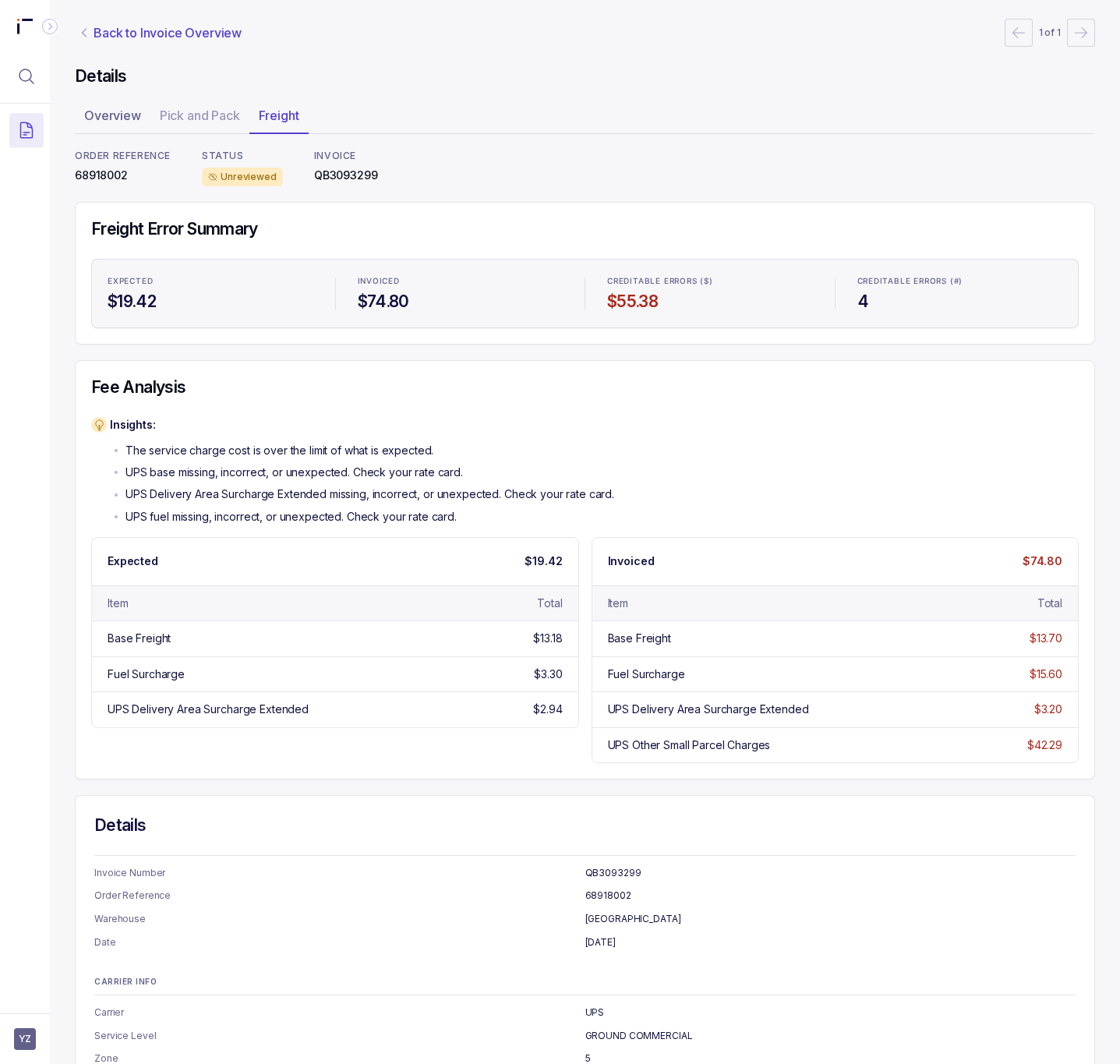
click at [150, 36] on p "Back to Invoice Overview" at bounding box center [167, 32] width 148 height 19
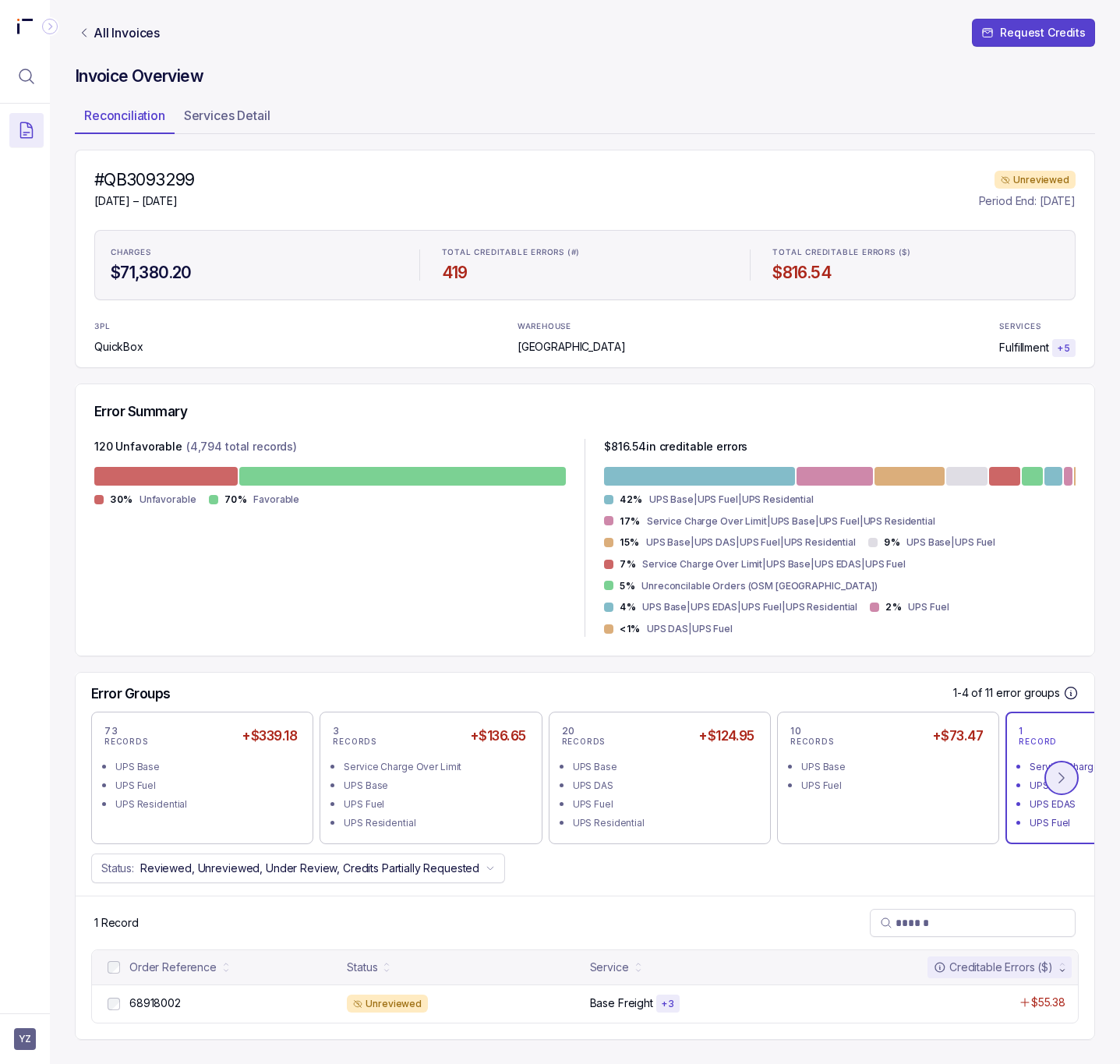
click at [1055, 770] on icon at bounding box center [1061, 778] width 16 height 16
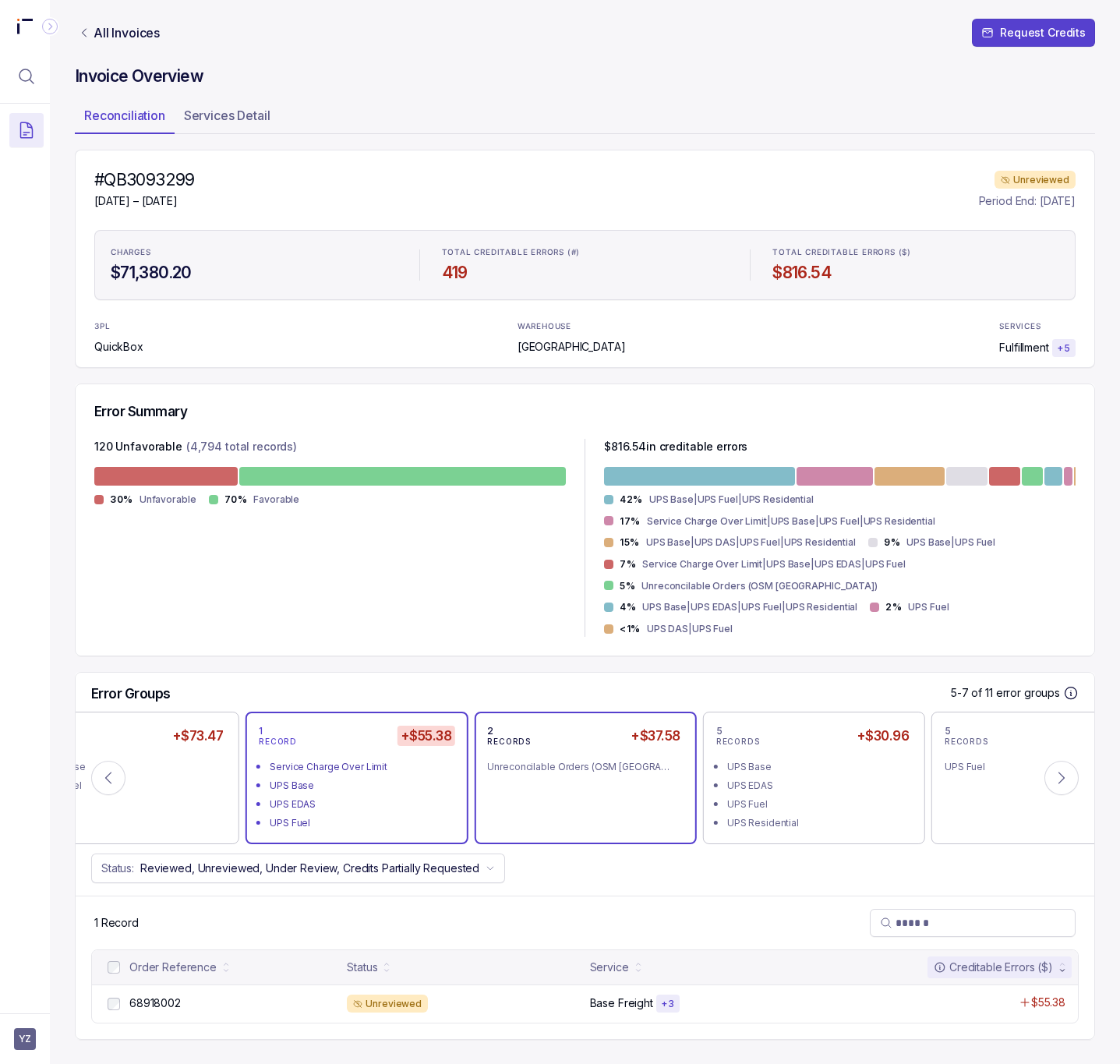
click at [620, 760] on div "Unreconcilable Orders (OSM [GEOGRAPHIC_DATA])" at bounding box center [578, 767] width 183 height 16
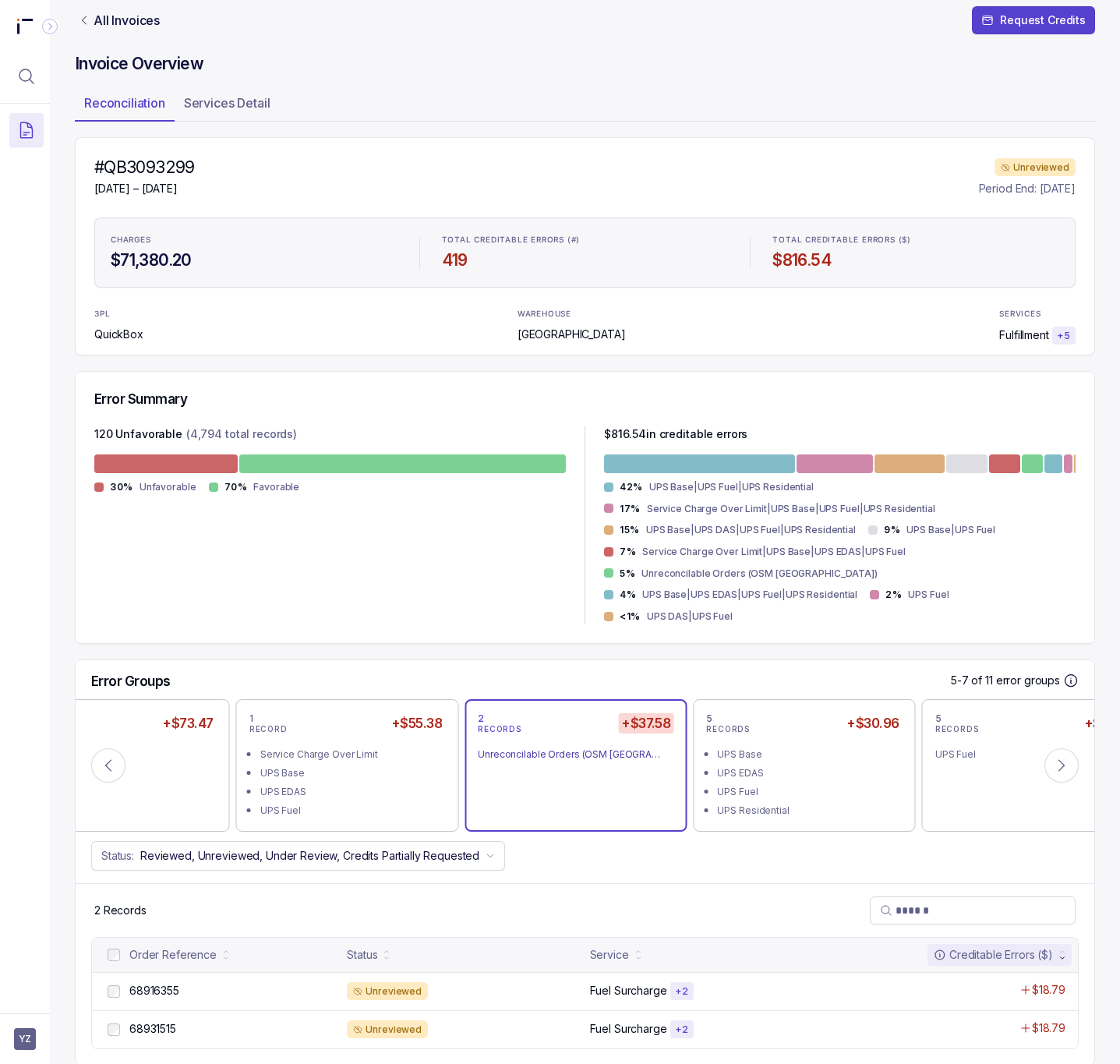
scroll to position [17, 0]
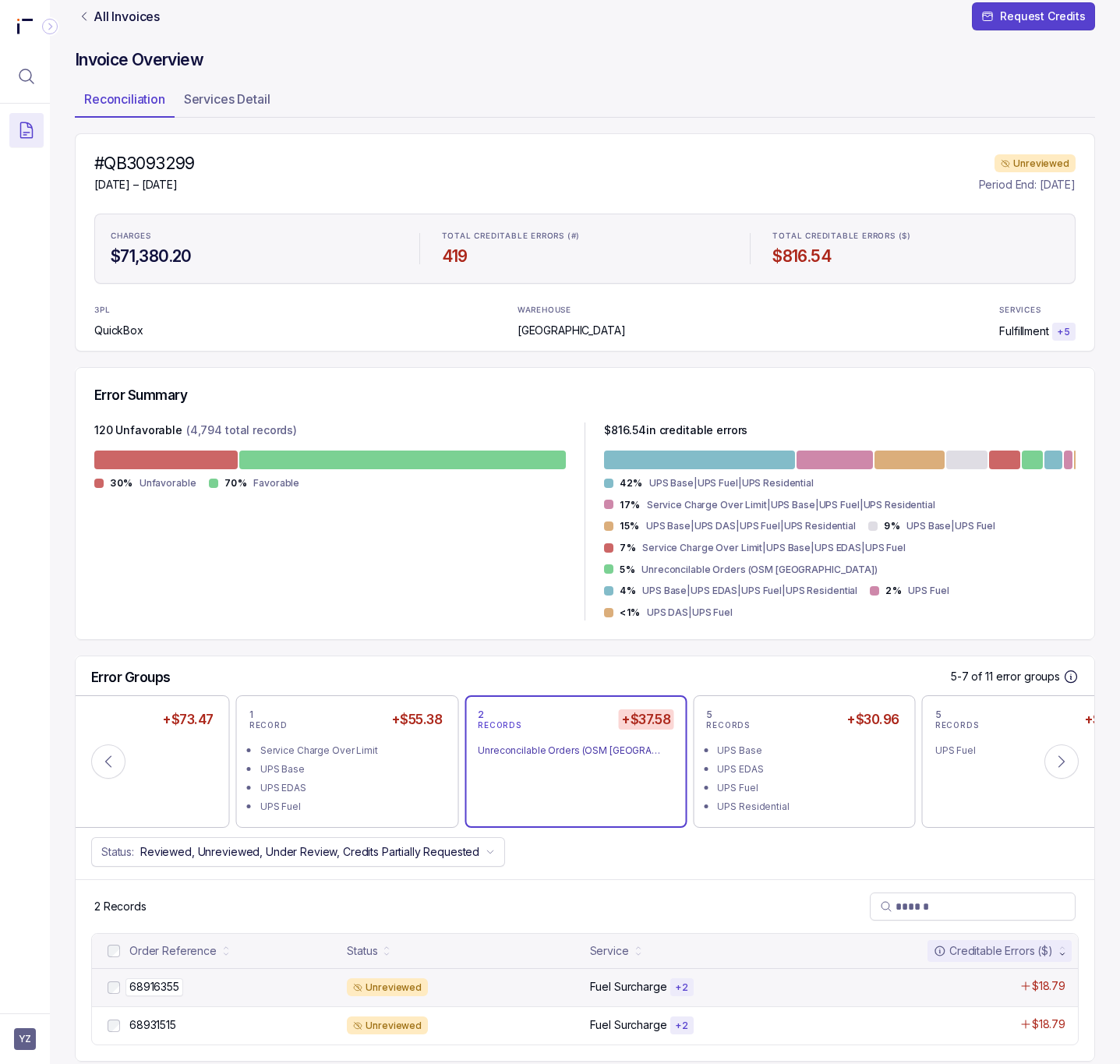
click at [167, 979] on p "68916355" at bounding box center [155, 987] width 58 height 17
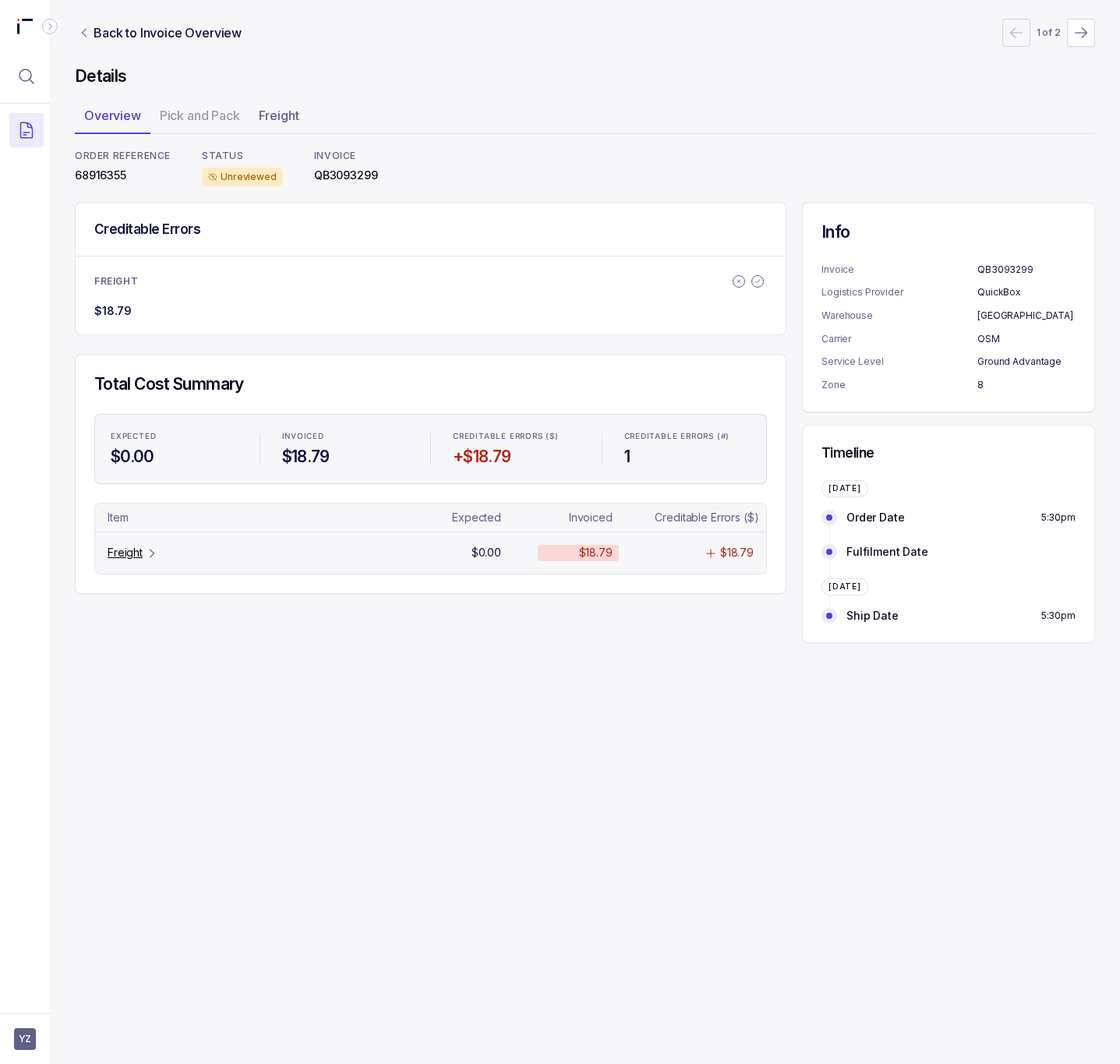
click at [134, 557] on p "Freight" at bounding box center [125, 553] width 35 height 16
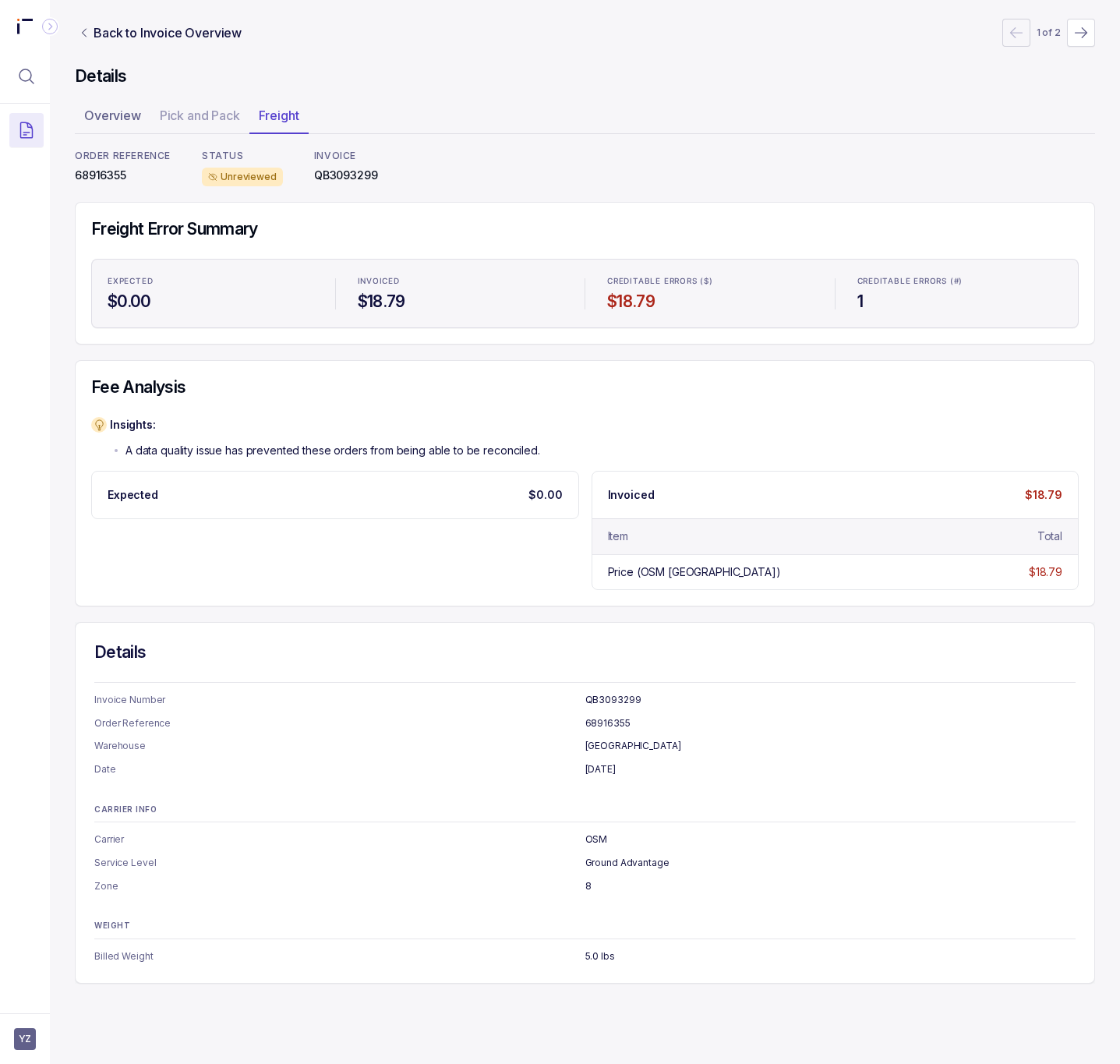
click at [113, 171] on p "68916355" at bounding box center [122, 175] width 96 height 16
click at [147, 37] on p "Back to Invoice Overview" at bounding box center [167, 32] width 148 height 19
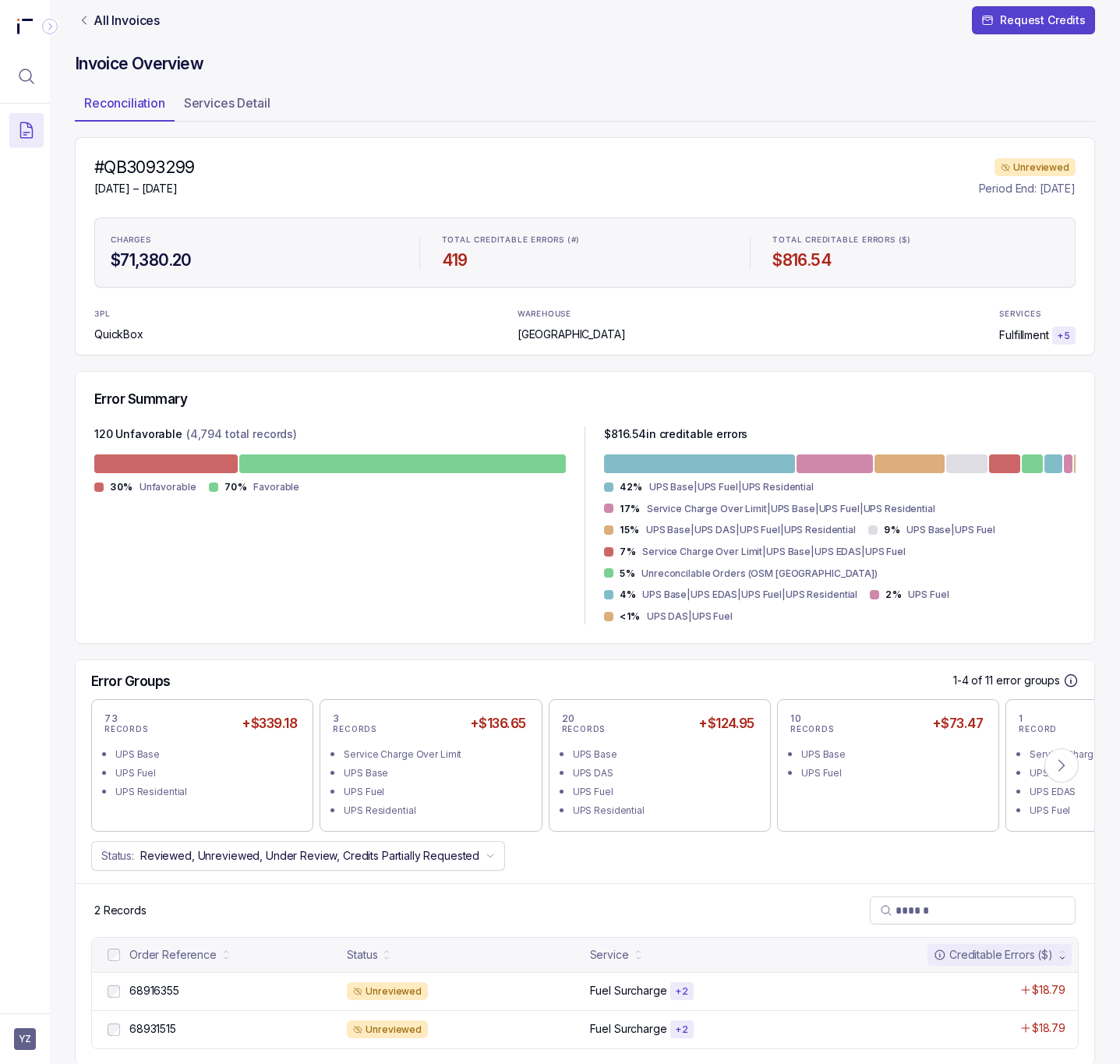
scroll to position [17, 0]
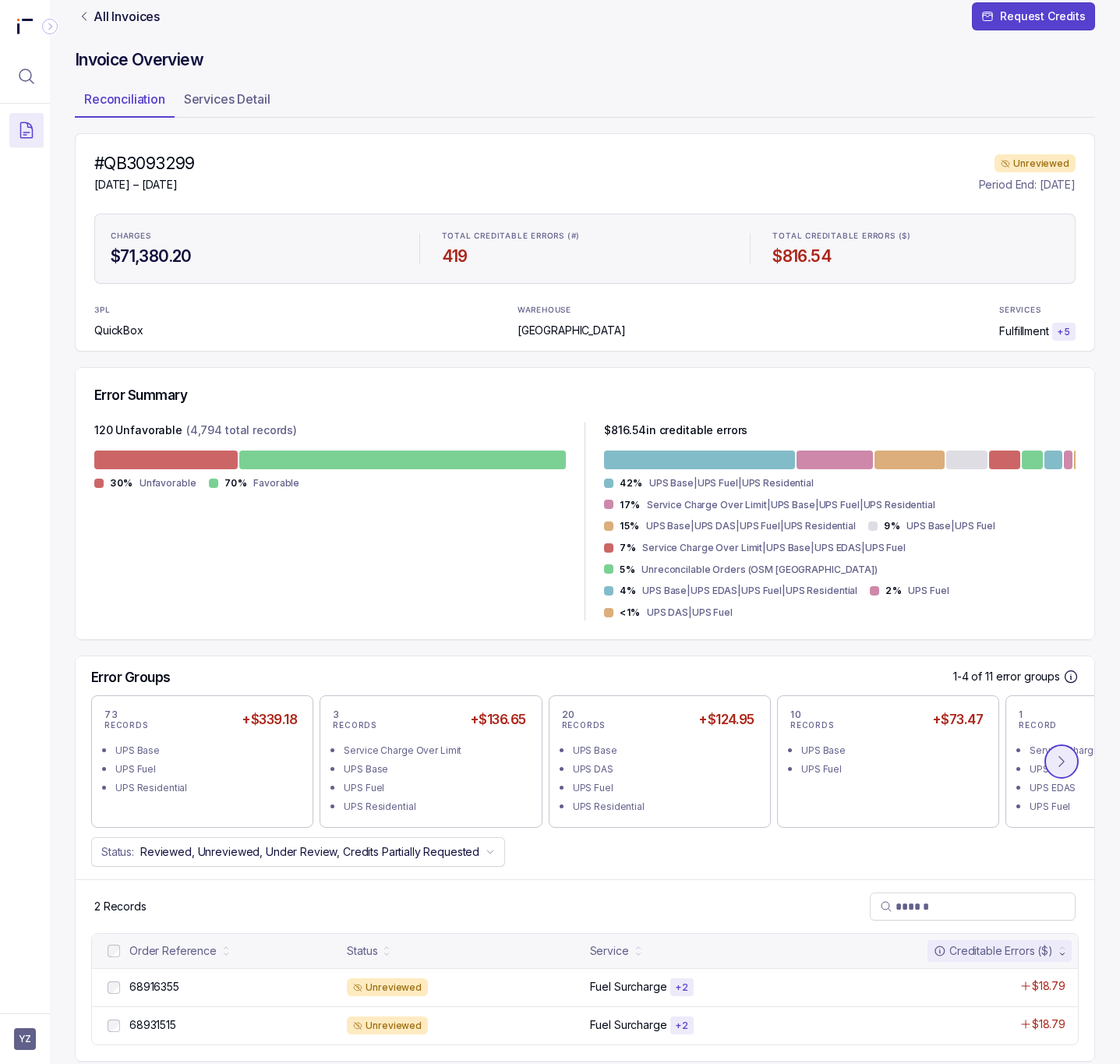
click at [1054, 754] on icon at bounding box center [1061, 761] width 16 height 16
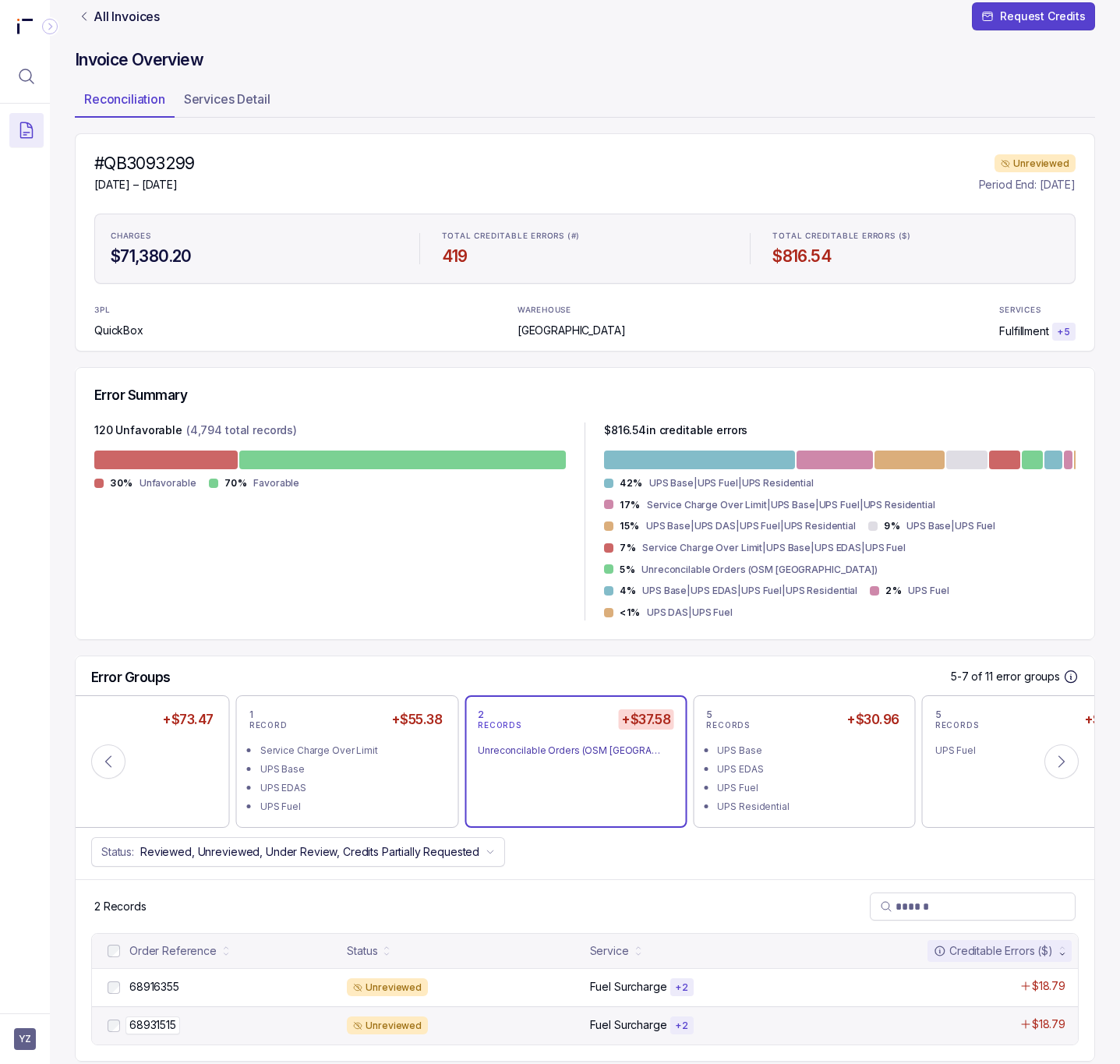
click at [143, 1017] on p "68931515" at bounding box center [153, 1025] width 55 height 17
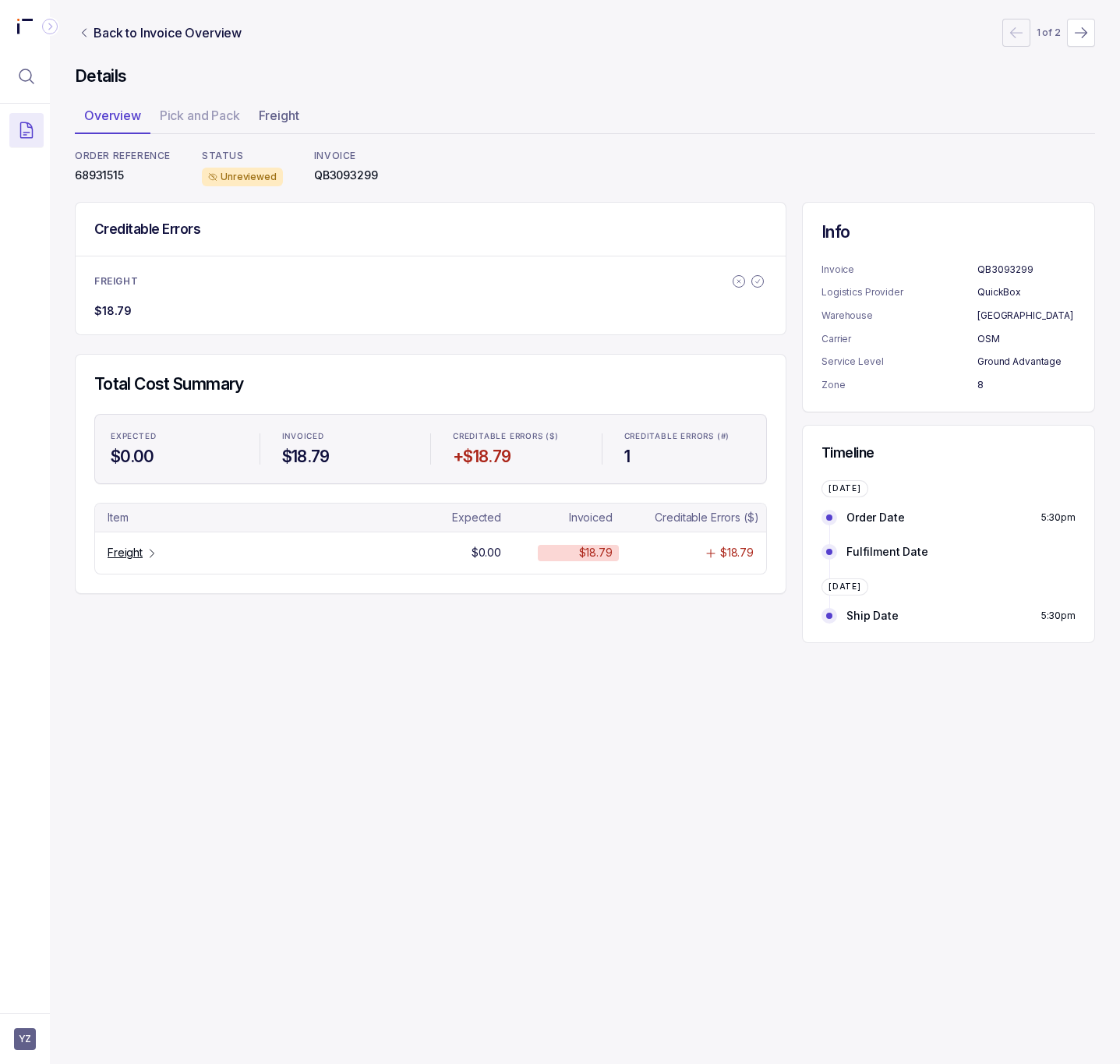
click at [80, 171] on p "68931515" at bounding box center [122, 175] width 96 height 16
click at [129, 549] on p "Freight" at bounding box center [125, 553] width 35 height 16
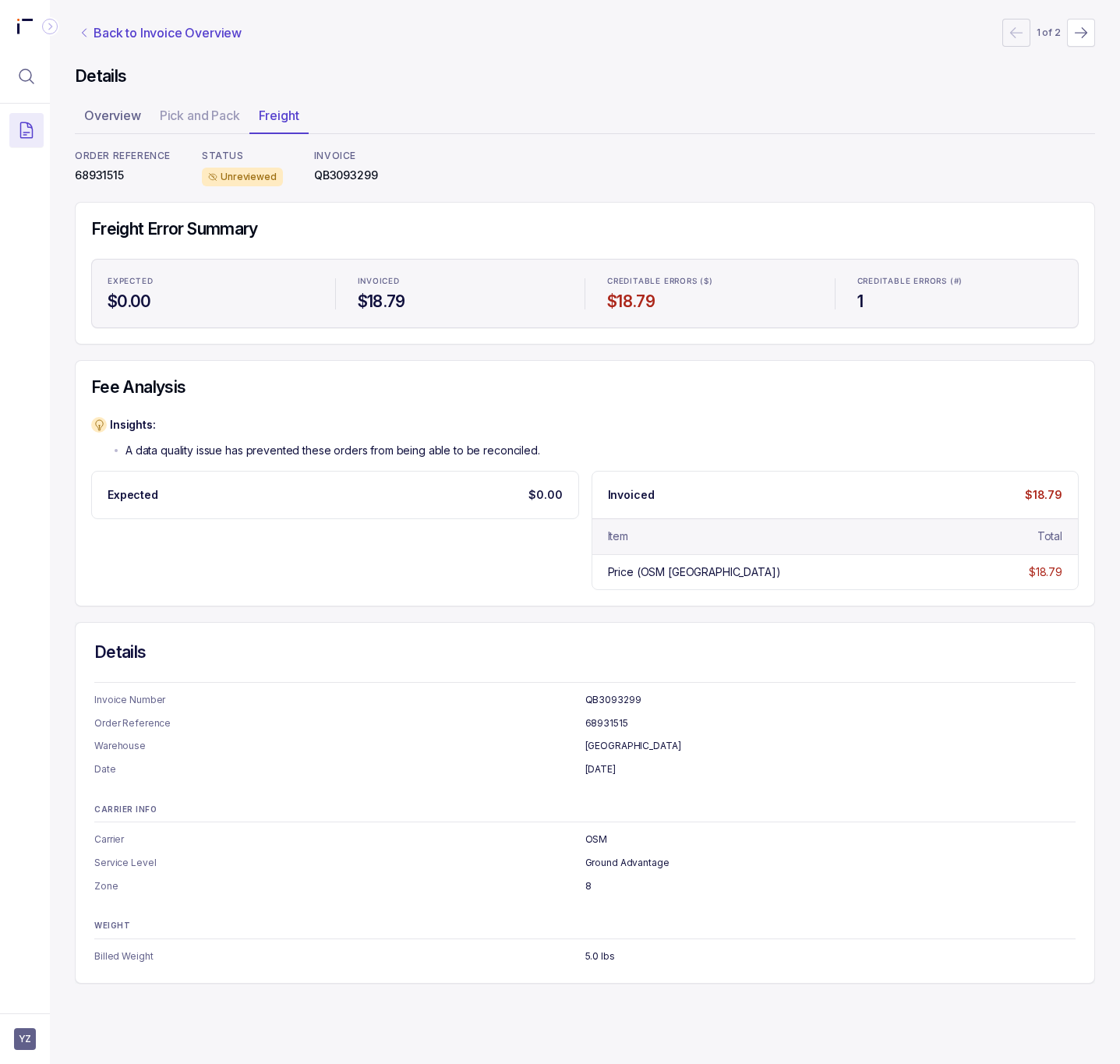
click at [146, 38] on p "Back to Invoice Overview" at bounding box center [167, 32] width 148 height 19
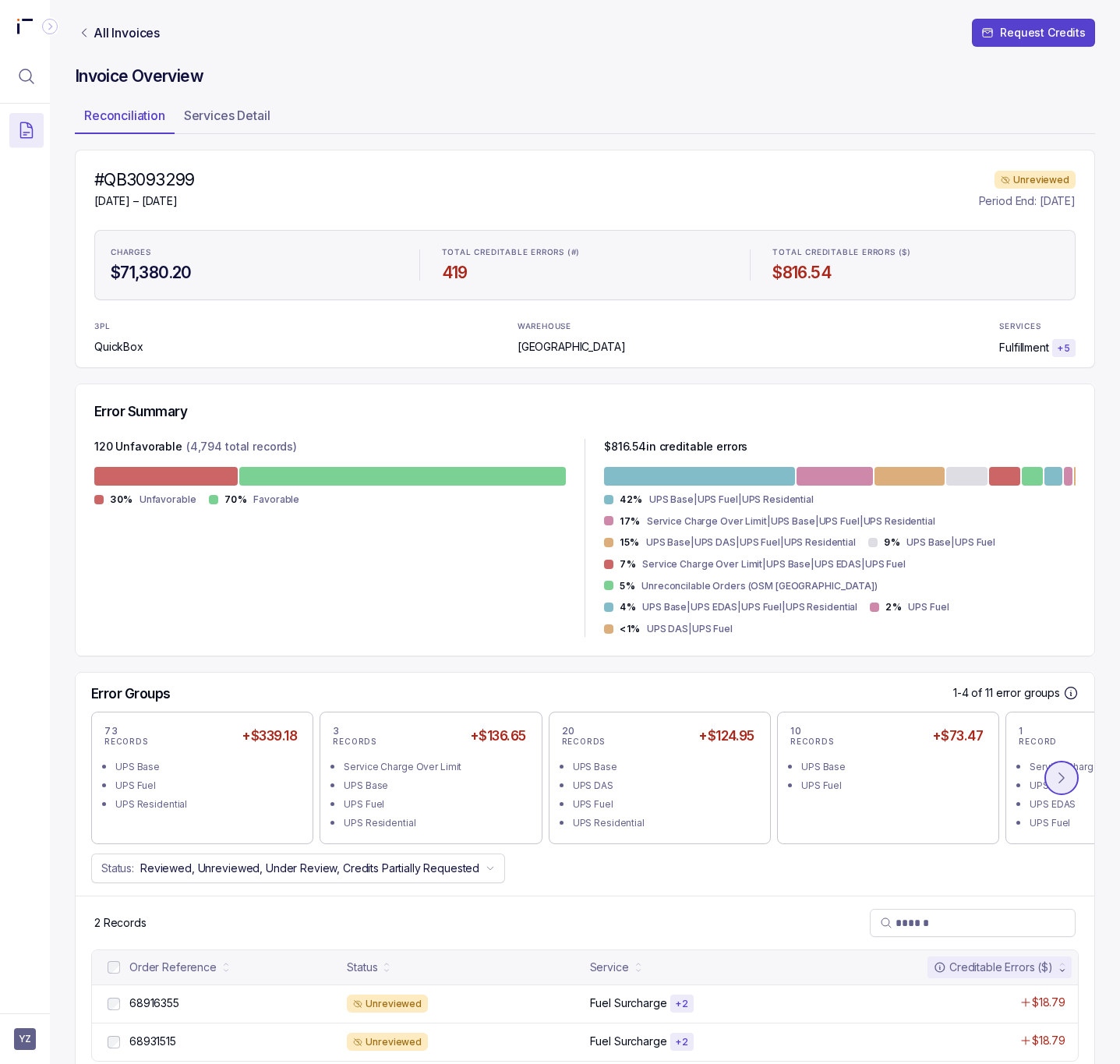
click at [1054, 770] on icon at bounding box center [1061, 778] width 16 height 16
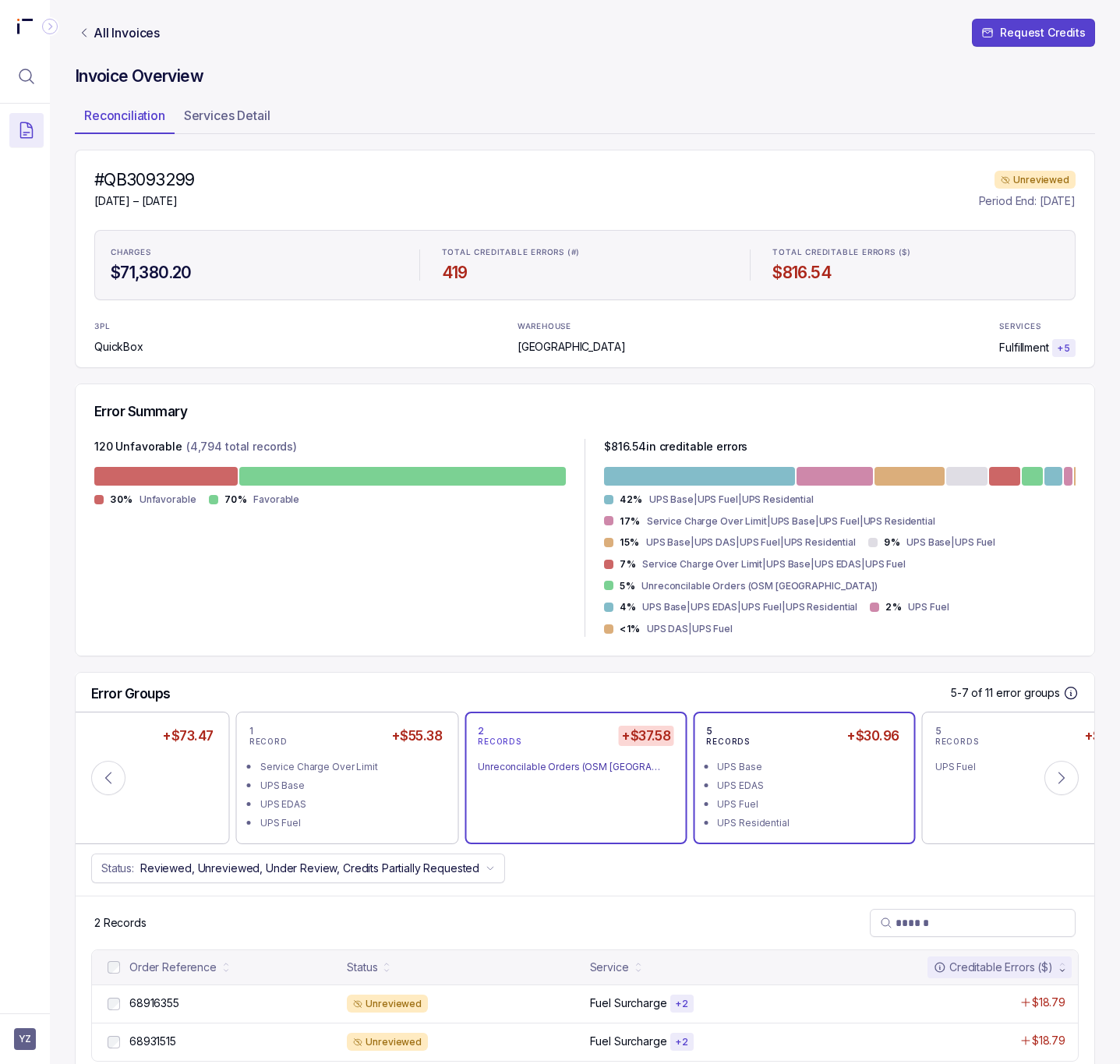
click at [814, 779] on div "UPS EDAS" at bounding box center [808, 786] width 183 height 16
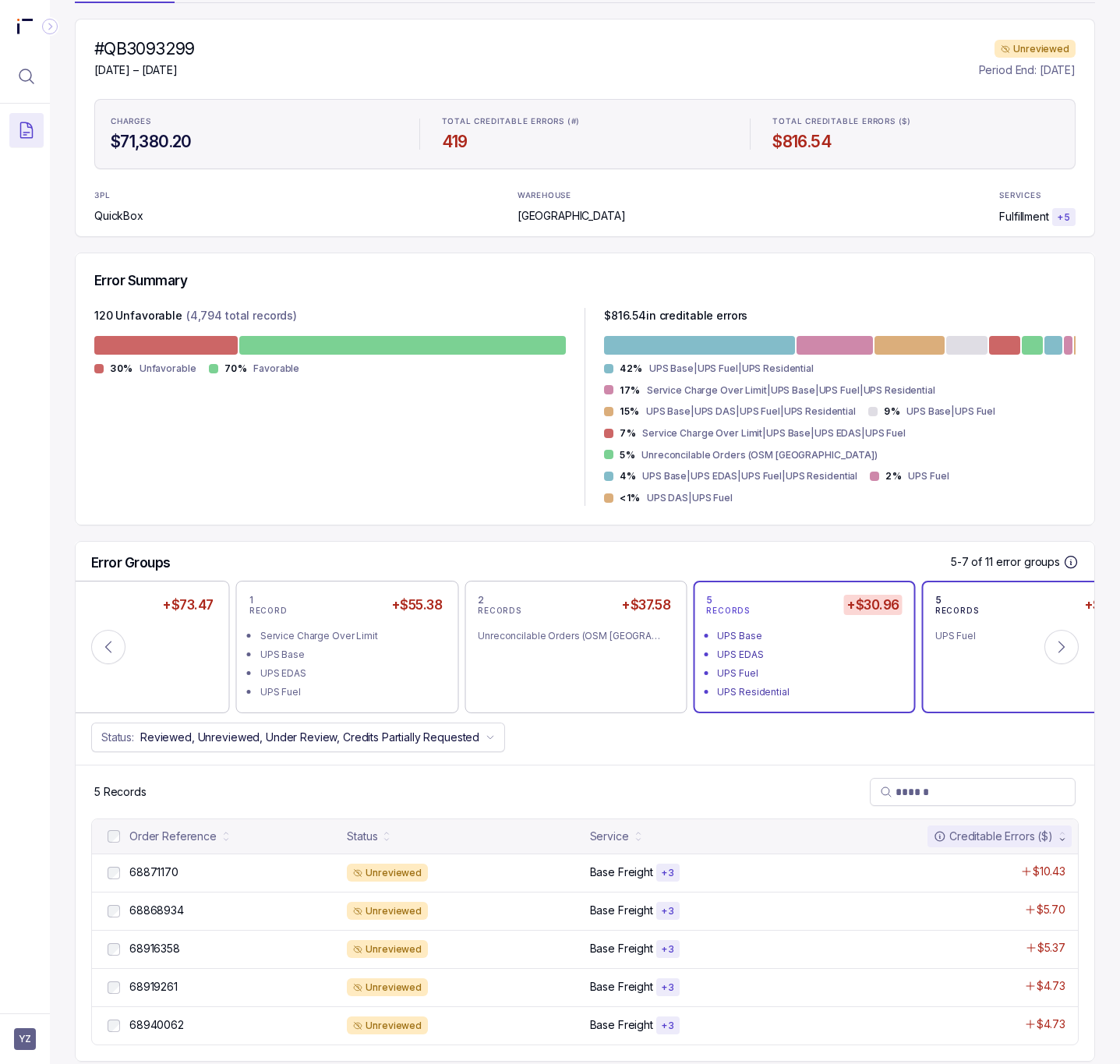
scroll to position [132, 0]
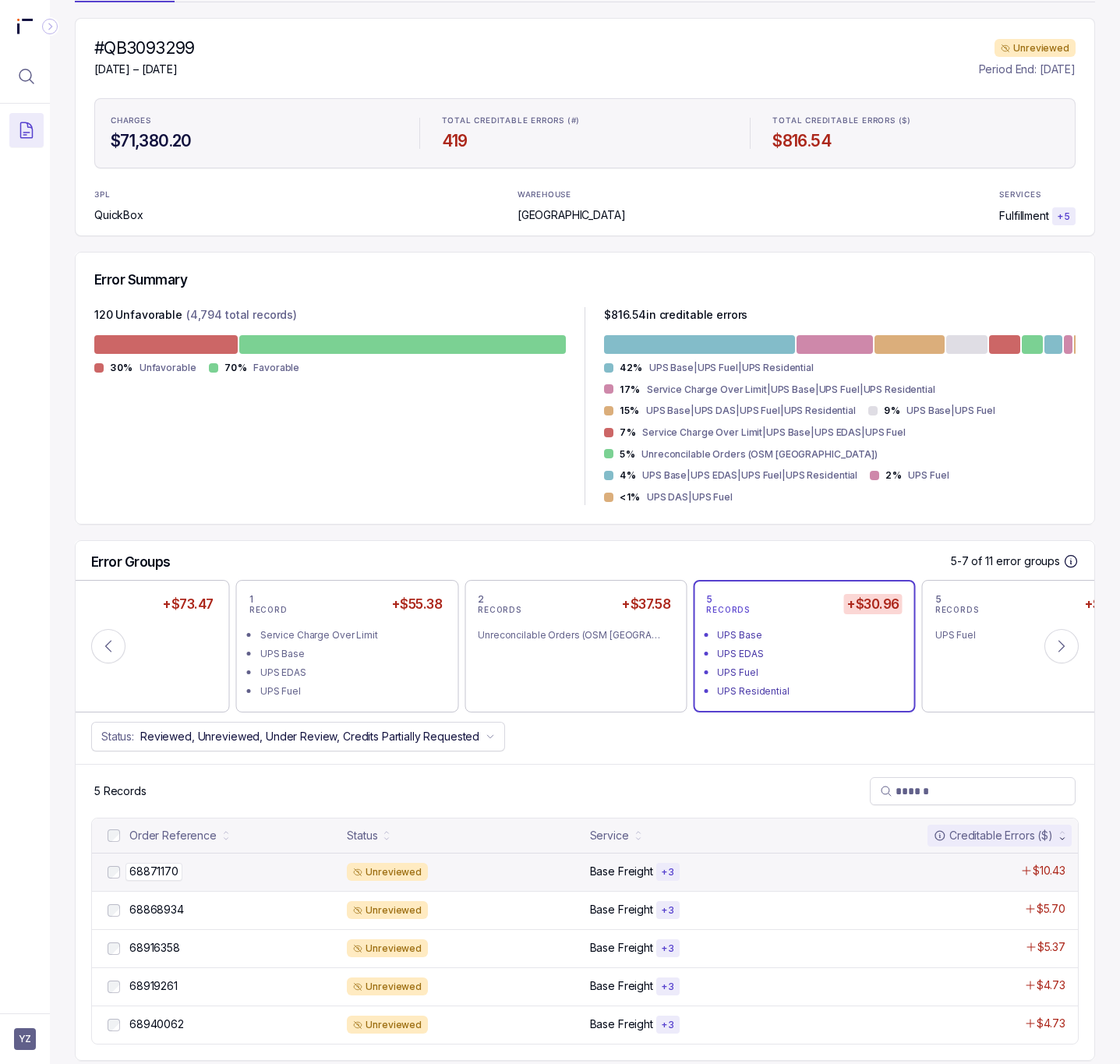
click at [162, 863] on p "68871170" at bounding box center [154, 871] width 57 height 17
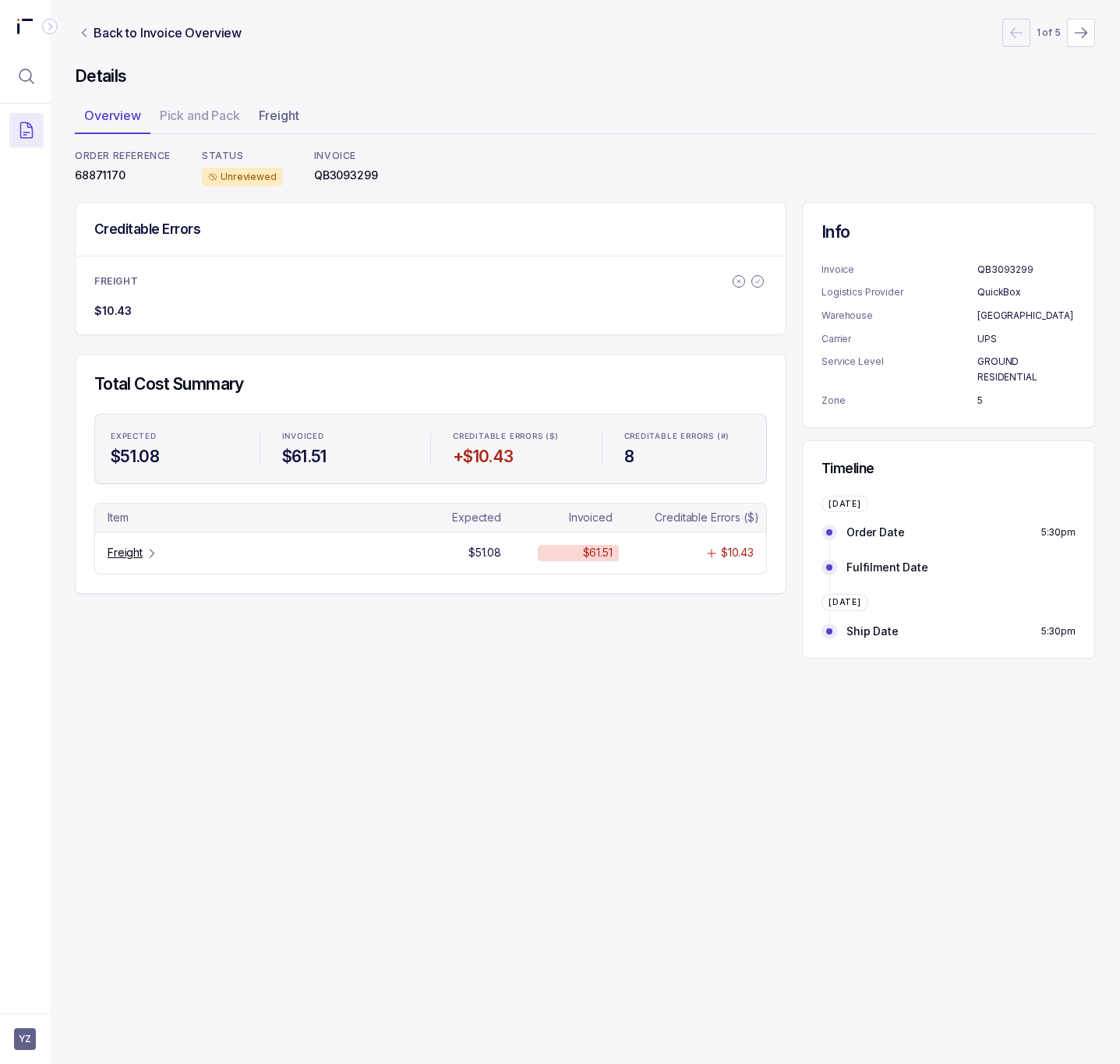
click at [105, 170] on p "68871170" at bounding box center [122, 175] width 96 height 16
click at [136, 555] on p "Freight" at bounding box center [125, 553] width 35 height 16
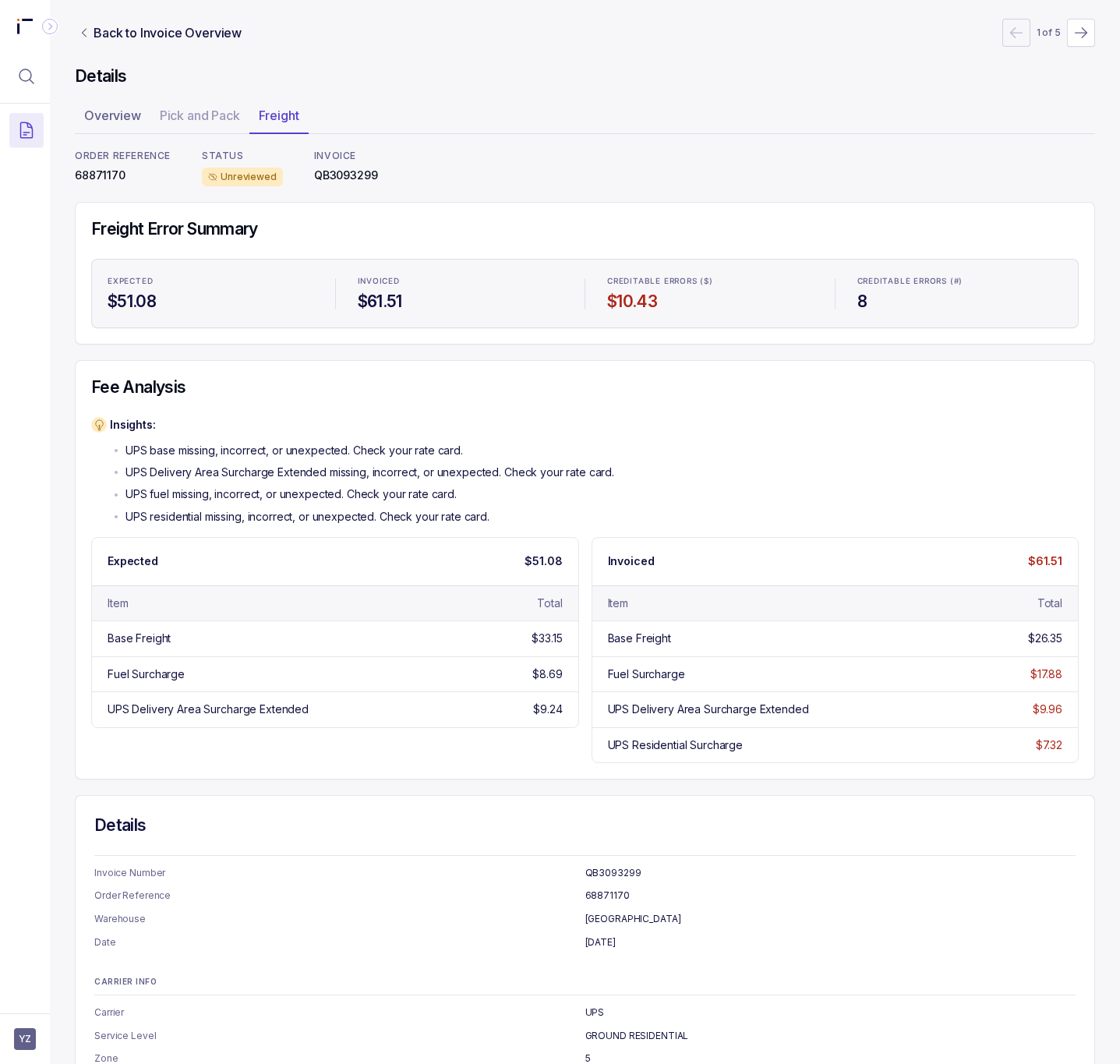
click at [113, 181] on p "68871170" at bounding box center [122, 175] width 96 height 16
click at [153, 29] on p "Back to Invoice Overview" at bounding box center [167, 32] width 148 height 19
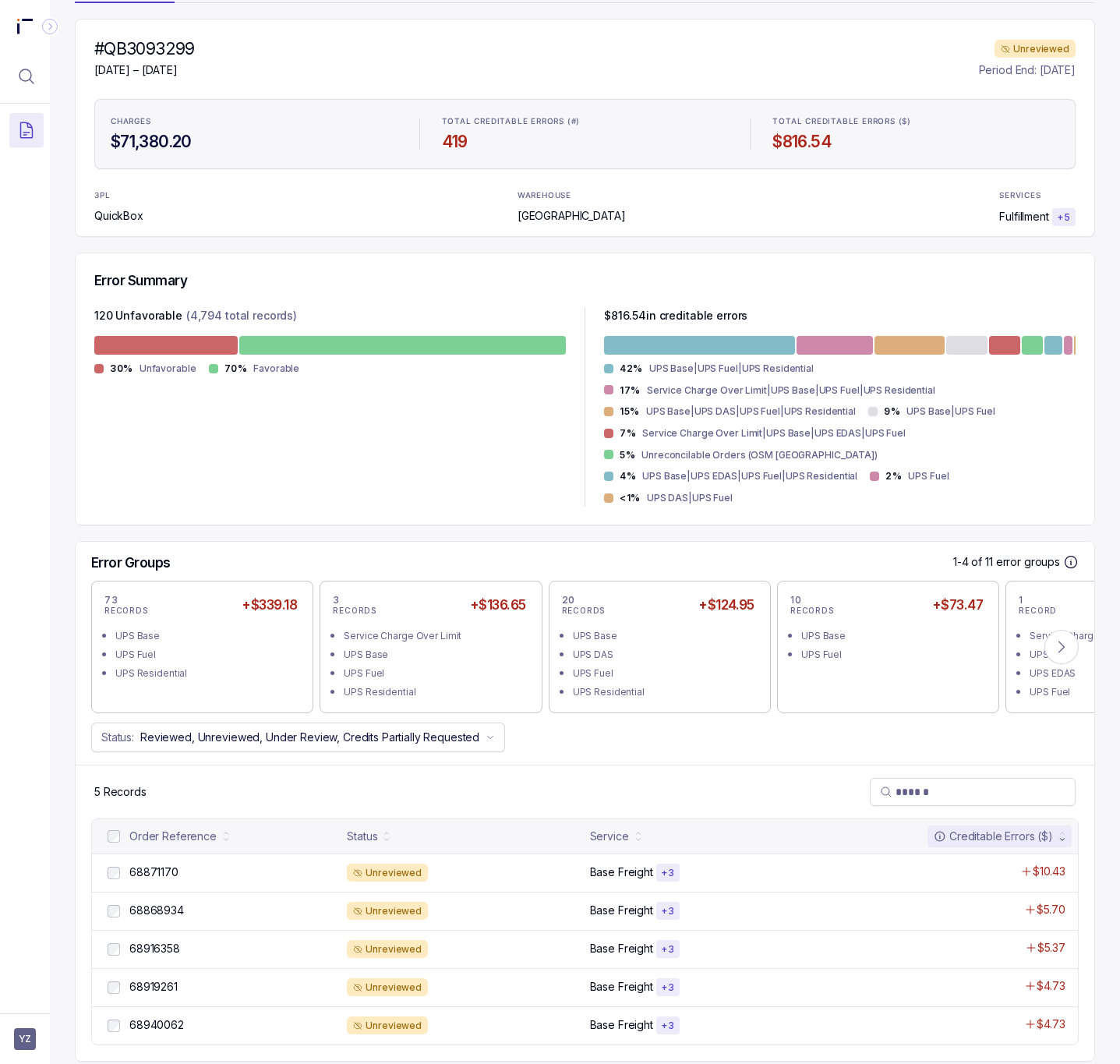
scroll to position [132, 0]
click at [1055, 630] on button at bounding box center [1061, 646] width 34 height 34
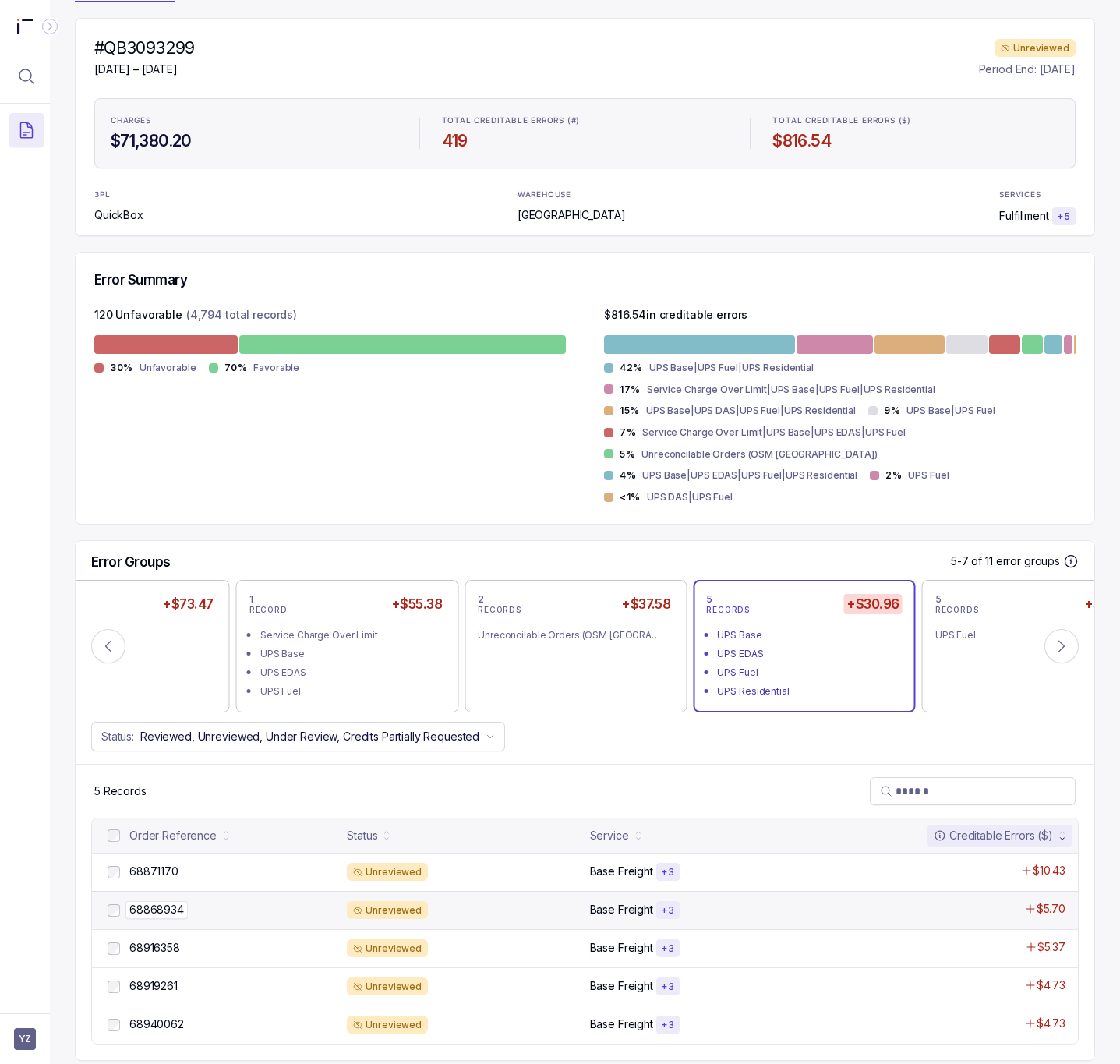
click at [166, 901] on p "68868934" at bounding box center [156, 909] width 62 height 17
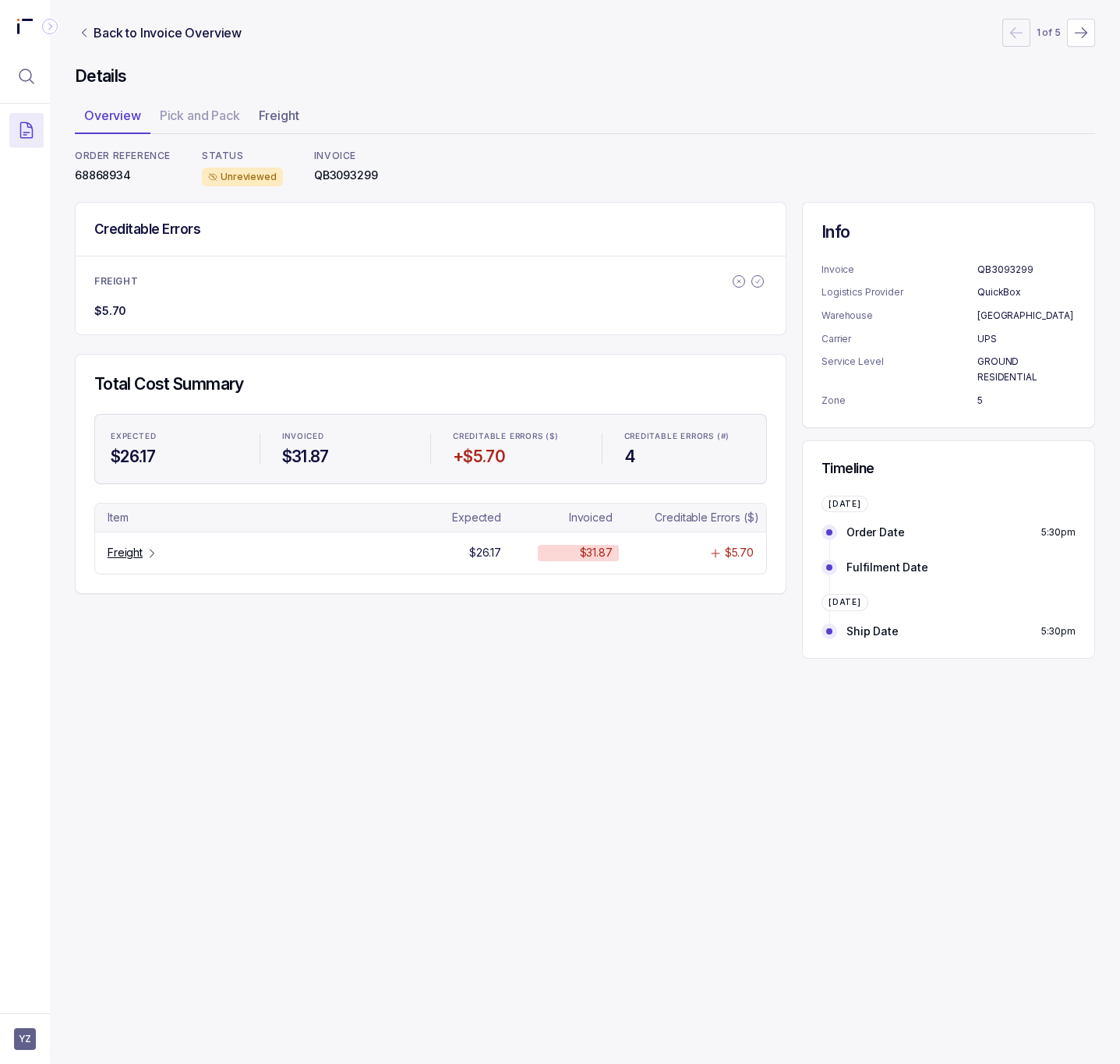
click at [127, 175] on p "68868934" at bounding box center [122, 175] width 96 height 16
click at [111, 174] on p "68868934" at bounding box center [122, 175] width 96 height 16
click at [131, 550] on p "Freight" at bounding box center [125, 553] width 35 height 16
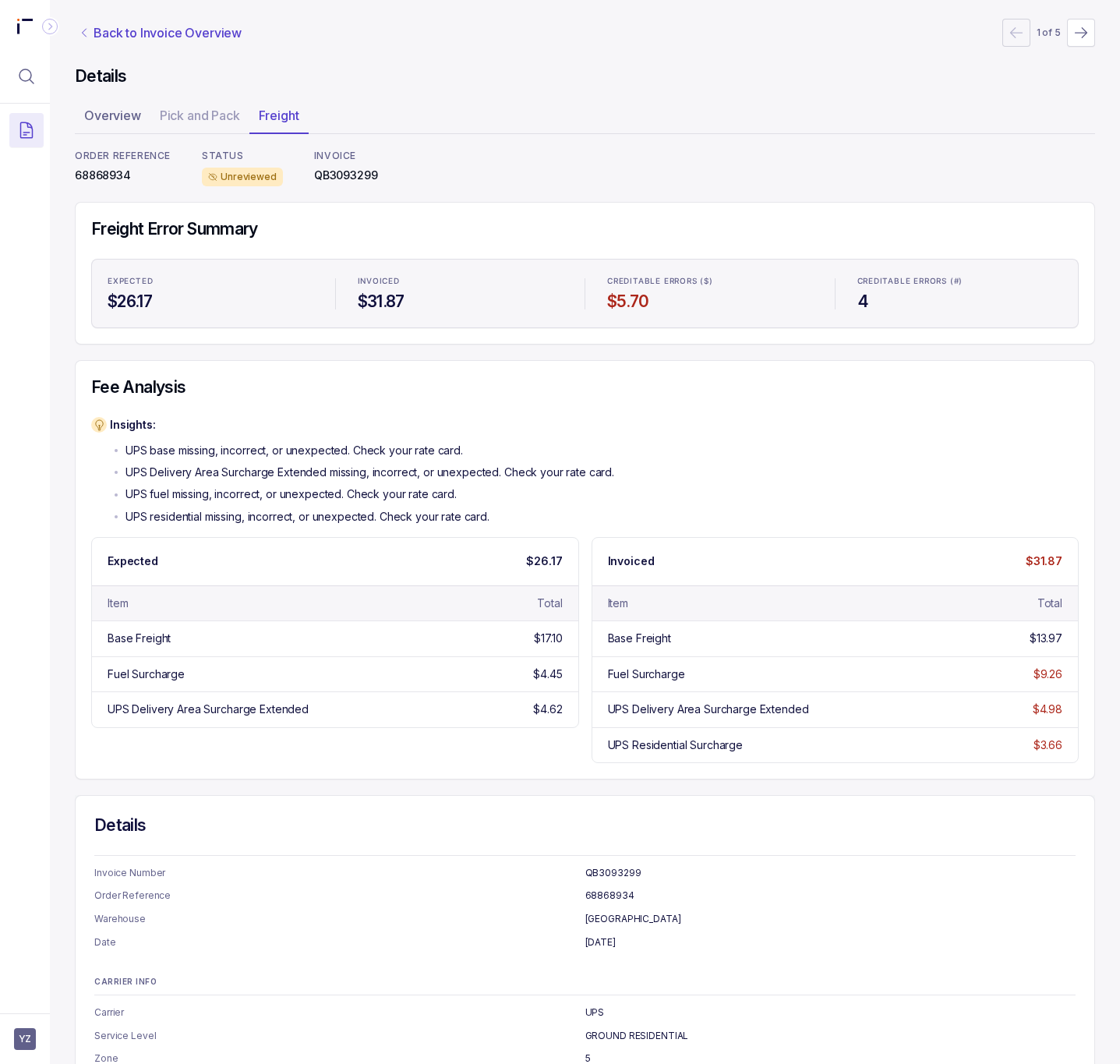
click at [181, 29] on p "Back to Invoice Overview" at bounding box center [167, 32] width 148 height 19
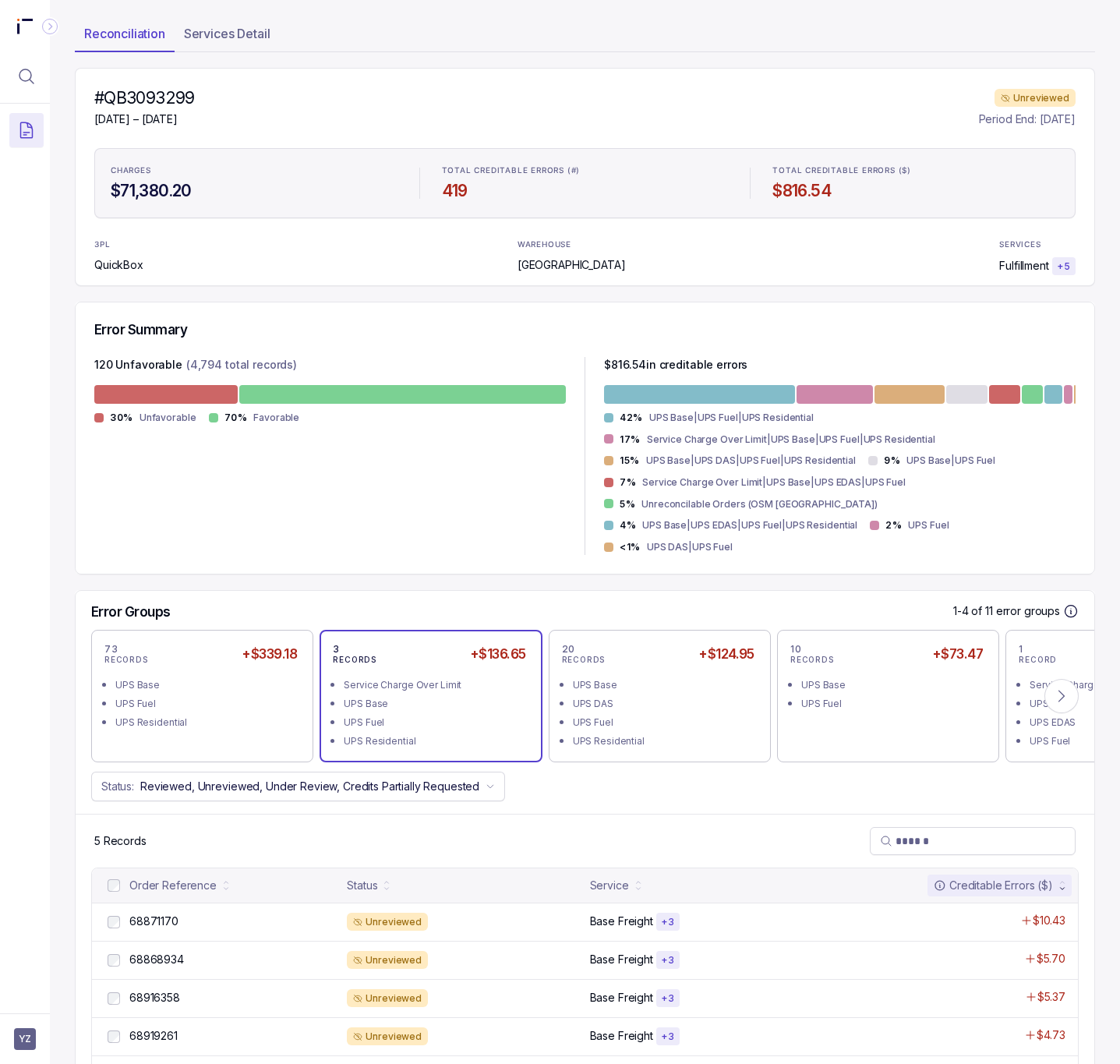
scroll to position [132, 0]
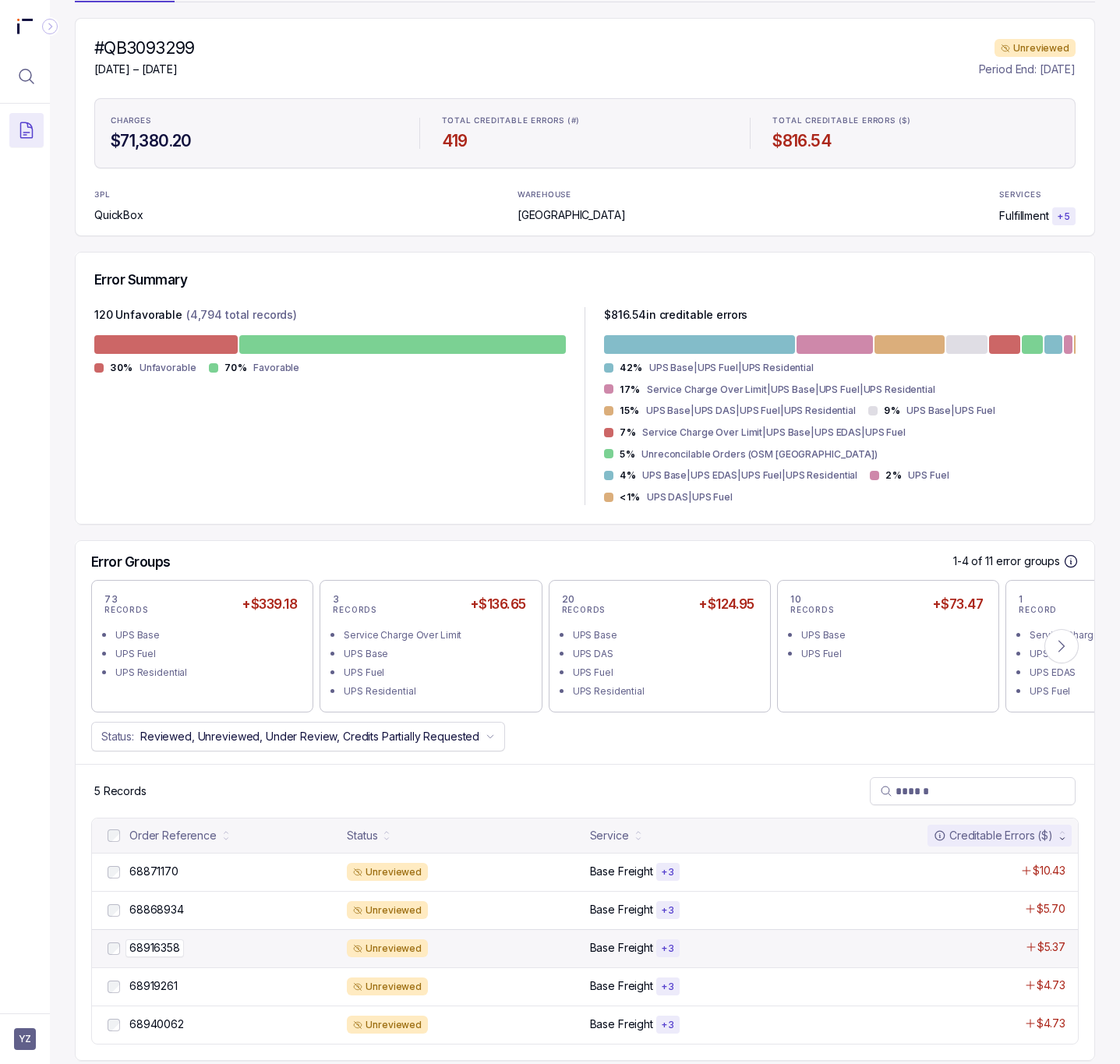
click at [170, 940] on p "68916358" at bounding box center [155, 948] width 59 height 17
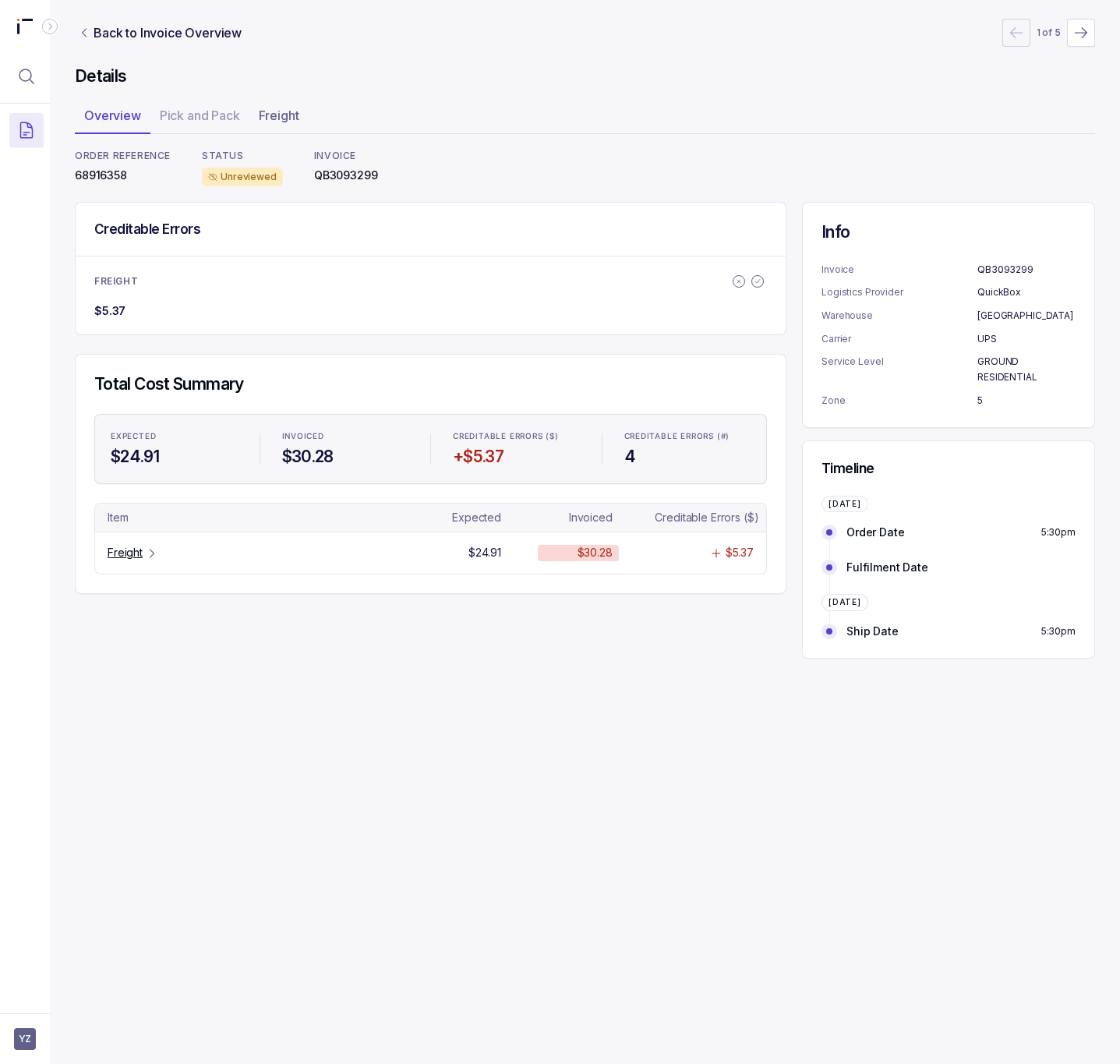
click at [117, 180] on p "68916358" at bounding box center [122, 175] width 96 height 16
click at [132, 561] on p "Freight" at bounding box center [125, 553] width 35 height 16
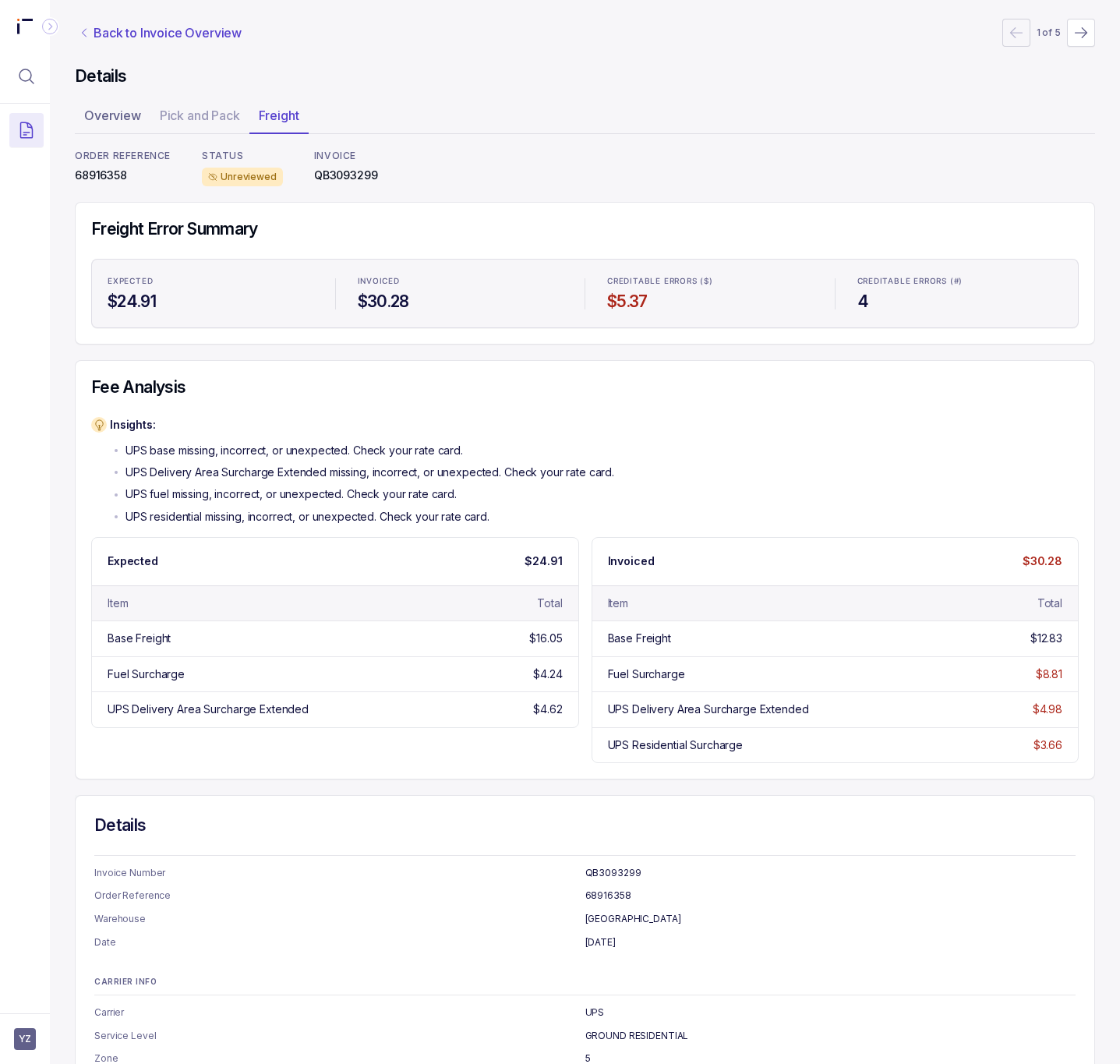
click at [148, 23] on p "Back to Invoice Overview" at bounding box center [167, 32] width 148 height 19
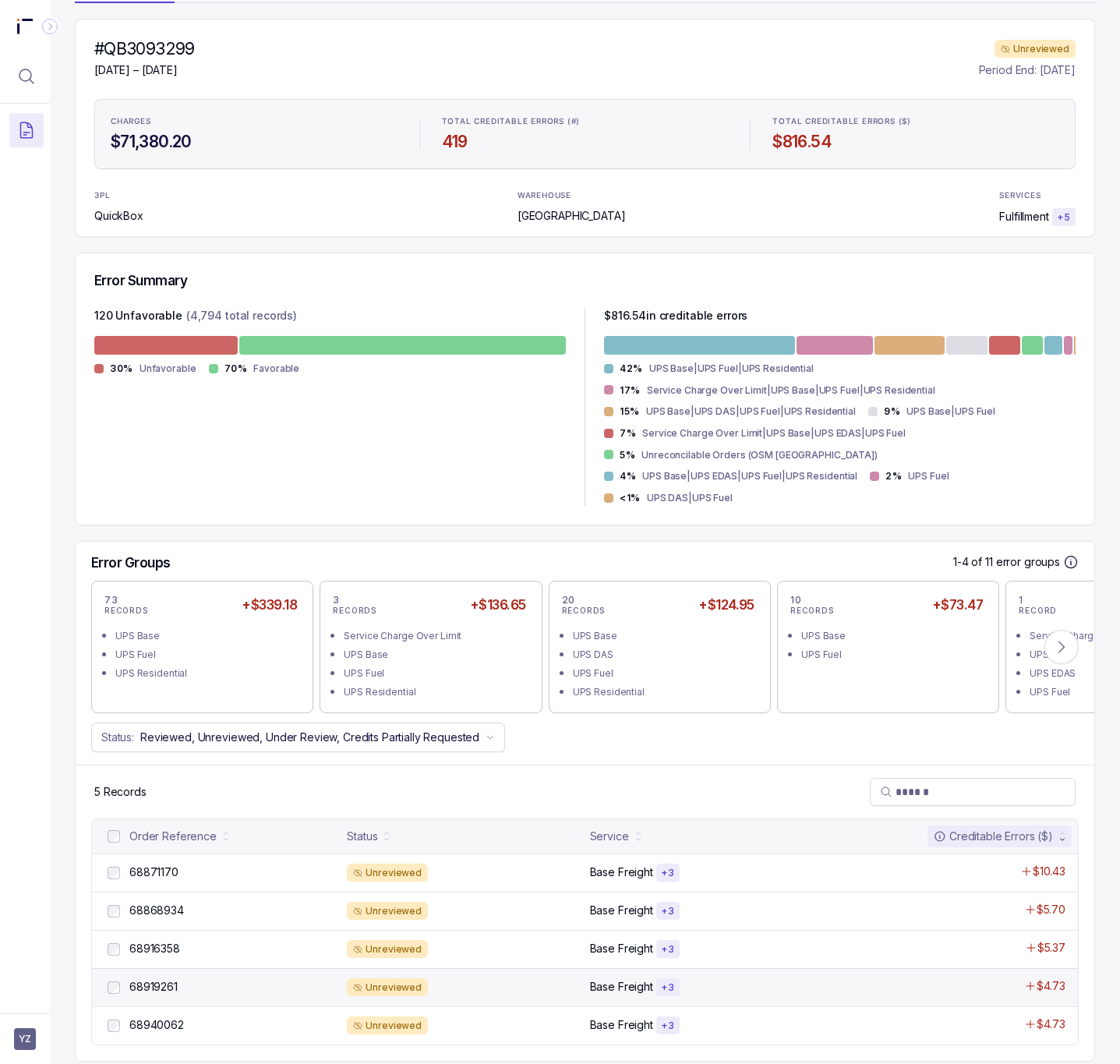
scroll to position [132, 0]
click at [165, 978] on p "68919261" at bounding box center [154, 986] width 56 height 17
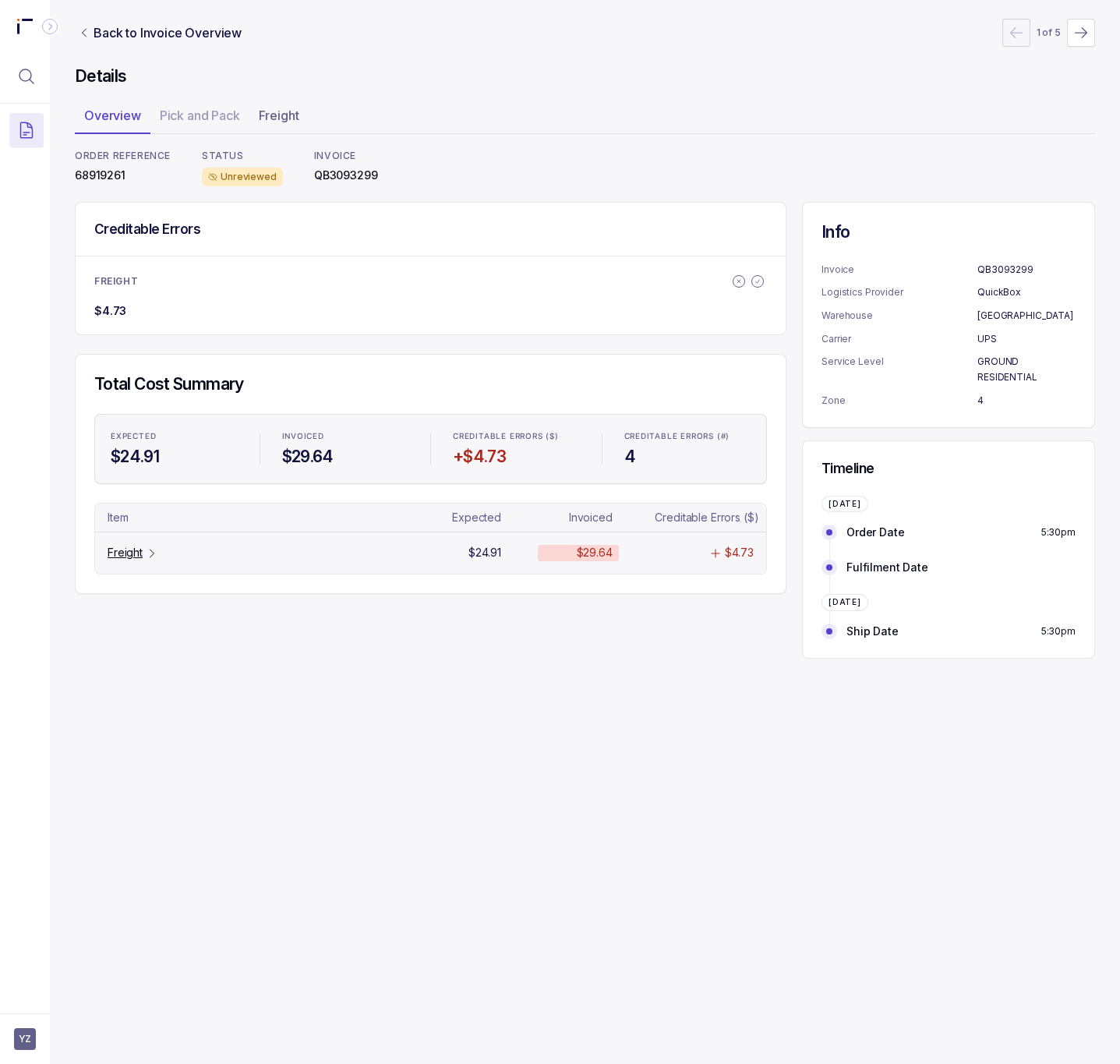
click at [139, 559] on p "Freight" at bounding box center [125, 553] width 35 height 16
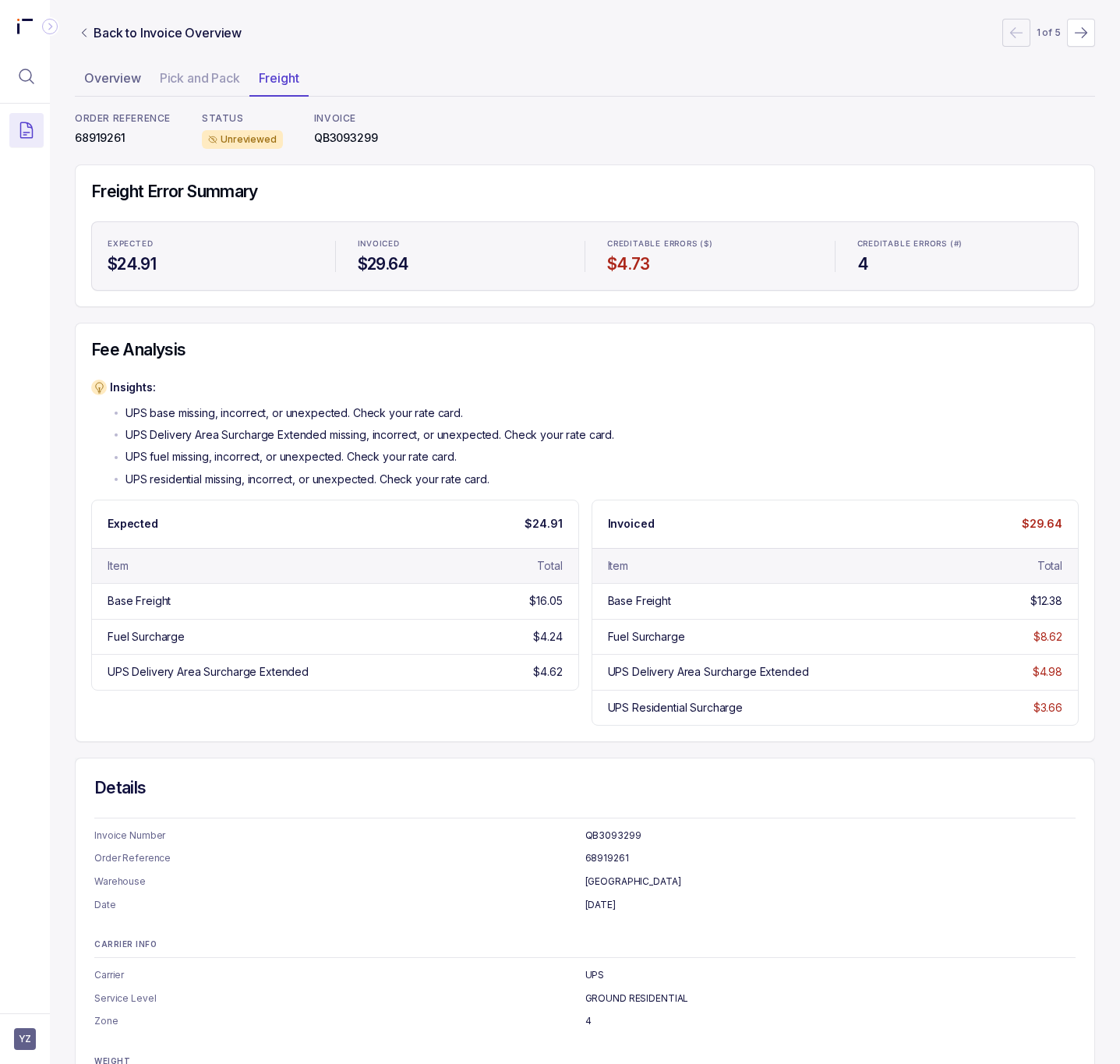
scroll to position [1, 0]
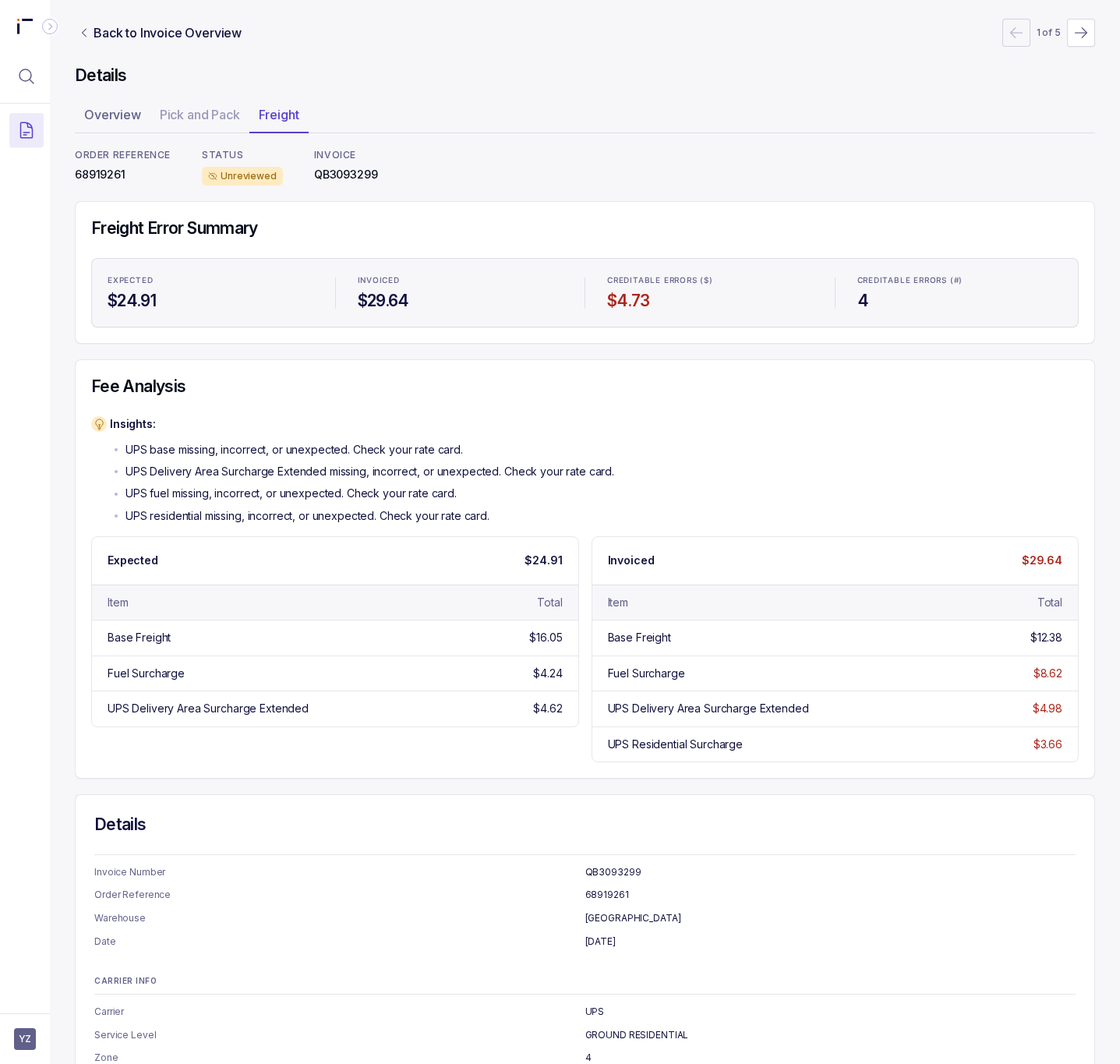
click at [103, 171] on p "68919261" at bounding box center [122, 175] width 96 height 16
click at [173, 33] on p "Back to Invoice Overview" at bounding box center [167, 32] width 148 height 19
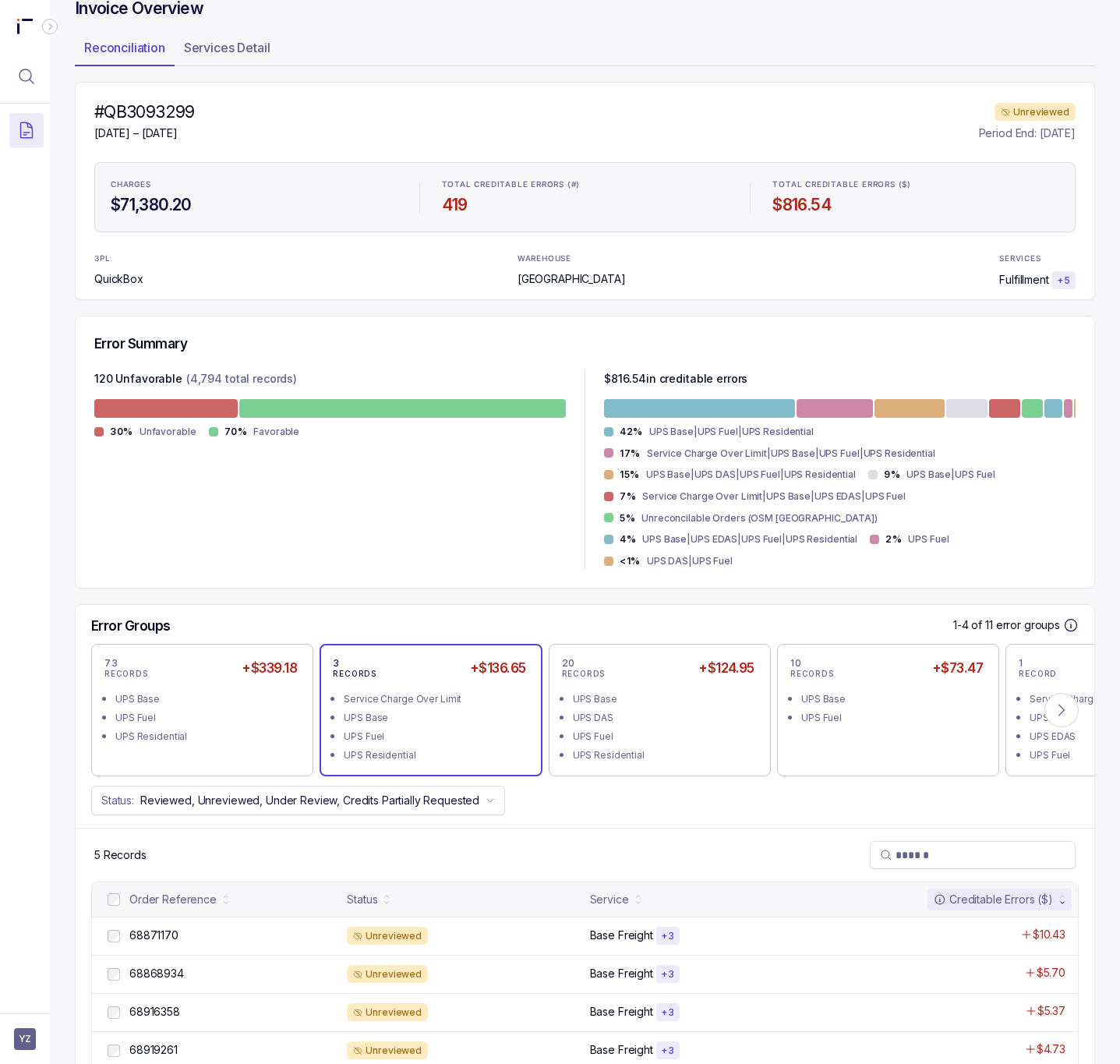
scroll to position [132, 0]
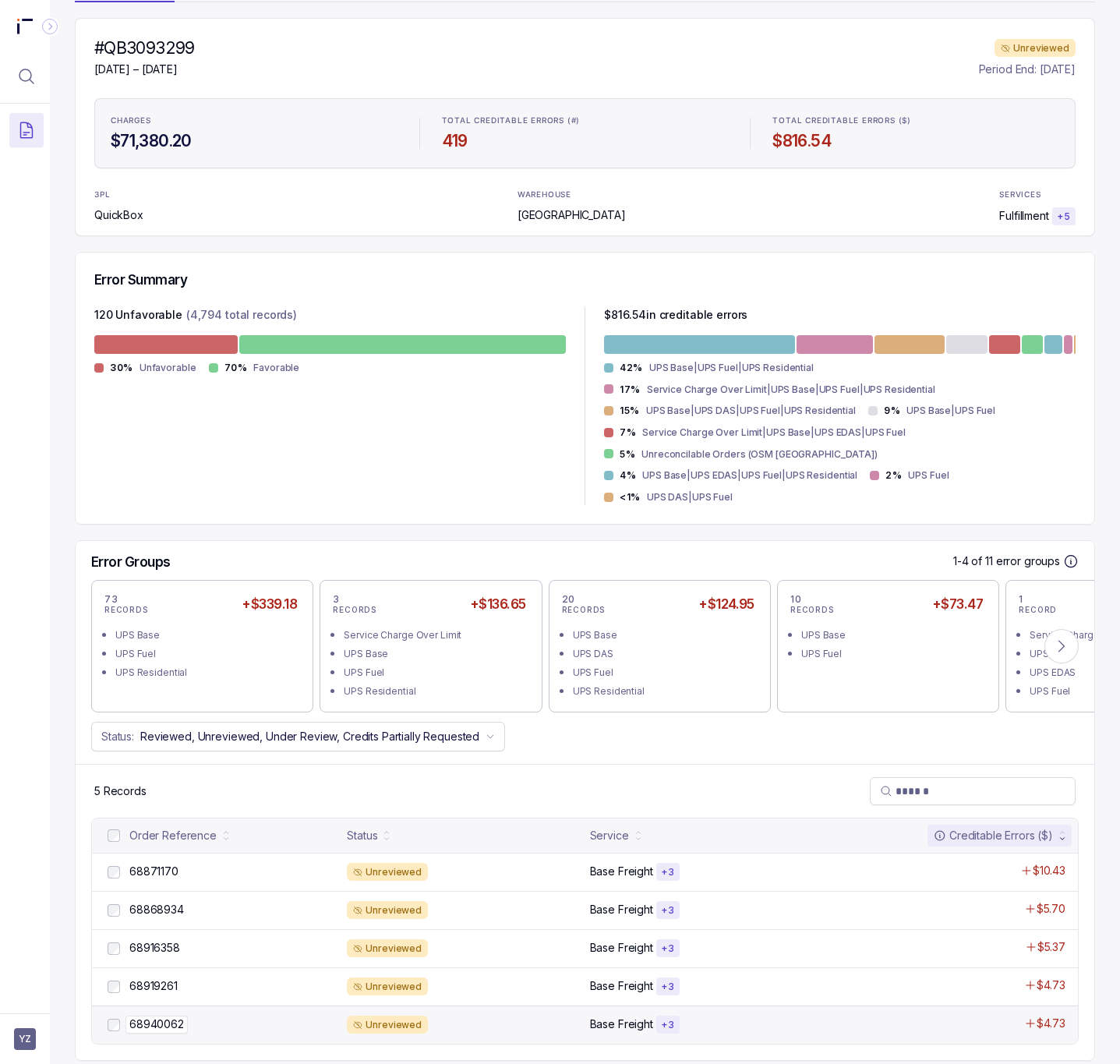
click at [153, 1016] on p "68940062" at bounding box center [156, 1024] width 62 height 17
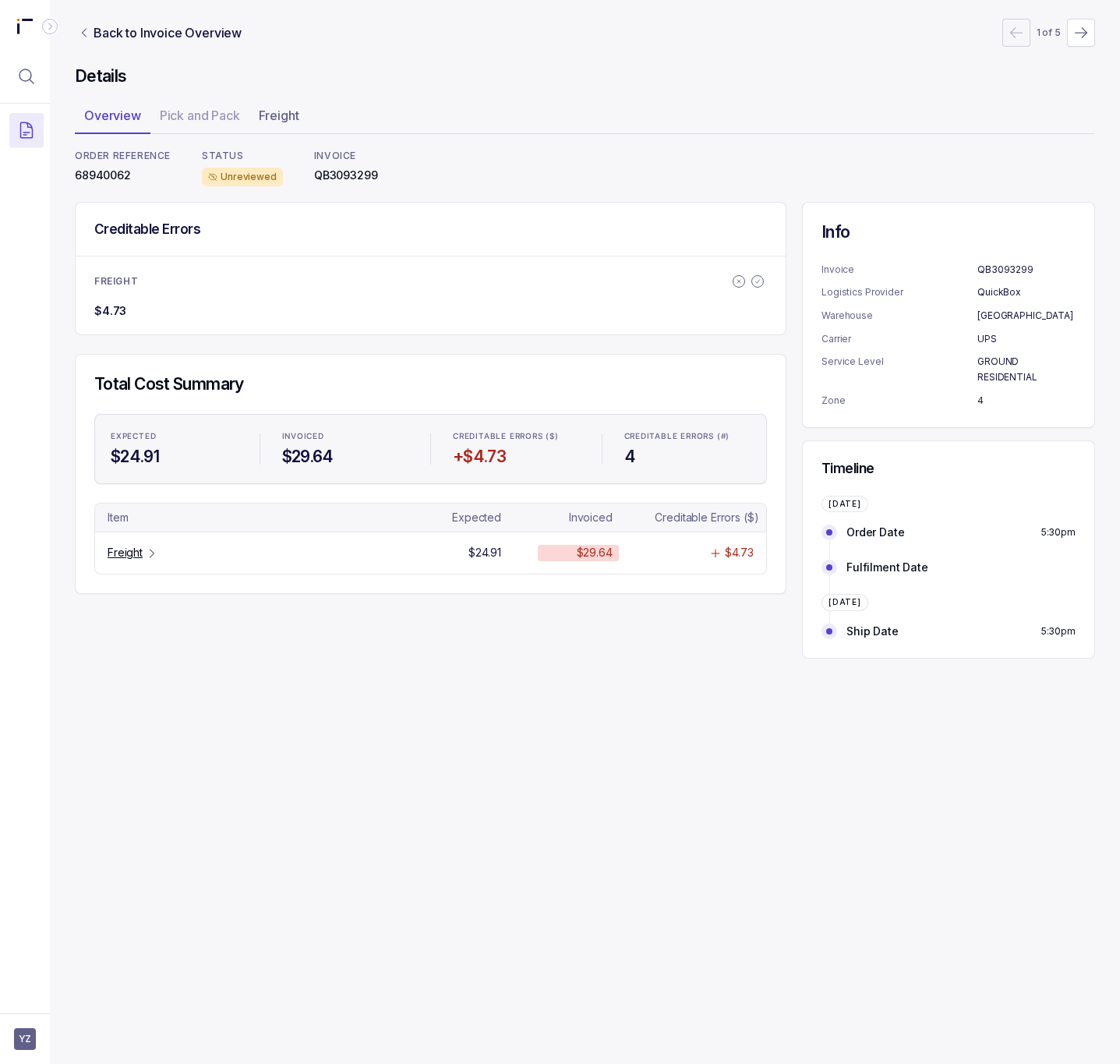
click at [115, 174] on p "68940062" at bounding box center [122, 175] width 96 height 16
click at [136, 555] on p "Freight" at bounding box center [125, 553] width 35 height 16
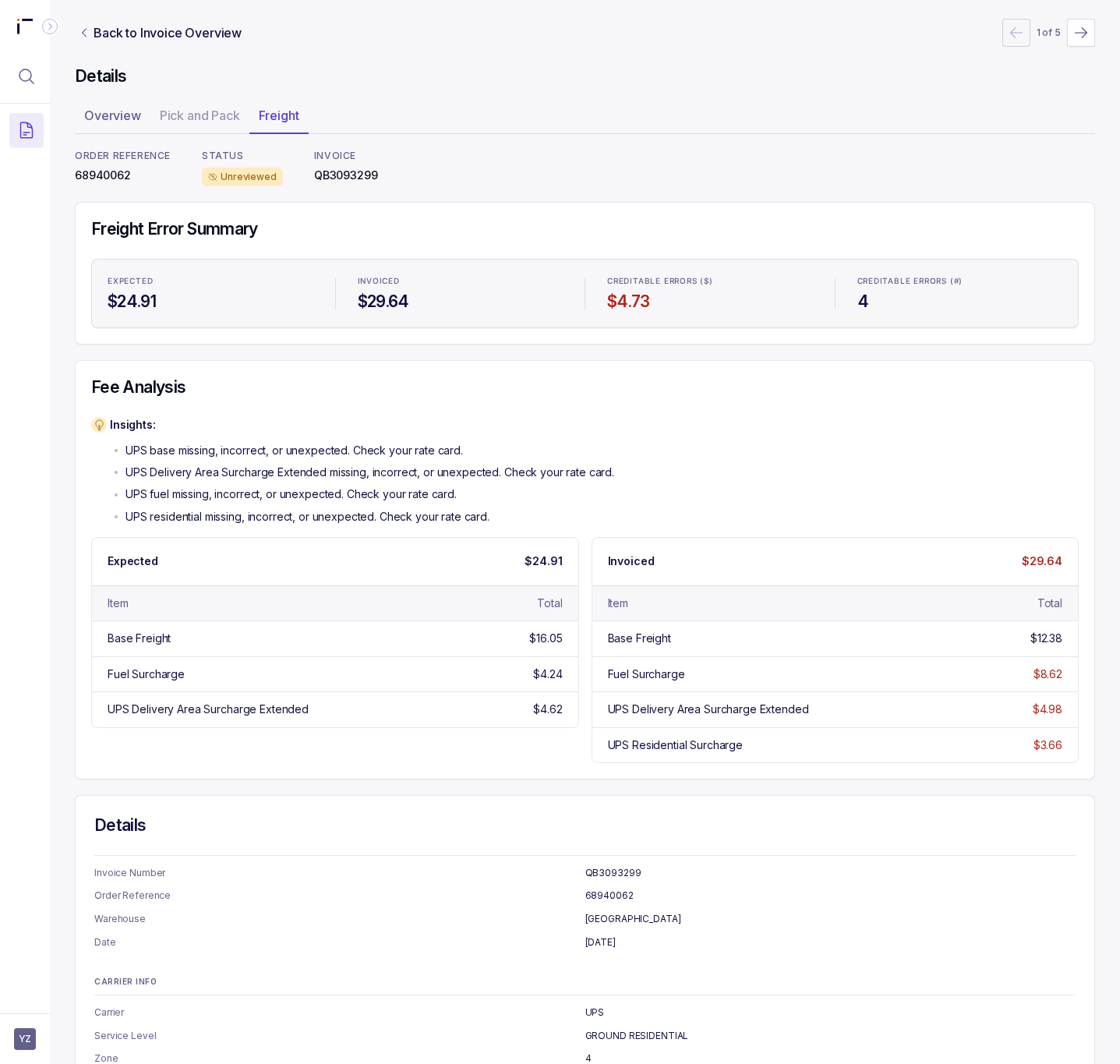
click at [204, 42] on nav "Back to Invoice Overview 1 of 5" at bounding box center [585, 33] width 1021 height 28
click at [204, 41] on p "Back to Invoice Overview" at bounding box center [167, 32] width 148 height 19
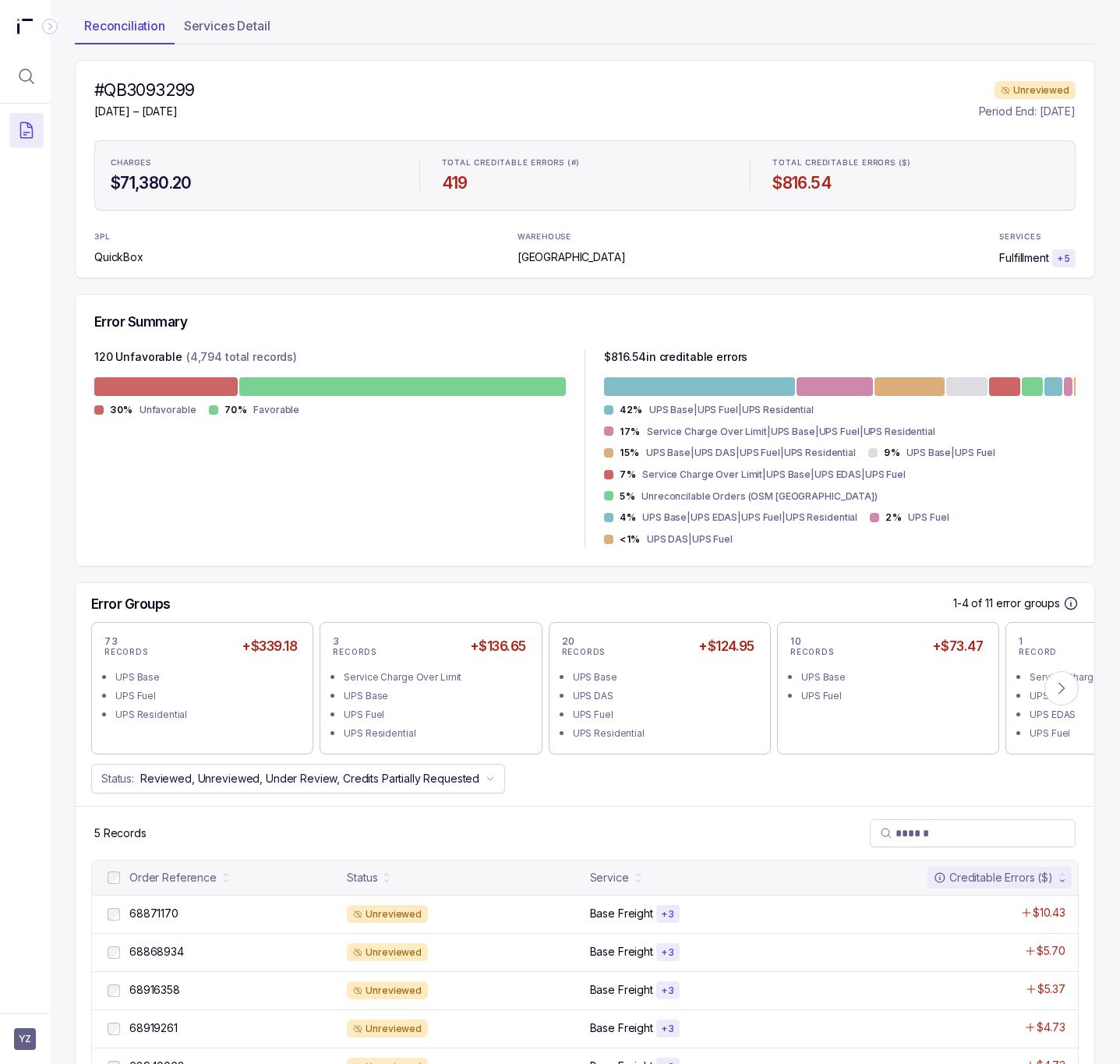
scroll to position [132, 0]
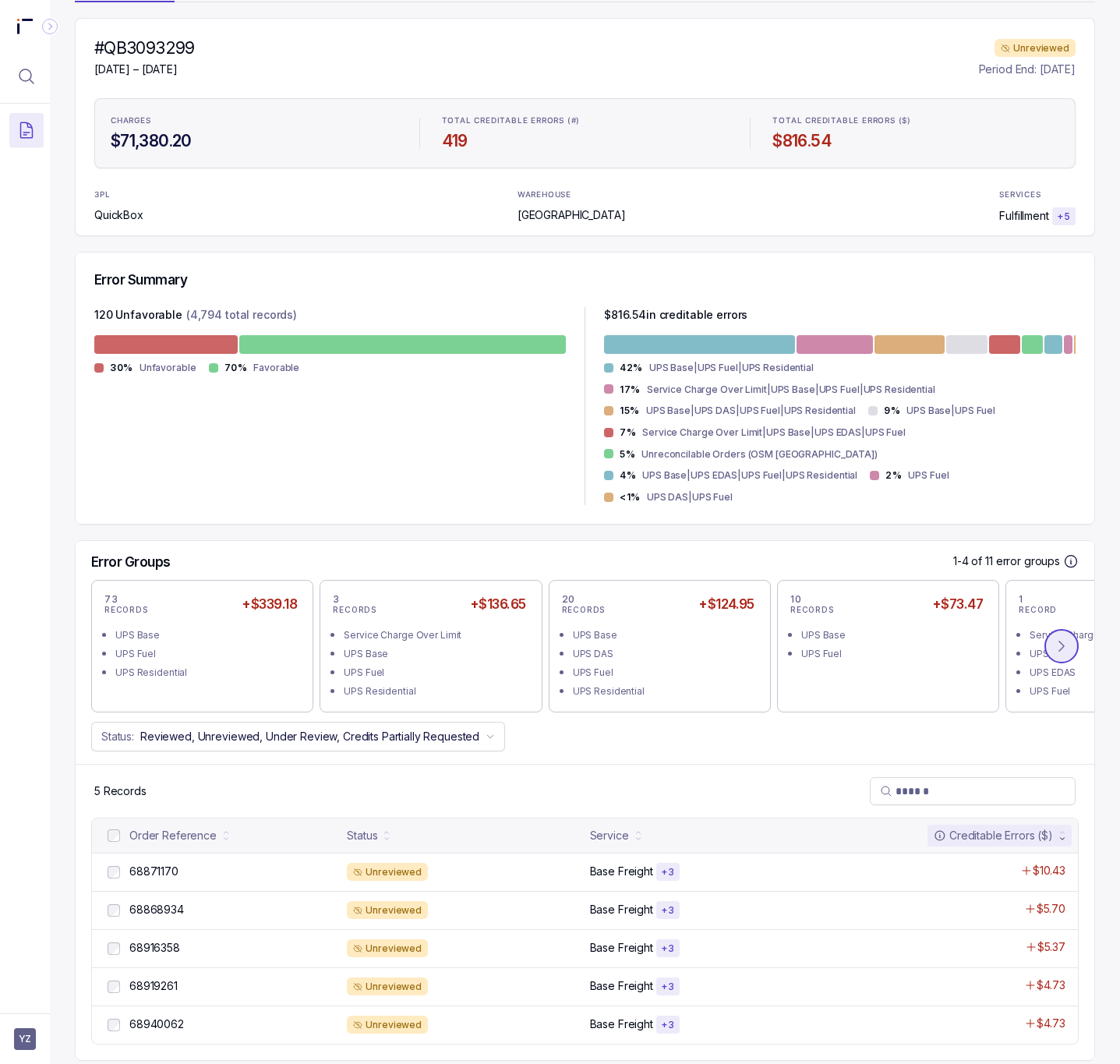
click at [1052, 630] on button at bounding box center [1061, 646] width 34 height 34
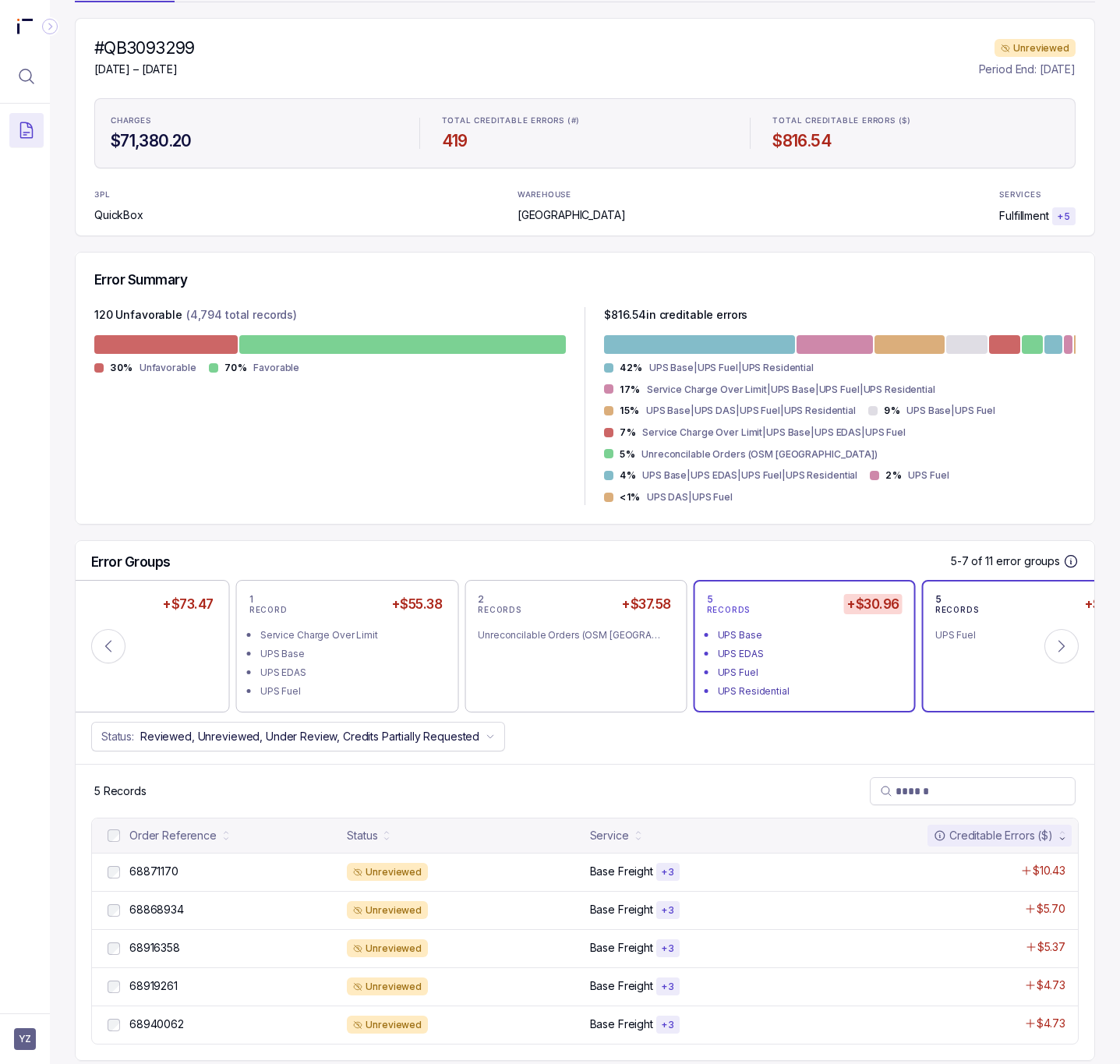
click at [997, 636] on div "5 RECORDS +$15.17 UPS Fuel" at bounding box center [1033, 646] width 196 height 106
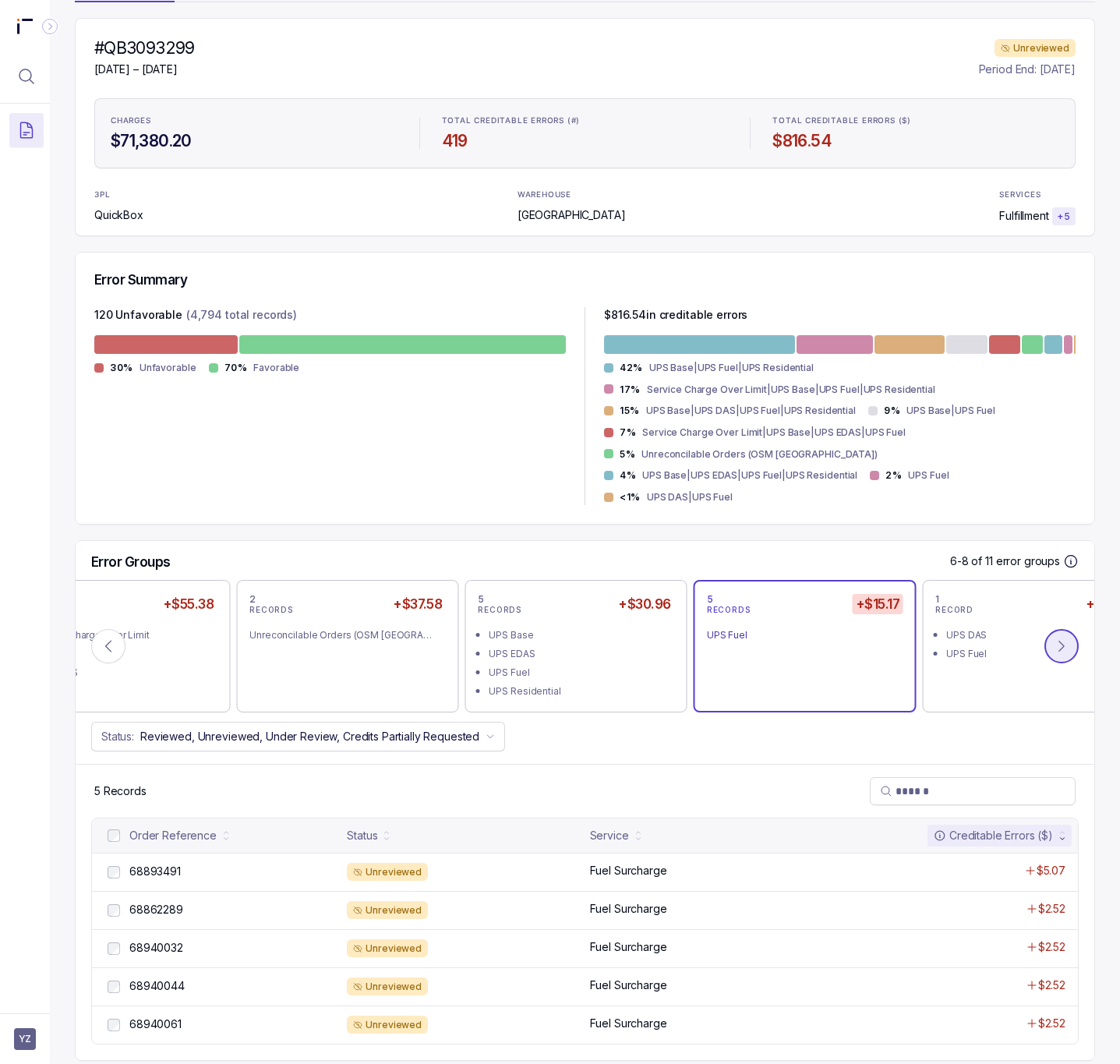
click at [1054, 639] on icon at bounding box center [1061, 646] width 16 height 16
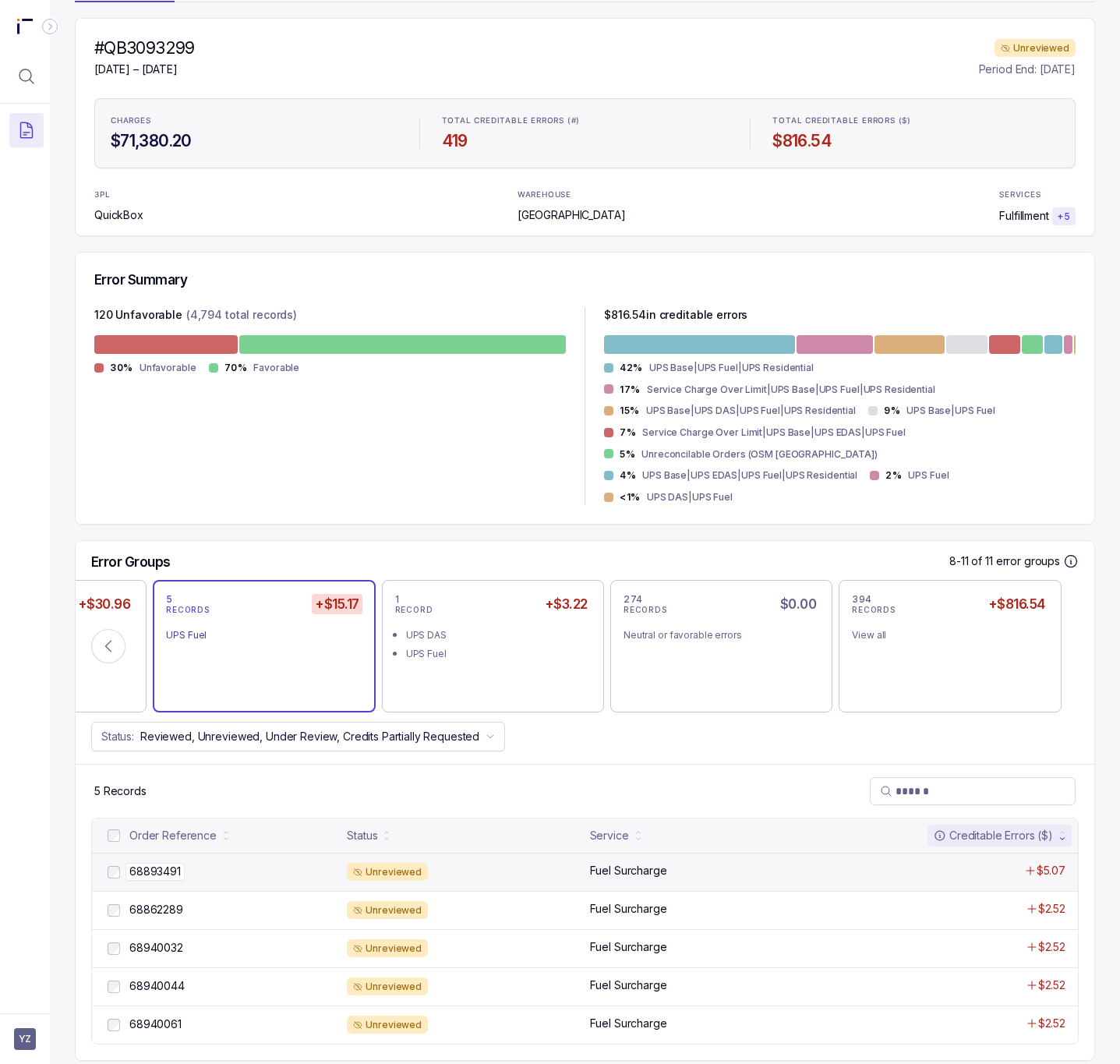
click at [162, 863] on p "68893491" at bounding box center [156, 871] width 60 height 17
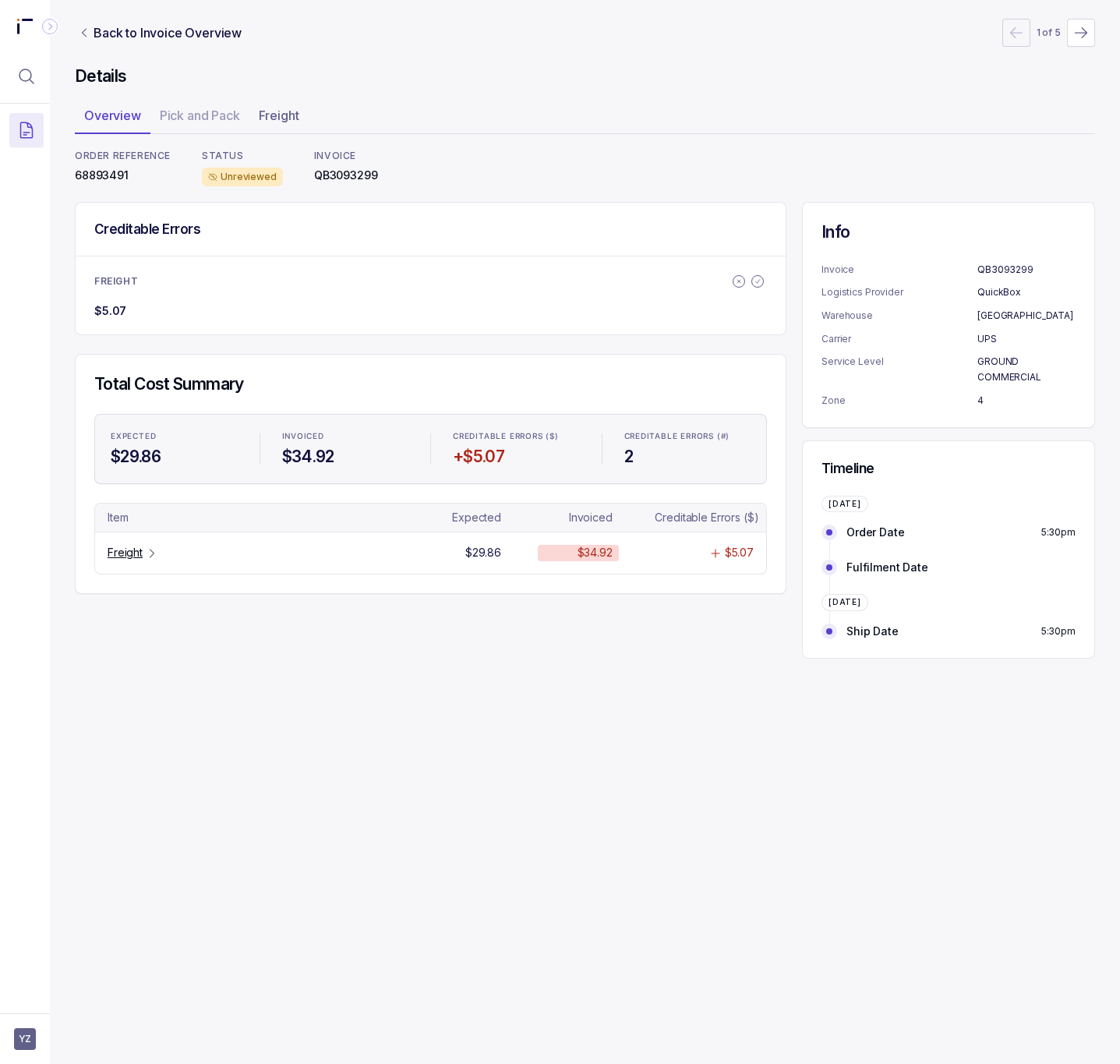
click at [111, 174] on p "68893491" at bounding box center [122, 175] width 96 height 16
click at [133, 549] on p "Freight" at bounding box center [125, 553] width 35 height 16
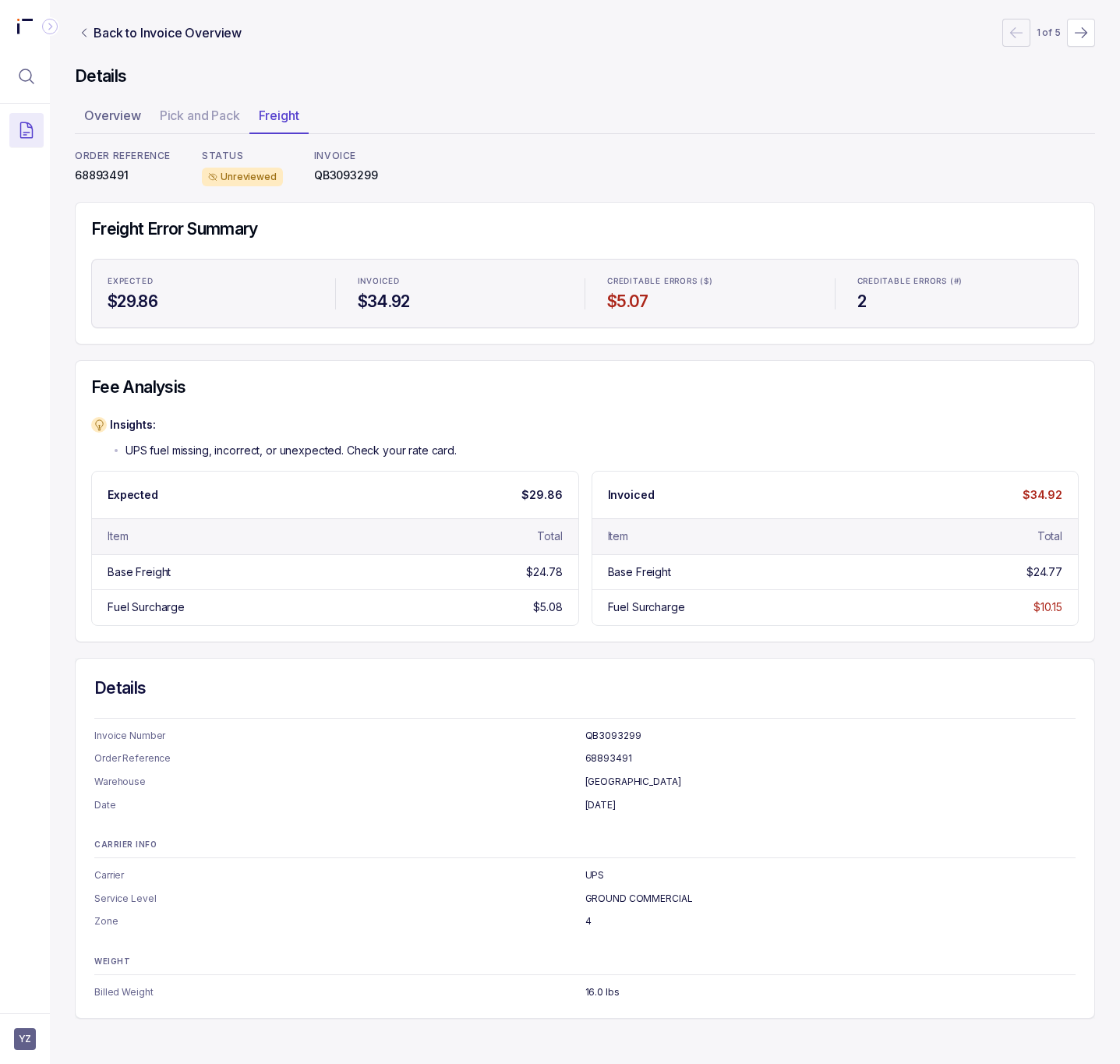
click at [87, 171] on p "68893491" at bounding box center [122, 175] width 96 height 16
click at [197, 28] on p "Back to Invoice Overview" at bounding box center [167, 32] width 148 height 19
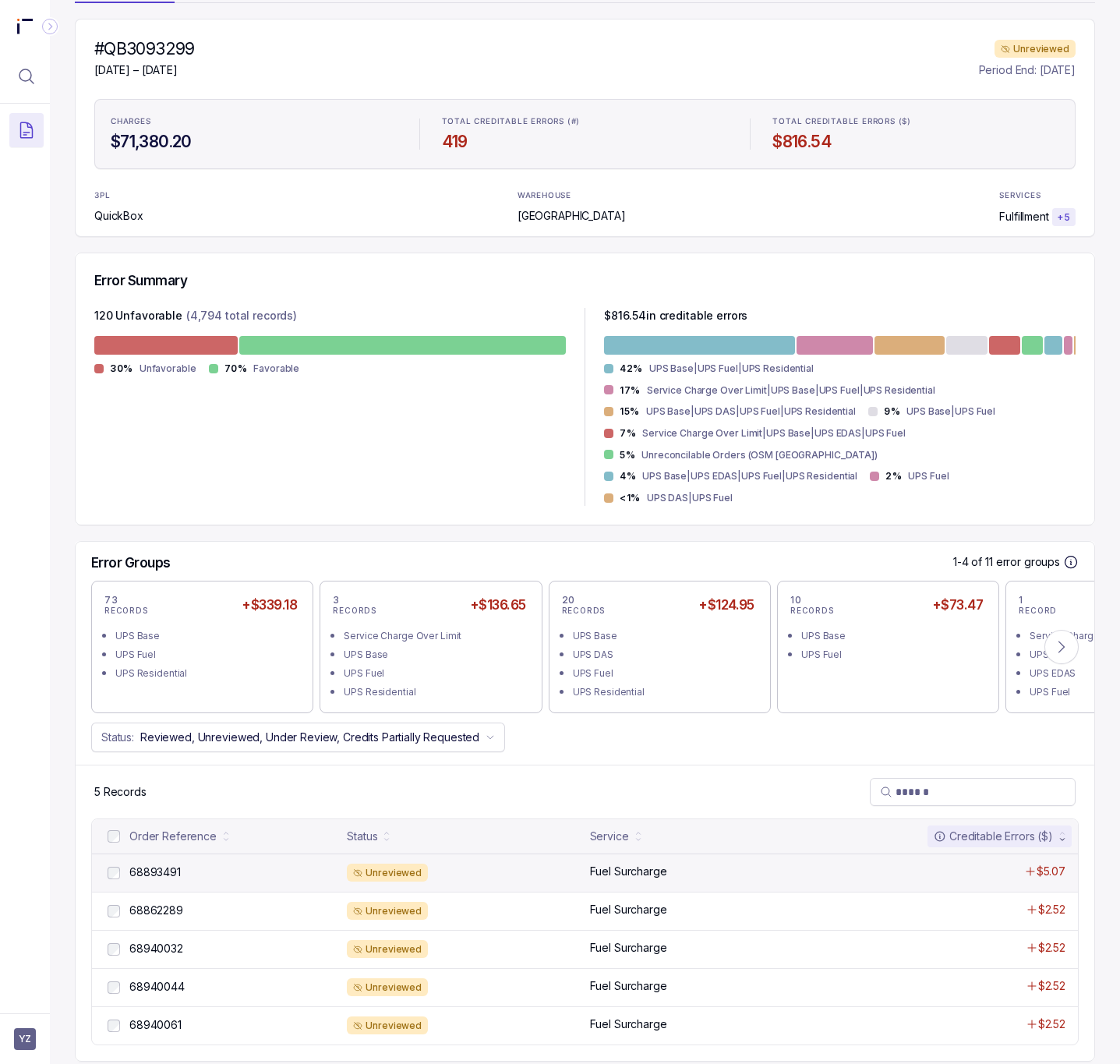
scroll to position [132, 0]
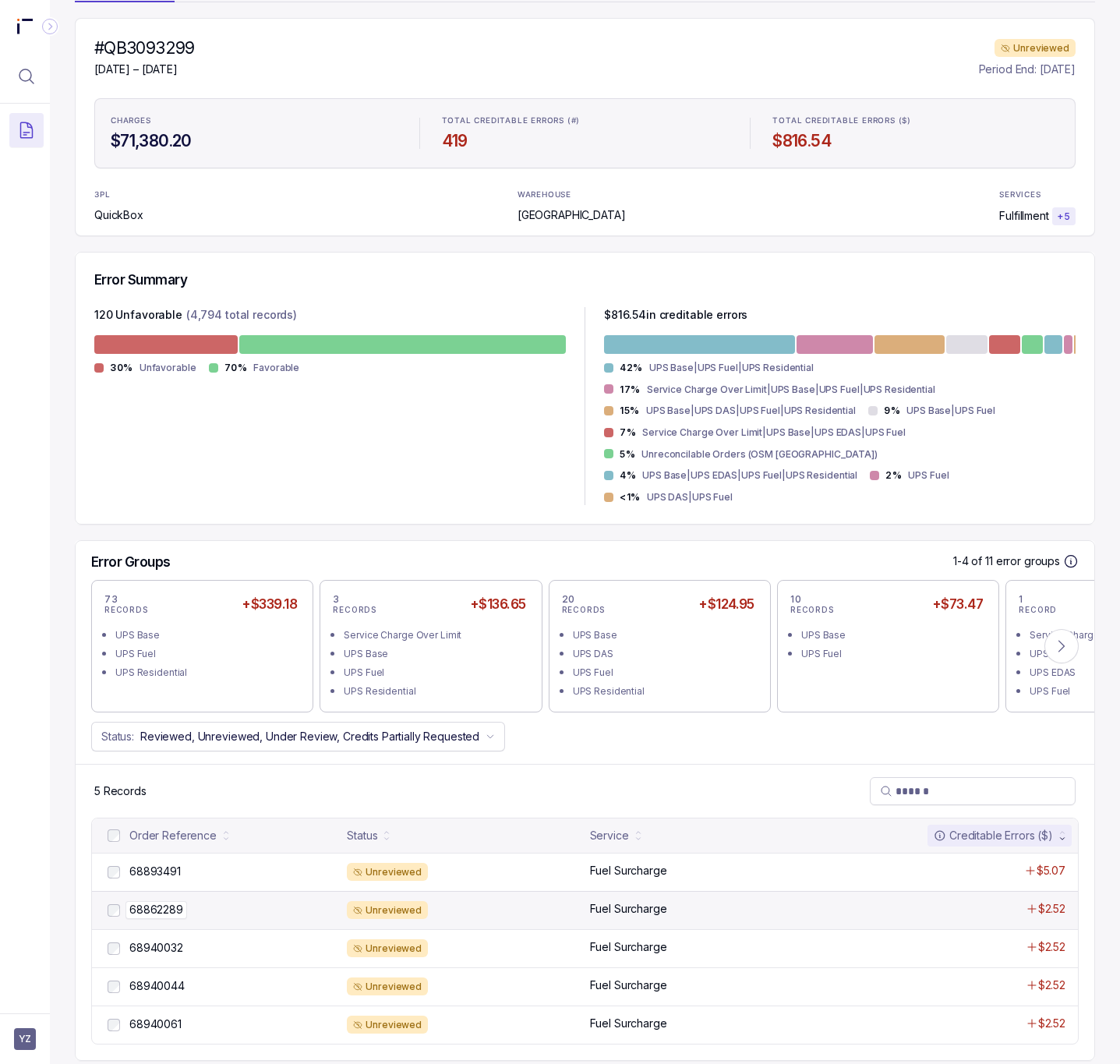
click at [169, 901] on p "68862289" at bounding box center [156, 909] width 61 height 17
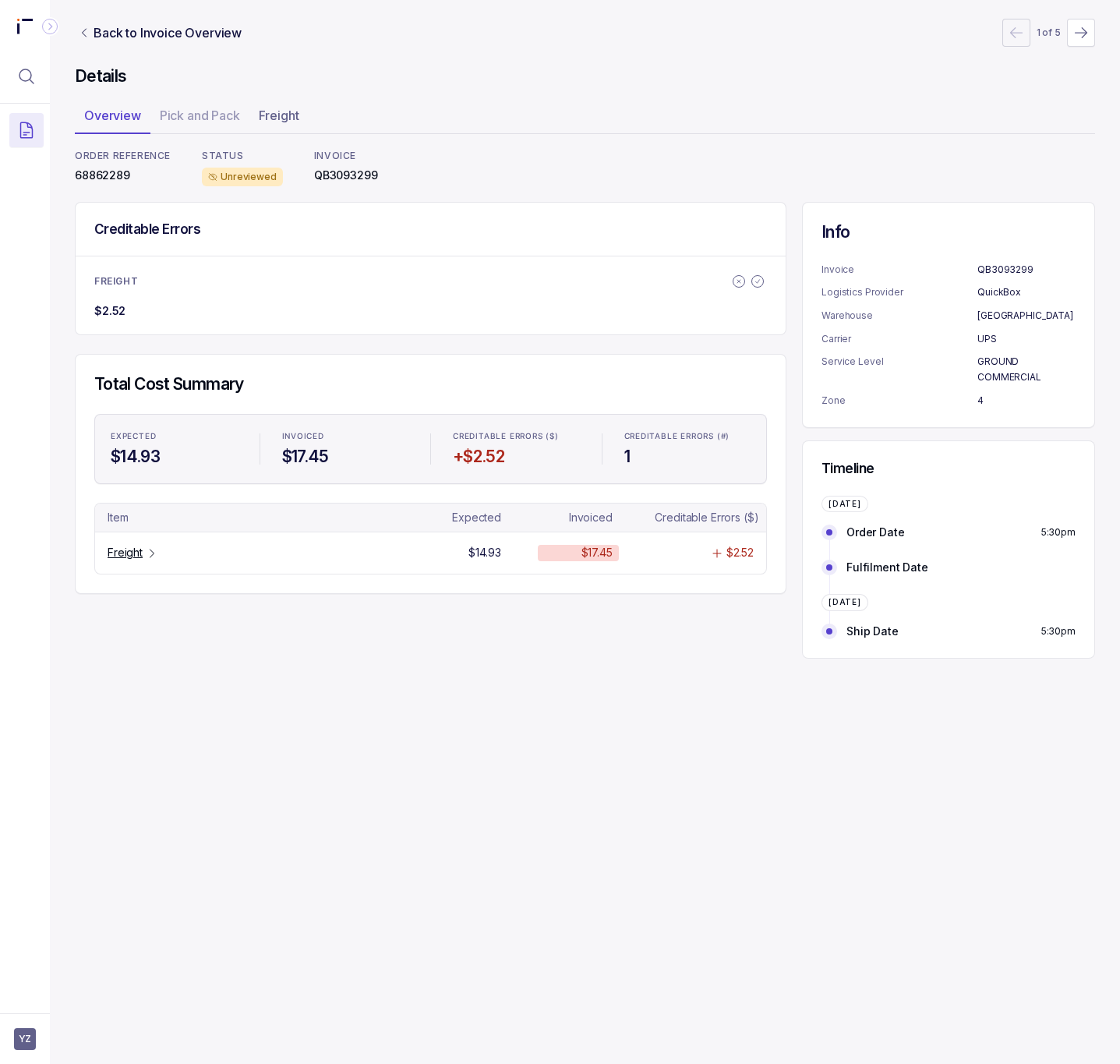
click at [111, 170] on p "68862289" at bounding box center [122, 175] width 96 height 16
click at [136, 554] on p "Freight" at bounding box center [125, 553] width 35 height 16
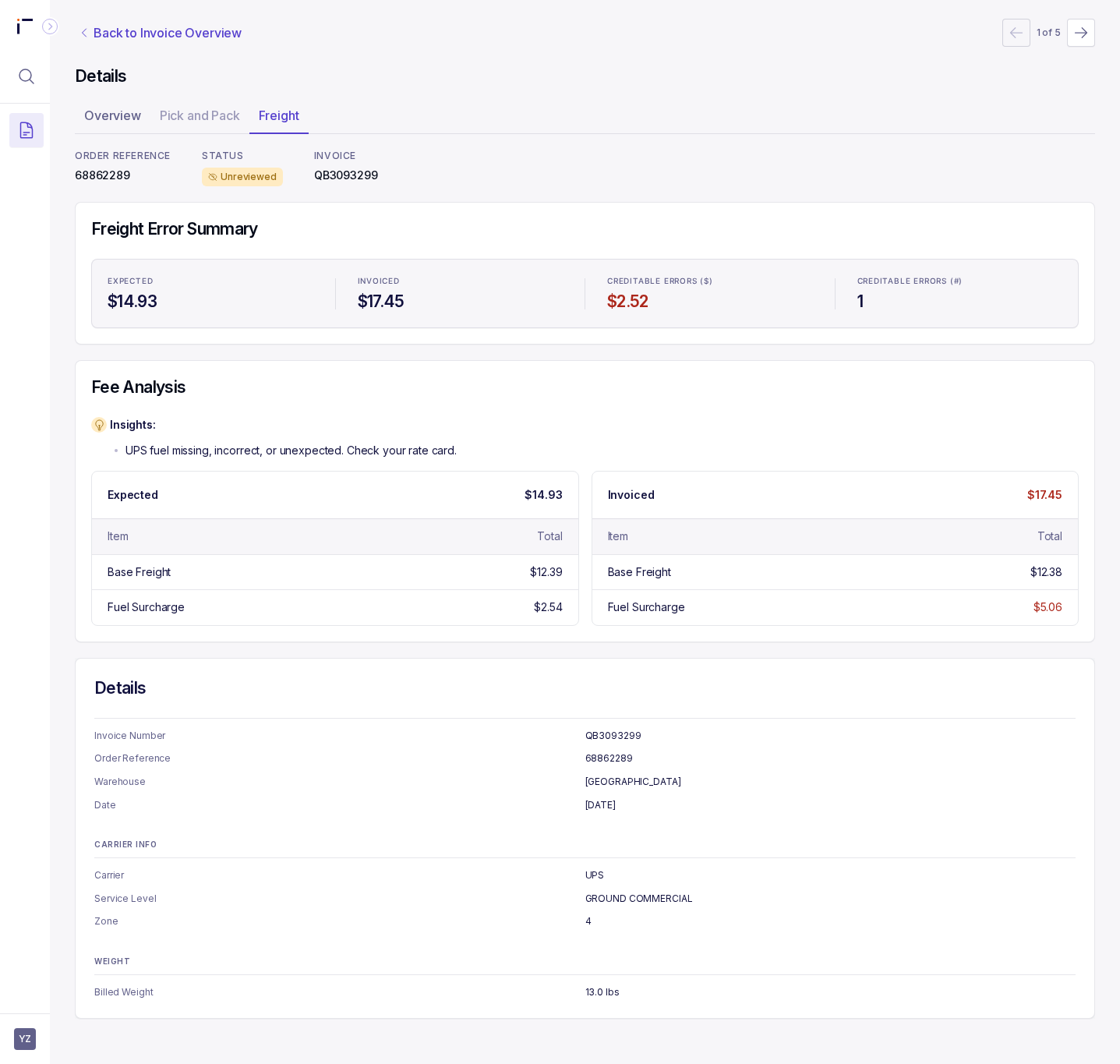
click at [103, 38] on p "Back to Invoice Overview" at bounding box center [167, 32] width 148 height 19
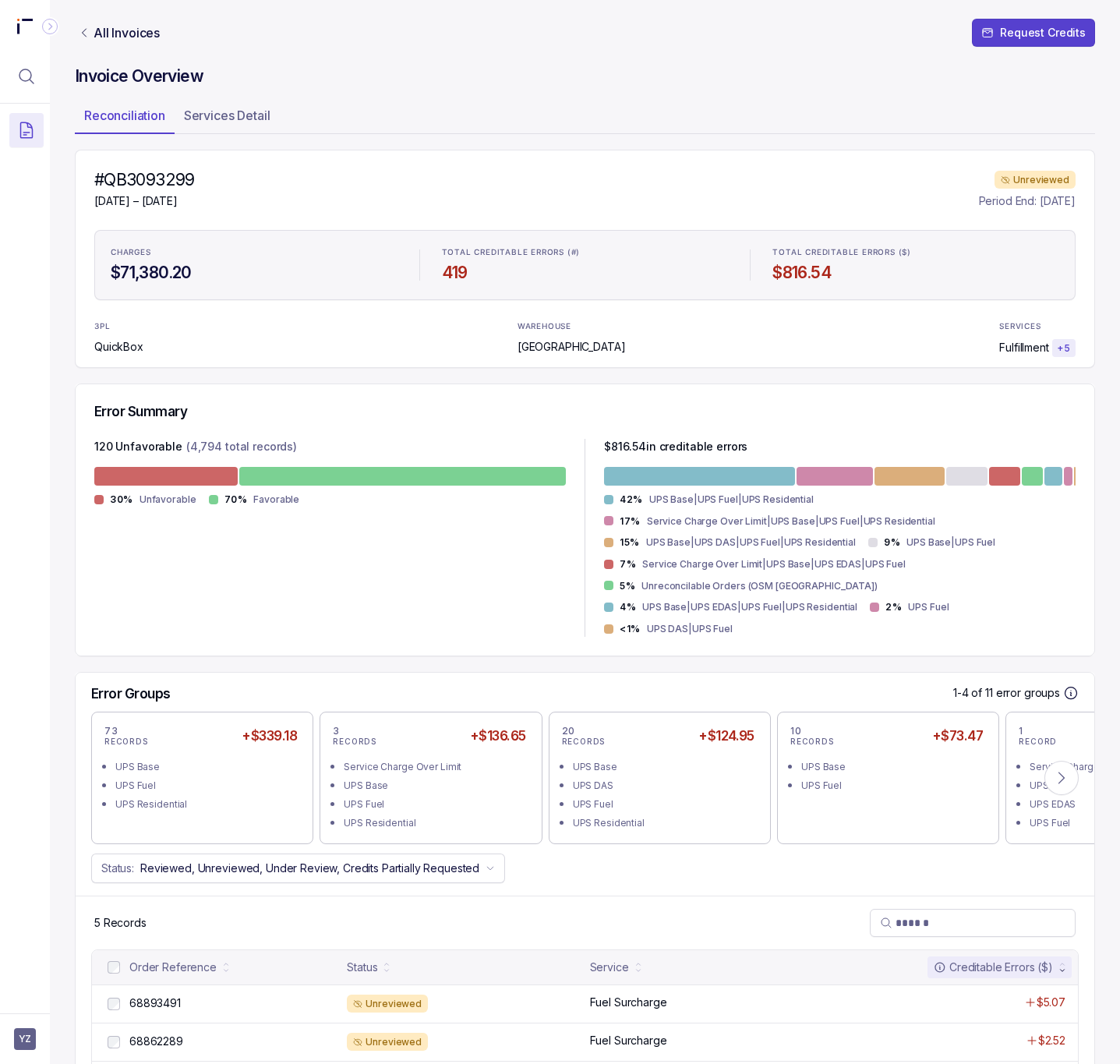
scroll to position [132, 0]
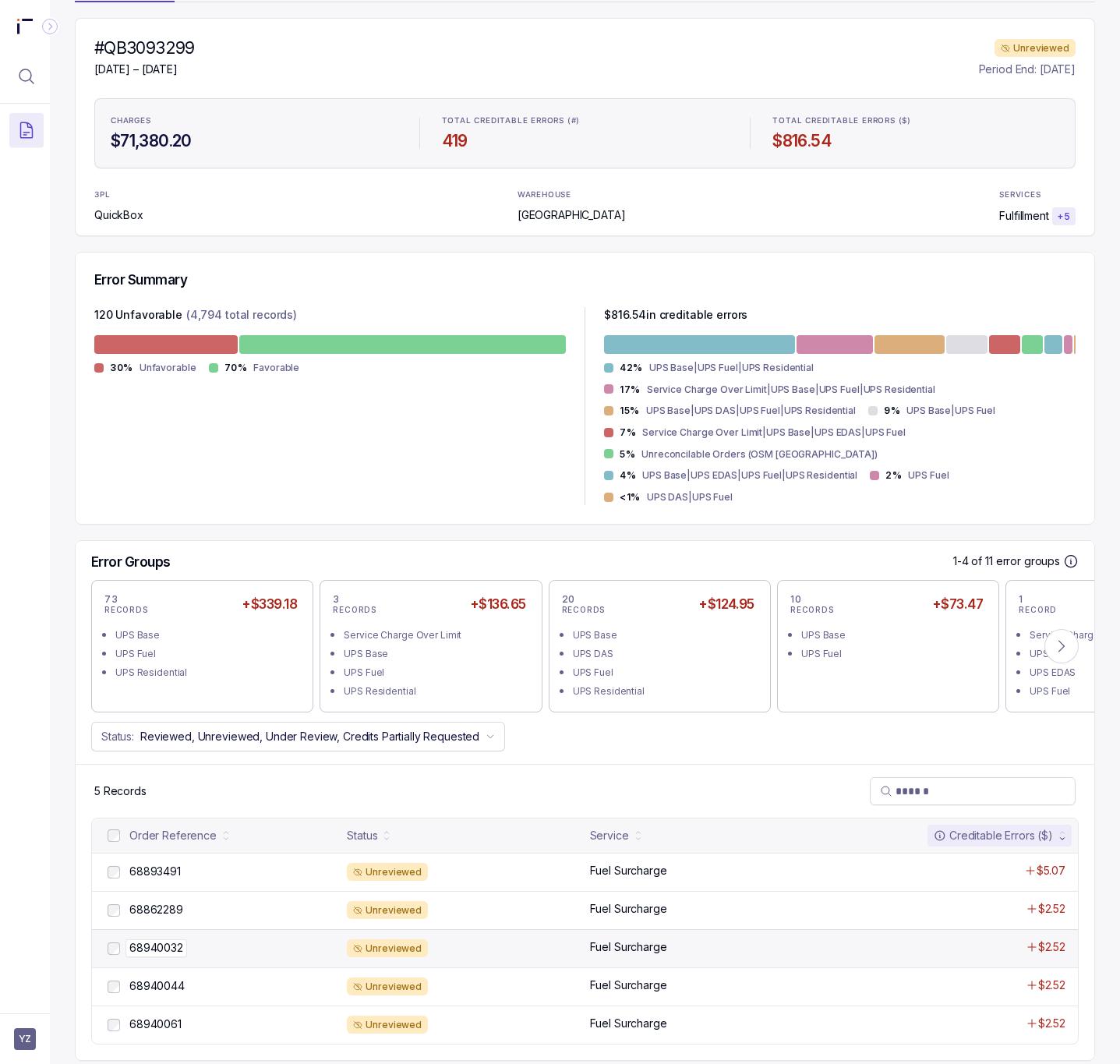
click at [157, 940] on p "68940032" at bounding box center [156, 948] width 61 height 17
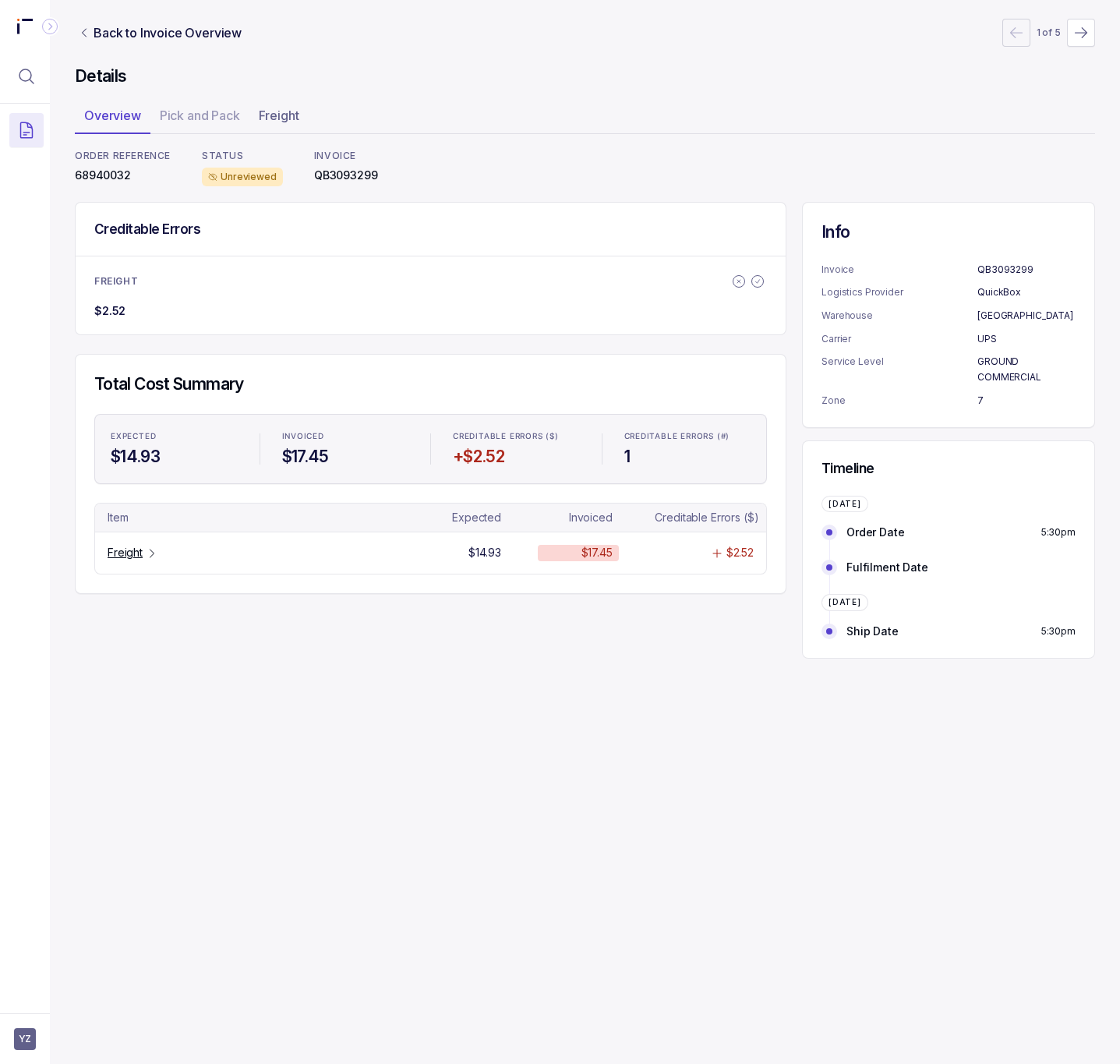
click at [108, 176] on p "68940032" at bounding box center [122, 175] width 96 height 16
click at [141, 552] on p "Freight" at bounding box center [125, 553] width 35 height 16
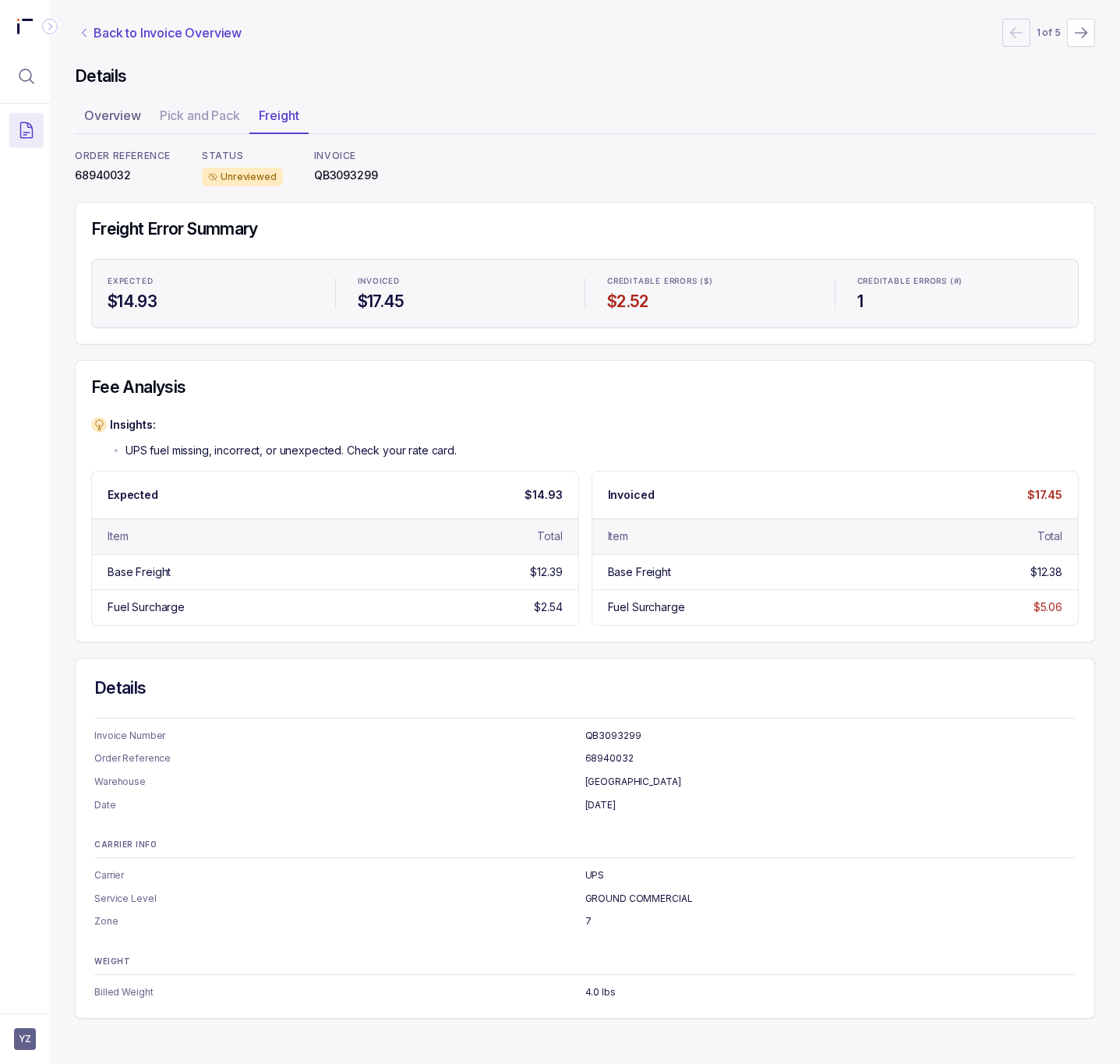
click at [141, 26] on p "Back to Invoice Overview" at bounding box center [167, 32] width 148 height 19
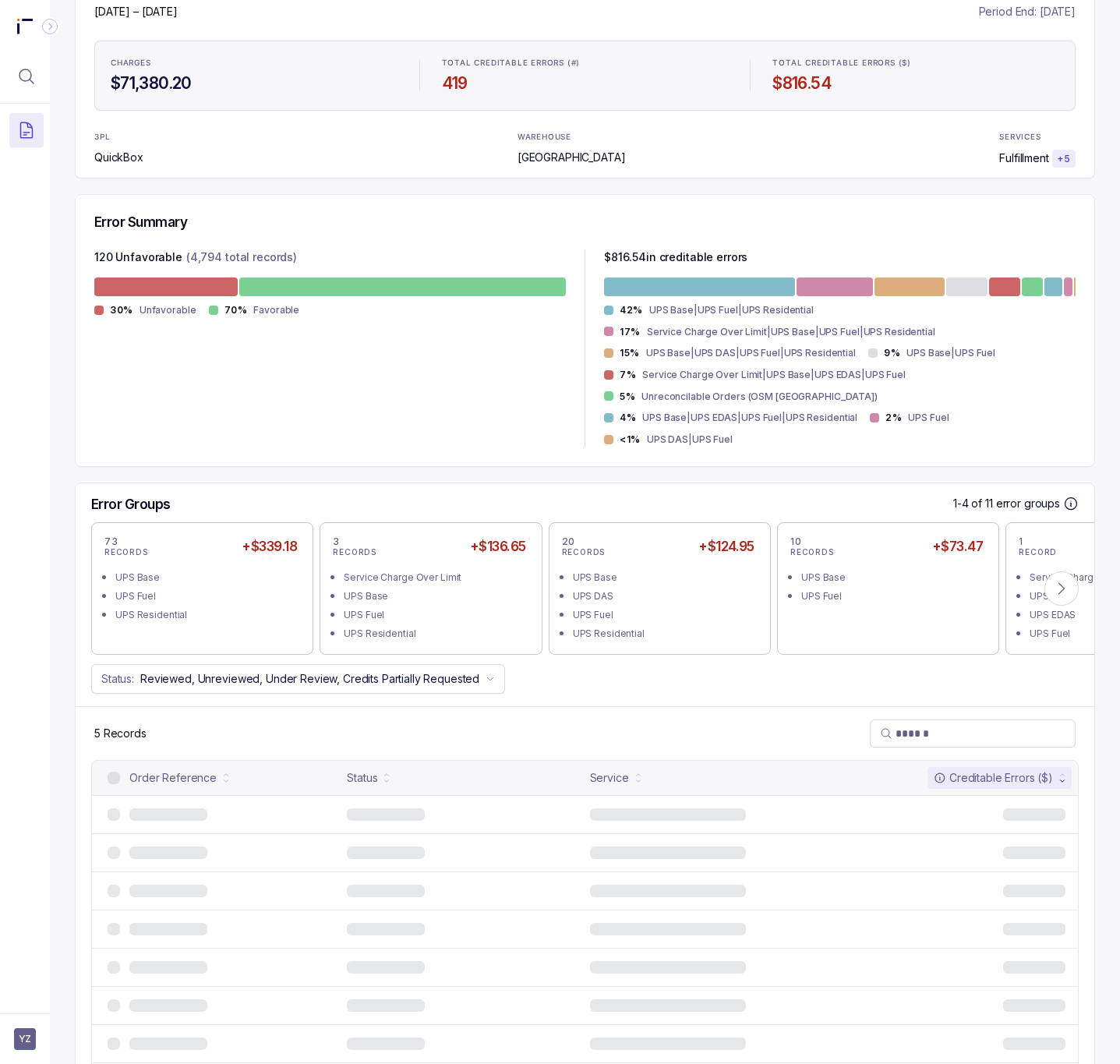
scroll to position [132, 0]
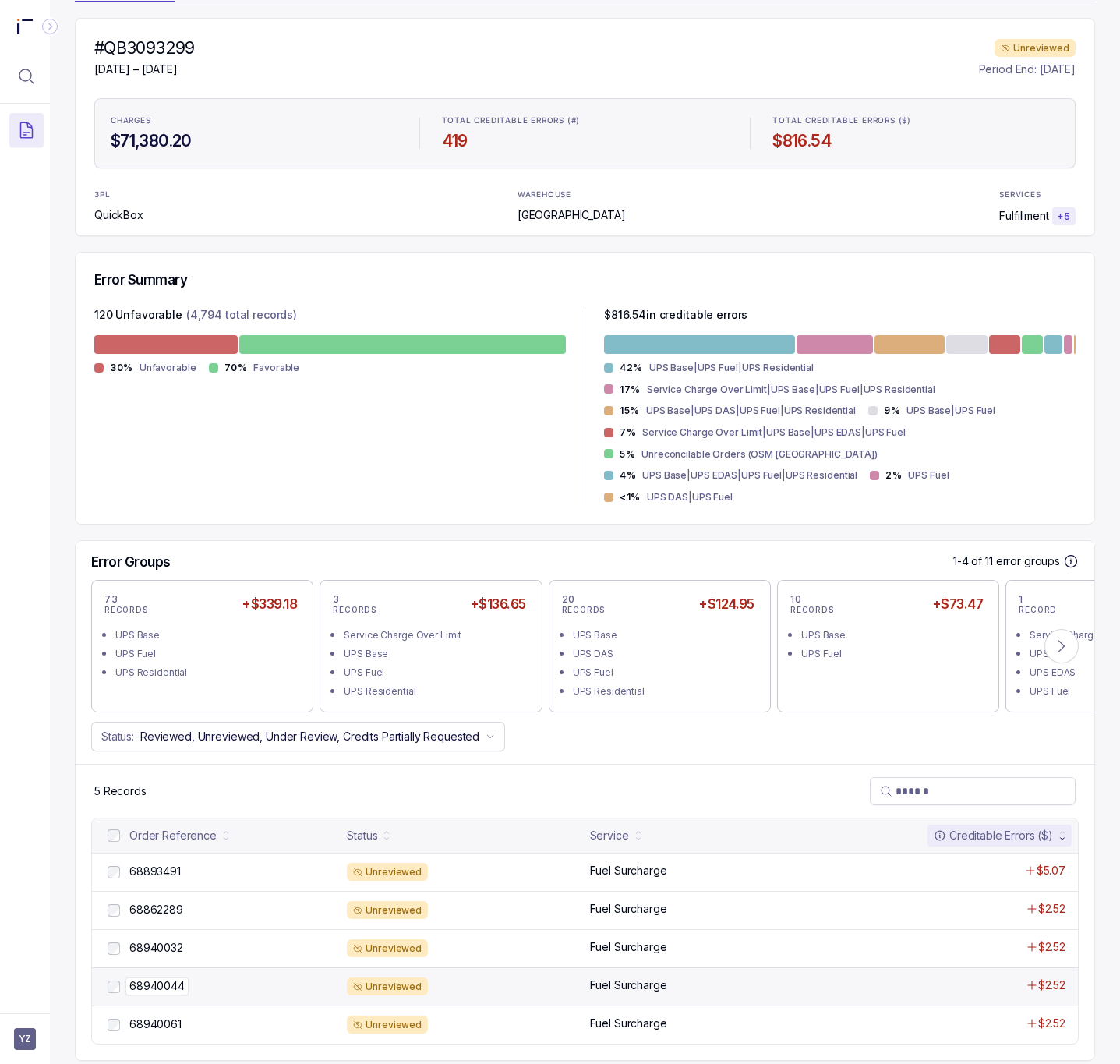
click at [159, 978] on p "68940044" at bounding box center [157, 986] width 63 height 17
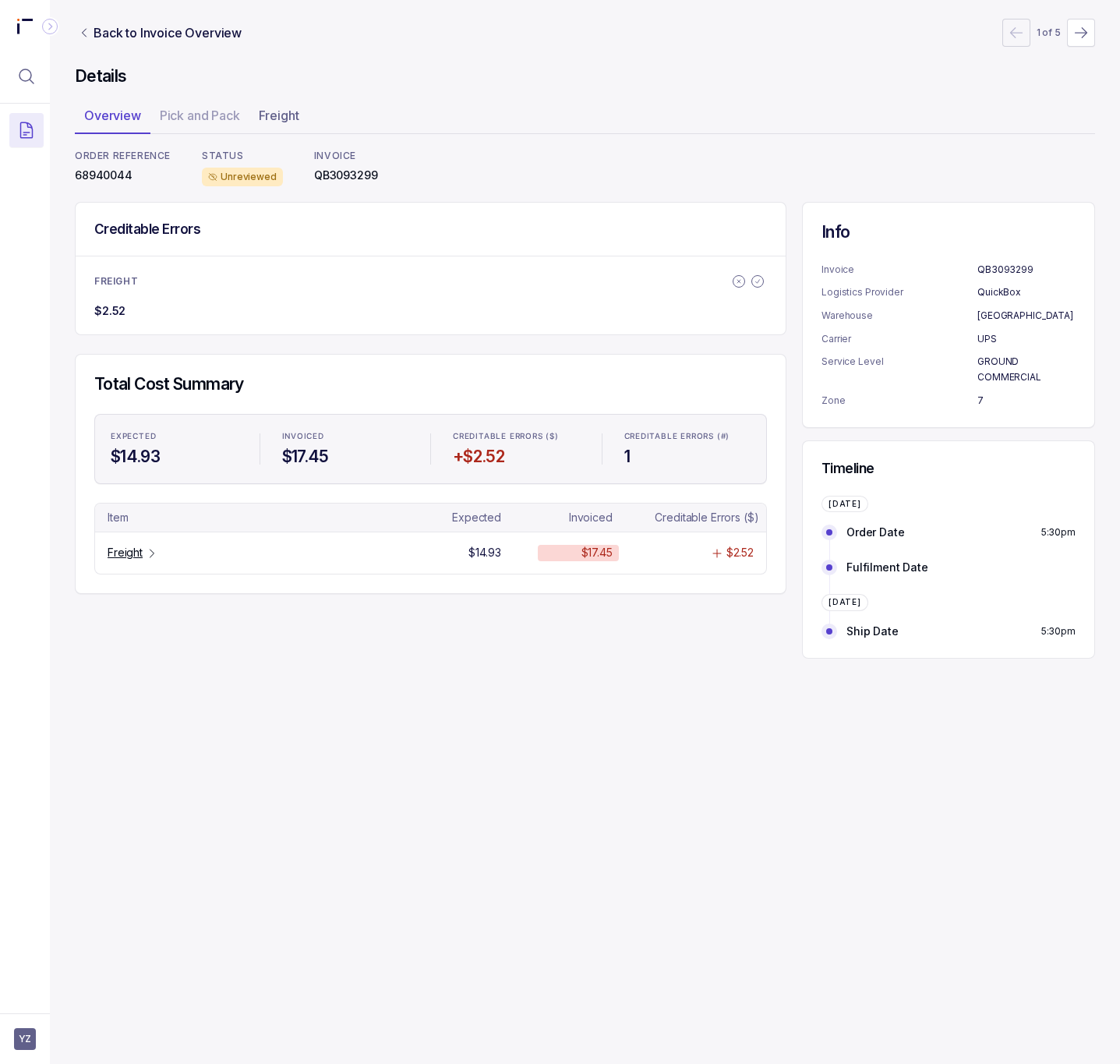
click at [106, 176] on p "68940044" at bounding box center [122, 175] width 96 height 16
click at [147, 559] on icon "Table Cell-link 0" at bounding box center [151, 554] width 12 height 12
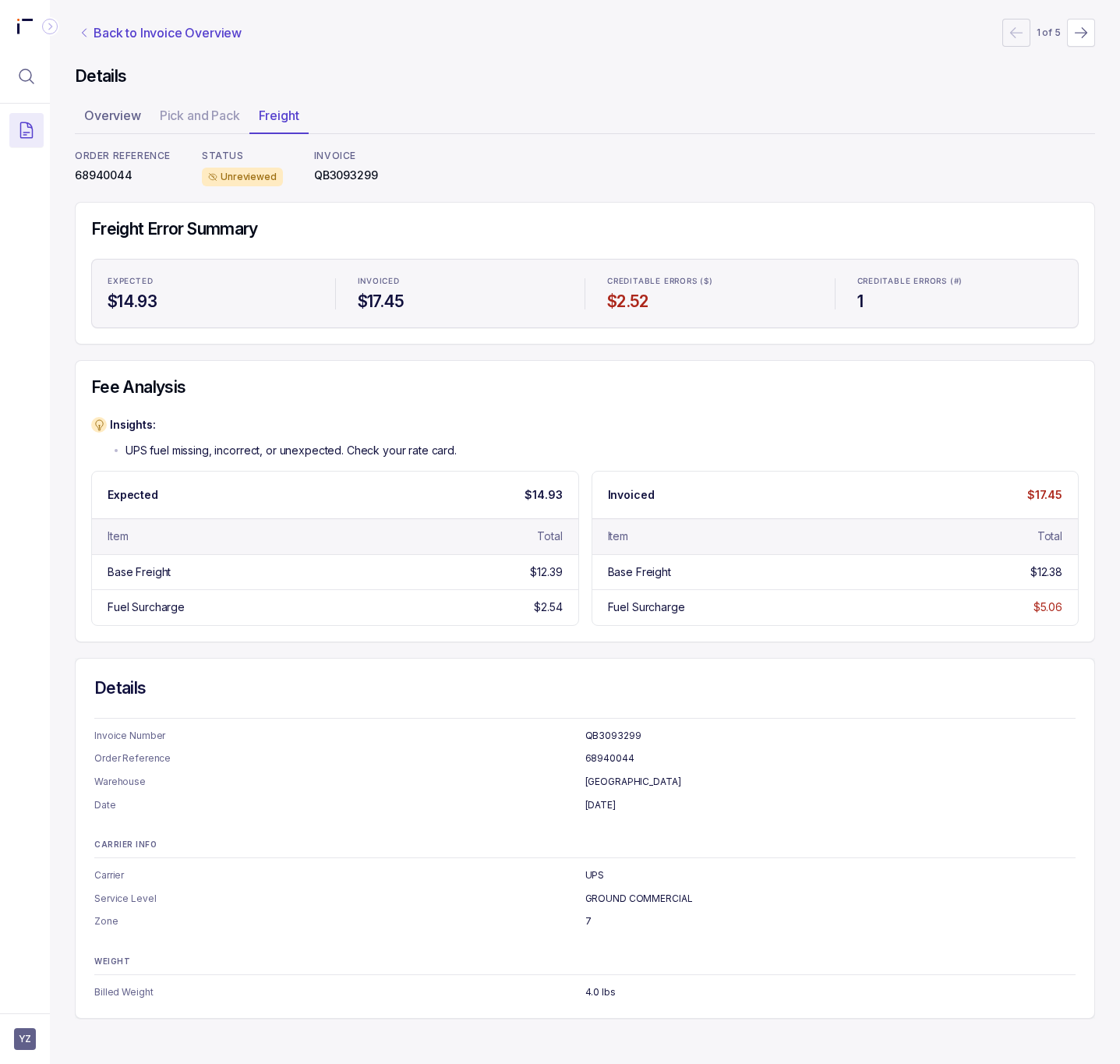
click at [183, 35] on p "Back to Invoice Overview" at bounding box center [167, 32] width 148 height 19
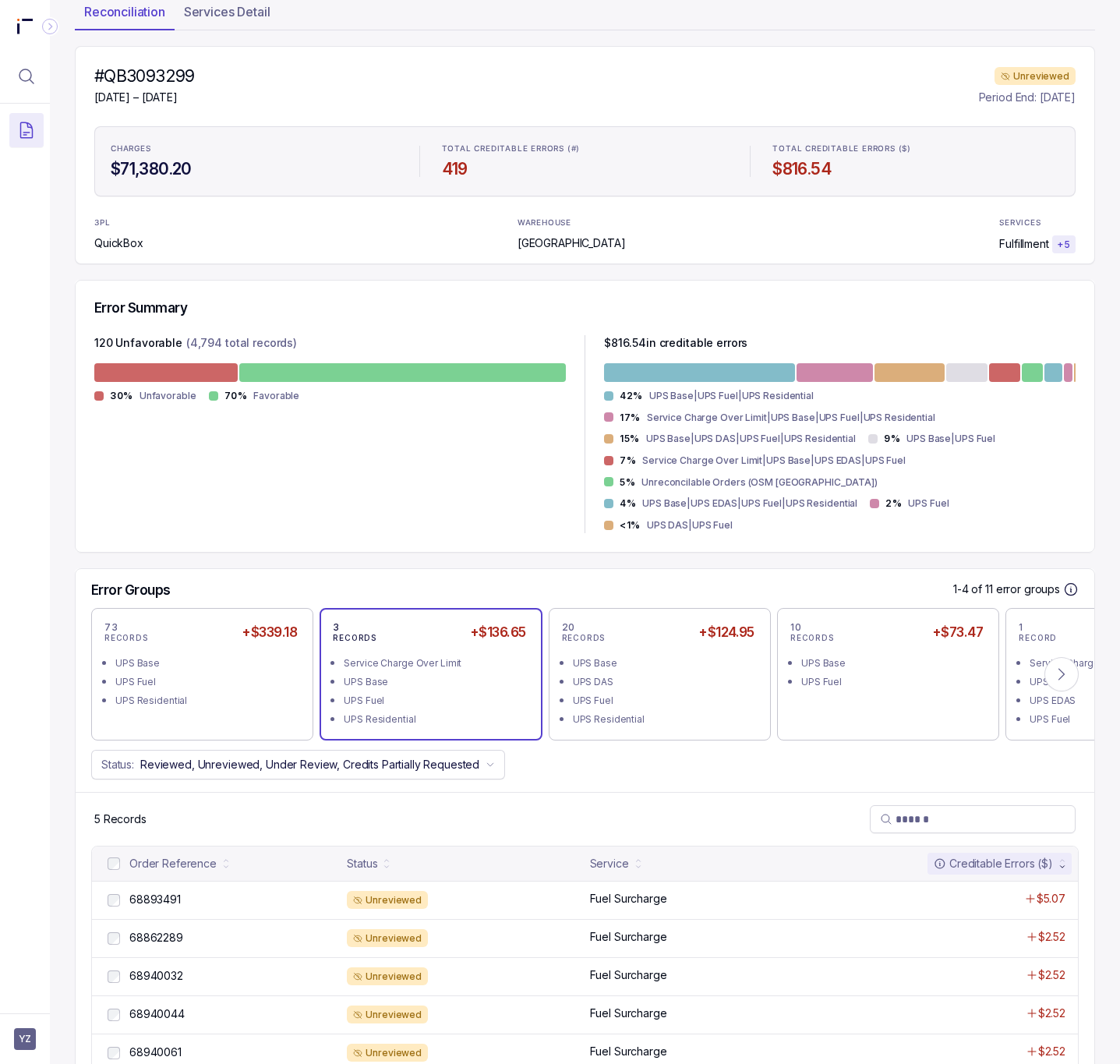
scroll to position [132, 0]
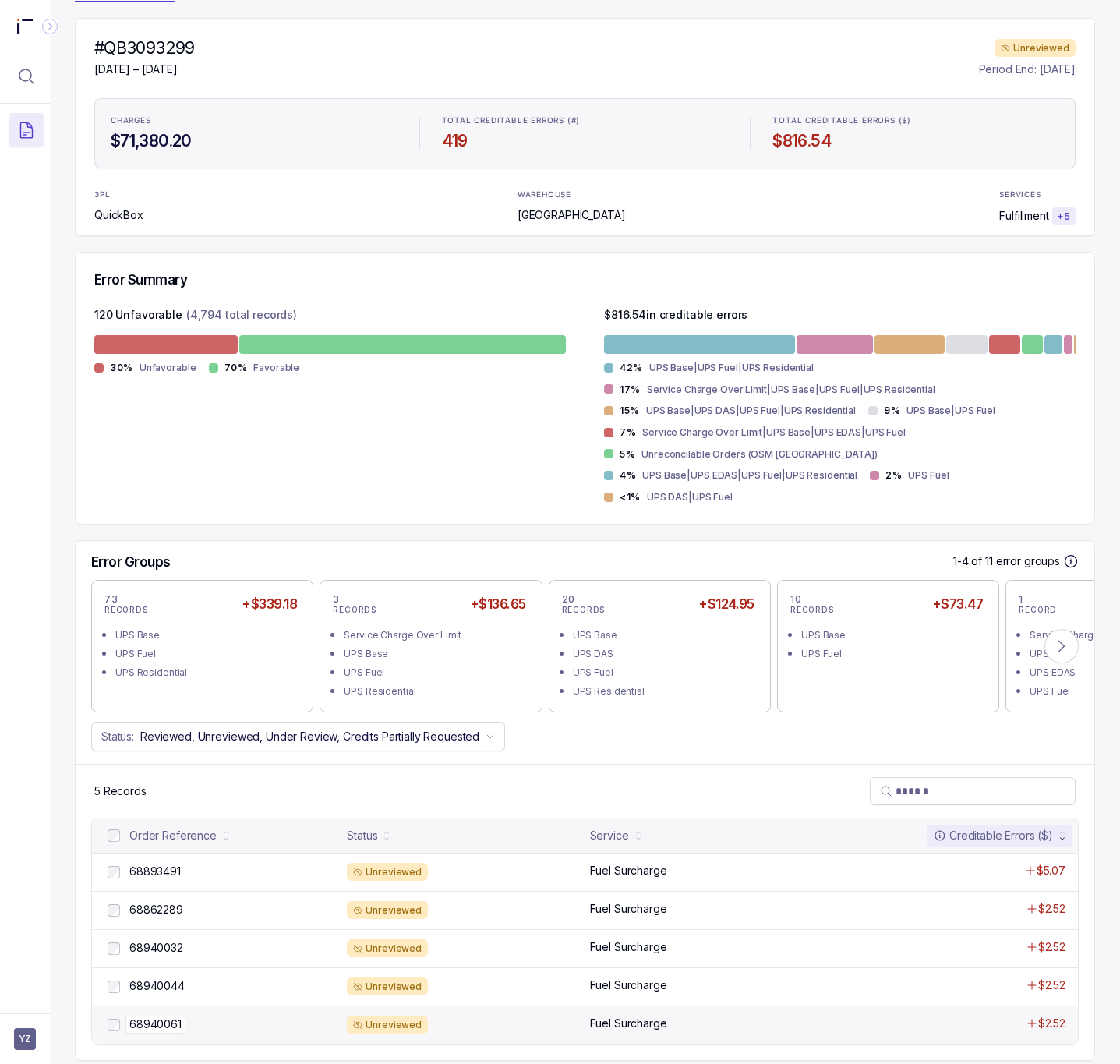
click at [162, 1016] on p "68940061" at bounding box center [156, 1024] width 60 height 17
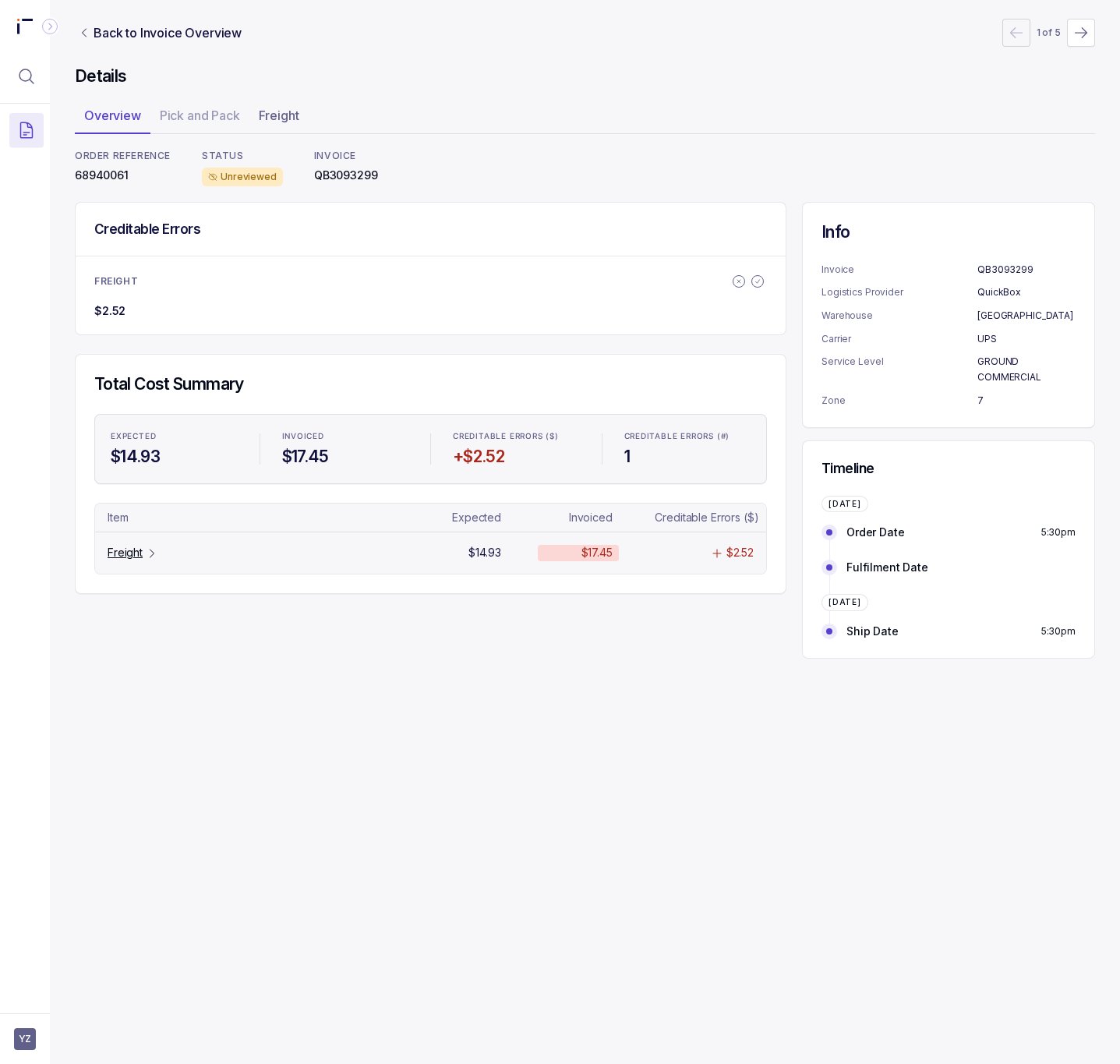
click at [142, 559] on p "Freight" at bounding box center [125, 553] width 35 height 16
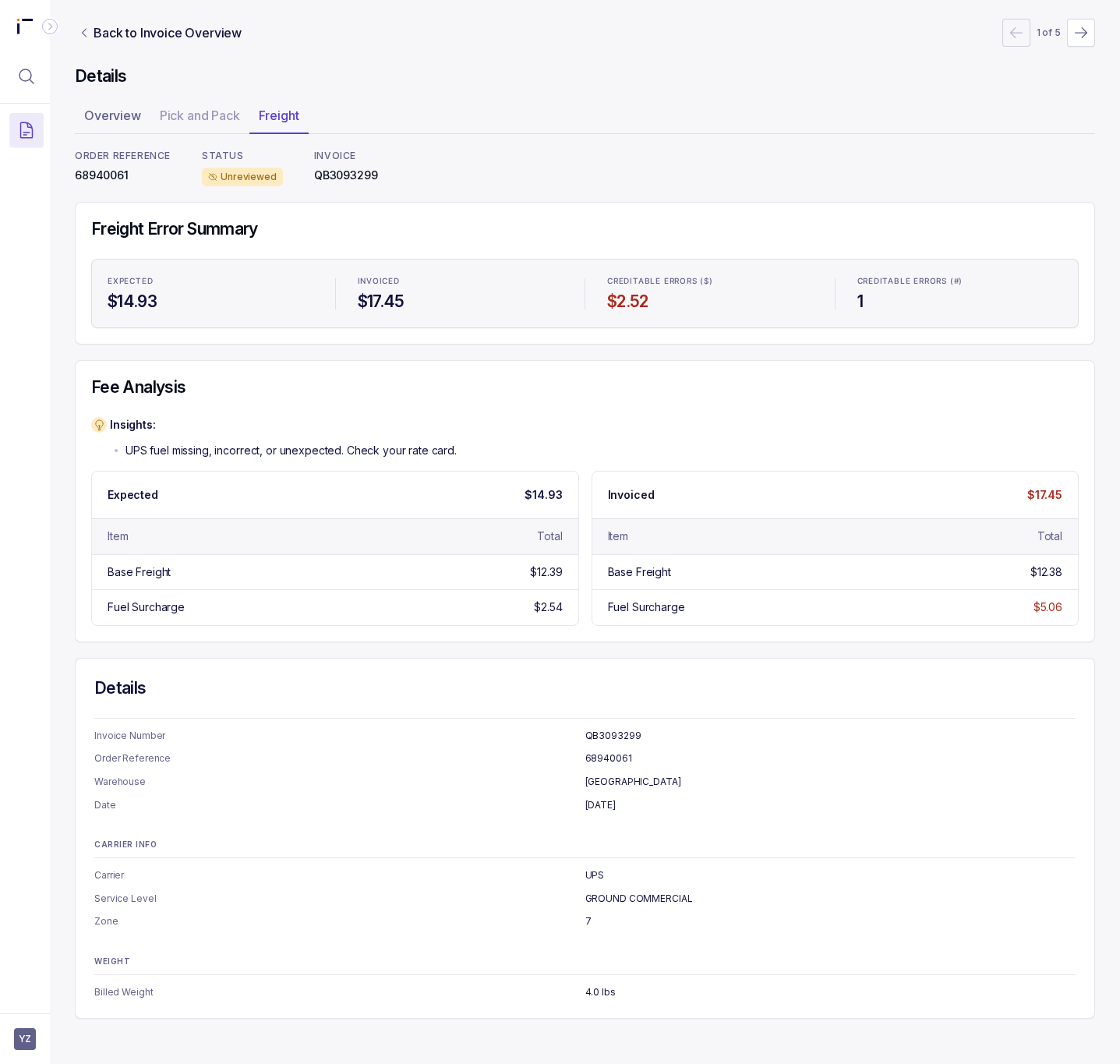
click at [97, 170] on p "68940061" at bounding box center [122, 175] width 96 height 16
click at [115, 34] on p "Back to Invoice Overview" at bounding box center [167, 32] width 148 height 19
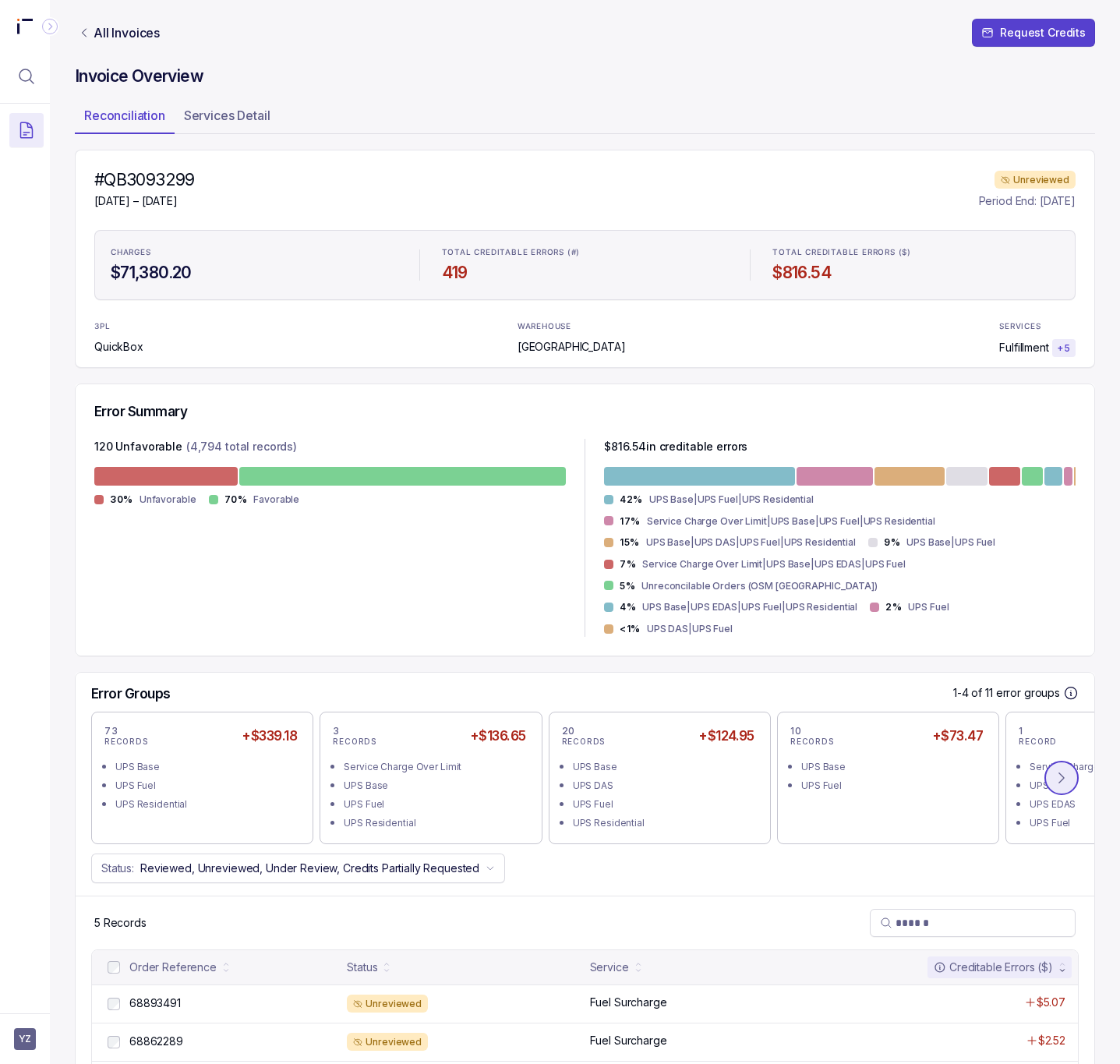
click at [1045, 768] on button at bounding box center [1061, 778] width 34 height 34
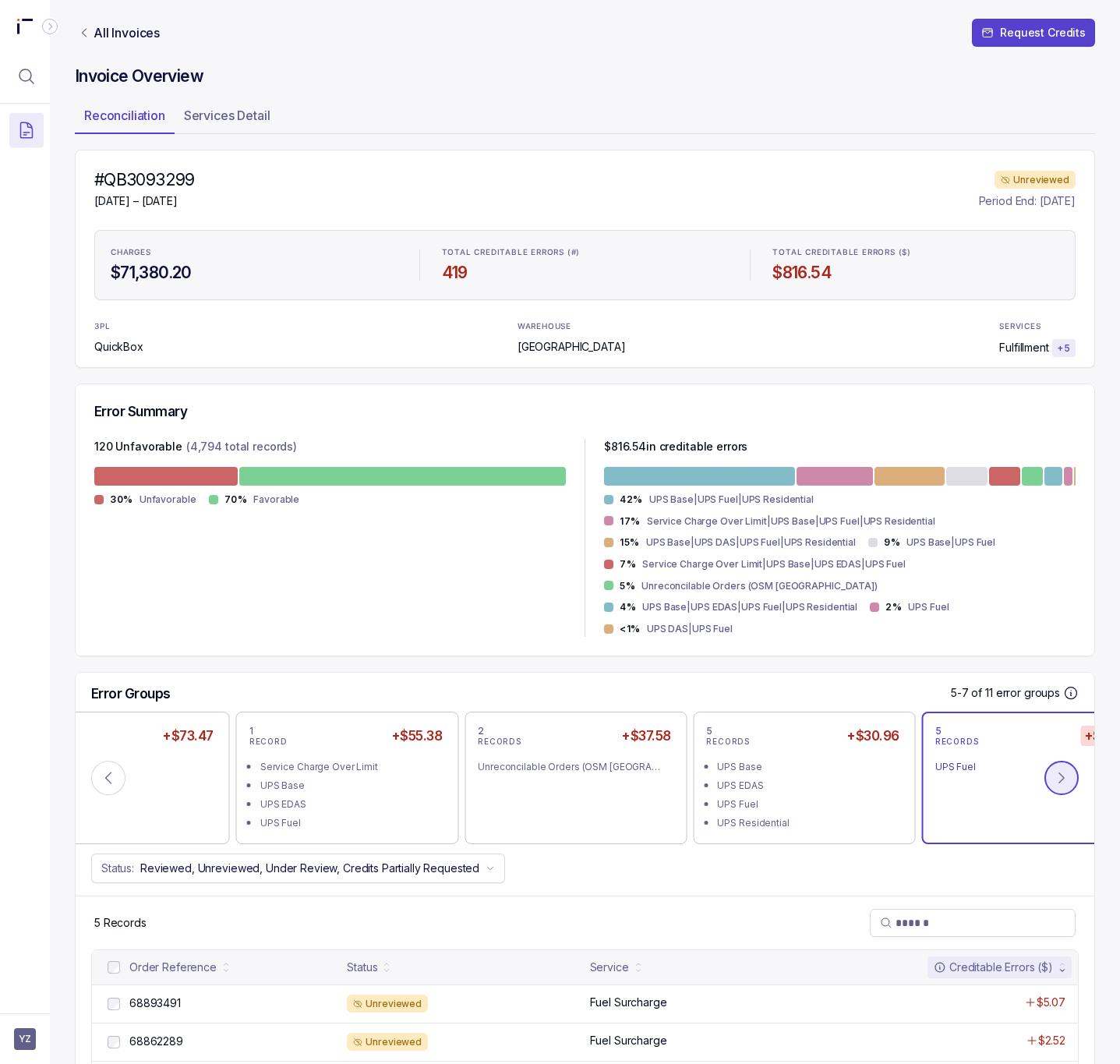
click at [1045, 768] on button at bounding box center [1061, 778] width 34 height 34
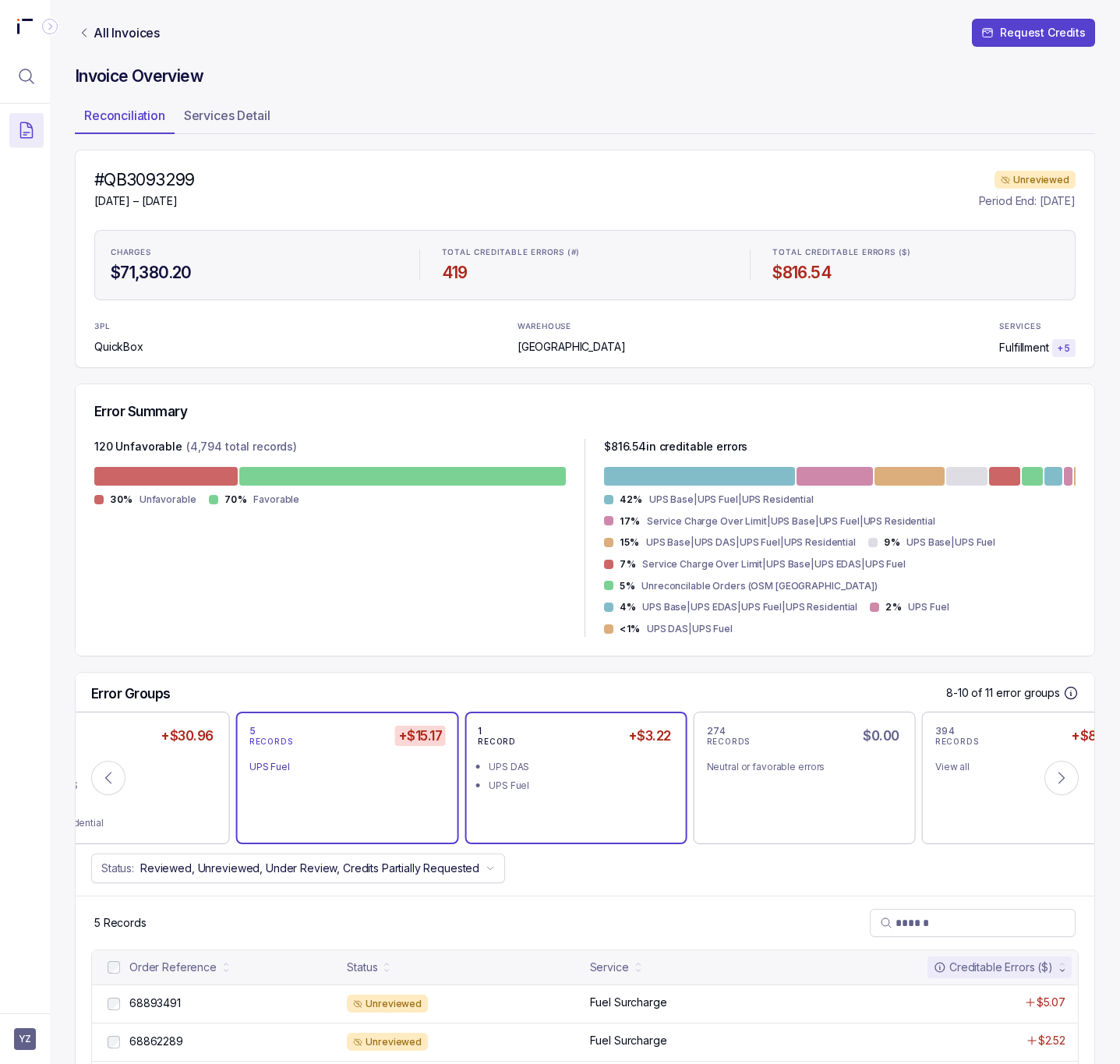
click at [552, 779] on div "UPS Fuel" at bounding box center [580, 786] width 183 height 16
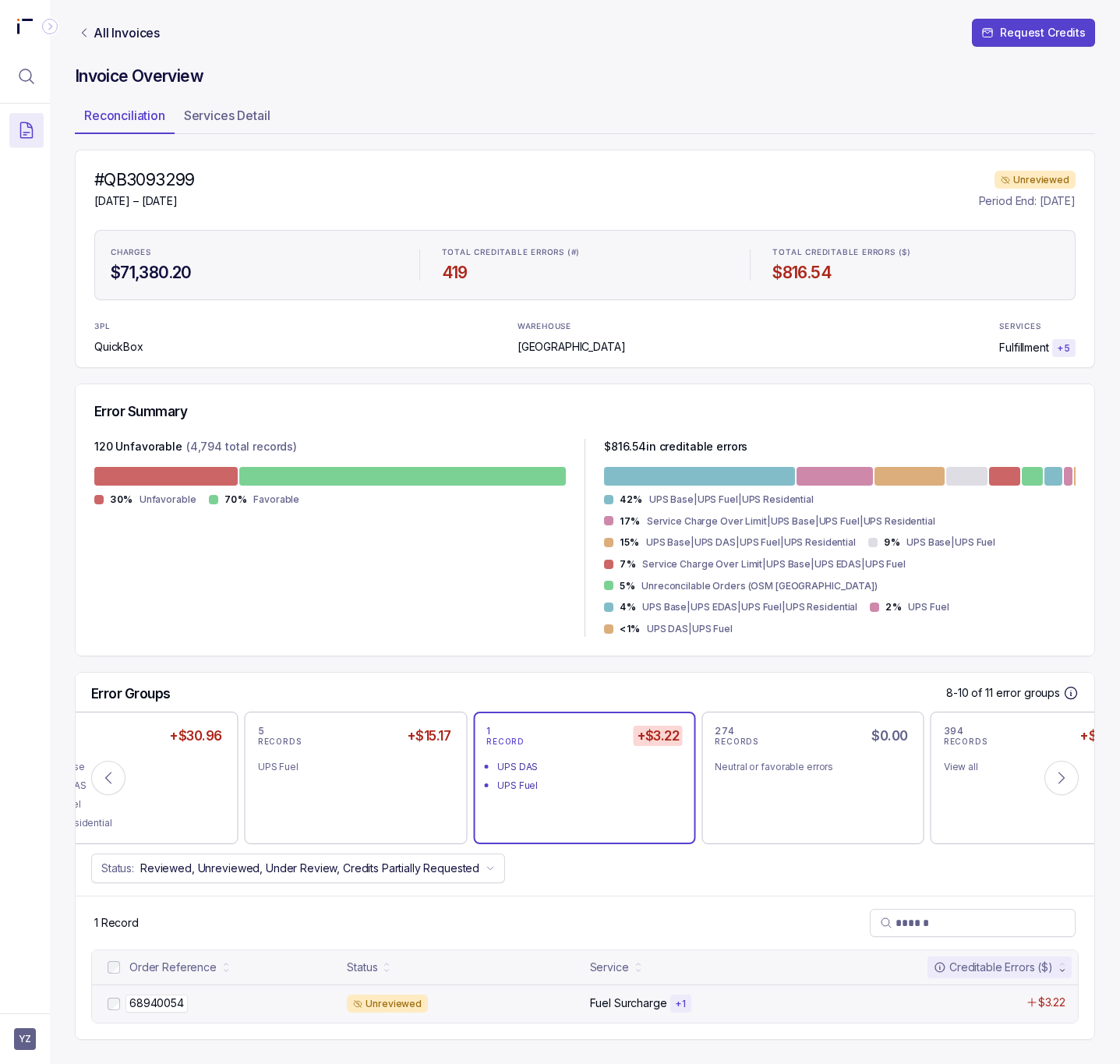
click at [171, 995] on p "68940054" at bounding box center [156, 1004] width 62 height 17
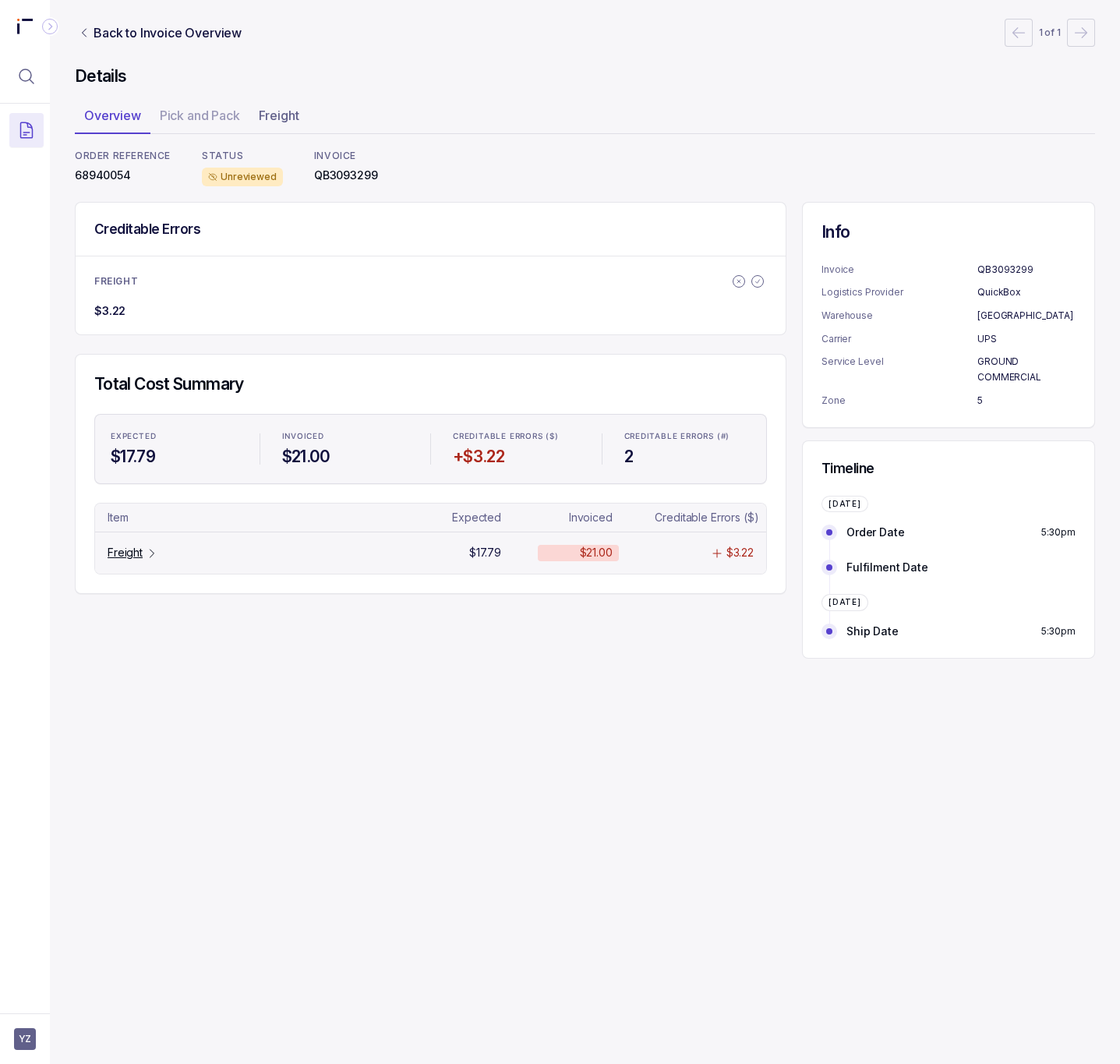
click at [138, 561] on p "Freight" at bounding box center [125, 553] width 35 height 16
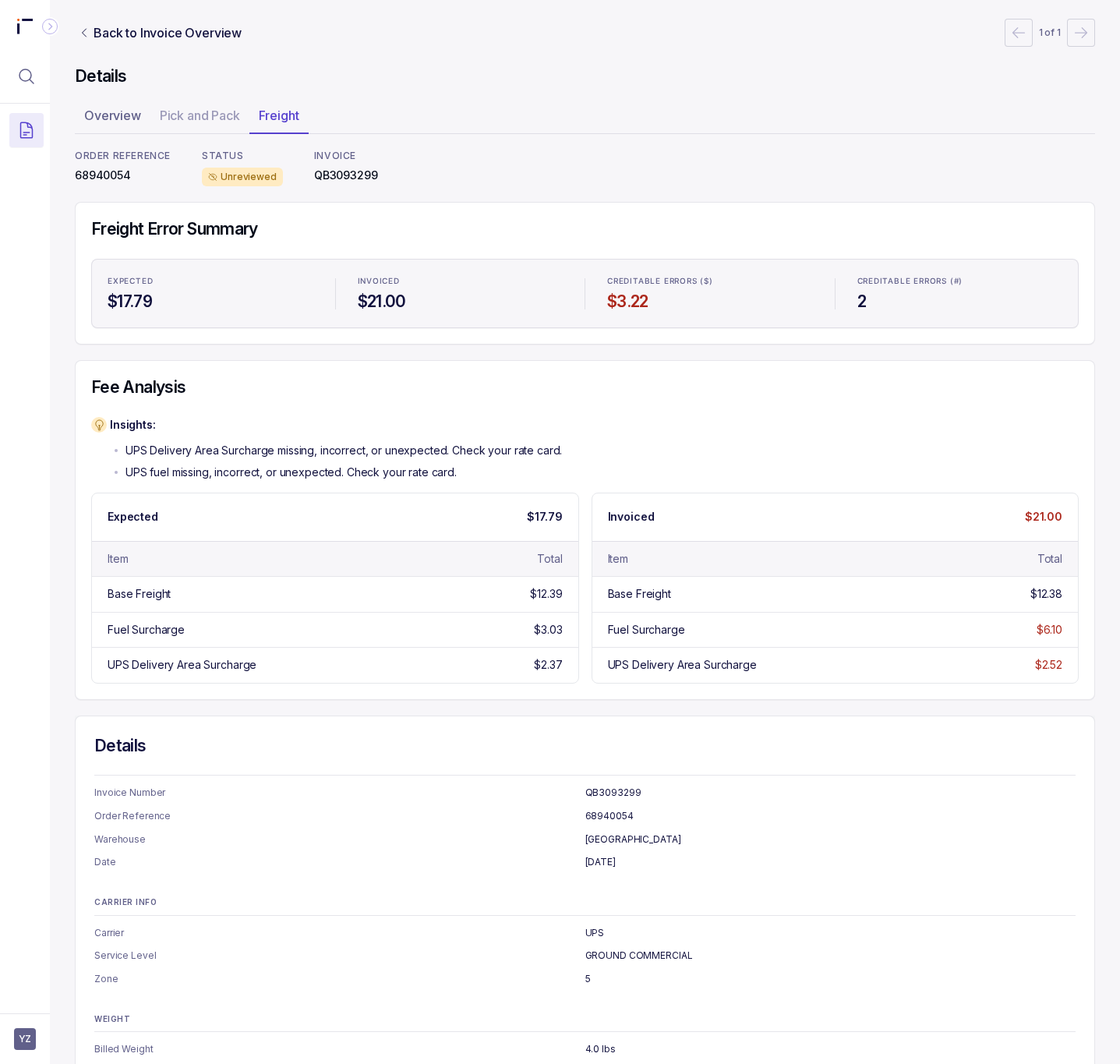
click at [119, 171] on p "68940054" at bounding box center [122, 175] width 96 height 16
click at [193, 26] on p "Back to Invoice Overview" at bounding box center [167, 32] width 148 height 19
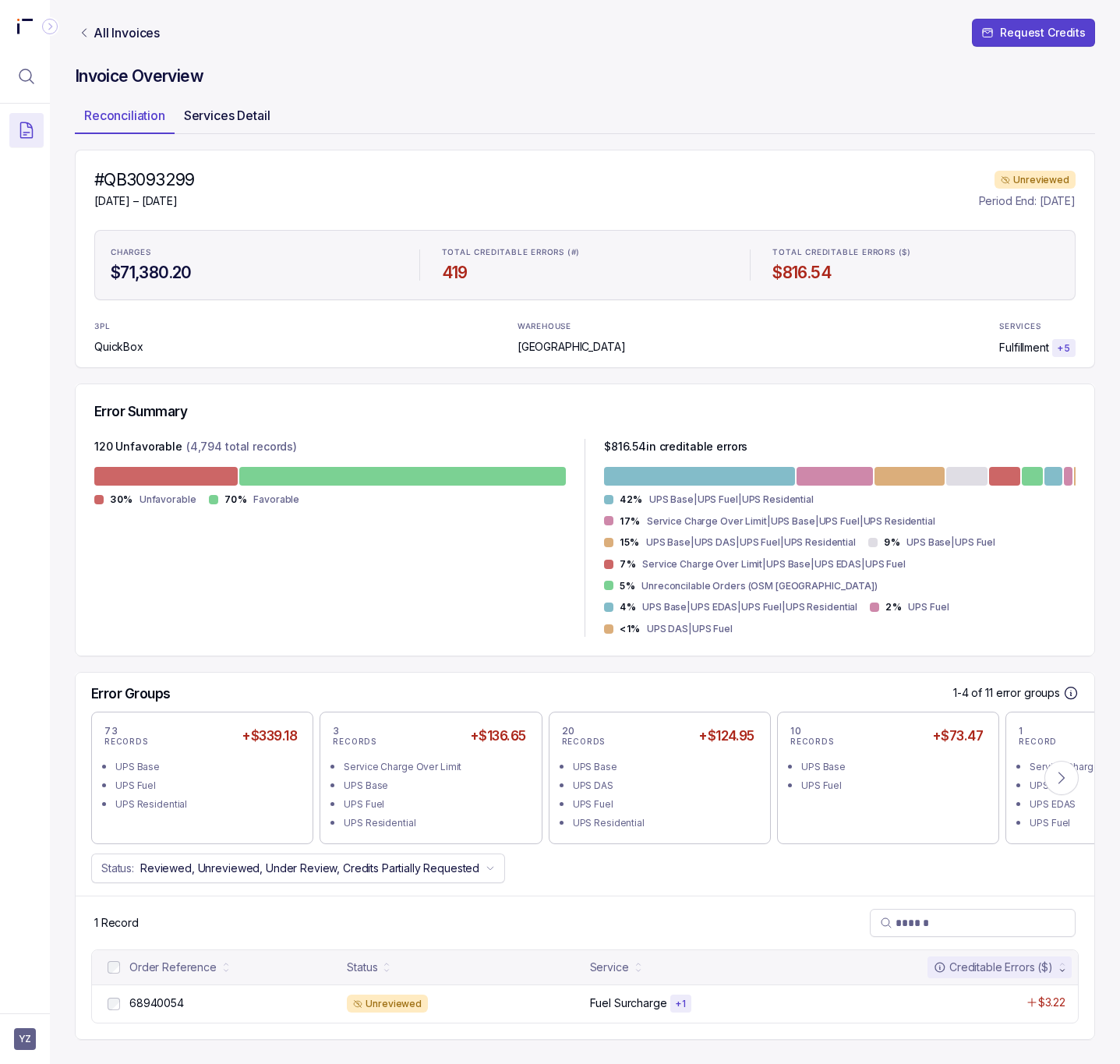
click at [239, 129] on li "Services Detail" at bounding box center [227, 118] width 105 height 31
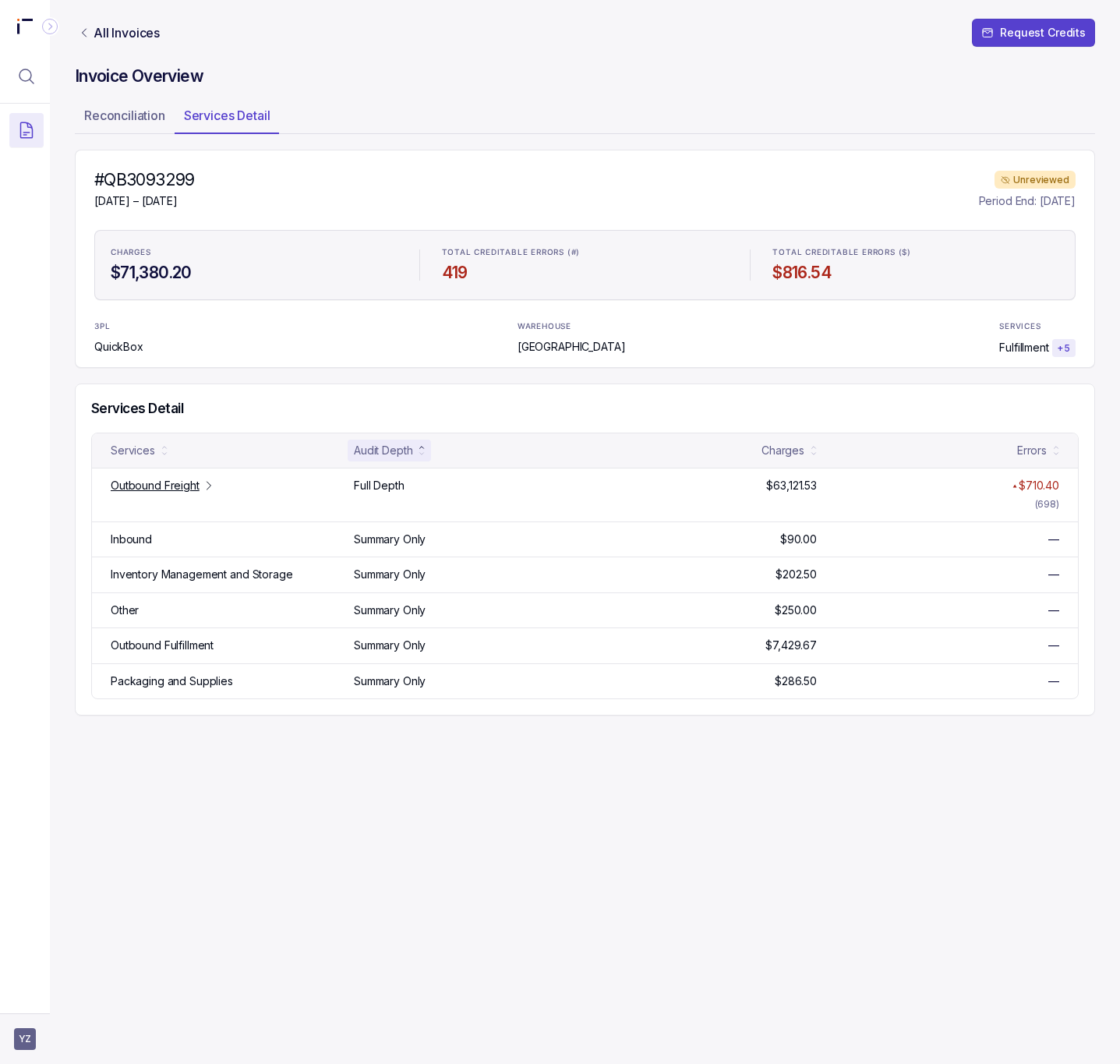
click at [21, 1053] on aside "YZ" at bounding box center [25, 1038] width 50 height 50
click at [22, 1048] on span "YZ" at bounding box center [25, 1039] width 22 height 22
click at [38, 1007] on p "Logout" at bounding box center [103, 1004] width 129 height 16
